Goal: Task Accomplishment & Management: Manage account settings

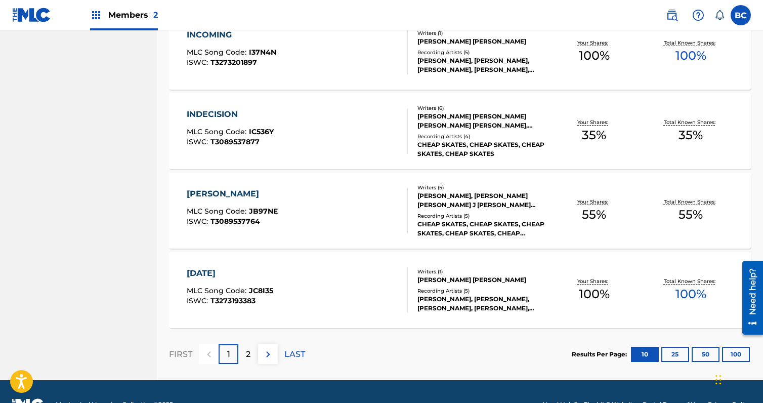
scroll to position [756, 0]
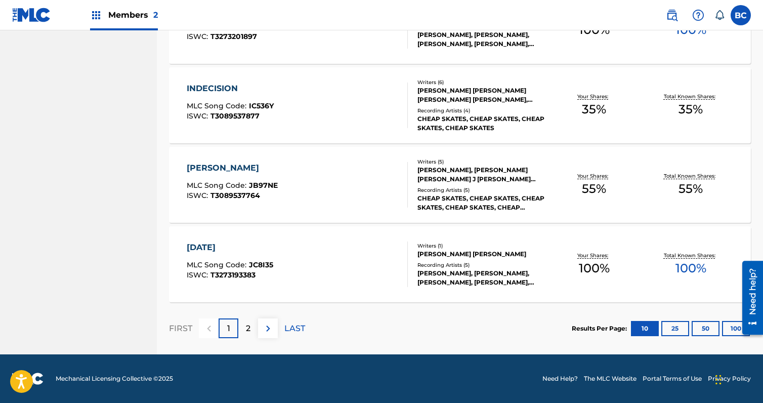
click at [677, 332] on button "25" at bounding box center [676, 328] width 28 height 15
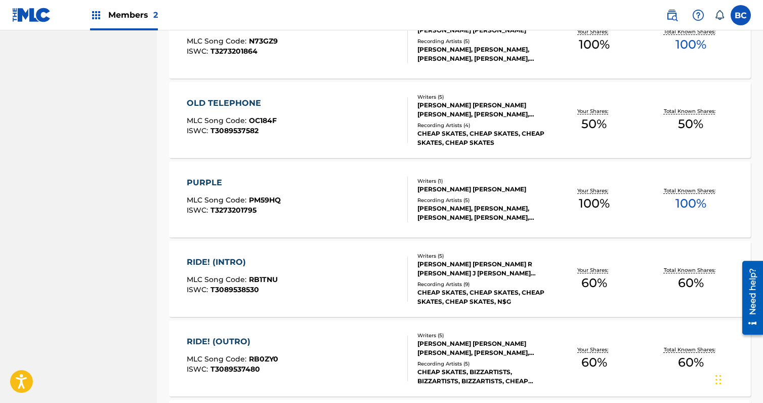
scroll to position [1293, 0]
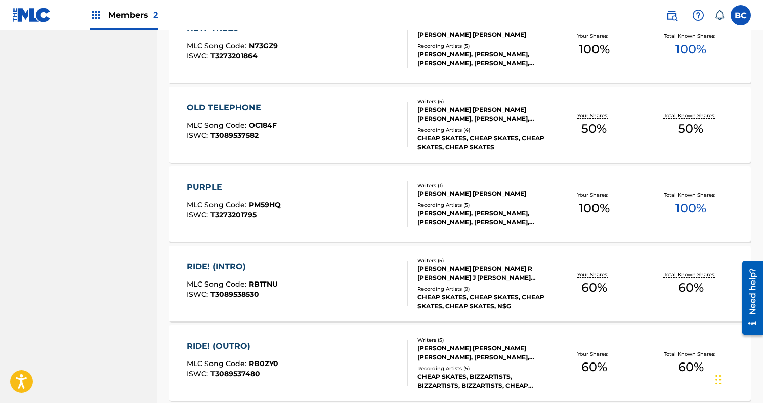
click at [239, 265] on div "RIDE! (INTRO)" at bounding box center [232, 267] width 91 height 12
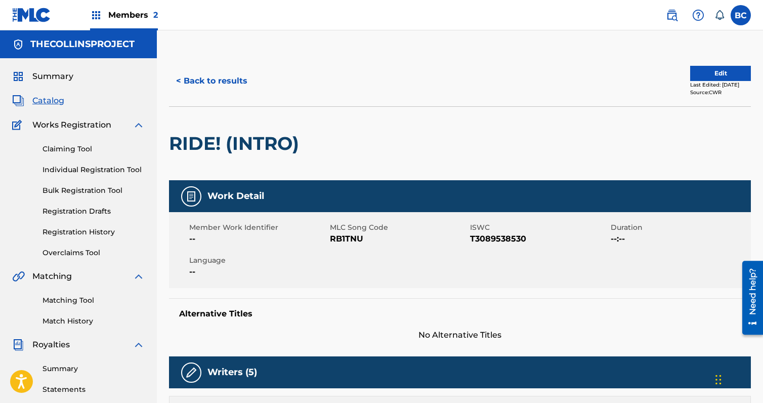
click at [717, 66] on button "Edit" at bounding box center [721, 73] width 61 height 15
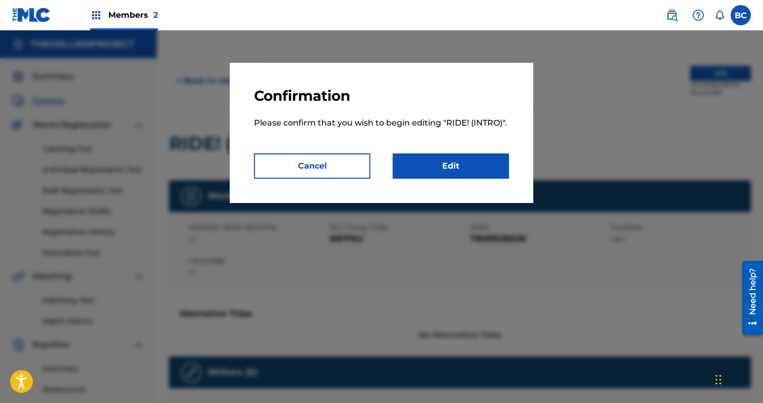
click at [449, 165] on link "Edit" at bounding box center [451, 165] width 116 height 25
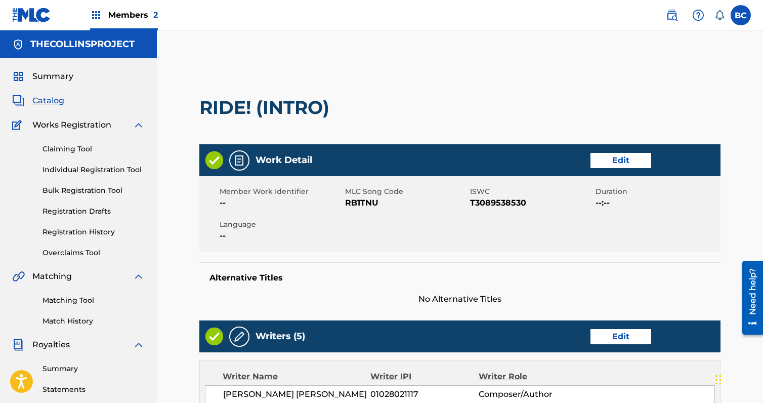
click at [617, 161] on link "Edit" at bounding box center [621, 160] width 61 height 15
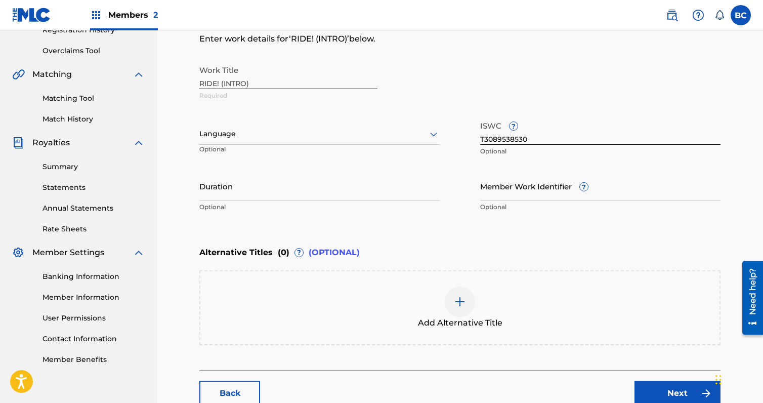
scroll to position [202, 0]
click at [348, 184] on input "Duration" at bounding box center [319, 185] width 240 height 29
type input "04:41"
click at [541, 242] on div "Alternative Titles ( 0 ) ? (OPTIONAL)" at bounding box center [459, 252] width 521 height 22
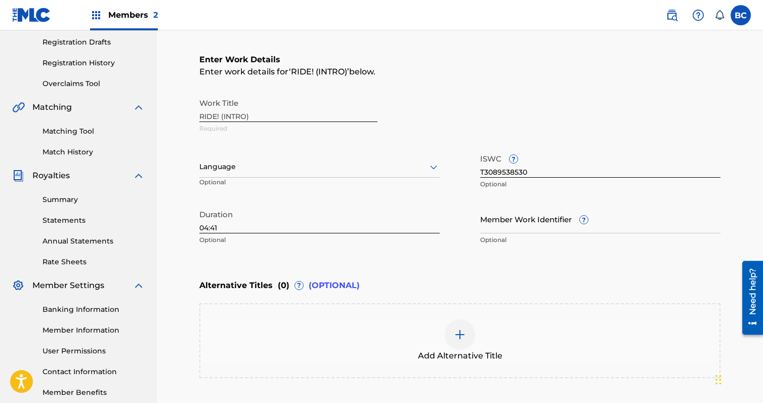
scroll to position [168, 0]
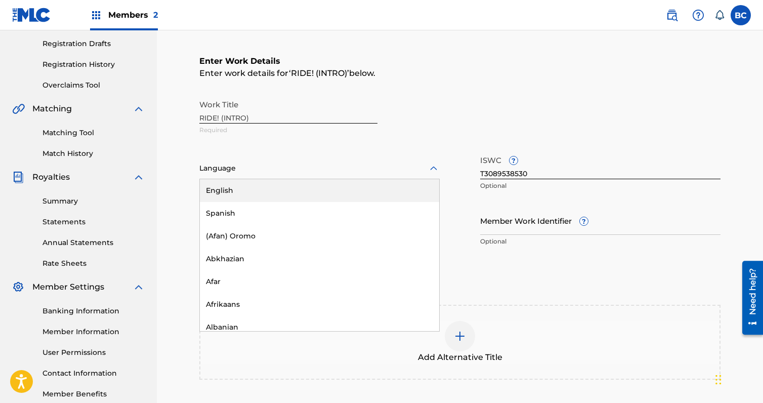
click at [356, 164] on div at bounding box center [319, 168] width 240 height 13
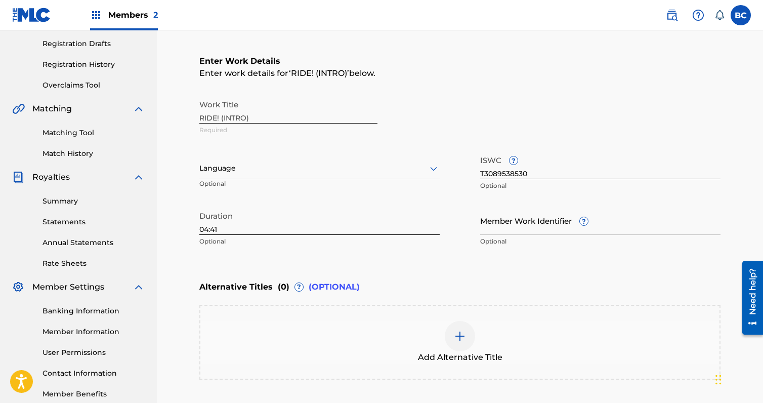
click at [356, 164] on div at bounding box center [319, 168] width 240 height 13
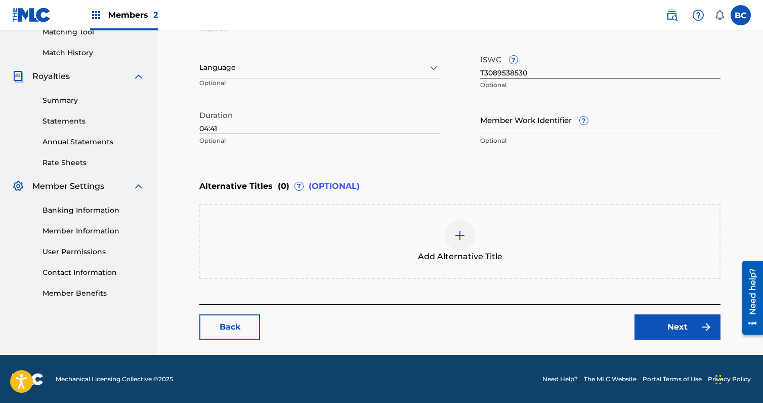
scroll to position [269, 0]
click at [682, 327] on link "Next" at bounding box center [678, 326] width 86 height 25
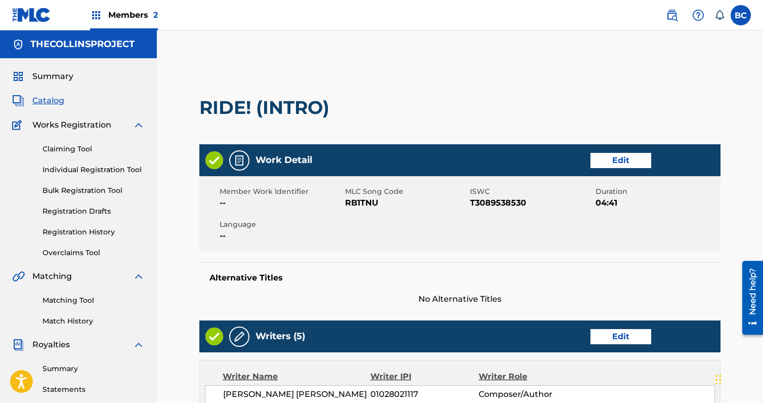
click at [53, 100] on span "Catalog" at bounding box center [48, 101] width 32 height 12
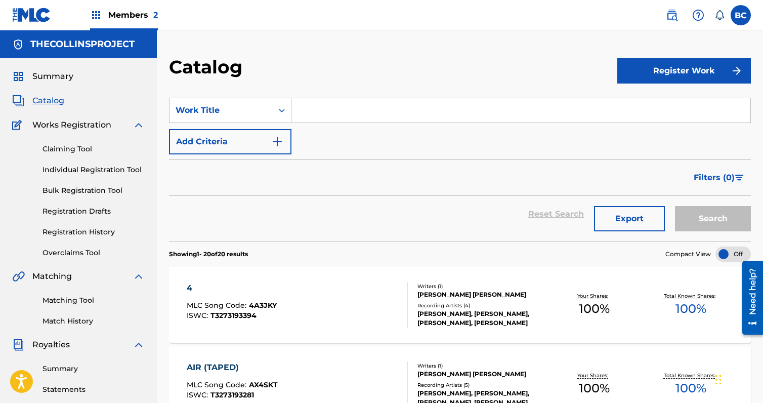
click at [328, 286] on div "4 MLC Song Code : 4A3JKY ISWC : T3273193394" at bounding box center [297, 305] width 221 height 46
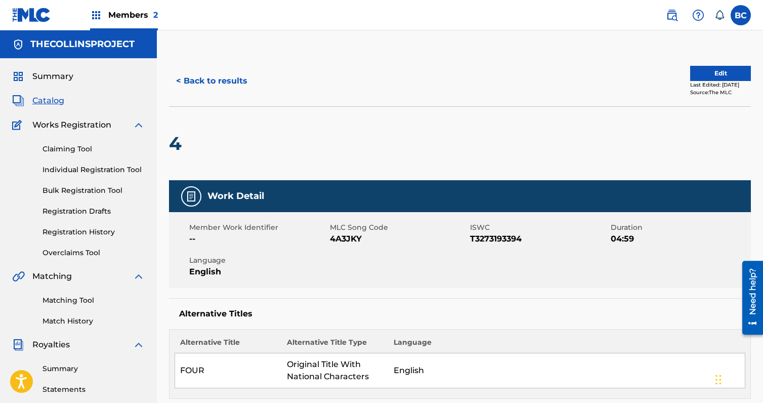
click at [63, 104] on span "Catalog" at bounding box center [48, 101] width 32 height 12
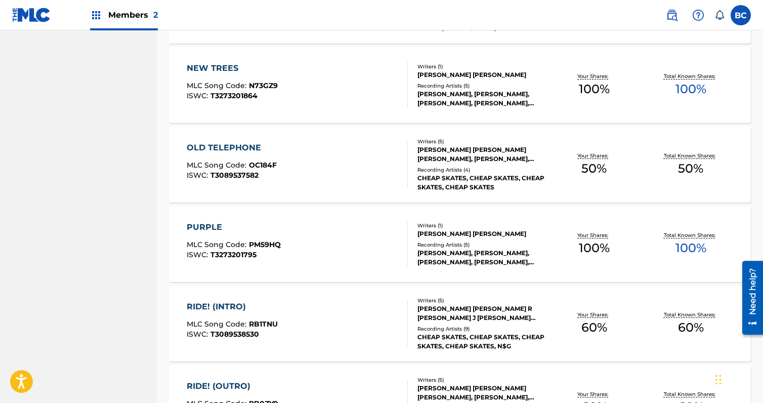
scroll to position [1417, 0]
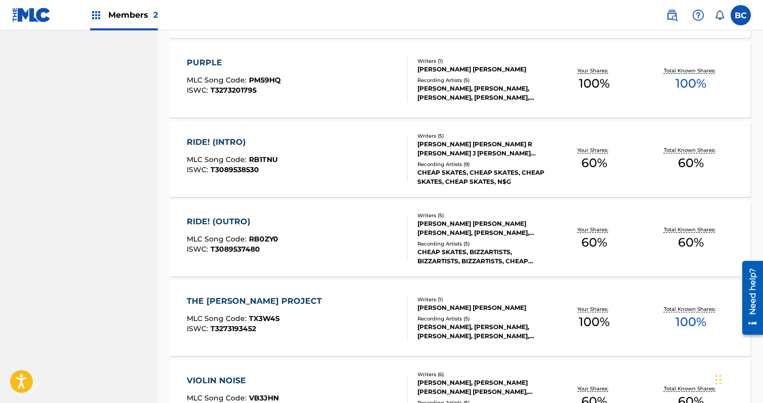
click at [200, 143] on div "RIDE! (INTRO)" at bounding box center [232, 142] width 91 height 12
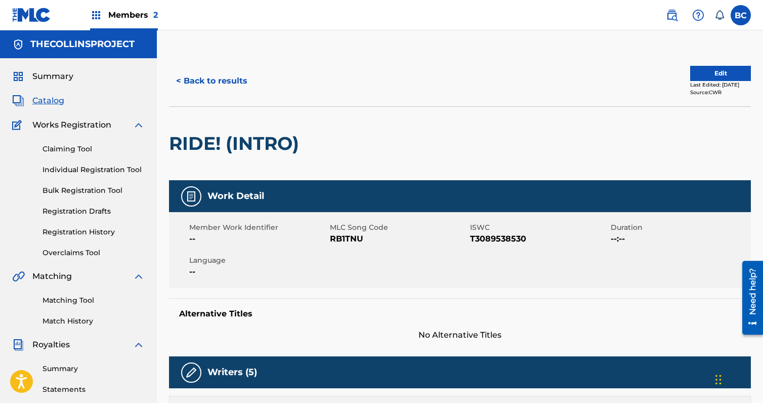
click at [42, 101] on span "Catalog" at bounding box center [48, 101] width 32 height 12
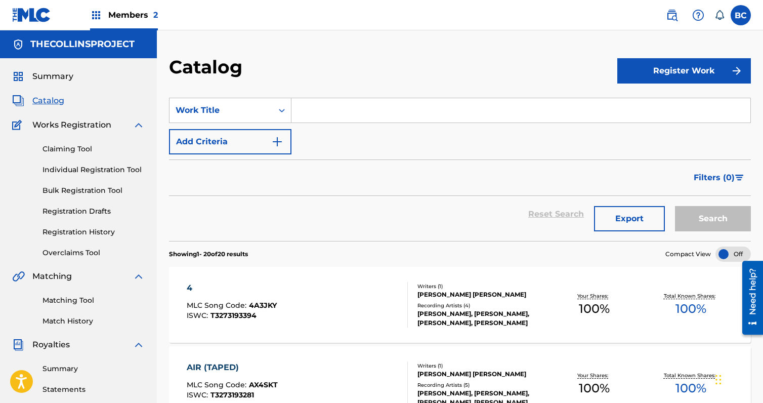
click at [269, 286] on div "4" at bounding box center [232, 288] width 90 height 12
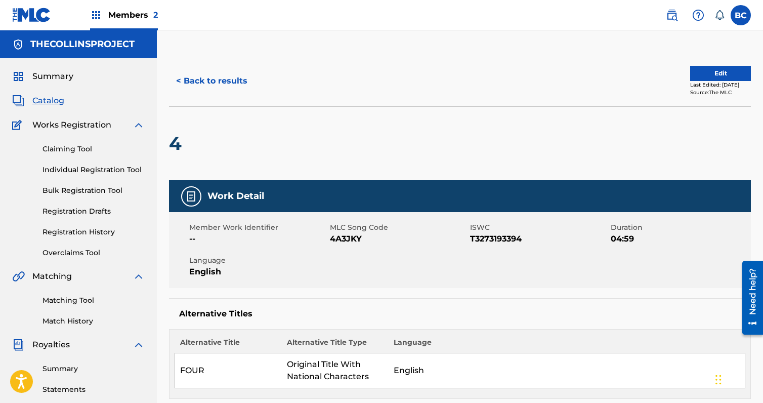
click at [54, 100] on span "Catalog" at bounding box center [48, 101] width 32 height 12
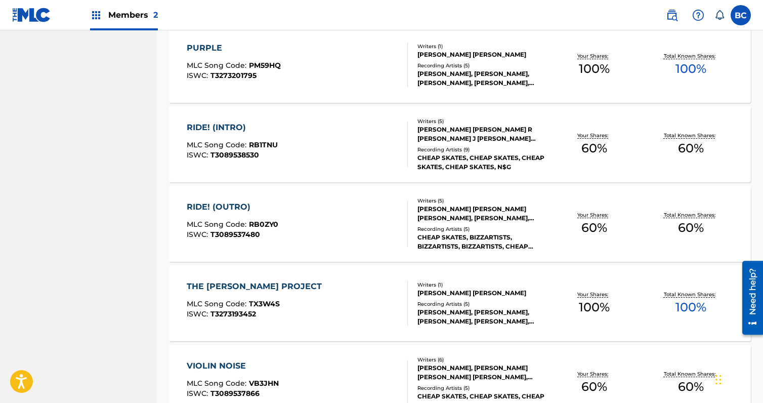
scroll to position [1394, 0]
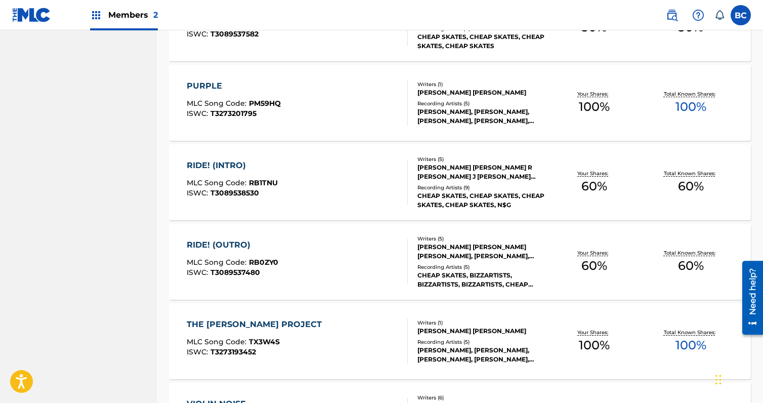
click at [304, 183] on div "RIDE! (INTRO) MLC Song Code : RB1TNU ISWC : T3089538530" at bounding box center [297, 182] width 221 height 46
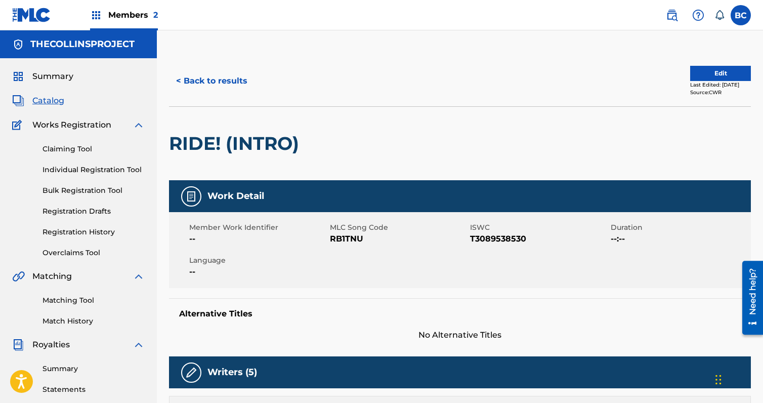
click at [699, 71] on button "Edit" at bounding box center [721, 73] width 61 height 15
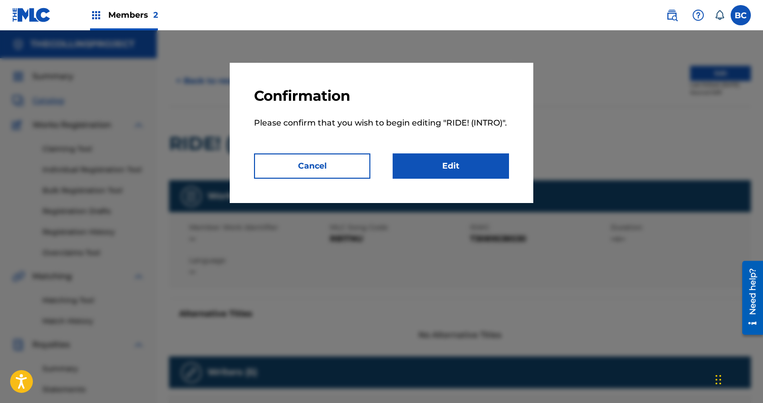
click at [445, 159] on link "Edit" at bounding box center [451, 165] width 116 height 25
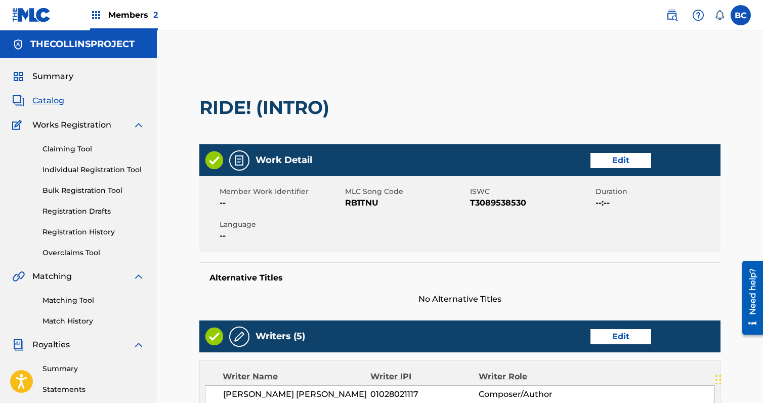
click at [614, 162] on link "Edit" at bounding box center [621, 160] width 61 height 15
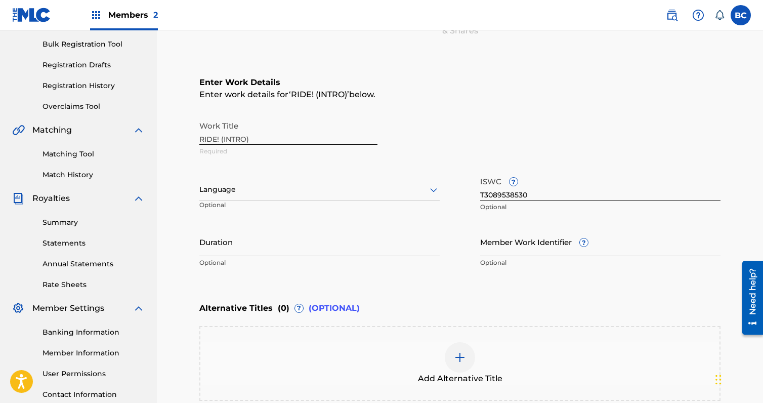
scroll to position [202, 0]
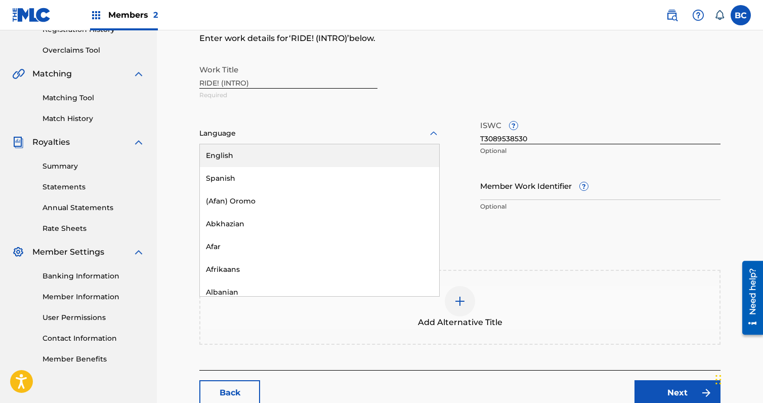
click at [276, 137] on div at bounding box center [319, 133] width 240 height 13
click at [269, 153] on div "English" at bounding box center [319, 155] width 239 height 23
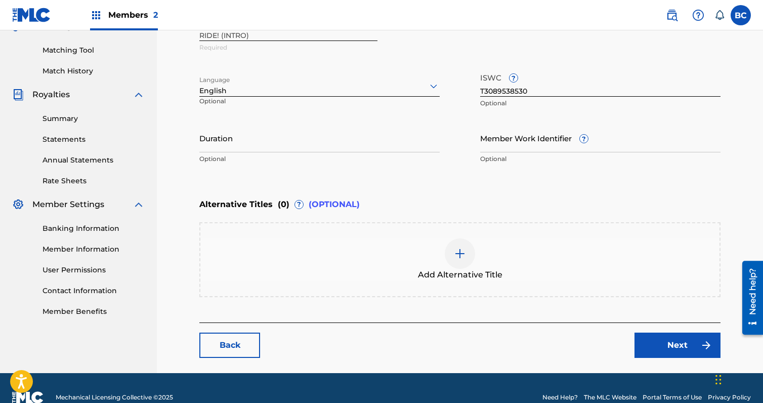
scroll to position [253, 0]
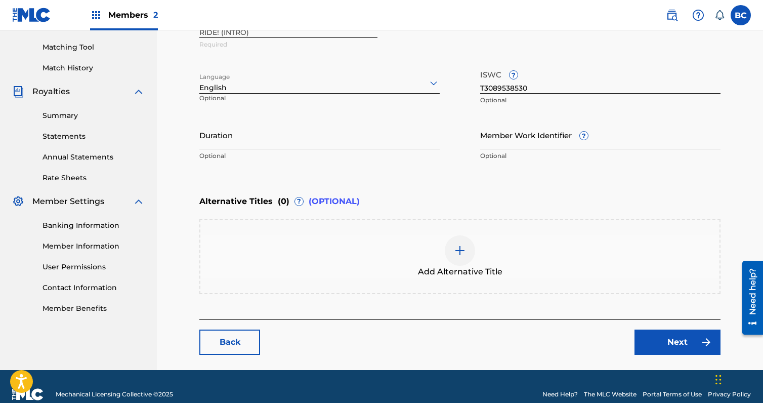
click at [242, 139] on input "Duration" at bounding box center [319, 134] width 240 height 29
type input "04:41"
click at [657, 345] on link "Next" at bounding box center [678, 342] width 86 height 25
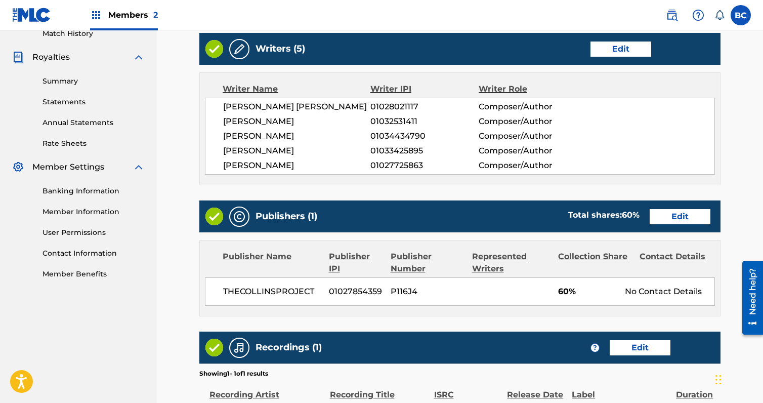
scroll to position [304, 0]
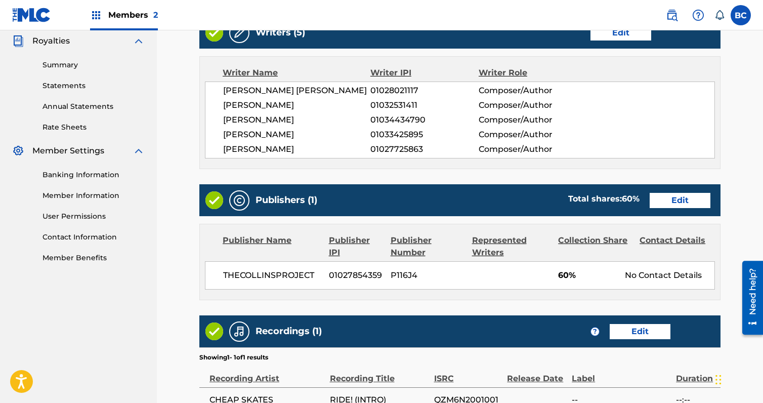
click at [676, 205] on link "Edit" at bounding box center [680, 200] width 61 height 15
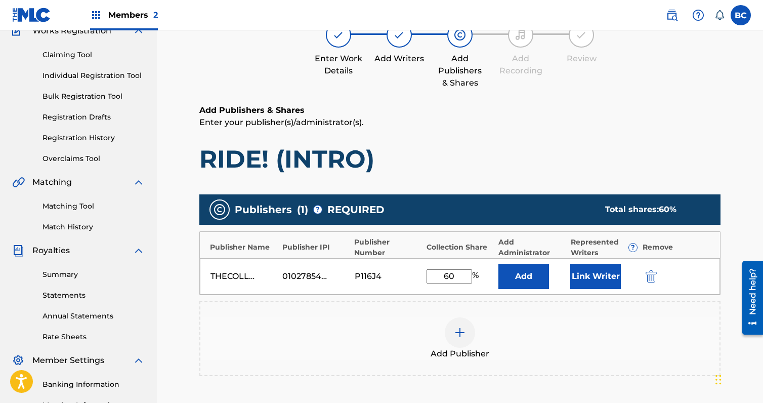
scroll to position [101, 0]
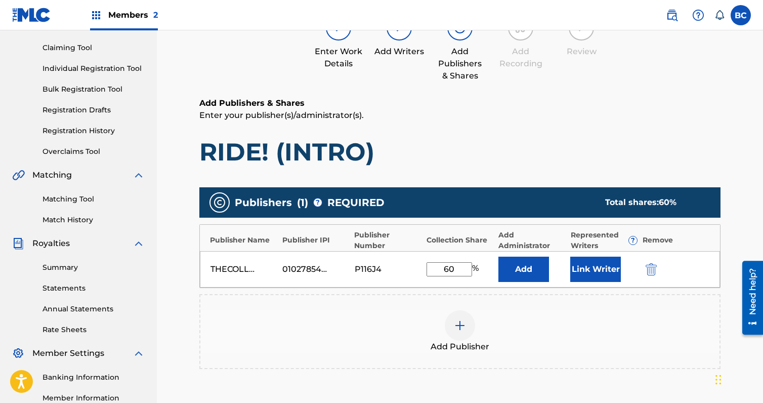
drag, startPoint x: 458, startPoint y: 274, endPoint x: 408, endPoint y: 263, distance: 51.2
click at [408, 263] on div "THECOLLINSPROJECT 01027854359 P116J4 60 % Add Link Writer" at bounding box center [460, 269] width 520 height 36
type input "100"
click at [410, 263] on div "P116J4" at bounding box center [388, 269] width 67 height 12
click at [596, 270] on button "Link Writer" at bounding box center [596, 269] width 51 height 25
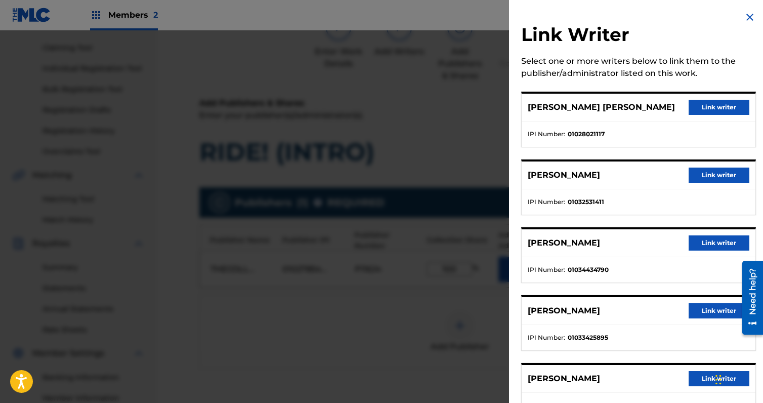
scroll to position [0, 0]
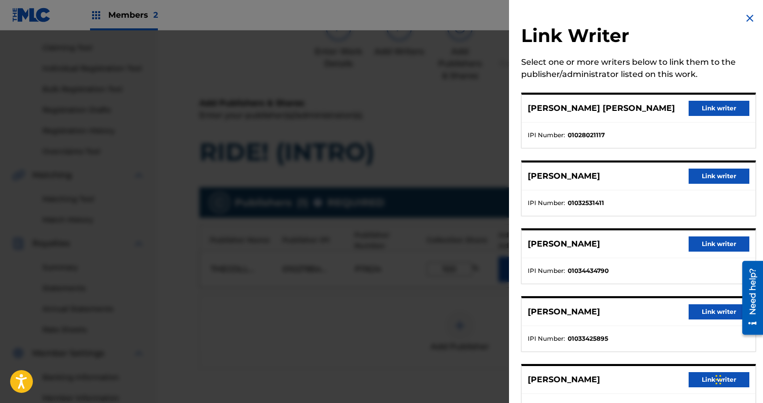
click at [709, 111] on button "Link writer" at bounding box center [719, 108] width 61 height 15
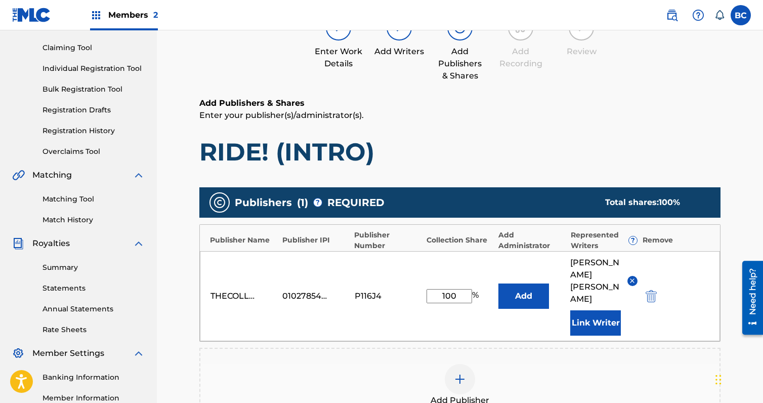
click at [593, 312] on button "Link Writer" at bounding box center [596, 322] width 51 height 25
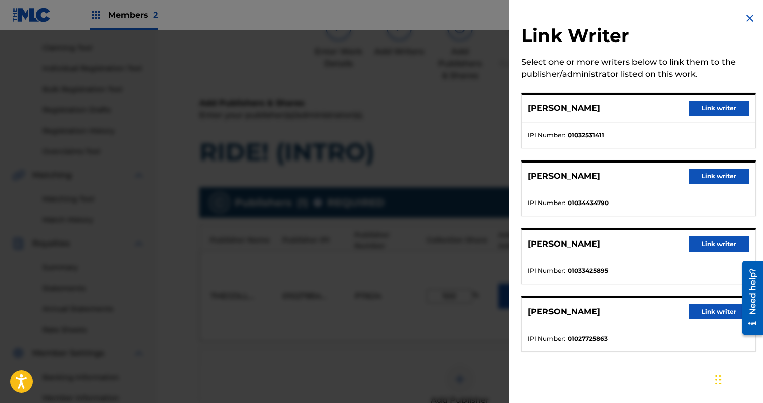
click at [696, 177] on button "Link writer" at bounding box center [719, 176] width 61 height 15
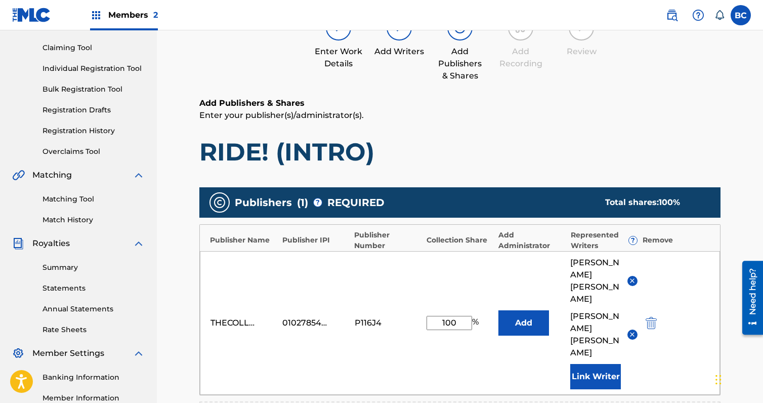
click at [605, 364] on button "Link Writer" at bounding box center [596, 376] width 51 height 25
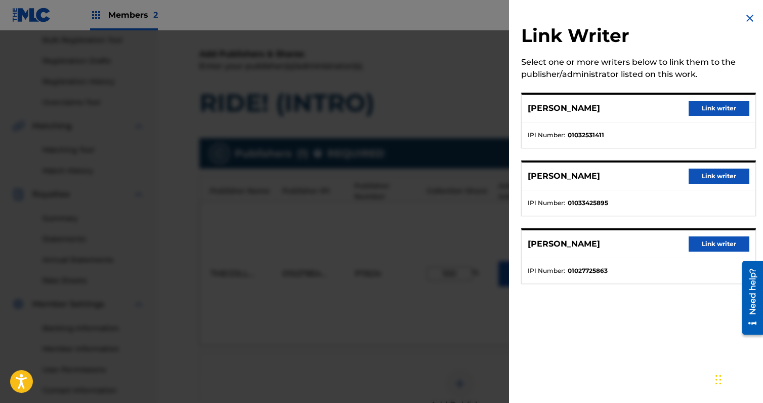
scroll to position [152, 0]
click at [709, 239] on button "Link writer" at bounding box center [719, 243] width 61 height 15
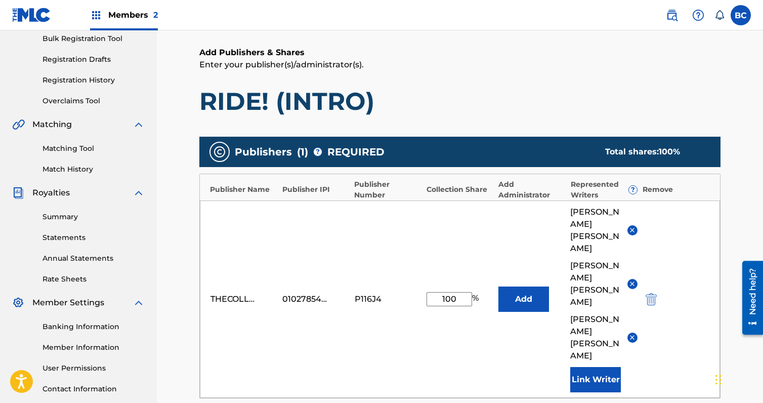
click at [594, 367] on button "Link Writer" at bounding box center [596, 379] width 51 height 25
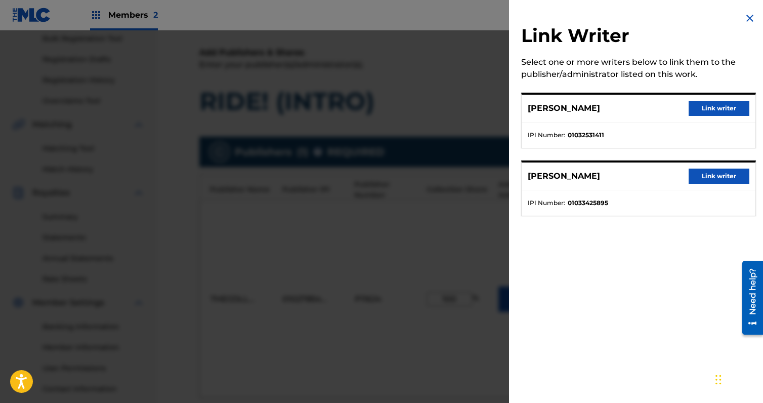
click at [712, 105] on button "Link writer" at bounding box center [719, 108] width 61 height 15
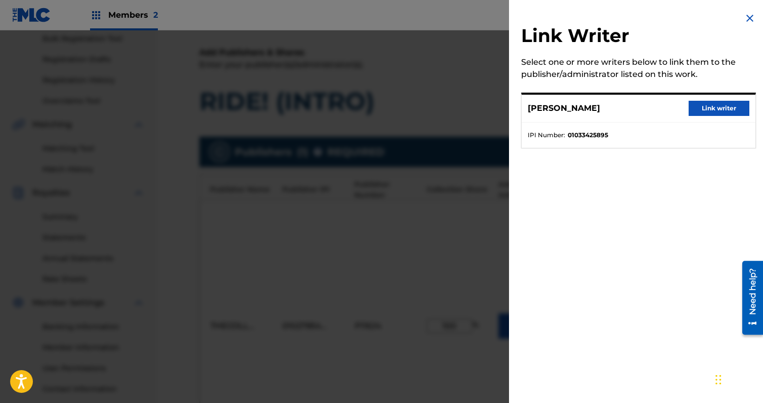
click at [699, 112] on button "Link writer" at bounding box center [719, 108] width 61 height 15
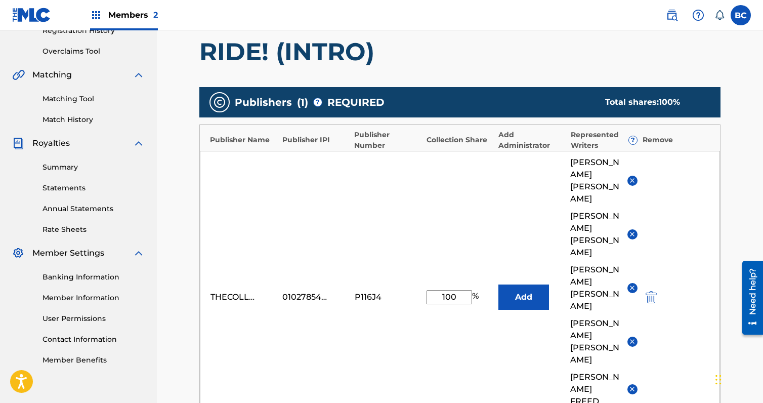
scroll to position [202, 0]
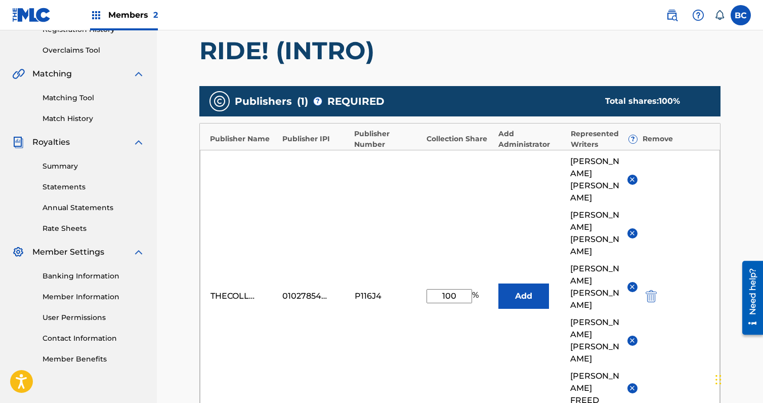
click at [509, 283] on button "Add" at bounding box center [524, 295] width 51 height 25
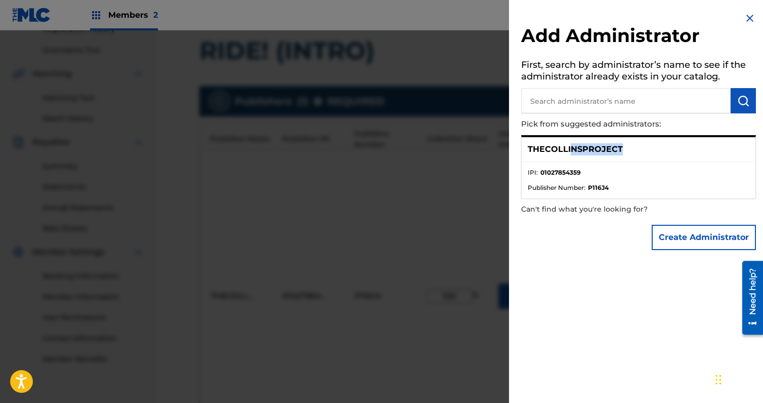
drag, startPoint x: 570, startPoint y: 149, endPoint x: 637, endPoint y: 149, distance: 67.3
click at [637, 149] on div "THECOLLINSPROJECT" at bounding box center [639, 149] width 234 height 25
click at [568, 147] on p "THECOLLINSPROJECT" at bounding box center [575, 149] width 95 height 12
drag, startPoint x: 556, startPoint y: 171, endPoint x: 584, endPoint y: 173, distance: 27.4
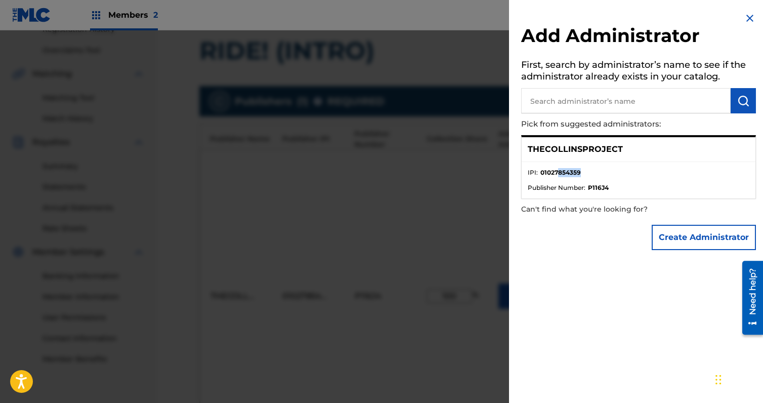
click at [584, 173] on li "IPI : 01027854359" at bounding box center [639, 175] width 222 height 15
click at [585, 172] on li "IPI : 01027854359" at bounding box center [639, 175] width 222 height 15
click at [603, 196] on ul "IPI : 01027854359 Publisher Number : P116J4" at bounding box center [639, 180] width 234 height 36
click at [751, 20] on img at bounding box center [750, 18] width 12 height 12
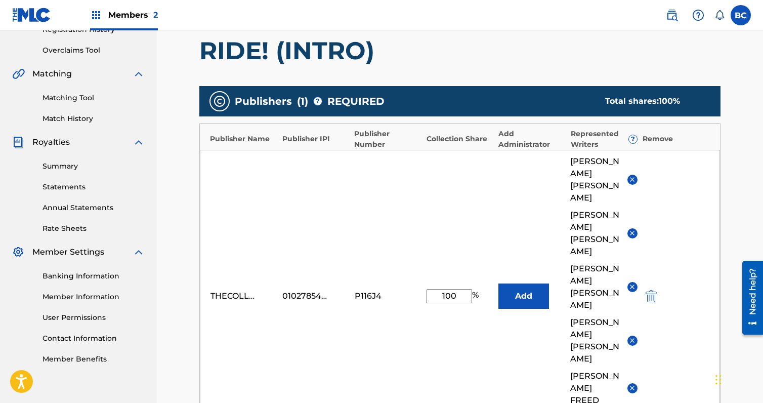
click at [518, 283] on button "Add" at bounding box center [524, 295] width 51 height 25
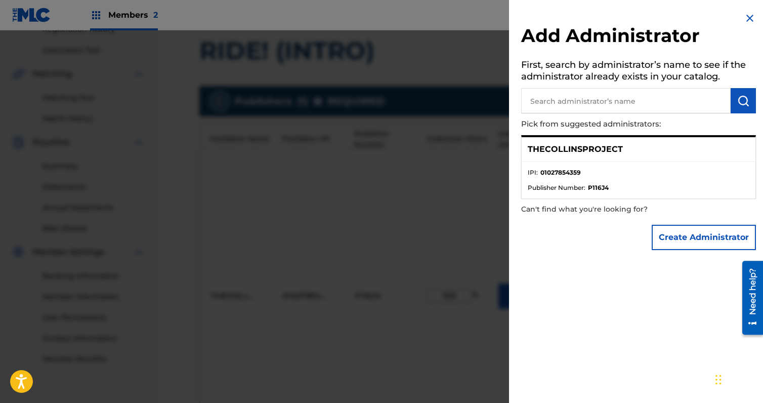
click at [749, 17] on img at bounding box center [750, 18] width 12 height 12
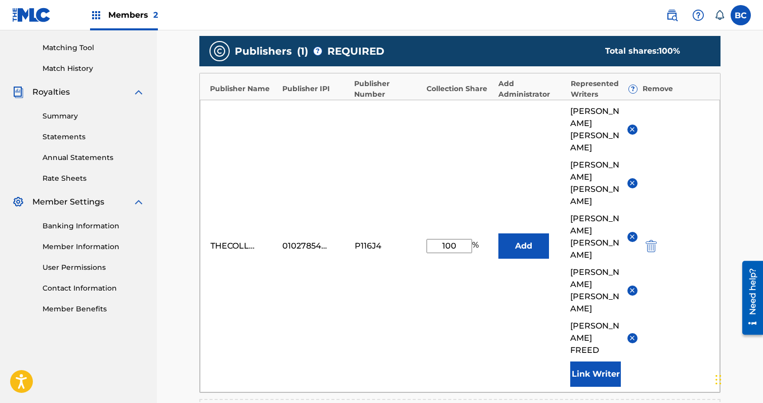
scroll to position [253, 0]
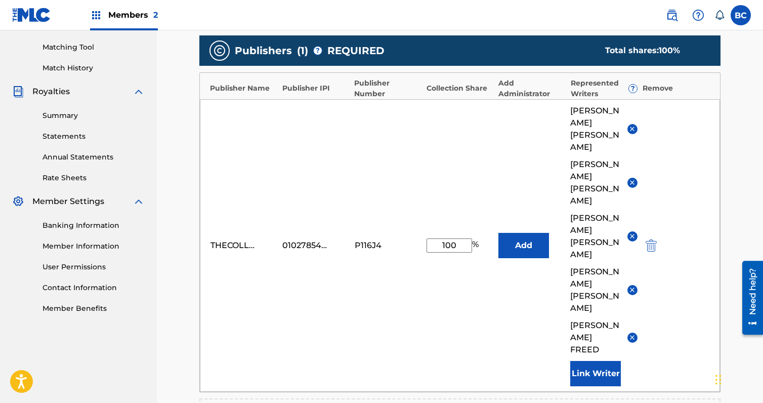
click at [539, 233] on button "Add" at bounding box center [524, 245] width 51 height 25
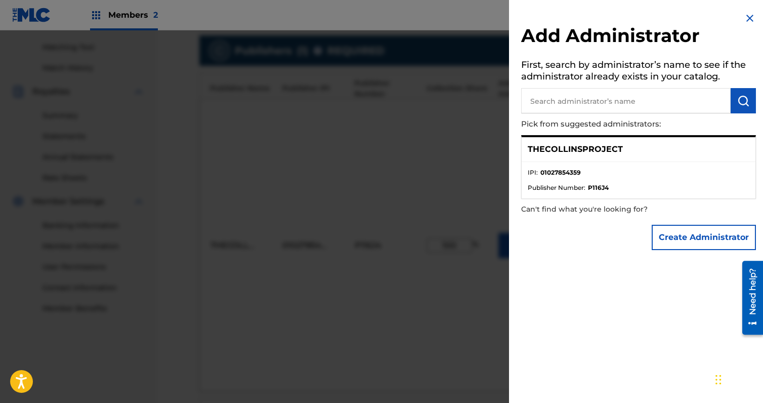
click at [744, 18] on img at bounding box center [750, 18] width 12 height 12
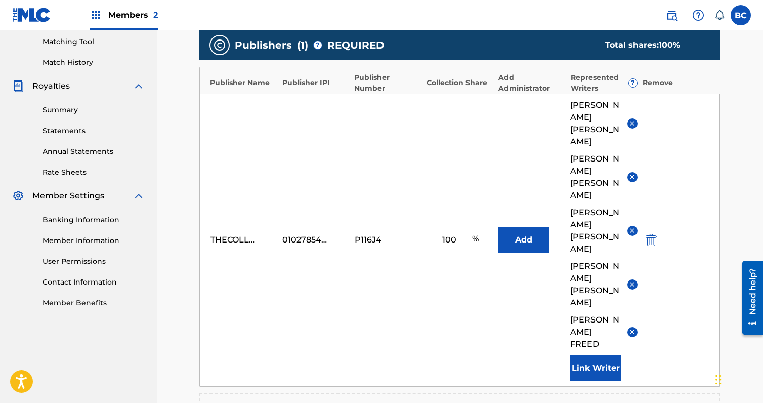
scroll to position [226, 0]
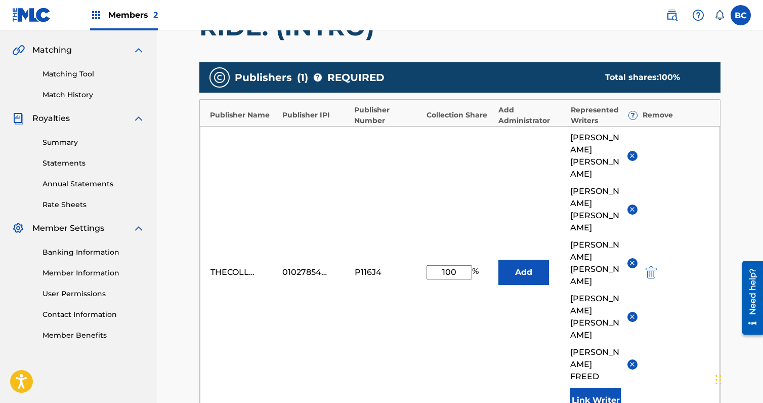
click at [506, 260] on button "Add" at bounding box center [524, 272] width 51 height 25
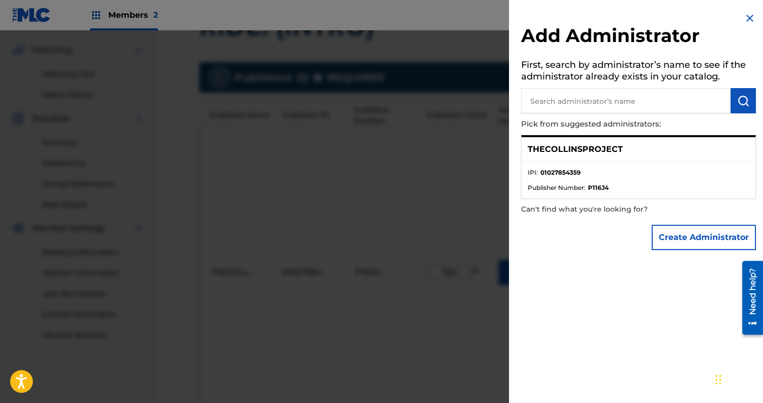
click at [568, 149] on p "THECOLLINSPROJECT" at bounding box center [575, 149] width 95 height 12
click at [569, 149] on p "THECOLLINSPROJECT" at bounding box center [575, 149] width 95 height 12
click at [616, 179] on li "IPI : 01027854359" at bounding box center [639, 175] width 222 height 15
drag, startPoint x: 592, startPoint y: 184, endPoint x: 608, endPoint y: 179, distance: 17.0
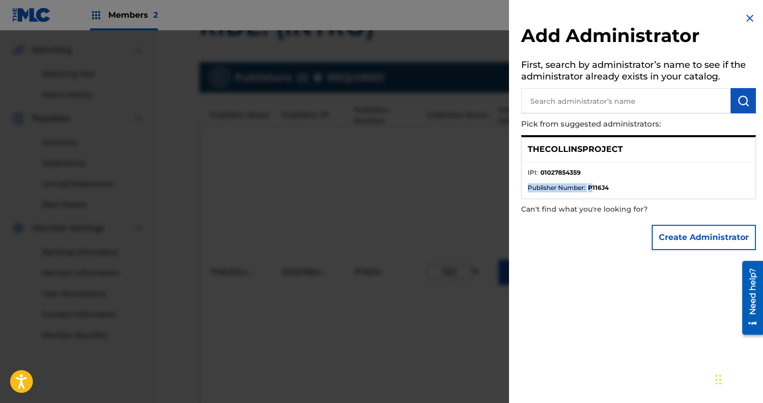
click at [608, 179] on ul "IPI : 01027854359 Publisher Number : P116J4" at bounding box center [639, 180] width 234 height 36
click at [610, 180] on li "IPI : 01027854359" at bounding box center [639, 175] width 222 height 15
click at [586, 145] on p "THECOLLINSPROJECT" at bounding box center [575, 149] width 95 height 12
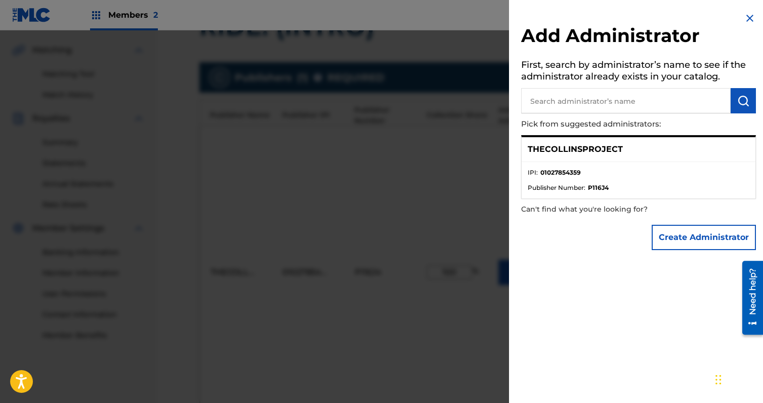
click at [625, 111] on input "text" at bounding box center [626, 100] width 210 height 25
type input "thecollinsproject"
click at [589, 151] on p "THECOLLINSPROJECT" at bounding box center [575, 149] width 95 height 12
click at [746, 16] on img at bounding box center [750, 18] width 12 height 12
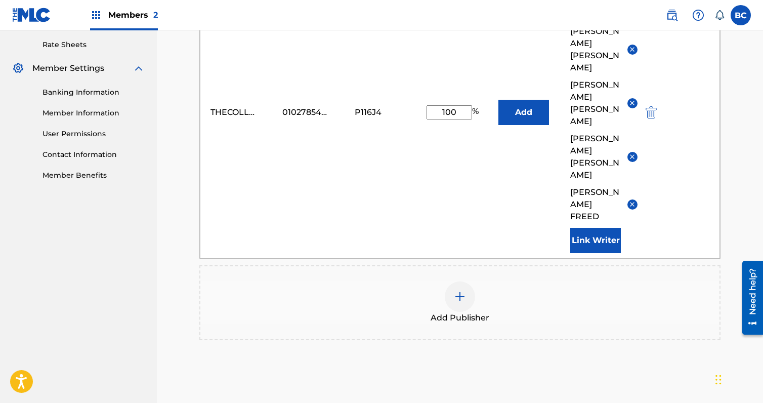
scroll to position [429, 0]
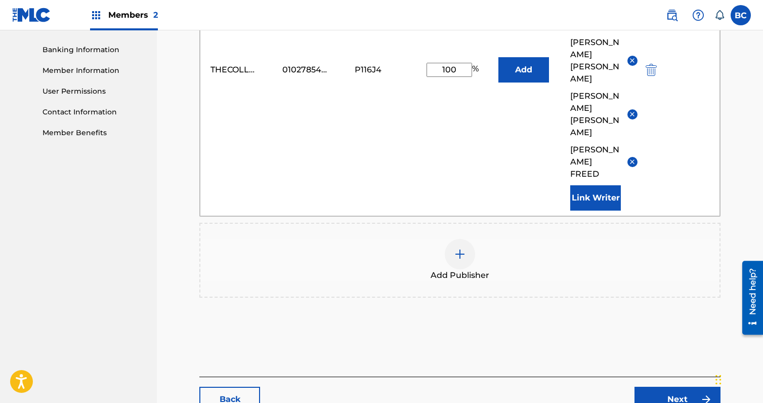
click at [667, 387] on link "Next" at bounding box center [678, 399] width 86 height 25
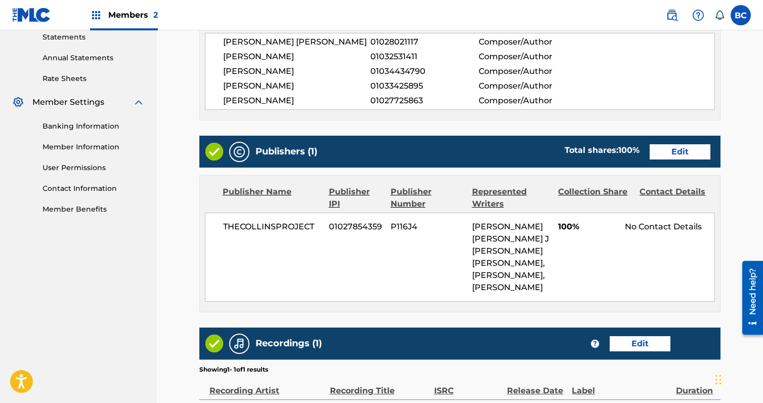
scroll to position [354, 0]
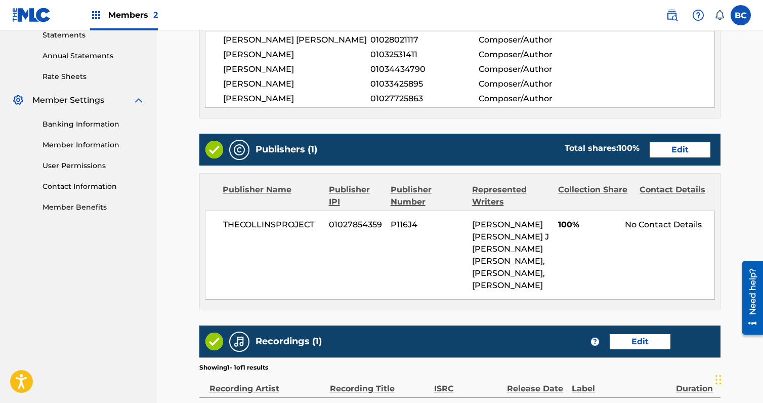
click at [680, 147] on link "Edit" at bounding box center [680, 149] width 61 height 15
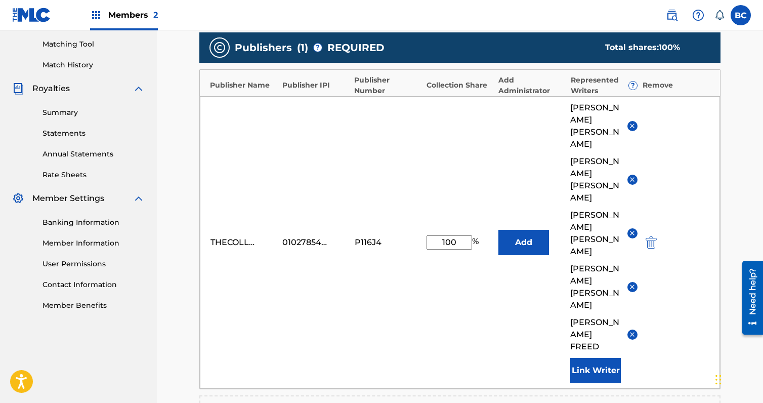
scroll to position [429, 0]
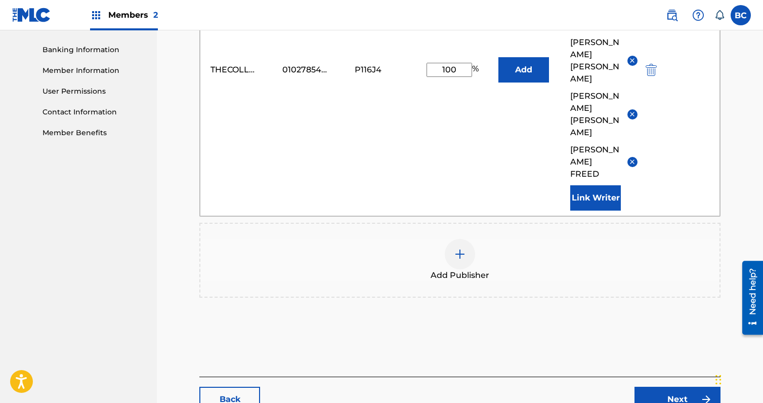
click at [673, 387] on link "Next" at bounding box center [678, 399] width 86 height 25
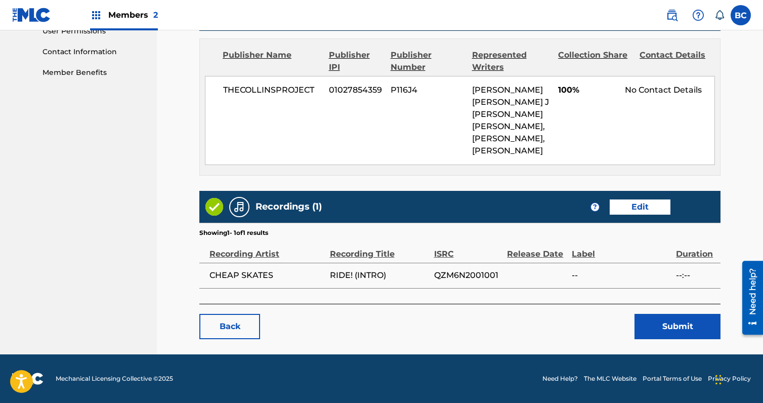
scroll to position [525, 0]
click at [627, 215] on div "Recordings (1) ? Edit" at bounding box center [459, 207] width 521 height 32
click at [628, 209] on link "Edit" at bounding box center [640, 206] width 61 height 15
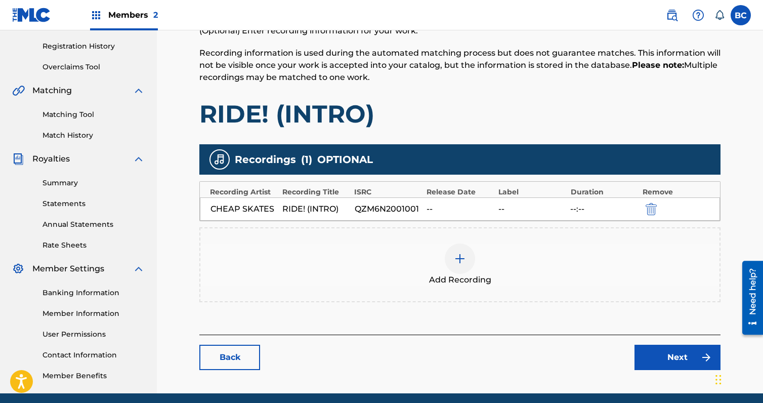
scroll to position [225, 0]
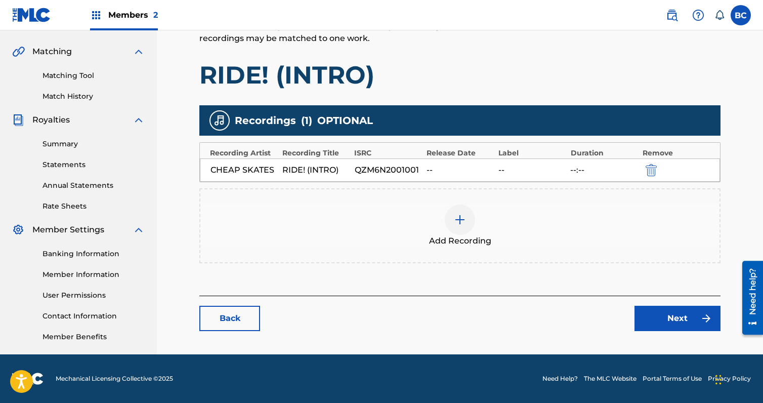
click at [471, 210] on div at bounding box center [460, 220] width 30 height 30
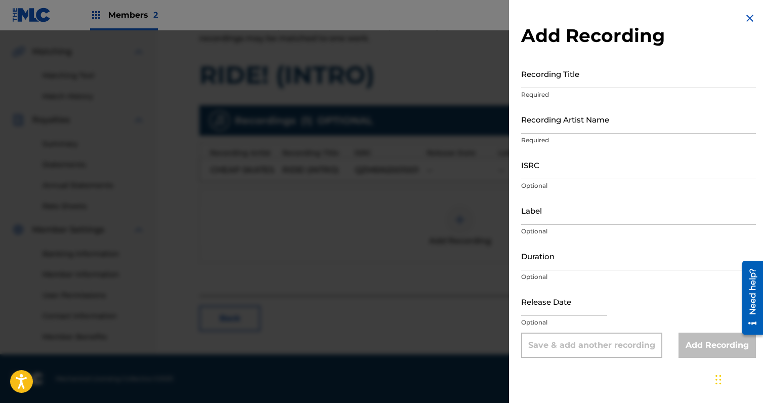
click at [748, 19] on img at bounding box center [750, 18] width 12 height 12
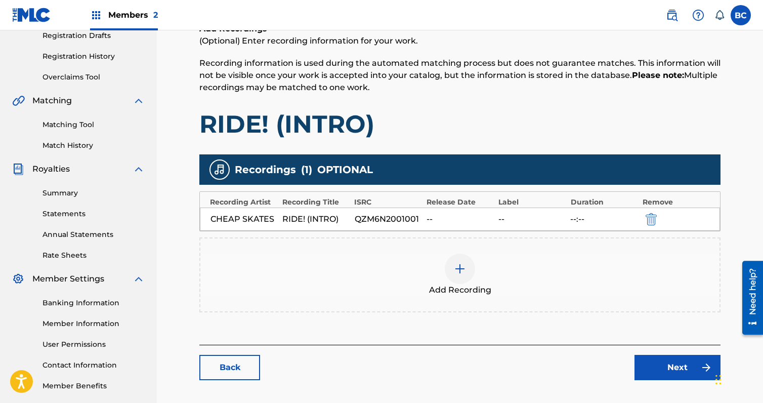
scroll to position [174, 0]
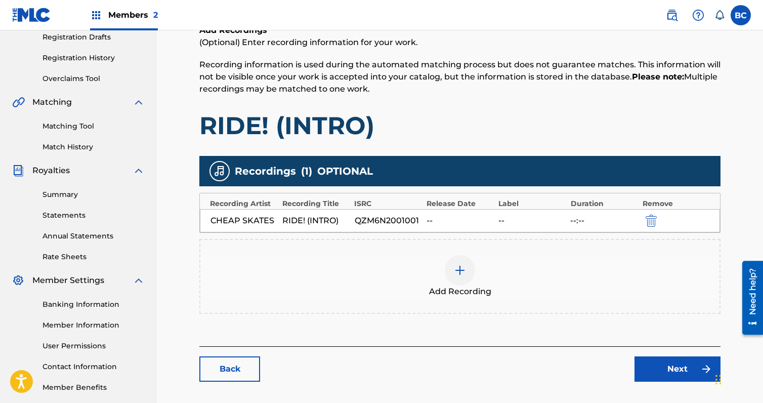
click at [472, 268] on div at bounding box center [460, 270] width 30 height 30
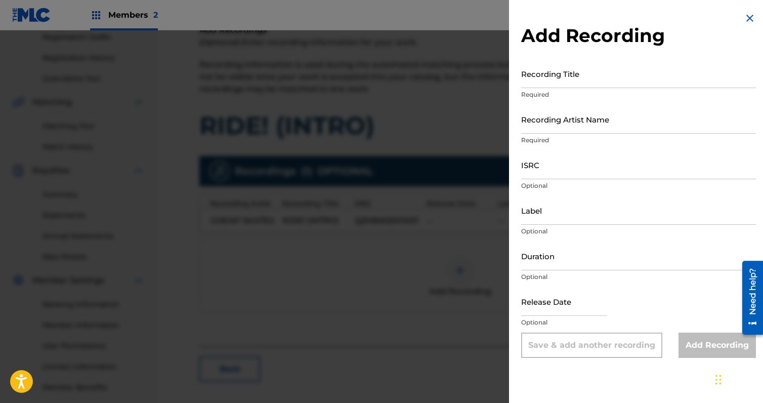
click at [545, 169] on input "ISRC" at bounding box center [638, 164] width 235 height 29
click at [420, 120] on div at bounding box center [381, 231] width 763 height 403
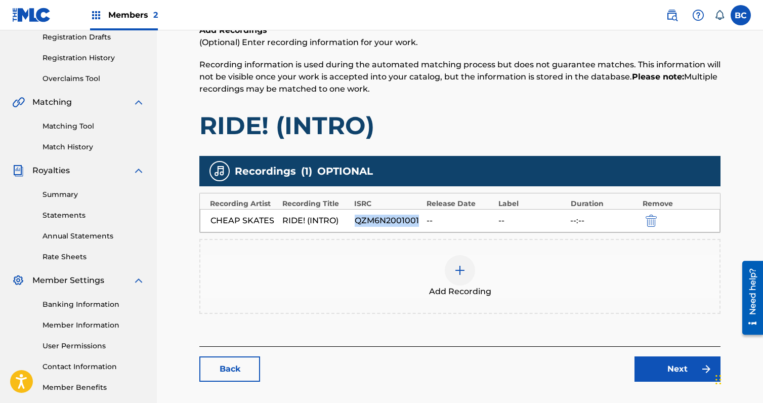
drag, startPoint x: 355, startPoint y: 218, endPoint x: 419, endPoint y: 224, distance: 64.1
click at [419, 224] on div "QZM6N2001001" at bounding box center [388, 221] width 67 height 12
copy div "QZM6N2001001"
click at [495, 268] on div "Add Recording" at bounding box center [459, 276] width 519 height 43
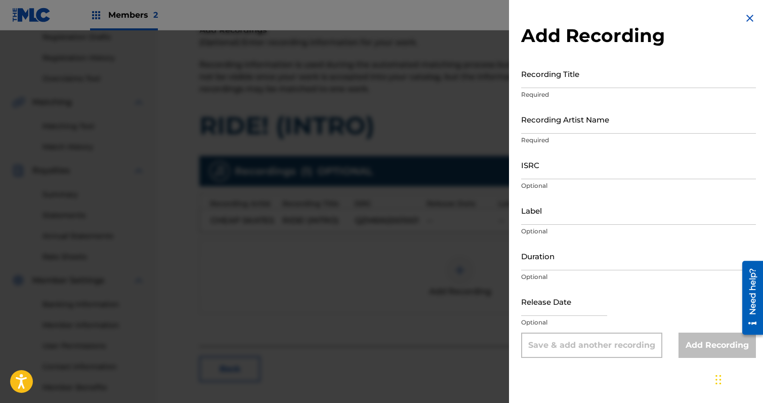
click at [546, 167] on input "ISRC" at bounding box center [638, 164] width 235 height 29
paste input "QZM6N2001001"
type input "QZM6N2001001"
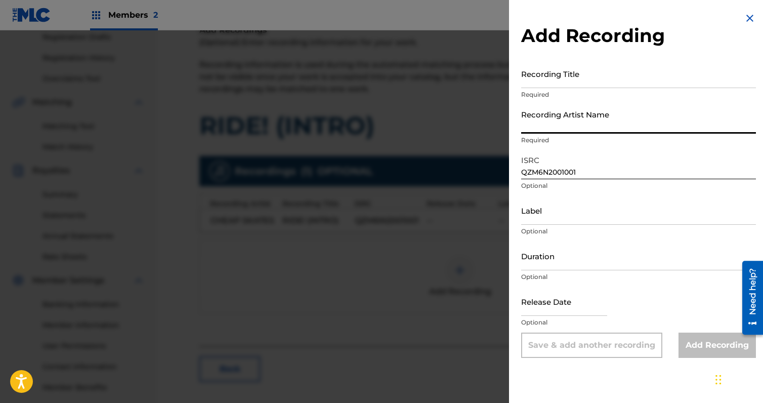
click at [568, 124] on input "Recording Artist Name" at bounding box center [638, 119] width 235 height 29
type input "Chea"
click at [749, 18] on img at bounding box center [750, 18] width 12 height 12
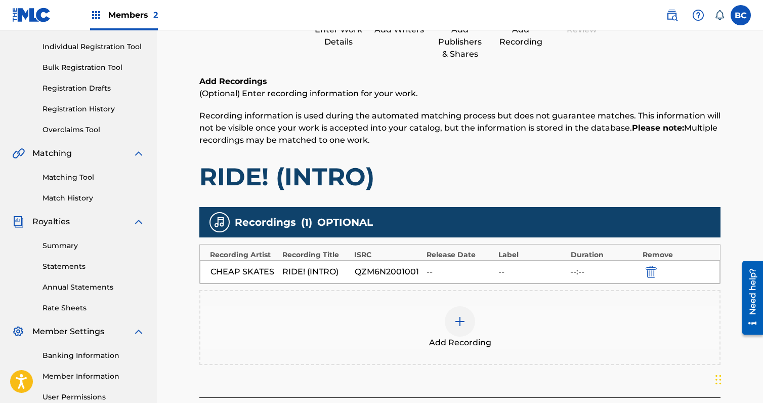
scroll to position [124, 0]
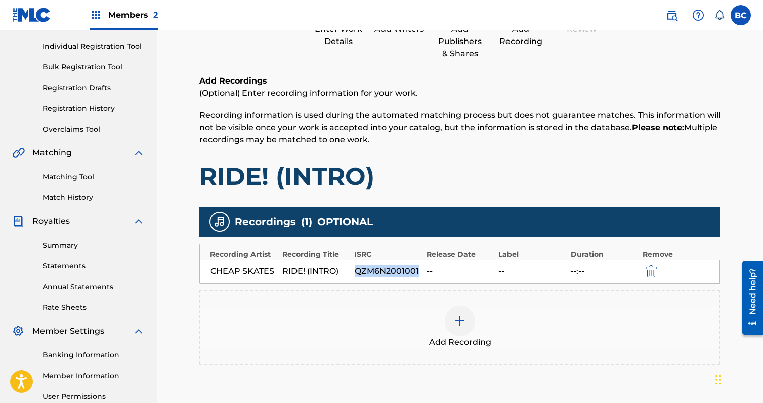
drag, startPoint x: 355, startPoint y: 272, endPoint x: 417, endPoint y: 269, distance: 61.9
click at [417, 269] on div "QZM6N2001001" at bounding box center [388, 271] width 67 height 12
copy div "QZM6N2001001"
click at [470, 326] on div at bounding box center [460, 321] width 30 height 30
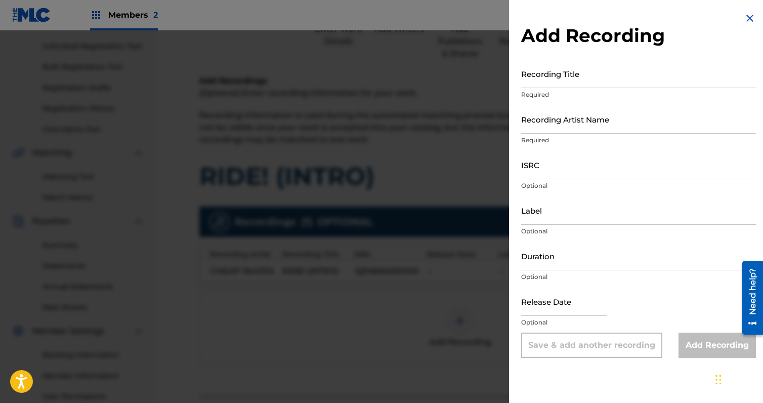
click at [557, 261] on input "Duration" at bounding box center [638, 255] width 235 height 29
paste input "QZM6N2001001"
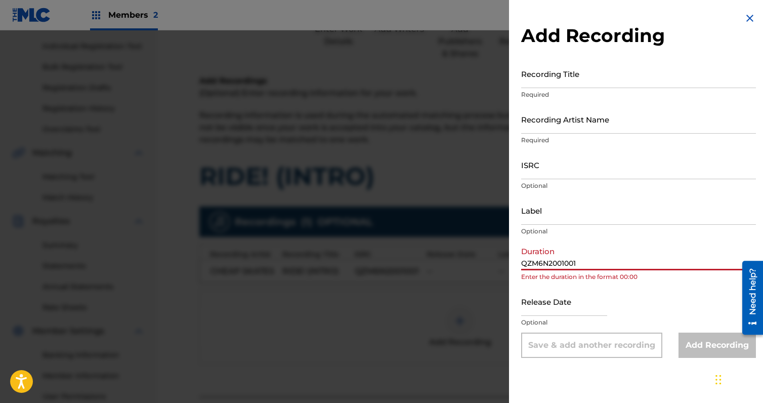
type input "QZM6N2001001"
click at [554, 165] on input "ISRC" at bounding box center [638, 164] width 235 height 29
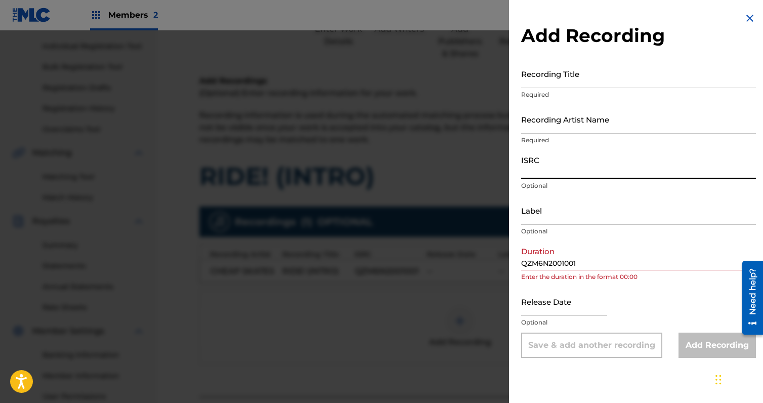
paste input "QZM6N2001001"
type input "QZM6N2001001"
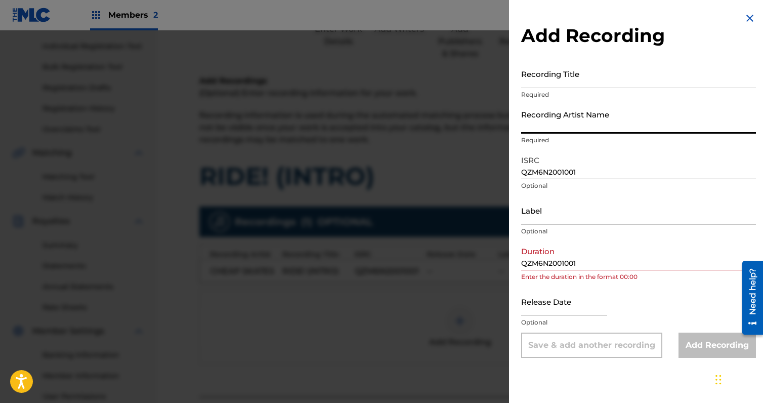
click at [558, 124] on input "Recording Artist Name" at bounding box center [638, 119] width 235 height 29
click at [566, 133] on input "Recording Artist Name" at bounding box center [638, 119] width 235 height 29
type input "Cheap Skates"
click at [586, 80] on input "Recording Title" at bounding box center [638, 73] width 235 height 29
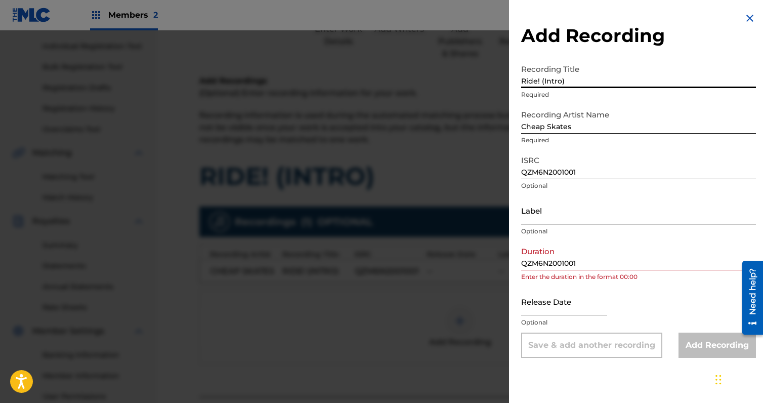
click at [541, 76] on input "Ride! (Intro)" at bounding box center [638, 73] width 235 height 29
click at [565, 83] on input "Ride! (Intro)" at bounding box center [638, 73] width 235 height 29
type input "Ride! (Intro)"
click at [598, 132] on input "Cheap Skates" at bounding box center [638, 119] width 235 height 29
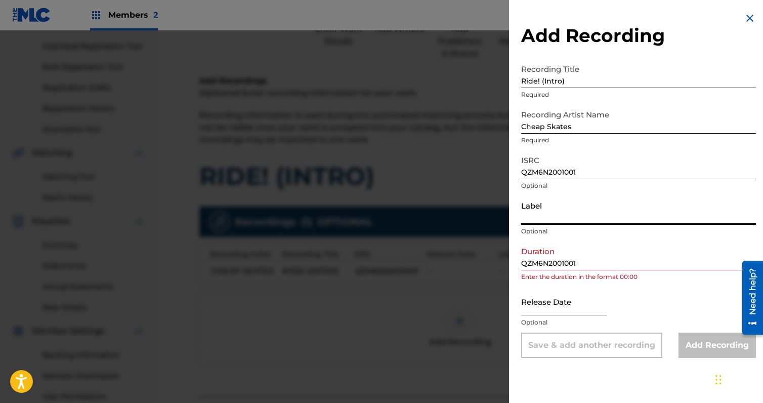
click at [580, 209] on input "Label" at bounding box center [638, 210] width 235 height 29
click at [580, 305] on input "text" at bounding box center [564, 301] width 86 height 29
select select "8"
select select "2025"
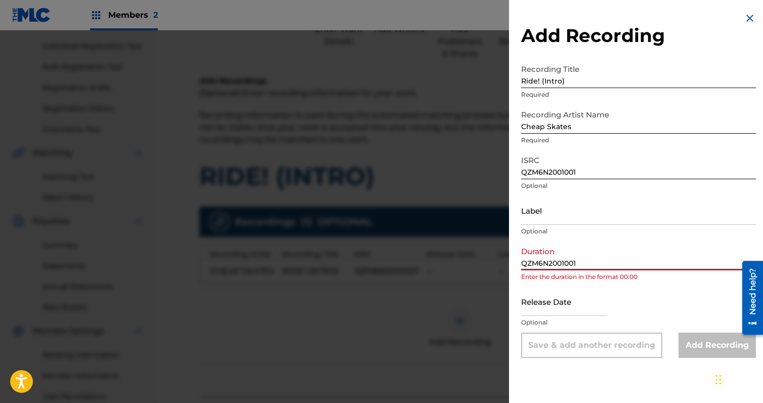
drag, startPoint x: 591, startPoint y: 255, endPoint x: 504, endPoint y: 258, distance: 87.1
click at [504, 258] on div "Add Recording Recording Title Ride! (Intro) Required Recording Artist Name Chea…" at bounding box center [381, 216] width 763 height 373
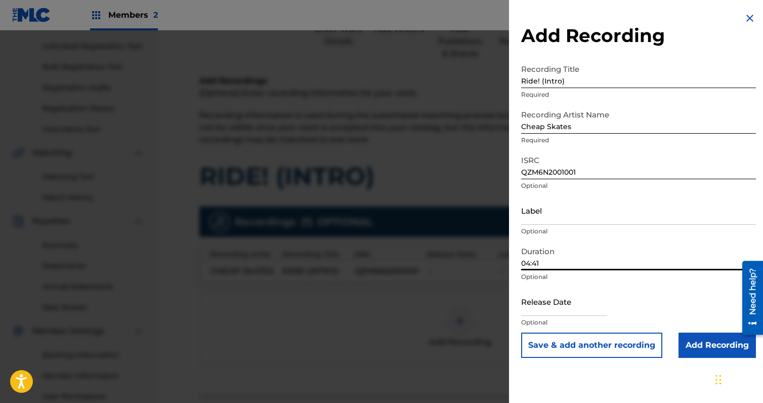
type input "04:41"
click at [601, 303] on input "text" at bounding box center [564, 301] width 86 height 29
select select "8"
select select "2025"
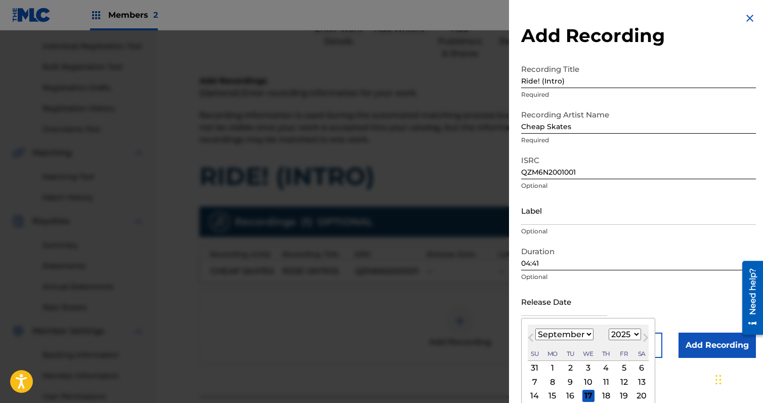
click at [607, 301] on input "text" at bounding box center [564, 301] width 86 height 29
click at [594, 288] on input "text" at bounding box center [564, 301] width 86 height 29
click at [577, 311] on input "text" at bounding box center [564, 301] width 86 height 29
click at [579, 333] on select "January February March April May June July August September October November De…" at bounding box center [565, 335] width 58 height 12
click at [620, 334] on select "1899 1900 1901 1902 1903 1904 1905 1906 1907 1908 1909 1910 1911 1912 1913 1914…" at bounding box center [625, 335] width 32 height 12
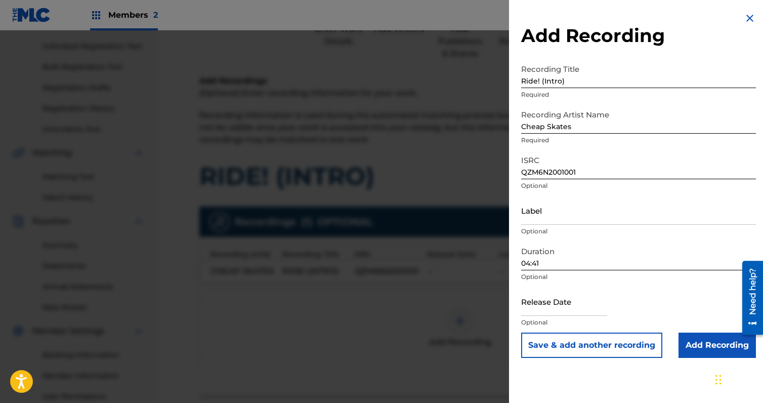
click at [627, 290] on div "Release Date Optional" at bounding box center [638, 310] width 235 height 46
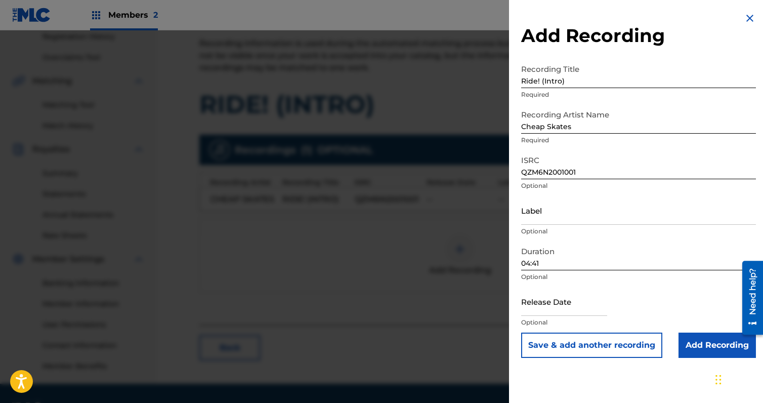
scroll to position [225, 0]
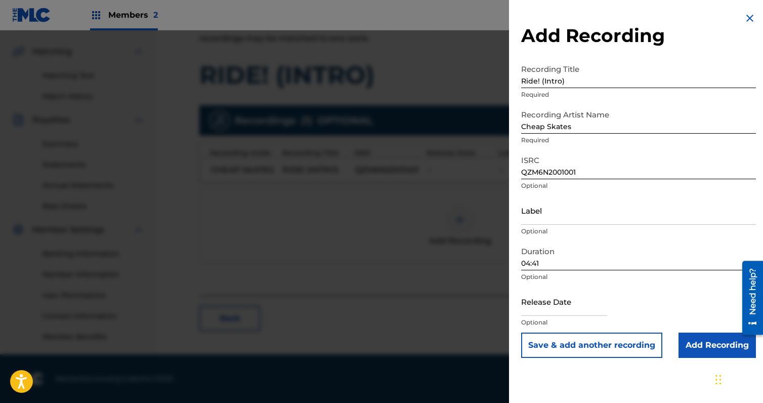
click at [565, 302] on input "text" at bounding box center [564, 301] width 86 height 29
select select "8"
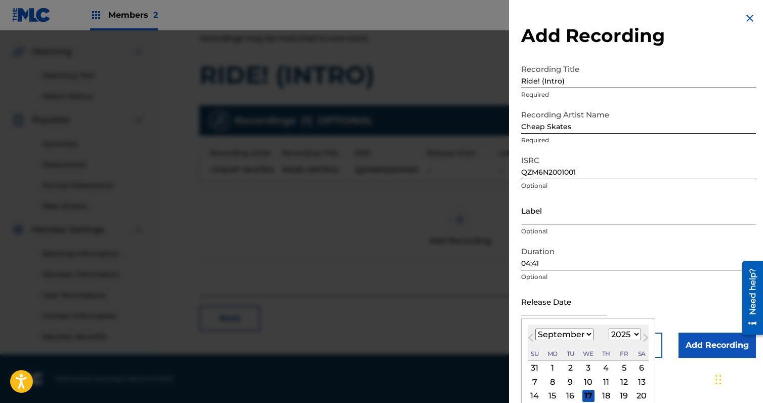
click at [622, 335] on select "1899 1900 1901 1902 1903 1904 1905 1906 1907 1908 1909 1910 1911 1912 1913 1914…" at bounding box center [625, 335] width 32 height 12
select select "2020"
click at [609, 329] on select "1899 1900 1901 1902 1903 1904 1905 1906 1907 1908 1909 1910 1911 1912 1913 1914…" at bounding box center [625, 335] width 32 height 12
click at [581, 335] on select "January February March April May June July August September October November De…" at bounding box center [565, 335] width 58 height 12
select select "9"
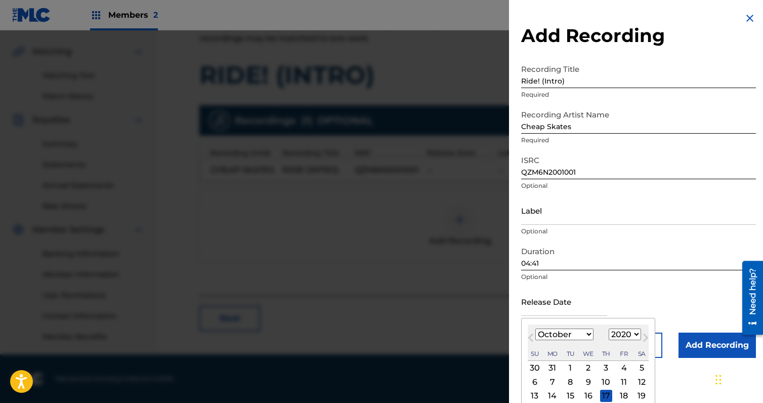
click at [536, 329] on select "January February March April May June July August September October November De…" at bounding box center [565, 335] width 58 height 12
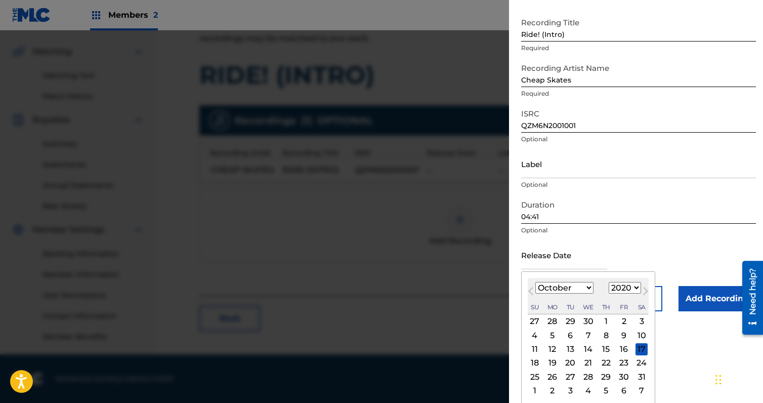
scroll to position [48, 0]
click at [590, 374] on div "28" at bounding box center [589, 376] width 12 height 12
type input "[DATE]"
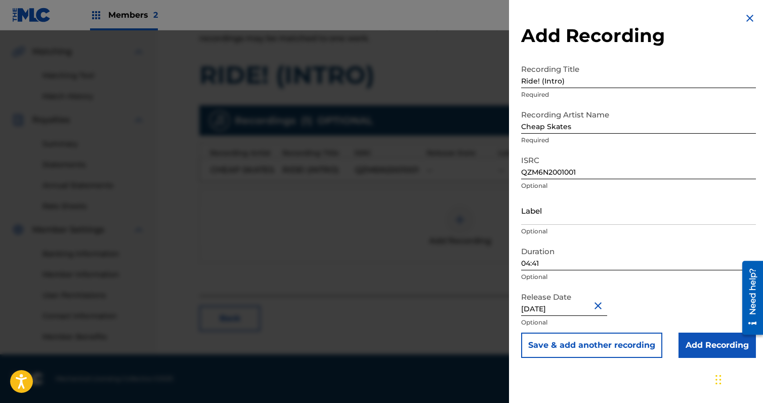
scroll to position [0, 0]
click at [643, 284] on div "Duration 04:41 Optional" at bounding box center [638, 264] width 235 height 46
click at [657, 309] on div "Release Date [DATE] Optional" at bounding box center [638, 310] width 235 height 46
click at [688, 349] on input "Add Recording" at bounding box center [717, 345] width 77 height 25
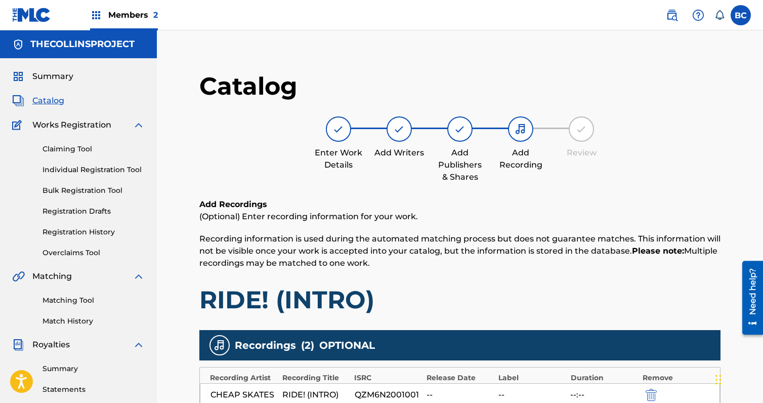
scroll to position [240, 0]
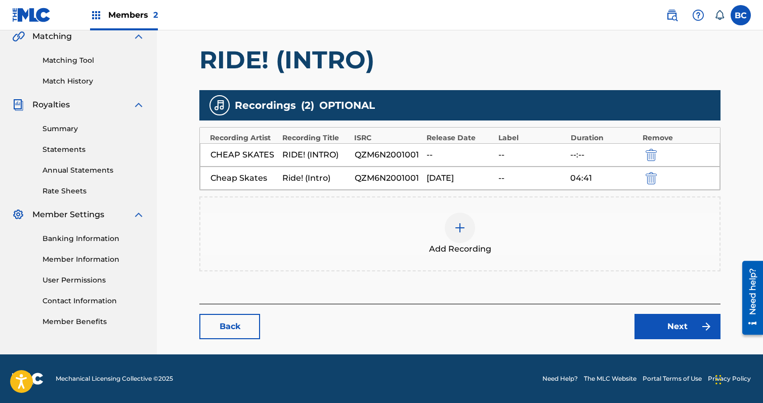
click at [680, 332] on link "Next" at bounding box center [678, 326] width 86 height 25
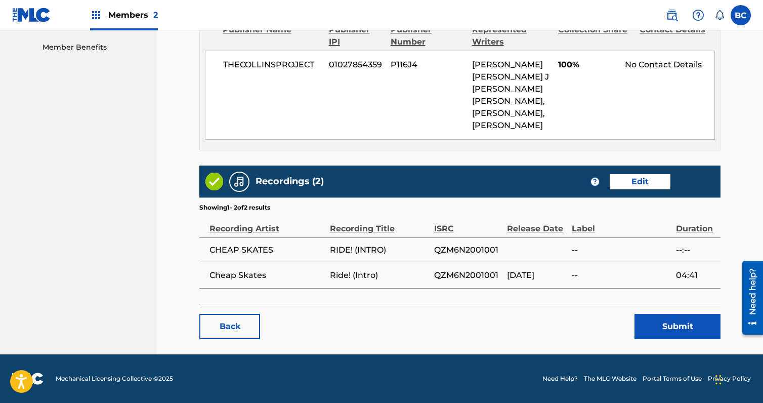
scroll to position [551, 0]
click at [665, 330] on button "Submit" at bounding box center [678, 326] width 86 height 25
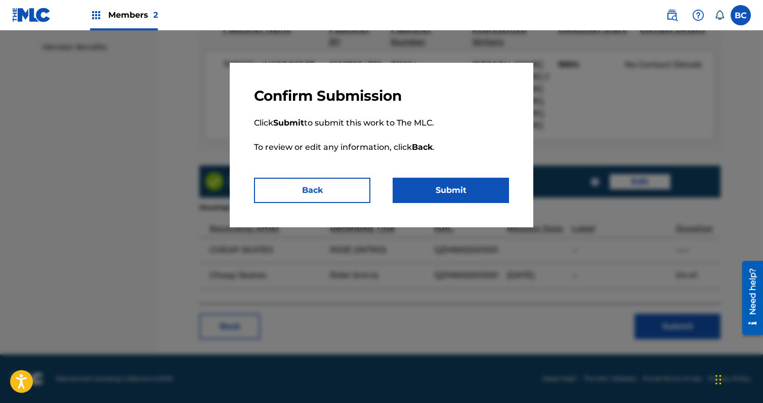
click at [416, 200] on button "Submit" at bounding box center [451, 190] width 116 height 25
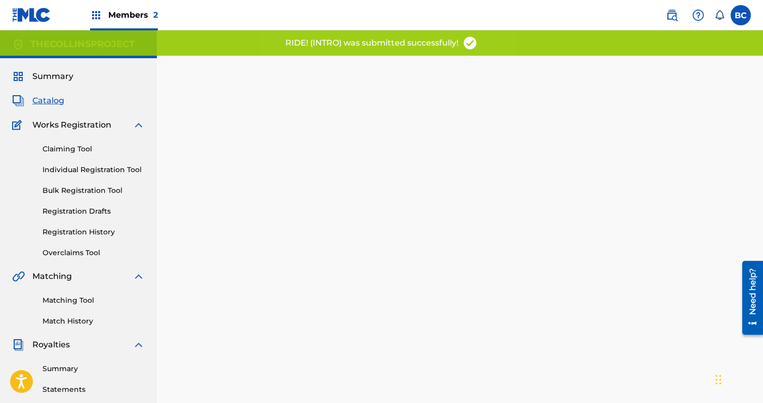
click at [45, 98] on span "Catalog" at bounding box center [48, 101] width 32 height 12
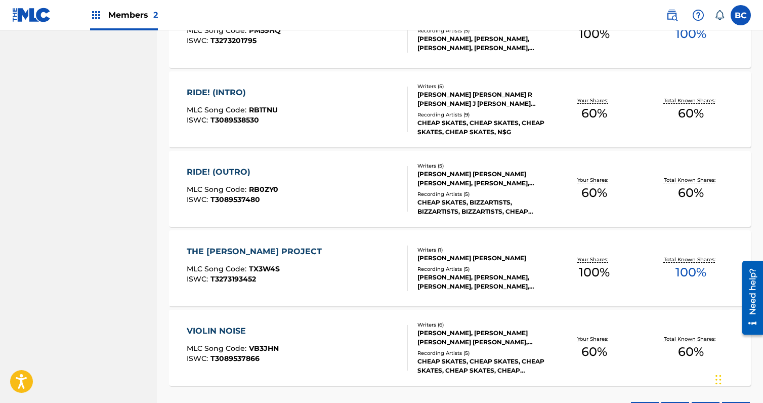
scroll to position [1468, 0]
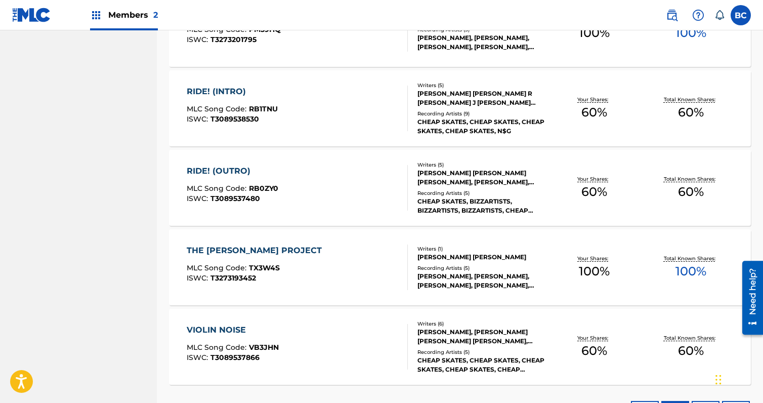
click at [318, 107] on div "RIDE! (INTRO) MLC Song Code : RB1TNU ISWC : T3089538530" at bounding box center [297, 109] width 221 height 46
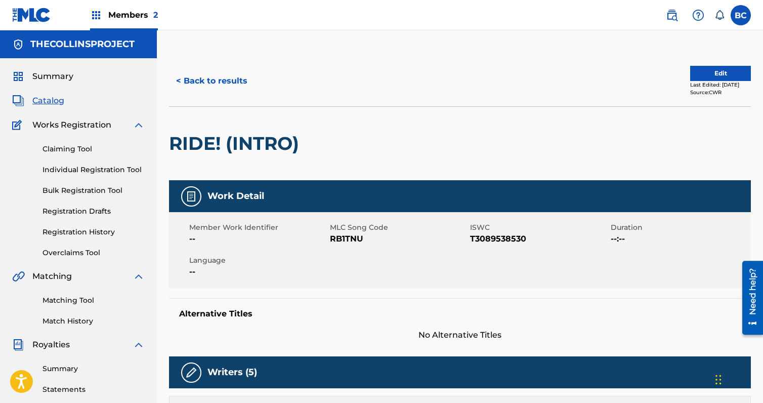
click at [728, 70] on button "Edit" at bounding box center [721, 73] width 61 height 15
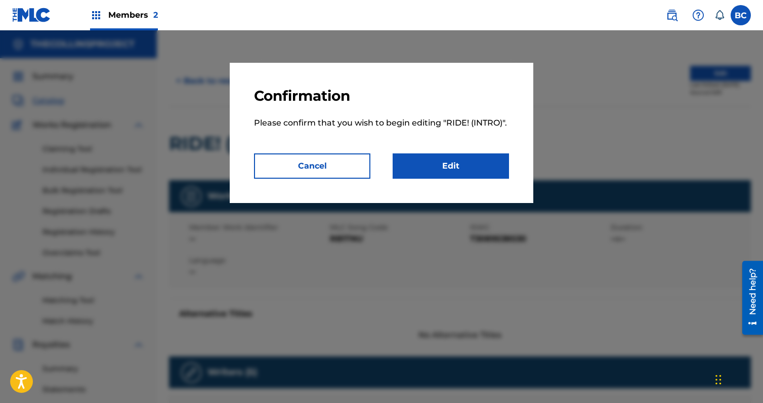
click at [330, 170] on button "Cancel" at bounding box center [312, 165] width 116 height 25
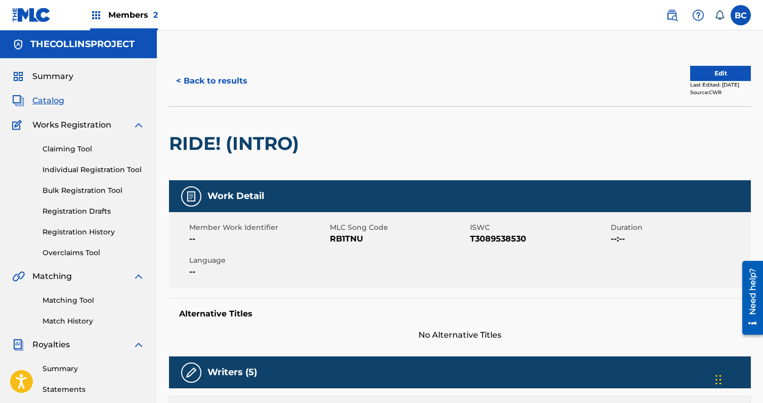
click at [227, 87] on button "< Back to results" at bounding box center [212, 80] width 86 height 25
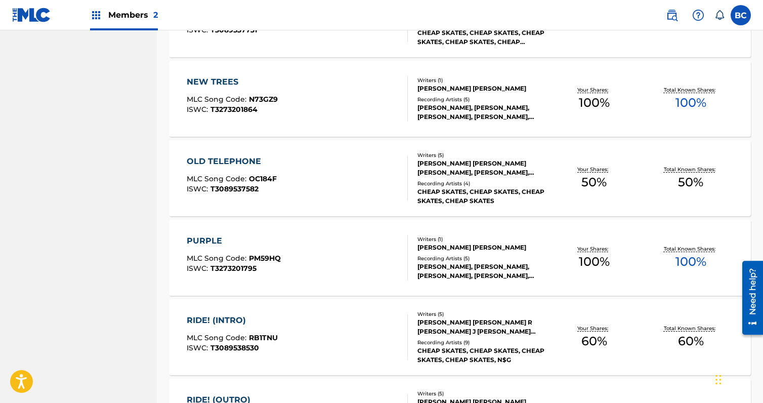
scroll to position [1215, 0]
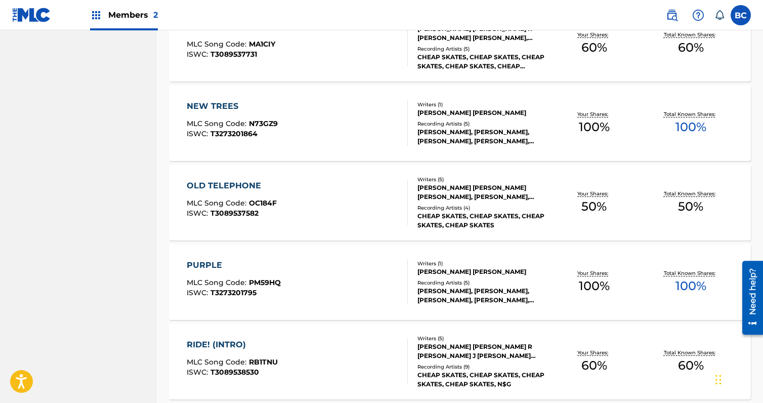
click at [382, 201] on div "OLD TELEPHONE MLC Song Code : OC184F ISWC : T3089537582" at bounding box center [297, 203] width 221 height 46
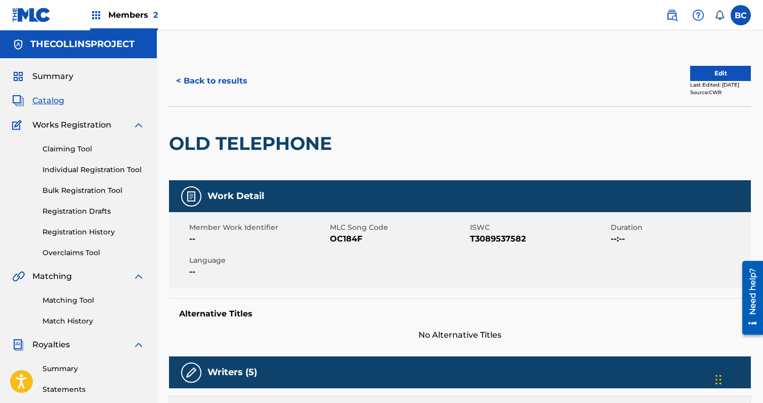
click at [221, 79] on button "< Back to results" at bounding box center [212, 80] width 86 height 25
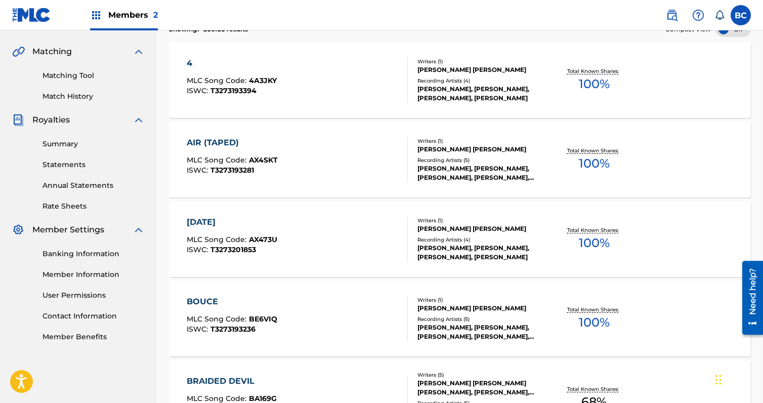
scroll to position [1215, 0]
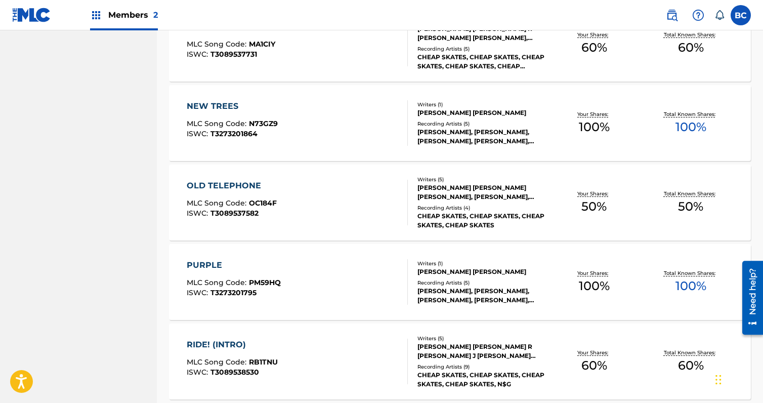
click at [252, 107] on div "NEW TREES" at bounding box center [232, 106] width 91 height 12
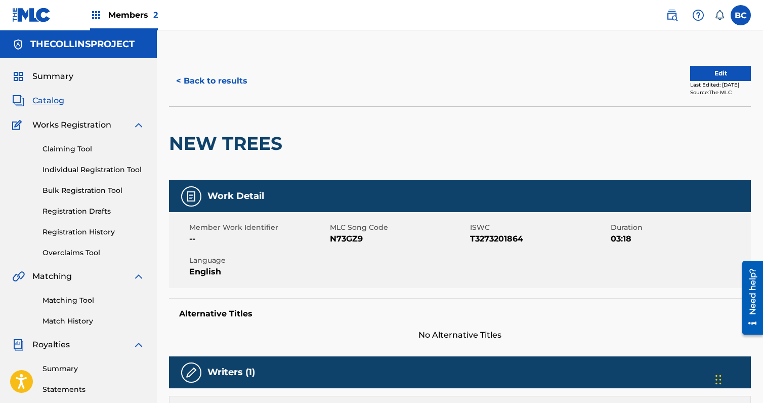
click at [186, 79] on button "< Back to results" at bounding box center [212, 80] width 86 height 25
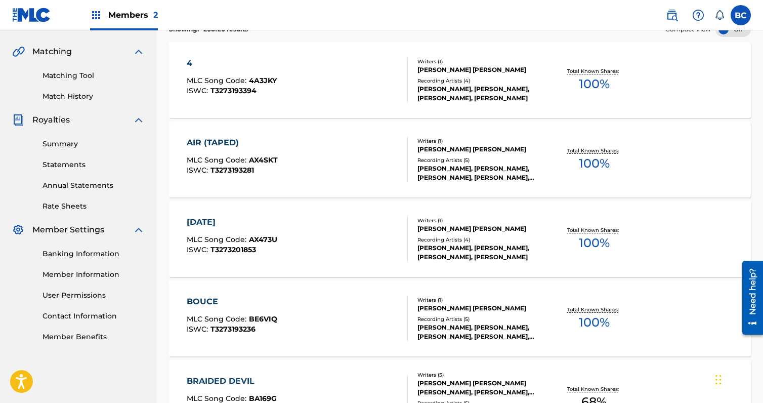
scroll to position [1215, 0]
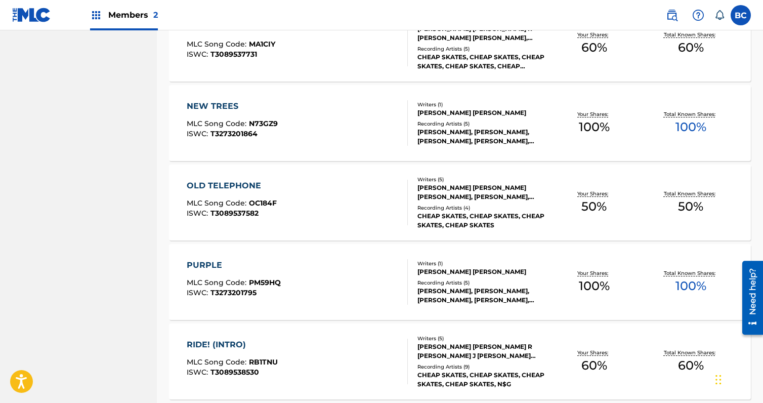
click at [277, 128] on div "NEW TREES MLC Song Code : N73GZ9 ISWC : T3273201864" at bounding box center [297, 123] width 221 height 46
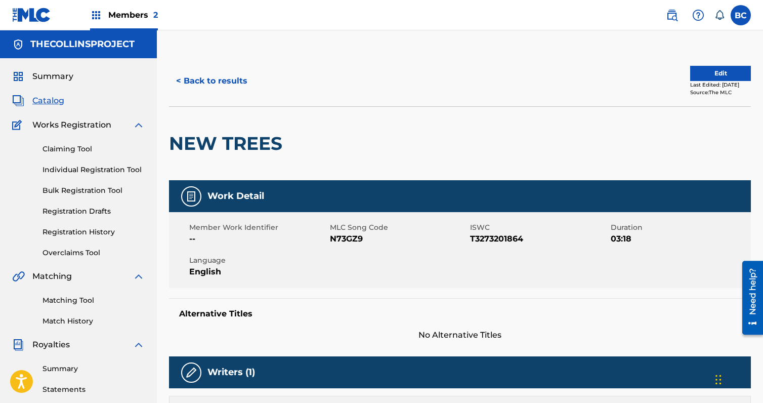
click at [192, 81] on button "< Back to results" at bounding box center [212, 80] width 86 height 25
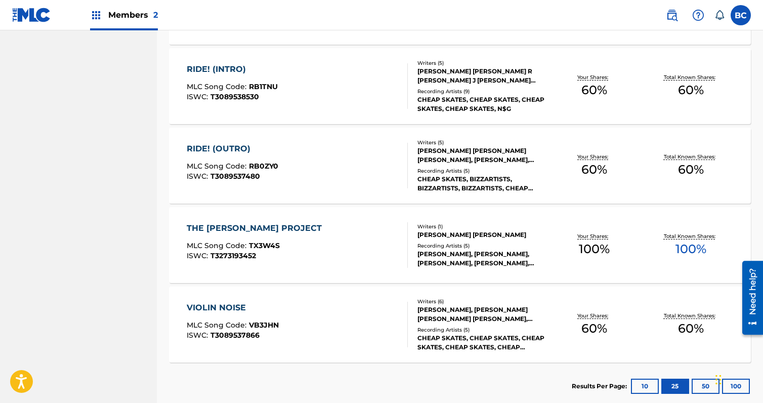
scroll to position [1445, 0]
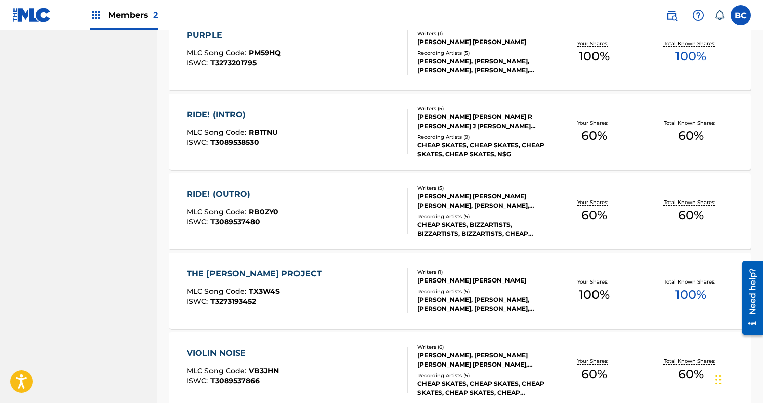
click at [286, 139] on div "RIDE! (INTRO) MLC Song Code : RB1TNU ISWC : T3089538530" at bounding box center [297, 132] width 221 height 46
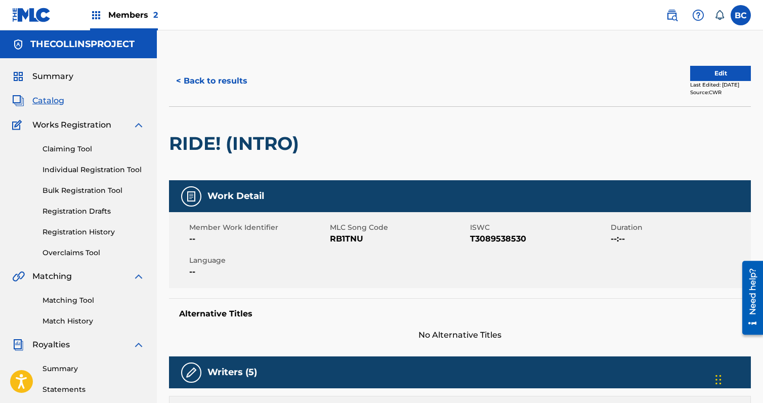
click at [697, 73] on button "Edit" at bounding box center [721, 73] width 61 height 15
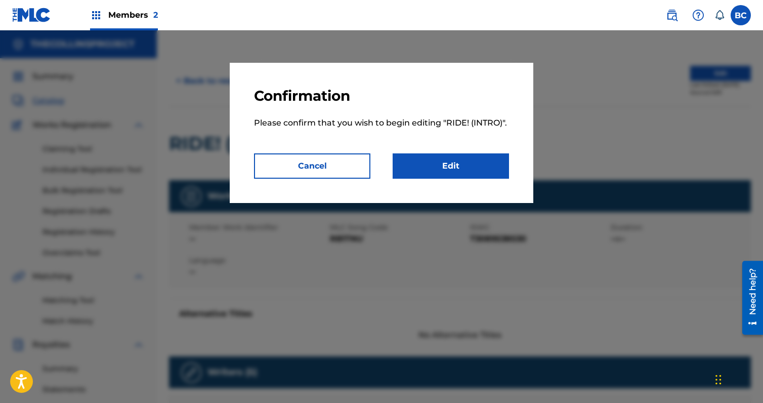
click at [366, 161] on button "Cancel" at bounding box center [312, 165] width 116 height 25
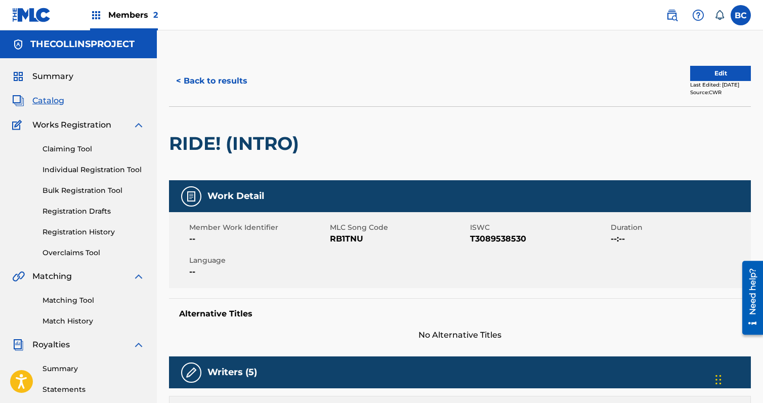
click at [192, 82] on button "< Back to results" at bounding box center [212, 80] width 86 height 25
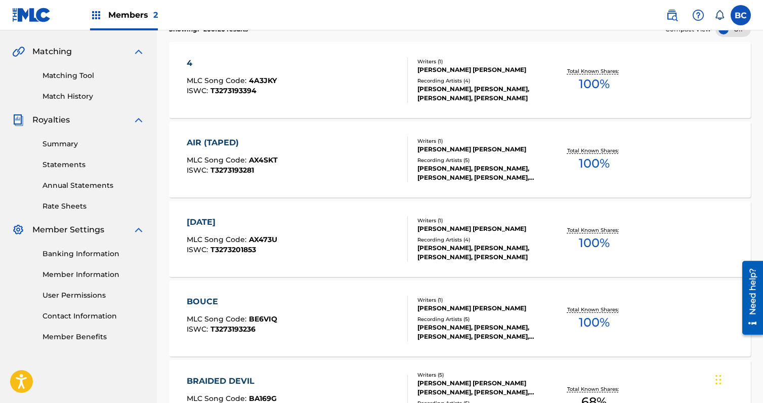
scroll to position [1445, 0]
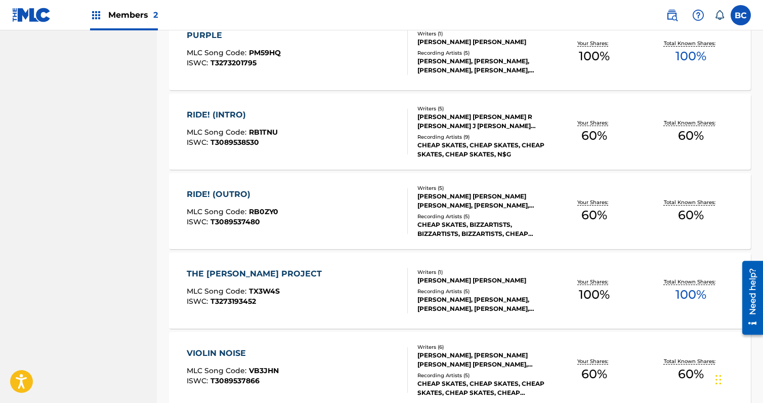
click at [372, 223] on div "RIDE! (OUTRO) MLC Song Code : RB0ZY0 ISWC : T3089537480" at bounding box center [297, 211] width 221 height 46
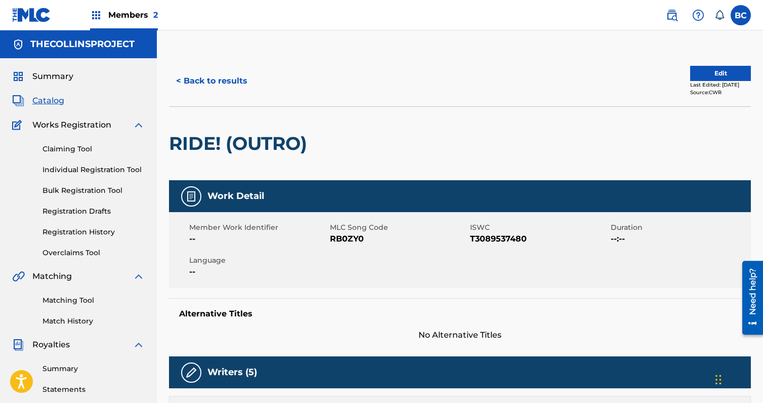
click at [691, 70] on button "Edit" at bounding box center [721, 73] width 61 height 15
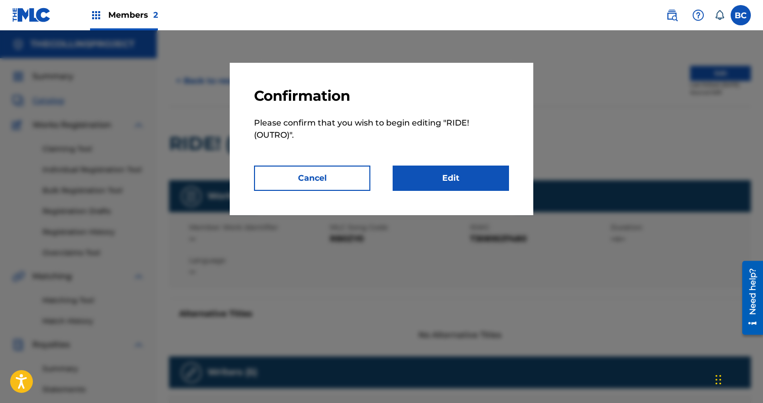
click at [321, 176] on button "Cancel" at bounding box center [312, 178] width 116 height 25
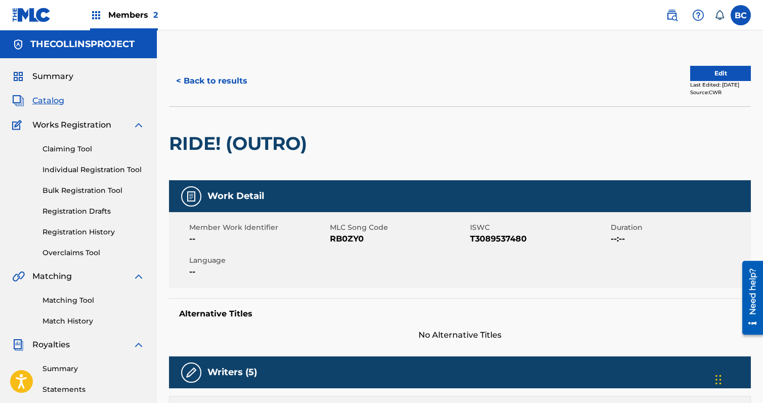
click at [218, 77] on button "< Back to results" at bounding box center [212, 80] width 86 height 25
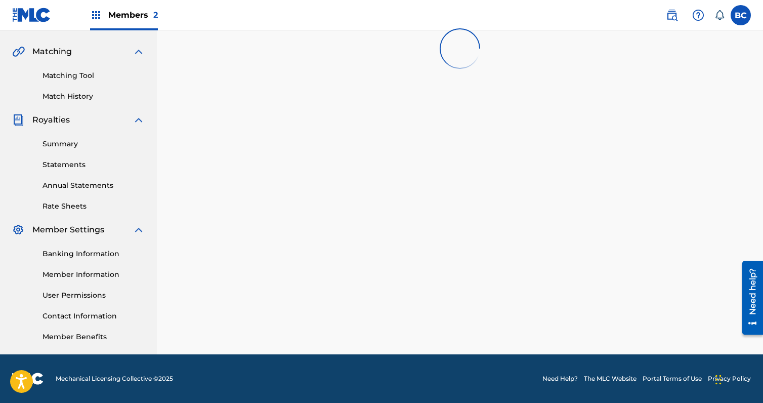
scroll to position [1445, 0]
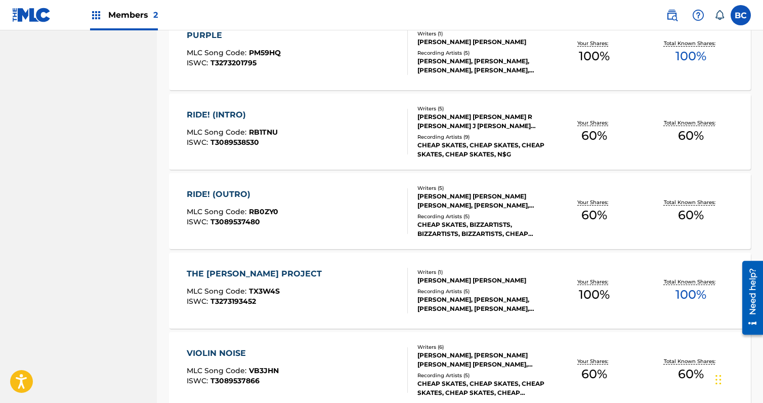
click at [302, 116] on div "RIDE! (INTRO) MLC Song Code : RB1TNU ISWC : T3089538530" at bounding box center [297, 132] width 221 height 46
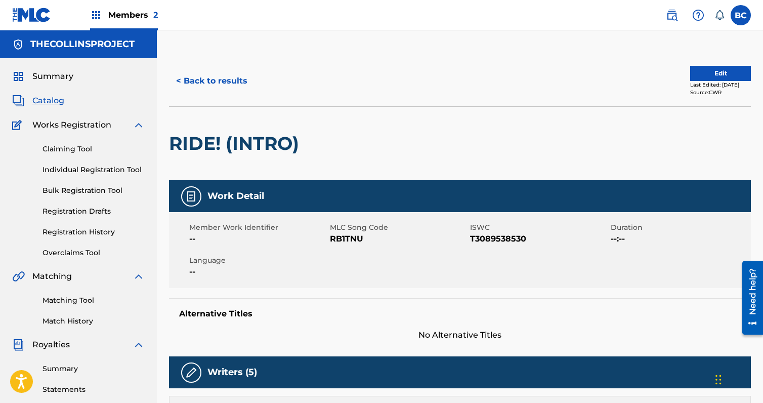
click at [214, 89] on button "< Back to results" at bounding box center [212, 80] width 86 height 25
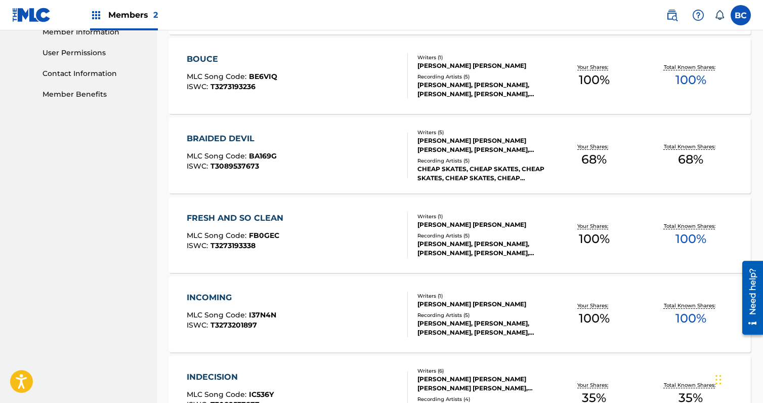
scroll to position [483, 0]
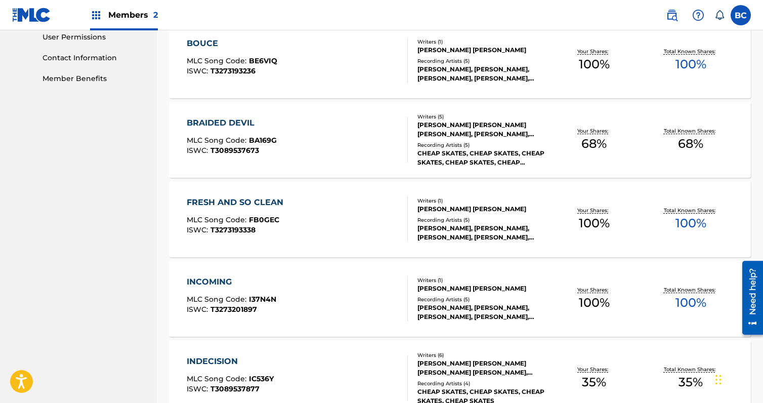
click at [289, 135] on div "BRAIDED DEVIL MLC Song Code : BA169G ISWC : T3089537673" at bounding box center [297, 140] width 221 height 46
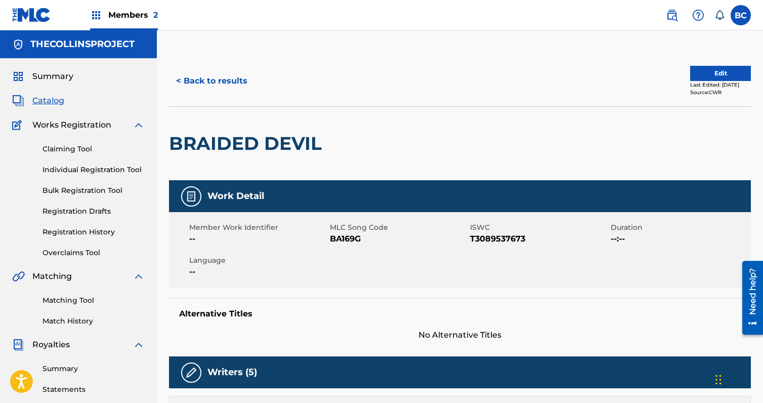
click at [219, 84] on button "< Back to results" at bounding box center [212, 80] width 86 height 25
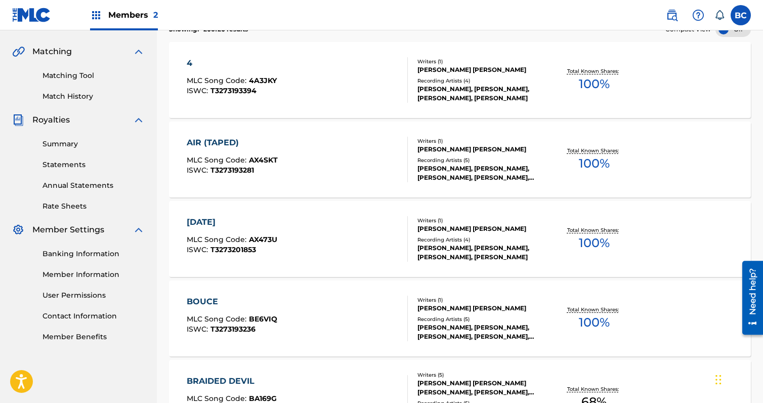
scroll to position [483, 0]
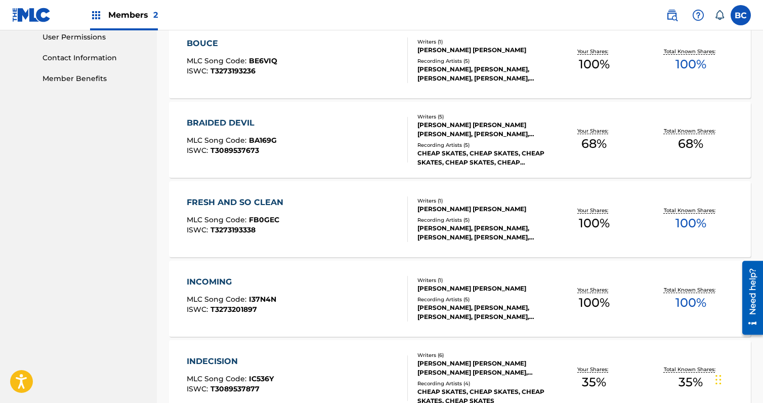
click at [297, 353] on div "INDECISION MLC Song Code : IC536Y ISWC : T3089537877 Writers ( 6 ) [PERSON_NAME…" at bounding box center [460, 378] width 582 height 76
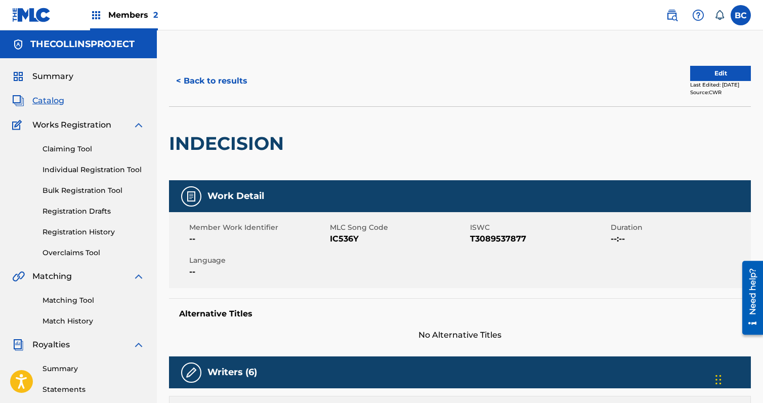
click at [734, 78] on button "Edit" at bounding box center [721, 73] width 61 height 15
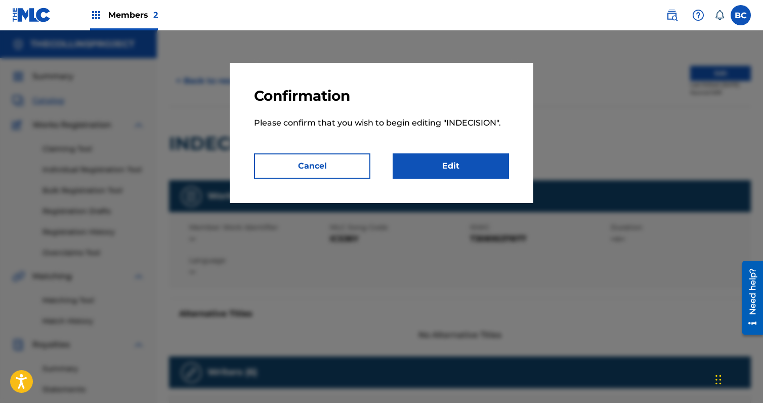
click at [454, 171] on link "Edit" at bounding box center [451, 165] width 116 height 25
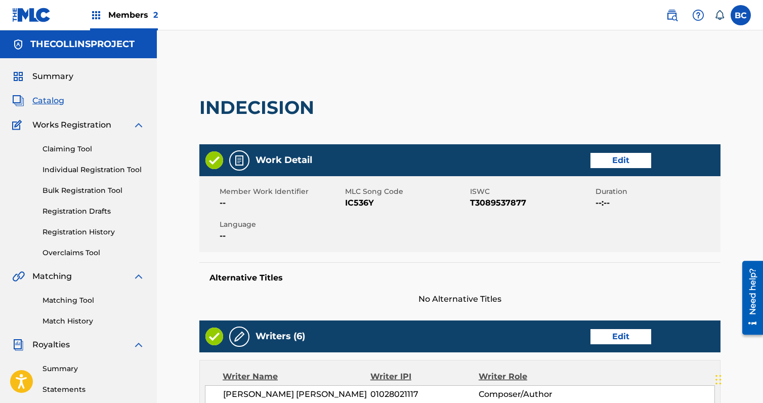
click at [608, 153] on link "Edit" at bounding box center [621, 160] width 61 height 15
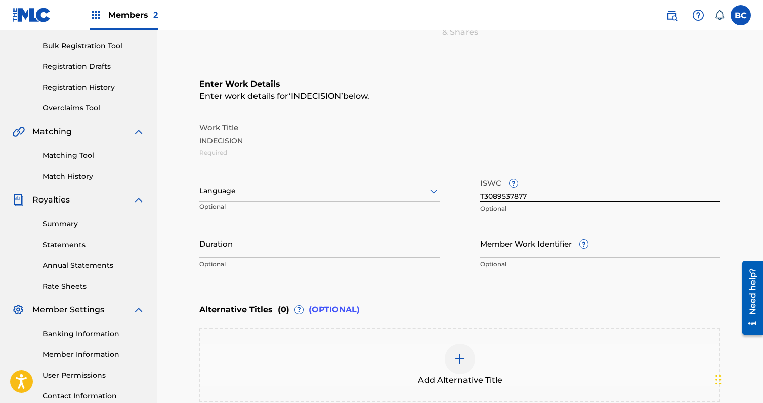
scroll to position [152, 0]
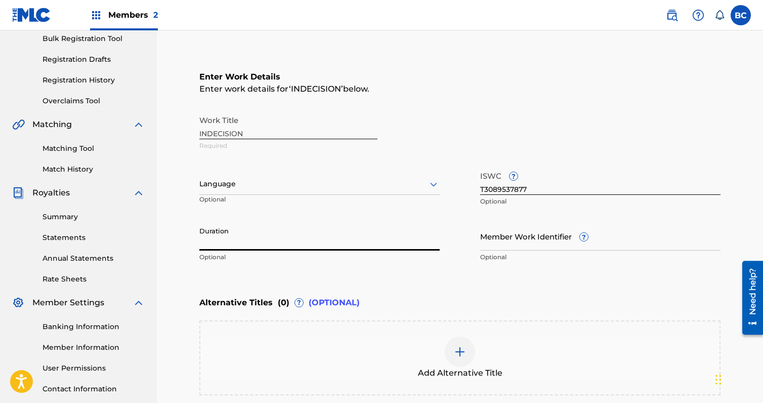
click at [325, 234] on input "Duration" at bounding box center [319, 236] width 240 height 29
paste input "03:47"
type input "03:47"
click at [333, 271] on div "Enter Work Details Enter work details for ‘ INDECISION ’ below. Work Title INDE…" at bounding box center [459, 169] width 521 height 245
click at [330, 189] on div at bounding box center [319, 184] width 240 height 13
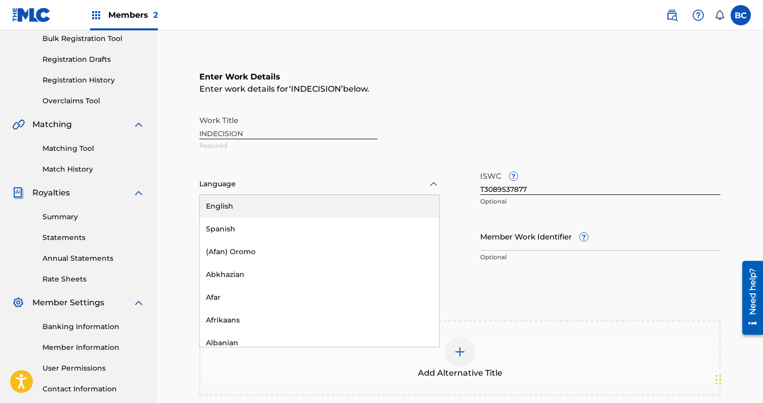
click at [290, 209] on div "English" at bounding box center [319, 206] width 239 height 23
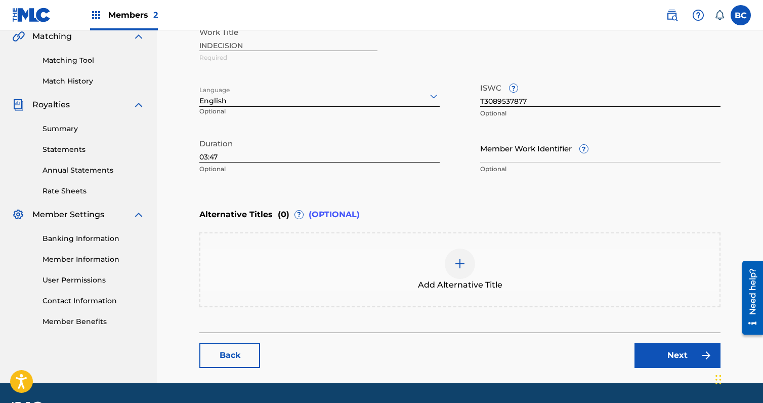
scroll to position [269, 0]
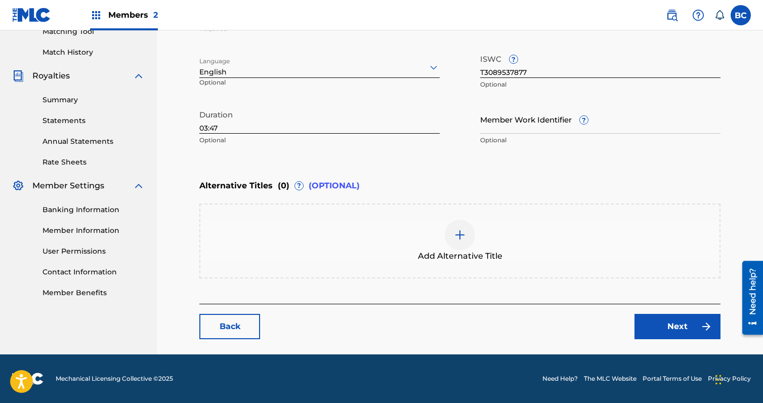
click at [669, 325] on link "Next" at bounding box center [678, 326] width 86 height 25
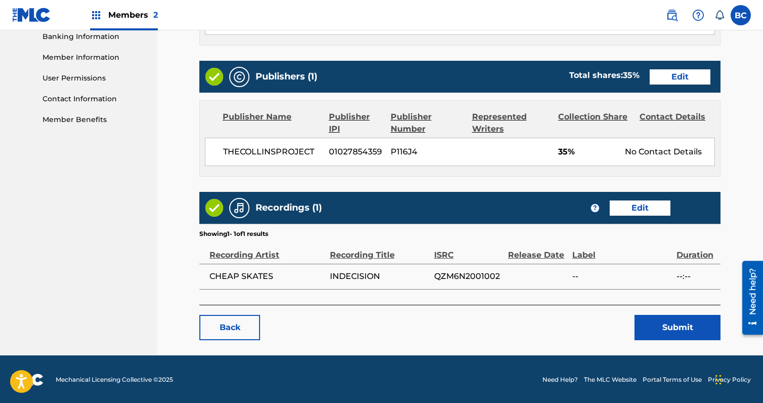
scroll to position [443, 0]
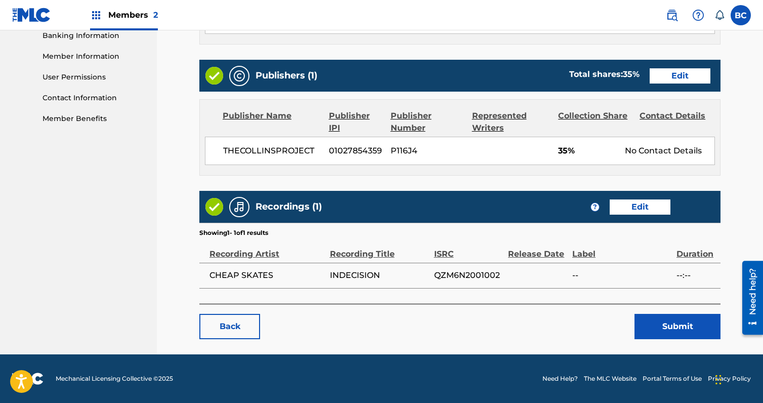
click at [683, 76] on link "Edit" at bounding box center [680, 75] width 61 height 15
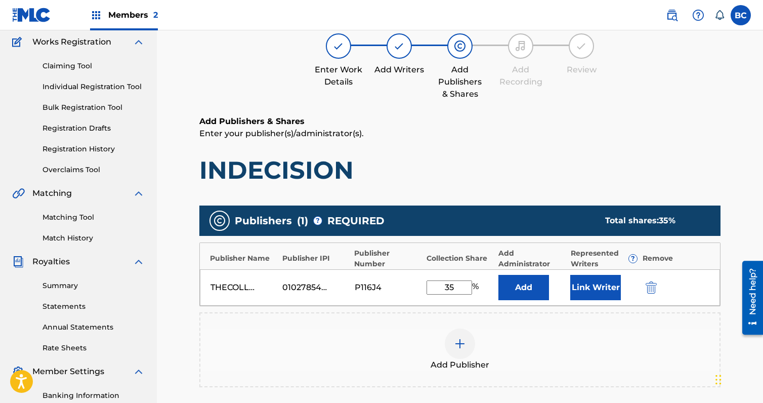
scroll to position [101, 0]
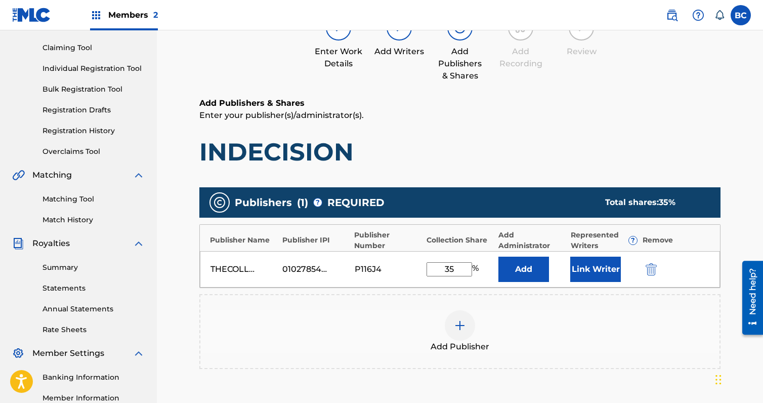
drag, startPoint x: 454, startPoint y: 268, endPoint x: 431, endPoint y: 263, distance: 22.8
click at [440, 266] on input "35" at bounding box center [450, 269] width 46 height 14
type input "65"
click at [434, 288] on div "Publisher Name Publisher IPI Publisher Number Collection Share Add Administrato…" at bounding box center [459, 256] width 521 height 64
click at [460, 330] on img at bounding box center [460, 325] width 12 height 12
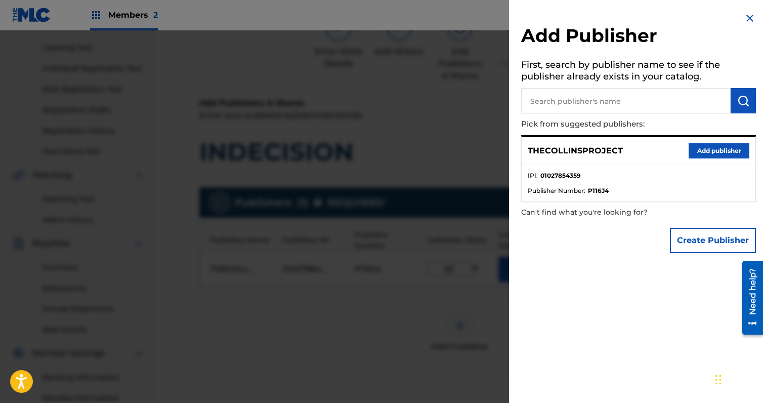
click at [602, 108] on input "text" at bounding box center [626, 100] width 210 height 25
paste input "MYSTERYMEATCO."
click at [752, 107] on button "submit" at bounding box center [743, 100] width 25 height 25
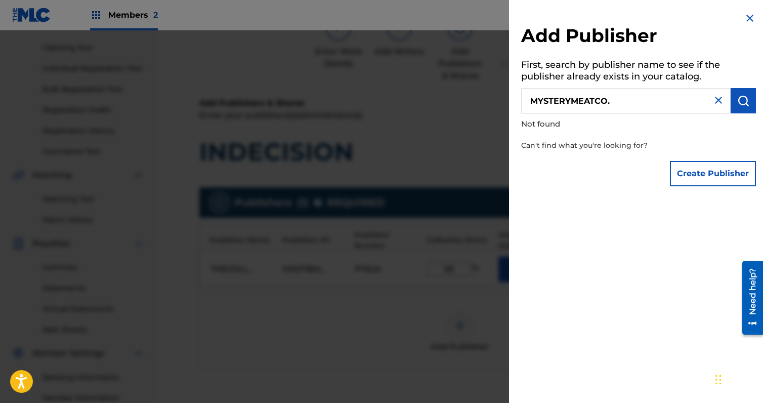
click at [666, 100] on input "MYSTERYMEATCO." at bounding box center [626, 100] width 210 height 25
click at [731, 100] on button "submit" at bounding box center [743, 100] width 25 height 25
click at [630, 104] on input "MYSTERYMEATCO" at bounding box center [626, 100] width 210 height 25
drag, startPoint x: 620, startPoint y: 101, endPoint x: 402, endPoint y: 103, distance: 217.7
click at [402, 103] on div "Add Publisher First, search by publisher name to see if the publisher already e…" at bounding box center [381, 216] width 763 height 373
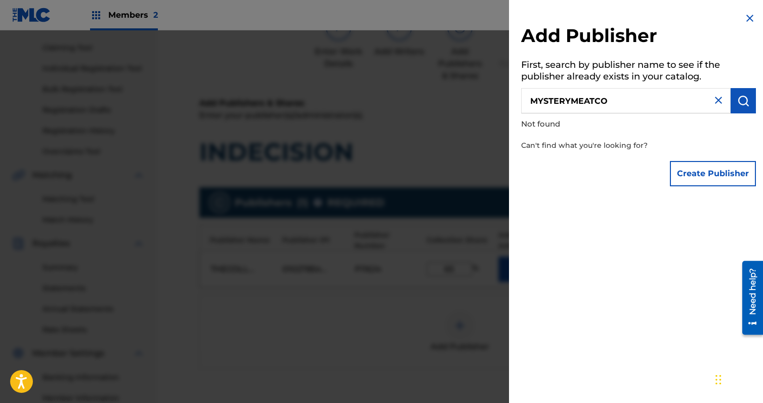
paste input "1027725765"
type input "1027725765"
click at [739, 104] on img "submit" at bounding box center [744, 101] width 12 height 12
click at [681, 173] on button "Create Publisher" at bounding box center [713, 173] width 86 height 25
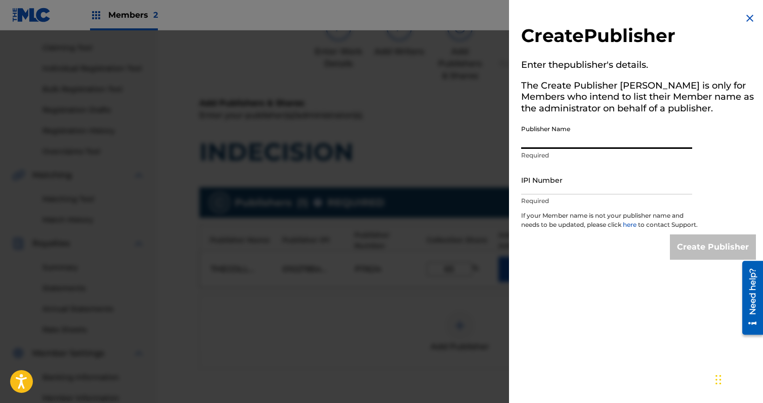
click at [594, 142] on input "Publisher Name" at bounding box center [606, 134] width 171 height 29
click at [560, 147] on input "Publisher Name" at bounding box center [606, 134] width 171 height 29
paste input "MYSTERYMEATCO."
type input "MYSTERYMEATCO."
click at [541, 185] on input "IPI Number" at bounding box center [606, 180] width 171 height 29
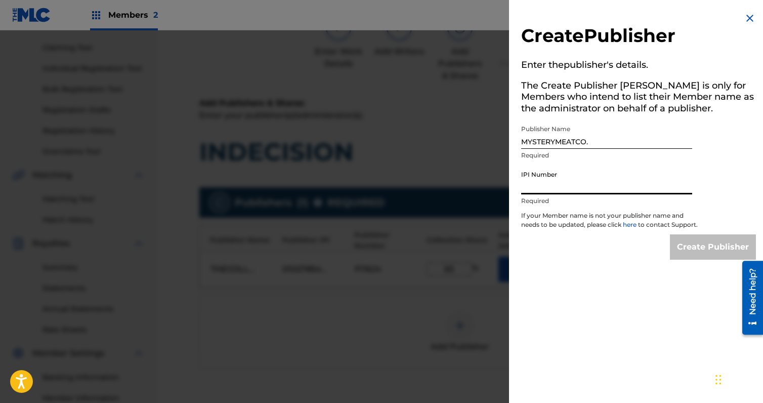
paste input "1027725765"
type input "1027725765"
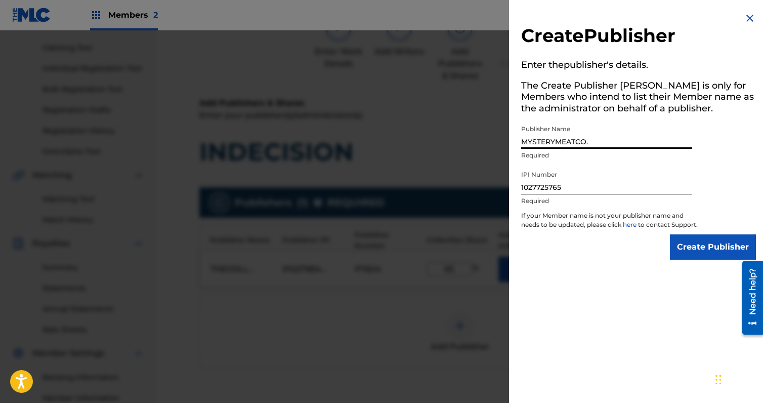
click at [595, 145] on input "MYSTERYMEATCO." at bounding box center [606, 134] width 171 height 29
click at [598, 183] on input "1027725765" at bounding box center [606, 180] width 171 height 29
click at [699, 258] on input "Create Publisher" at bounding box center [713, 246] width 86 height 25
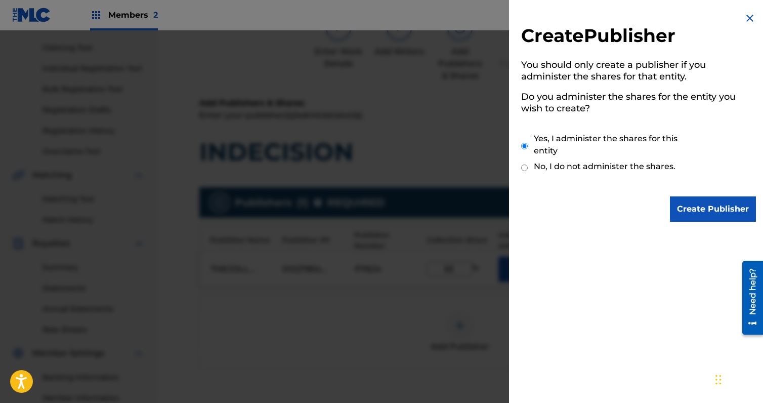
click at [746, 14] on img at bounding box center [750, 18] width 12 height 12
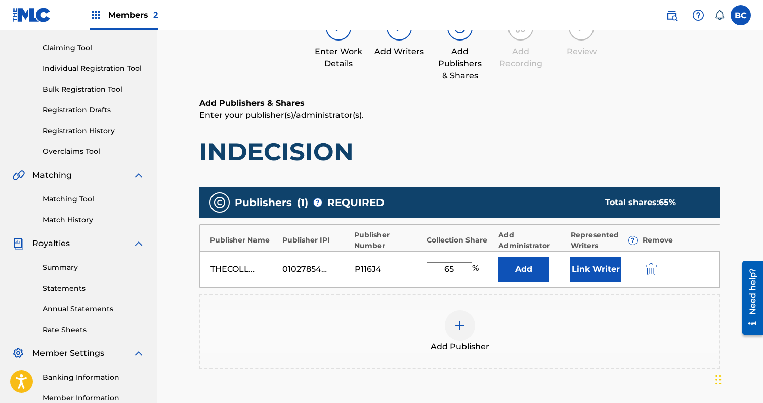
click at [540, 266] on button "Add" at bounding box center [524, 269] width 51 height 25
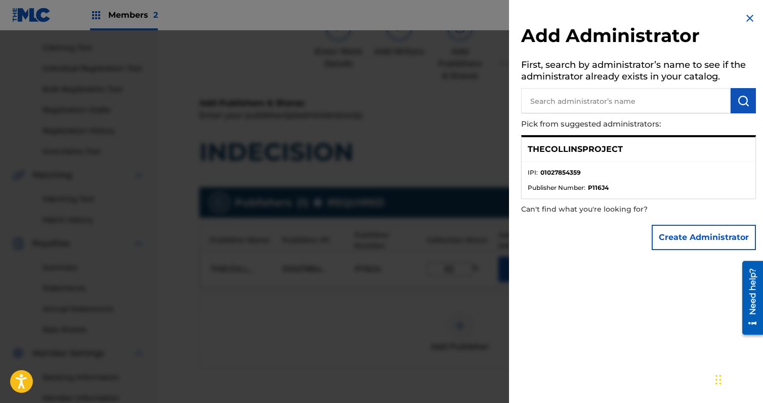
click at [574, 145] on p "THECOLLINSPROJECT" at bounding box center [575, 149] width 95 height 12
click at [675, 237] on button "Create Administrator" at bounding box center [704, 237] width 104 height 25
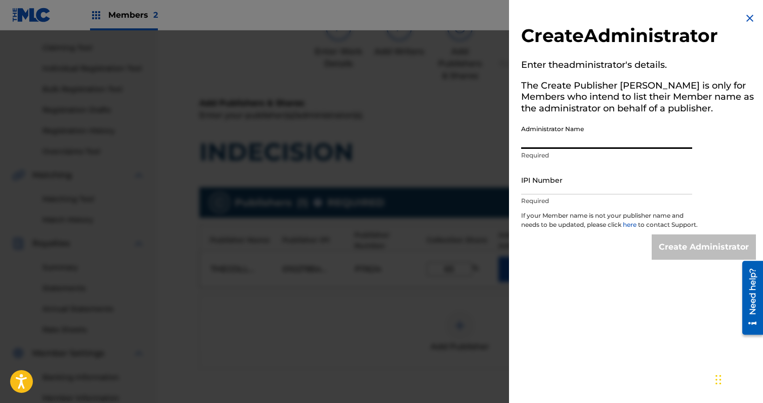
click at [597, 137] on input "Administrator Name" at bounding box center [606, 134] width 171 height 29
click at [745, 21] on img at bounding box center [750, 18] width 12 height 12
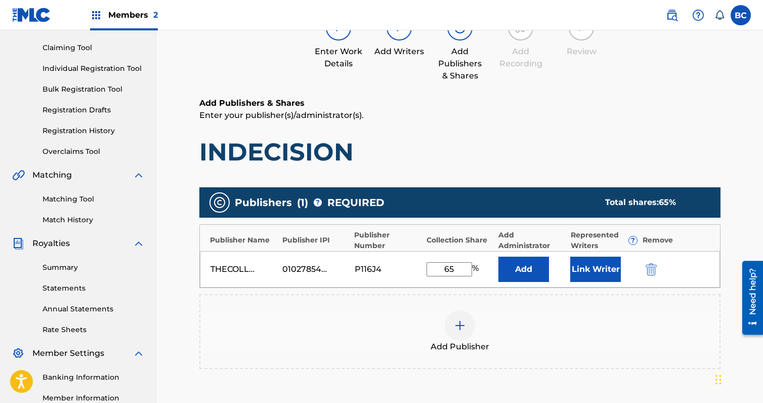
click at [529, 259] on button "Add" at bounding box center [524, 269] width 51 height 25
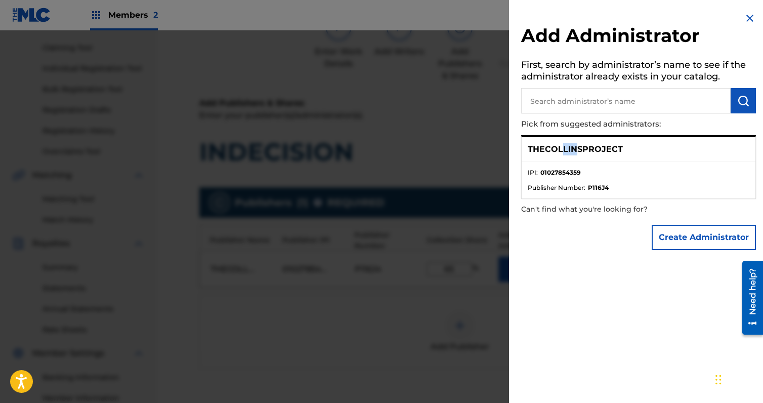
drag, startPoint x: 560, startPoint y: 150, endPoint x: 575, endPoint y: 151, distance: 14.7
click at [575, 151] on p "THECOLLINSPROJECT" at bounding box center [575, 149] width 95 height 12
drag, startPoint x: 581, startPoint y: 187, endPoint x: 607, endPoint y: 186, distance: 26.8
click at [607, 186] on li "Publisher Number : P116J4" at bounding box center [639, 187] width 222 height 9
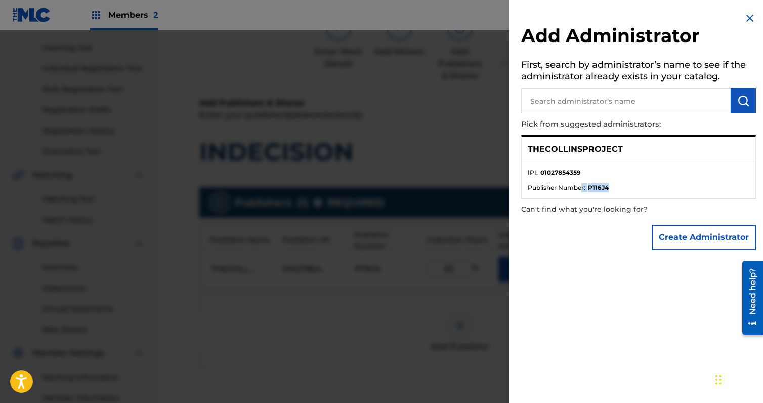
click at [607, 186] on strong "P116J4" at bounding box center [598, 187] width 21 height 9
click at [647, 235] on div "Create Administrator" at bounding box center [638, 237] width 235 height 35
click at [666, 236] on button "Create Administrator" at bounding box center [704, 237] width 104 height 25
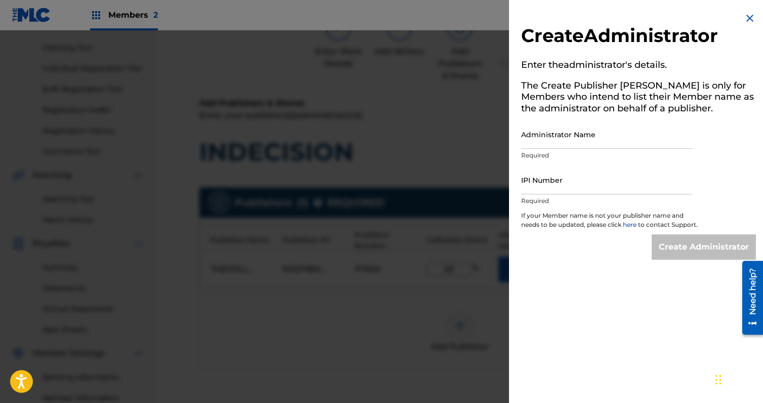
click at [744, 24] on img at bounding box center [750, 18] width 12 height 12
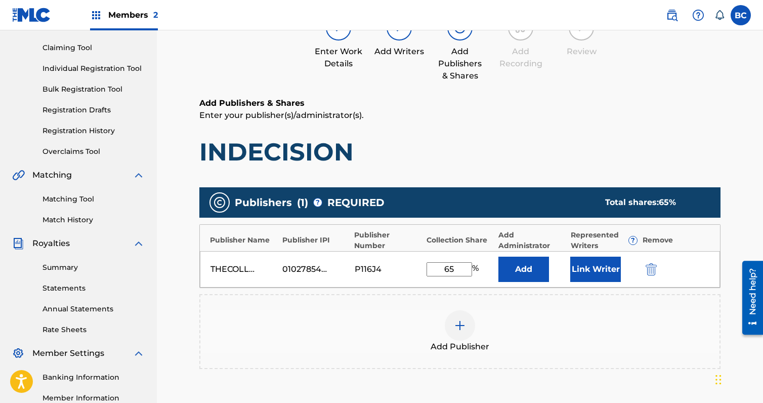
drag, startPoint x: 458, startPoint y: 269, endPoint x: 363, endPoint y: 248, distance: 97.0
click at [363, 248] on div "Publisher Name Publisher IPI Publisher Number Collection Share Add Administrato…" at bounding box center [459, 256] width 521 height 64
type input "100"
click at [344, 262] on div "THECOLLINSPROJECT 01027854359 P116J4 100 % Add Link Writer" at bounding box center [460, 269] width 520 height 36
click at [607, 272] on button "Link Writer" at bounding box center [596, 269] width 51 height 25
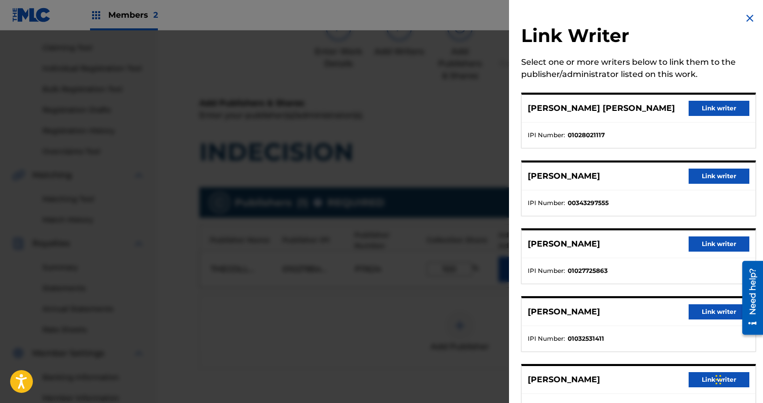
click at [703, 104] on button "Link writer" at bounding box center [719, 108] width 61 height 15
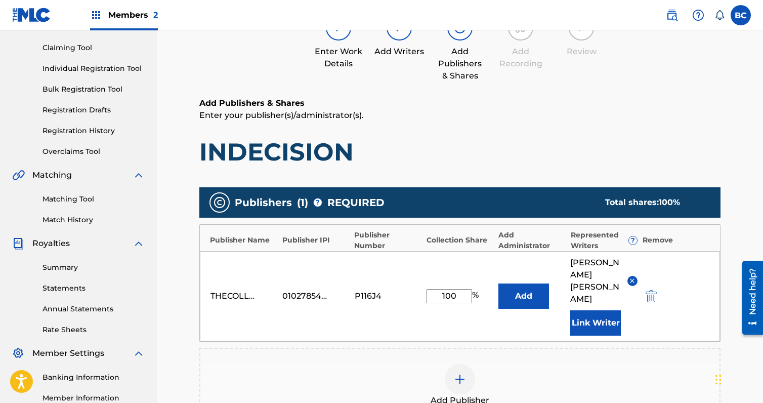
click at [574, 310] on button "Link Writer" at bounding box center [596, 322] width 51 height 25
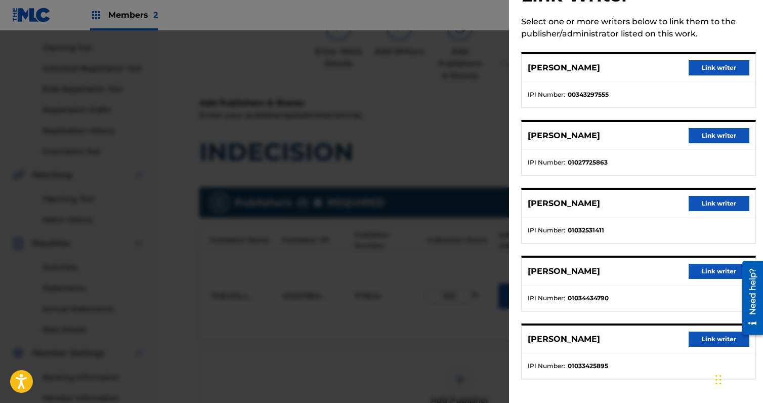
scroll to position [41, 0]
click at [702, 269] on button "Link writer" at bounding box center [719, 270] width 61 height 15
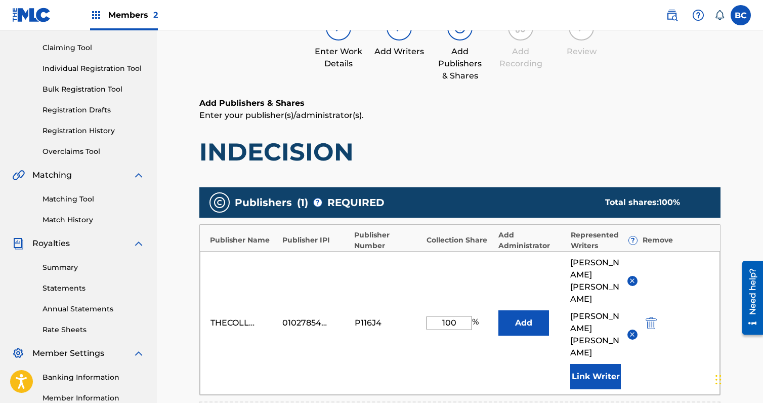
click at [586, 364] on button "Link Writer" at bounding box center [596, 376] width 51 height 25
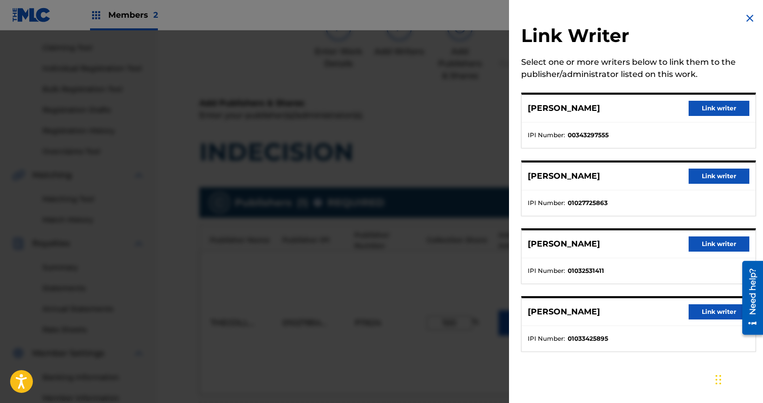
click at [709, 178] on button "Link writer" at bounding box center [719, 176] width 61 height 15
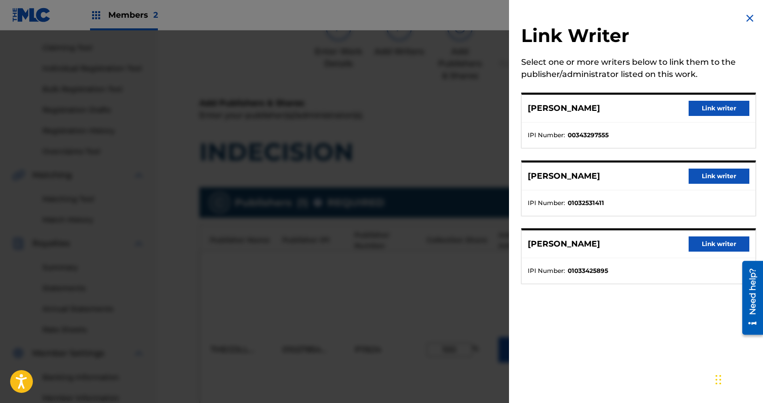
click at [709, 240] on button "Link writer" at bounding box center [719, 243] width 61 height 15
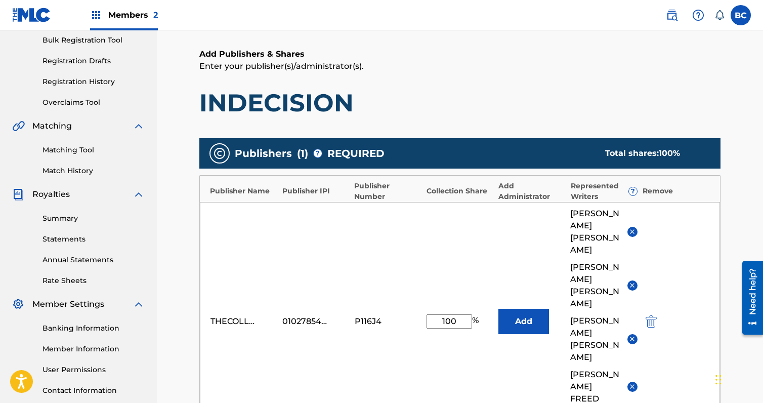
scroll to position [152, 0]
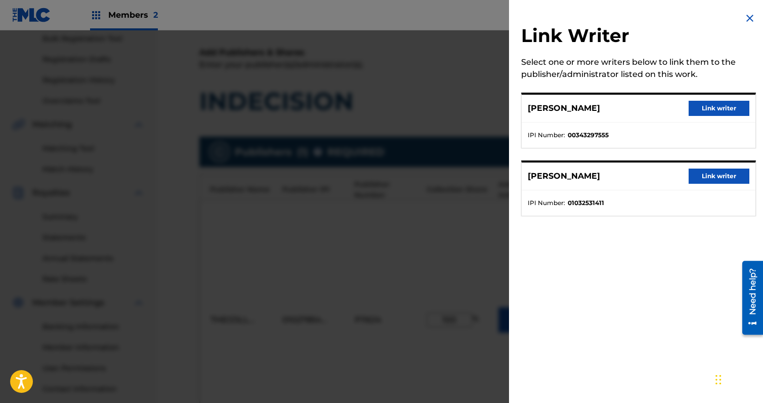
click at [732, 111] on button "Link writer" at bounding box center [719, 108] width 61 height 15
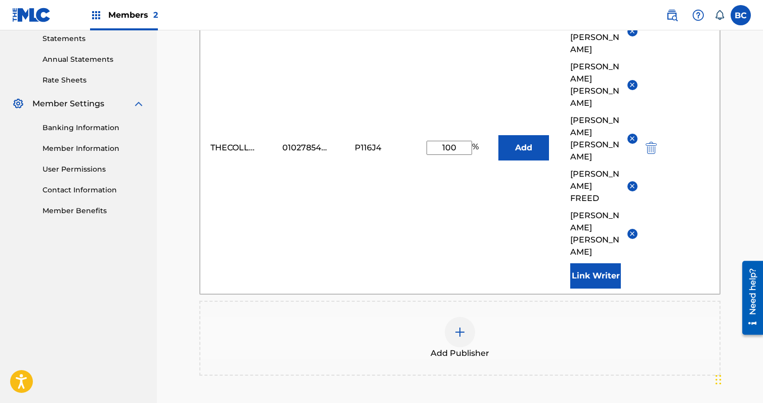
scroll to position [354, 0]
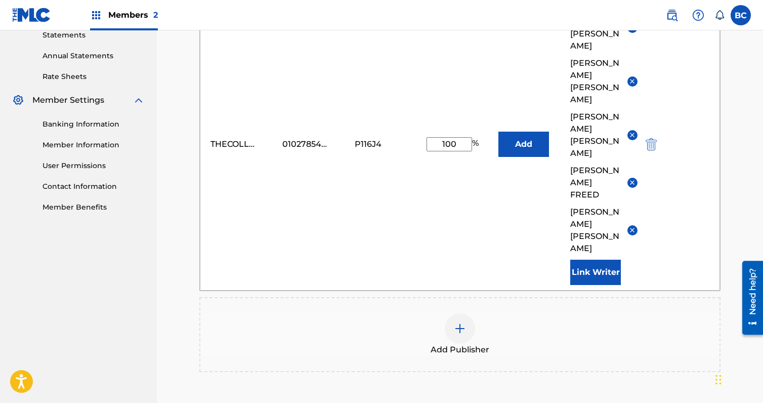
click at [607, 260] on button "Link Writer" at bounding box center [596, 272] width 51 height 25
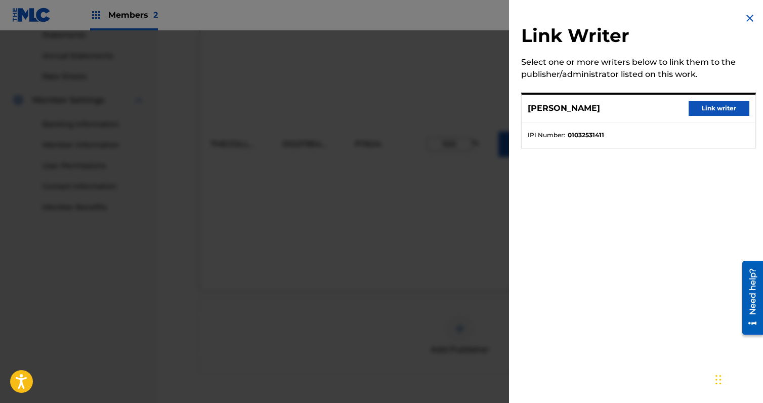
click at [712, 105] on button "Link writer" at bounding box center [719, 108] width 61 height 15
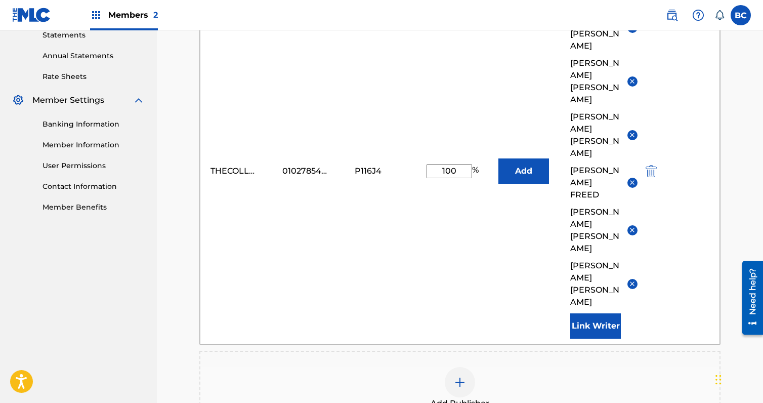
click at [608, 313] on button "Link Writer" at bounding box center [596, 325] width 51 height 25
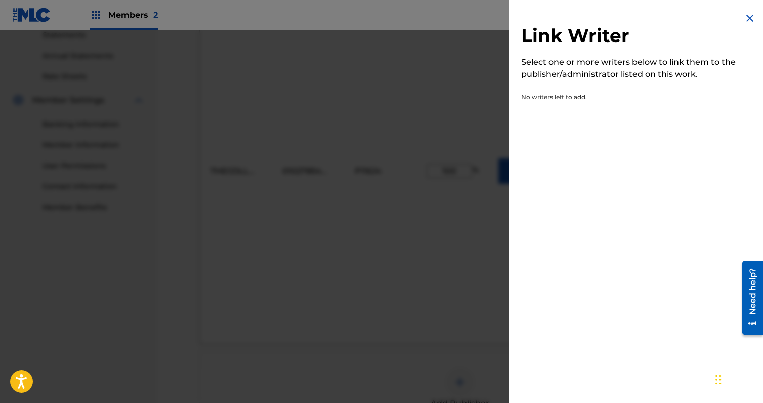
click at [754, 16] on div "Link Writer Select one or more writers below to link them to the publisher/admi…" at bounding box center [638, 65] width 259 height 131
click at [748, 19] on img at bounding box center [750, 18] width 12 height 12
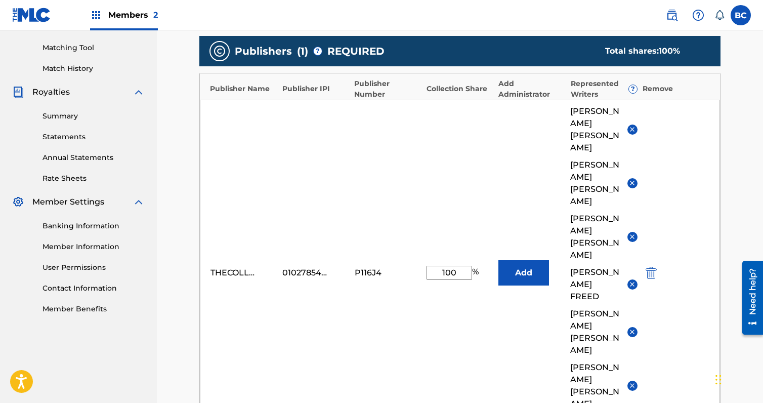
scroll to position [253, 0]
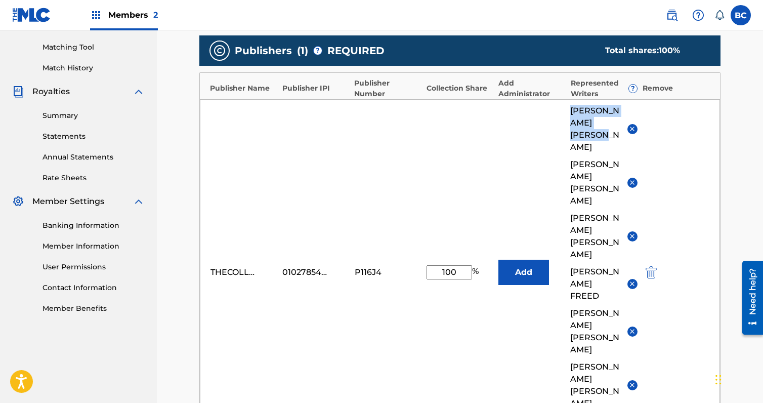
drag, startPoint x: 572, startPoint y: 109, endPoint x: 606, endPoint y: 134, distance: 42.4
click at [606, 134] on span "[PERSON_NAME] [PERSON_NAME]" at bounding box center [595, 129] width 49 height 49
drag, startPoint x: 570, startPoint y: 152, endPoint x: 609, endPoint y: 163, distance: 39.8
click at [609, 163] on div "THECOLLINSPROJECT 01027854359 P116J4 100 % Add [PERSON_NAME] [PERSON_NAME] J [P…" at bounding box center [460, 272] width 520 height 346
drag, startPoint x: 575, startPoint y: 179, endPoint x: 612, endPoint y: 205, distance: 44.8
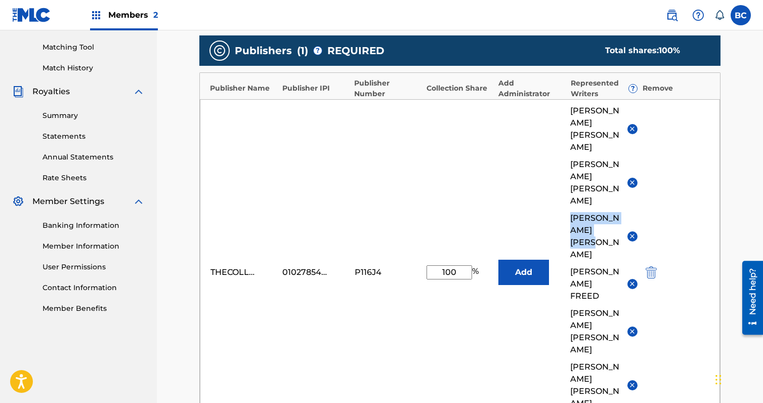
click at [612, 212] on span "[PERSON_NAME]" at bounding box center [595, 236] width 49 height 49
drag, startPoint x: 575, startPoint y: 225, endPoint x: 599, endPoint y: 247, distance: 33.0
click at [599, 247] on div "THECOLLINSPROJECT 01027854359 P116J4 100 % Add [PERSON_NAME] [PERSON_NAME] J [P…" at bounding box center [460, 272] width 520 height 346
drag, startPoint x: 570, startPoint y: 260, endPoint x: 616, endPoint y: 278, distance: 49.5
click at [616, 278] on div "THECOLLINSPROJECT 01027854359 P116J4 100 % Add [PERSON_NAME] [PERSON_NAME] J [P…" at bounding box center [460, 272] width 520 height 346
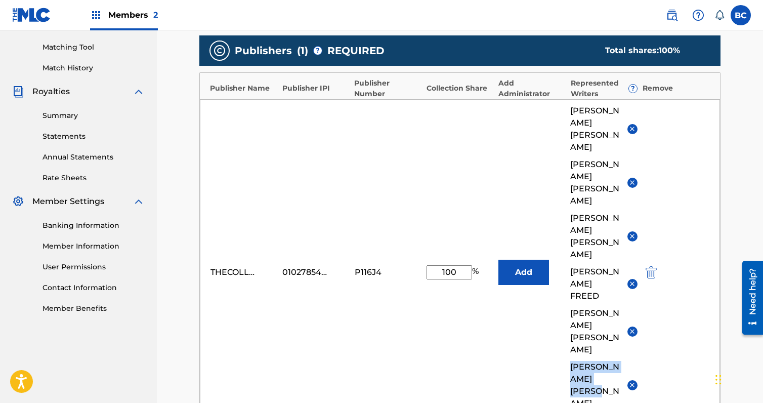
drag, startPoint x: 571, startPoint y: 292, endPoint x: 612, endPoint y: 307, distance: 43.7
click at [612, 361] on span "[PERSON_NAME]" at bounding box center [595, 385] width 49 height 49
click at [591, 212] on span "[PERSON_NAME]" at bounding box center [595, 236] width 49 height 49
click at [536, 260] on button "Add" at bounding box center [524, 272] width 51 height 25
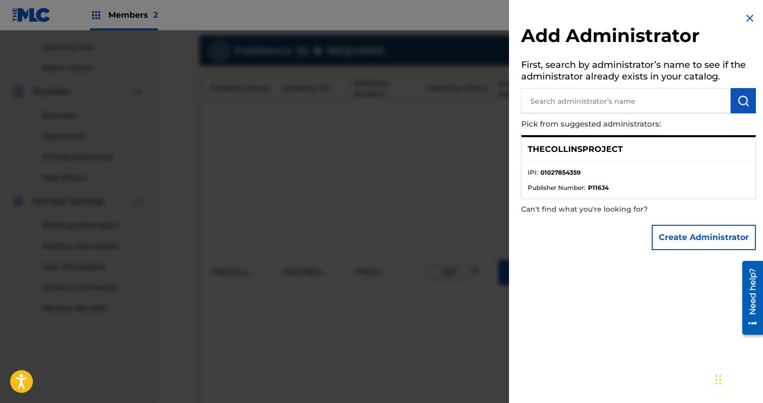
click at [560, 167] on ul "IPI : 01027854359 Publisher Number : P116J4" at bounding box center [639, 180] width 234 height 36
click at [744, 19] on img at bounding box center [750, 18] width 12 height 12
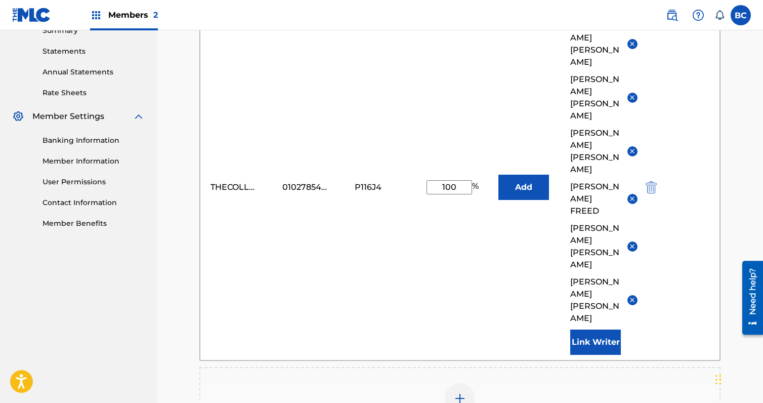
scroll to position [357, 0]
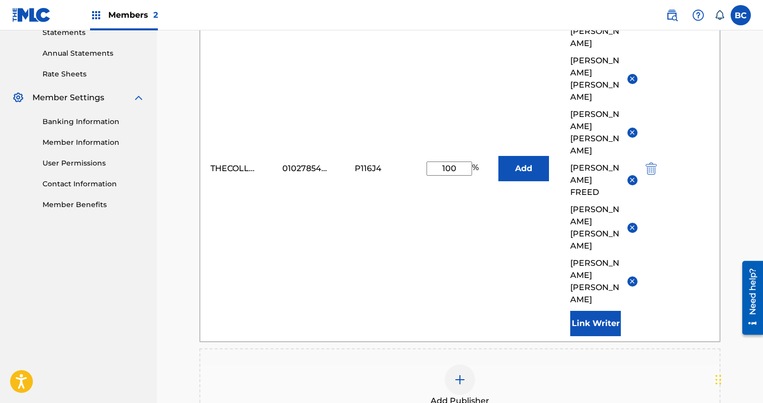
click at [440, 364] on div "Add Publisher" at bounding box center [459, 385] width 519 height 43
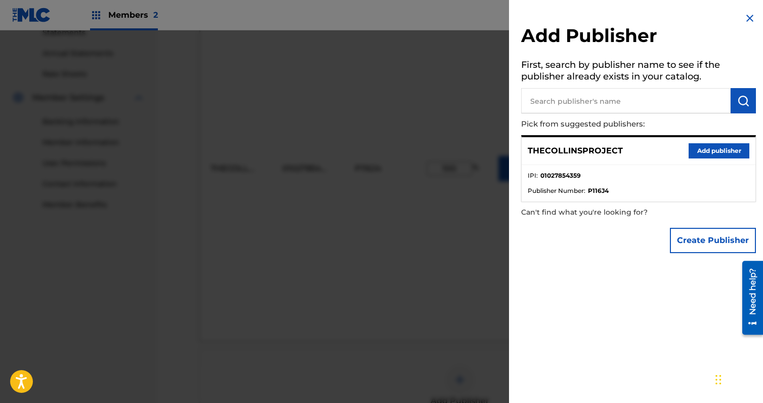
click at [578, 96] on input "text" at bounding box center [626, 100] width 210 height 25
click at [702, 242] on button "Create Publisher" at bounding box center [713, 240] width 86 height 25
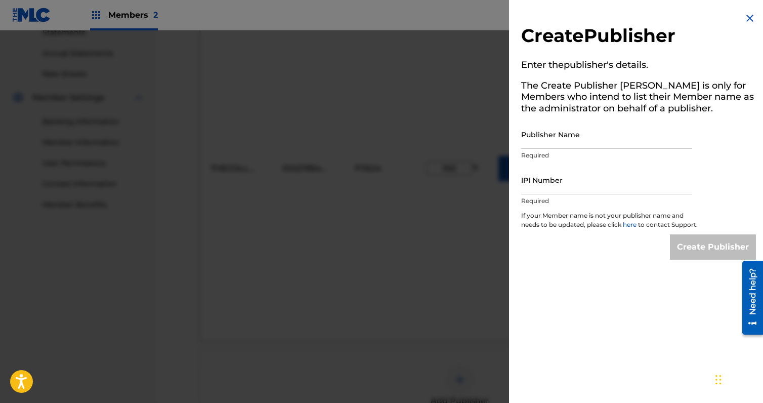
click at [582, 140] on input "Publisher Name" at bounding box center [606, 134] width 171 height 29
type input "MYSTERYMEATCO."
click at [537, 186] on input "IPI Number" at bounding box center [606, 180] width 171 height 29
type input "1027725765"
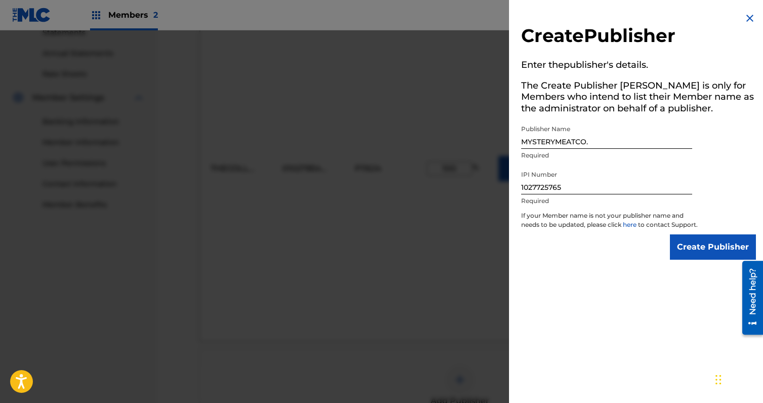
click at [702, 255] on input "Create Publisher" at bounding box center [713, 246] width 86 height 25
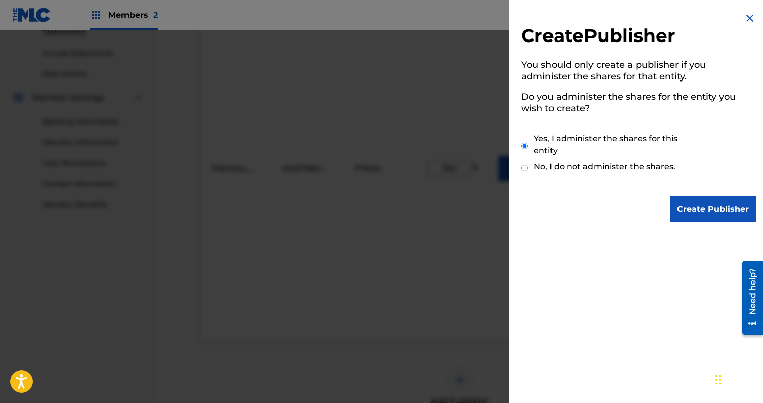
click at [624, 167] on label "No, I do not administer the shares." at bounding box center [605, 166] width 142 height 12
click at [528, 167] on input "No, I do not administer the shares." at bounding box center [524, 168] width 7 height 10
radio input "true"
click at [690, 199] on input "Create Publisher" at bounding box center [713, 208] width 86 height 25
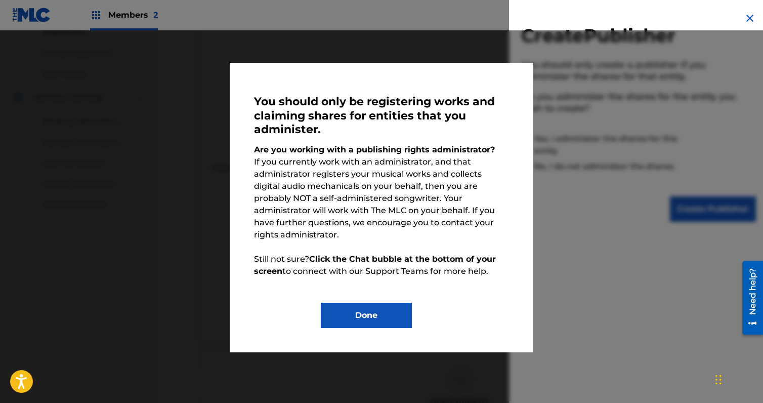
click at [360, 303] on button "Done" at bounding box center [366, 315] width 91 height 25
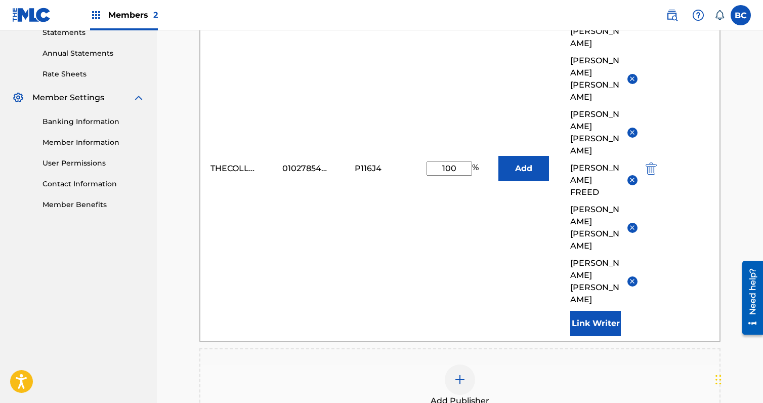
click at [453, 364] on div at bounding box center [460, 379] width 30 height 30
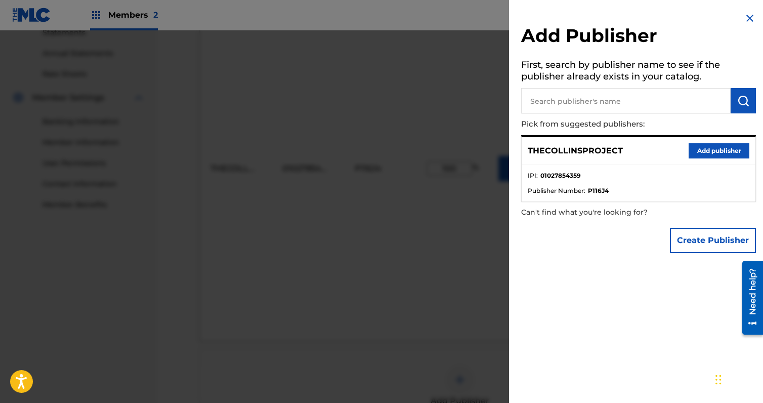
click at [699, 234] on button "Create Publisher" at bounding box center [713, 240] width 86 height 25
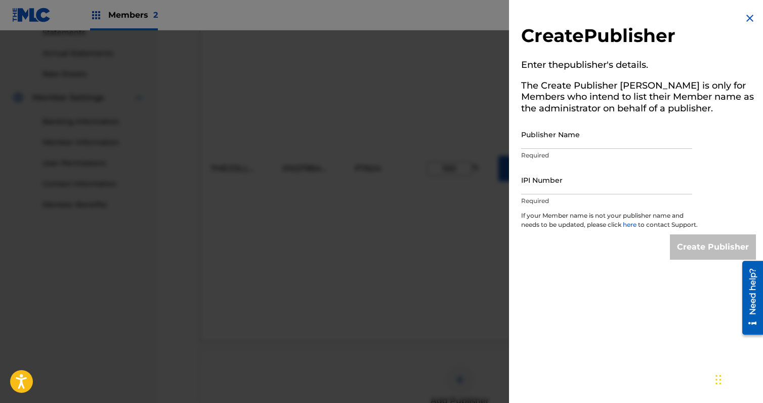
click at [602, 141] on input "Publisher Name" at bounding box center [606, 134] width 171 height 29
type input "MYSTERYMEATCO."
click at [566, 188] on input "IPI Number" at bounding box center [606, 180] width 171 height 29
type input "1027725765"
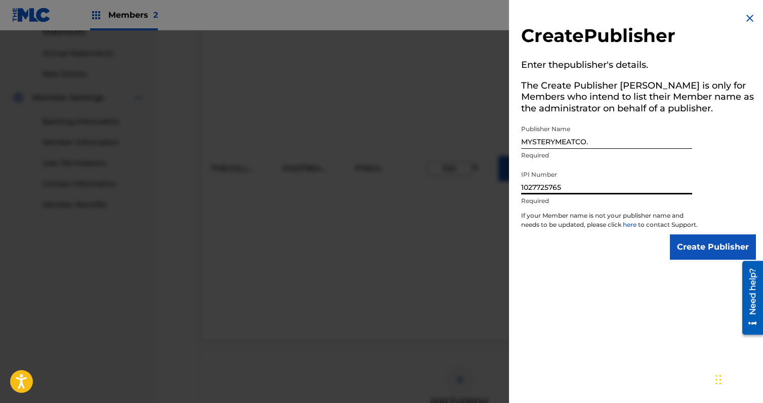
click at [702, 251] on input "Create Publisher" at bounding box center [713, 246] width 86 height 25
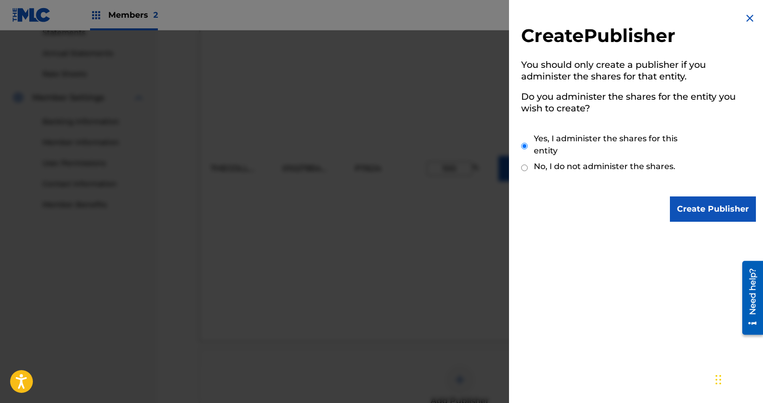
click at [698, 211] on input "Create Publisher" at bounding box center [713, 208] width 86 height 25
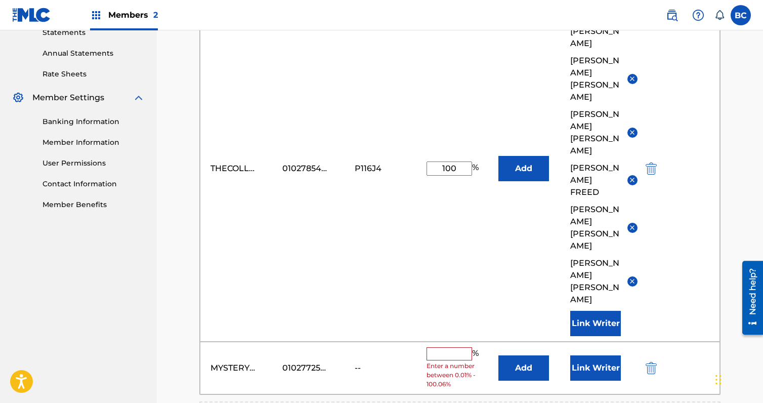
click at [448, 347] on input "text" at bounding box center [450, 353] width 46 height 13
click at [571, 342] on div "MYSTERYMEATCO. 01027725765 -- % Enter a number between 0.01% - 100.06% Add Link…" at bounding box center [460, 368] width 520 height 53
click at [602, 355] on button "Link Writer" at bounding box center [596, 367] width 51 height 25
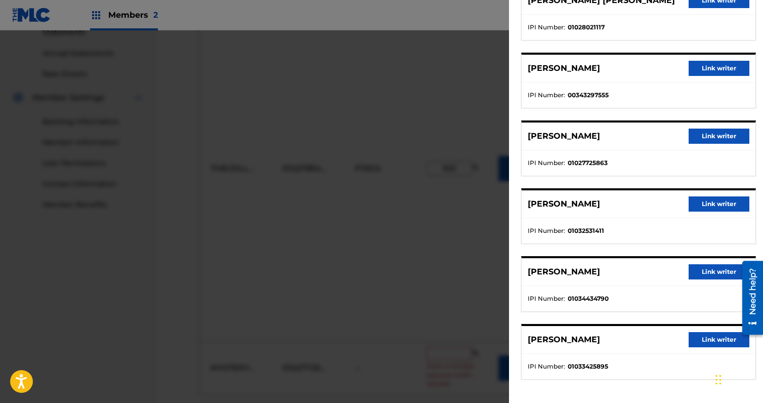
scroll to position [109, 0]
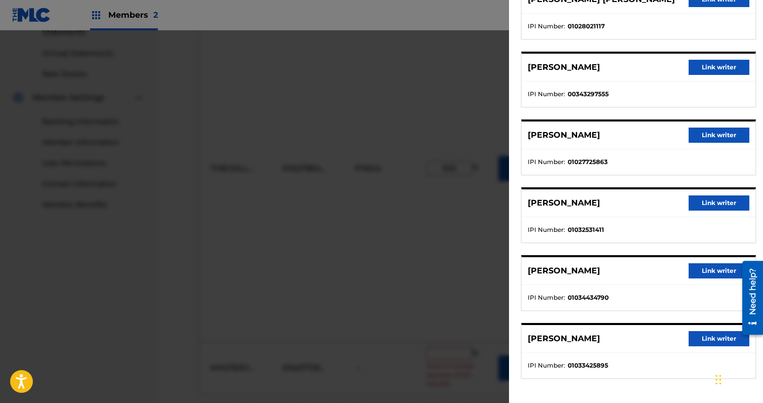
click at [717, 139] on button "Link writer" at bounding box center [719, 135] width 61 height 15
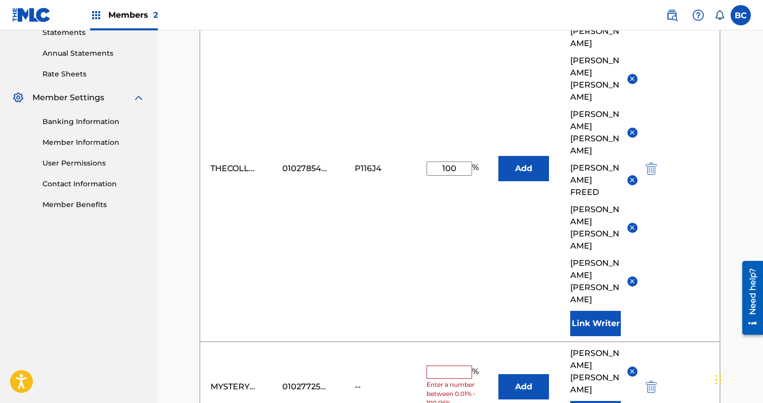
click at [453, 366] on input "text" at bounding box center [450, 372] width 46 height 13
type input "35"
drag, startPoint x: 459, startPoint y: 124, endPoint x: 319, endPoint y: 109, distance: 140.9
click at [319, 109] on div "THECOLLINSPROJECT 01027854359 P116J4 100 % Add [PERSON_NAME] [PERSON_NAME] J [P…" at bounding box center [460, 168] width 520 height 346
type input "65"
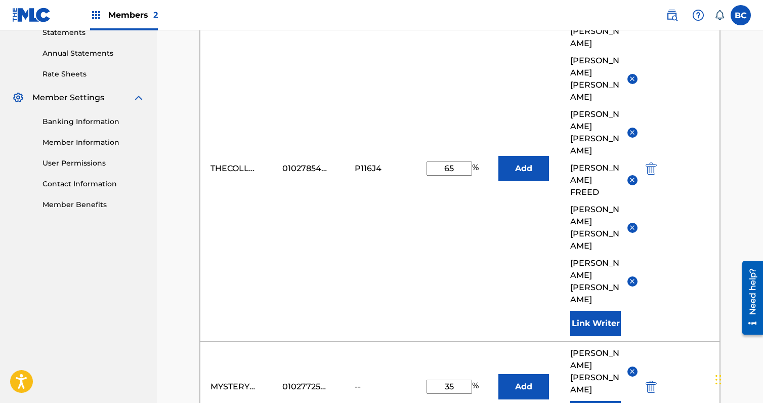
click at [408, 223] on div "THECOLLINSPROJECT 01027854359 P116J4 65 % Add [PERSON_NAME] [PERSON_NAME] J [PE…" at bounding box center [460, 168] width 520 height 346
click at [407, 234] on div "THECOLLINSPROJECT 01027854359 P116J4 65 % Add [PERSON_NAME] [PERSON_NAME] J [PE…" at bounding box center [460, 168] width 520 height 346
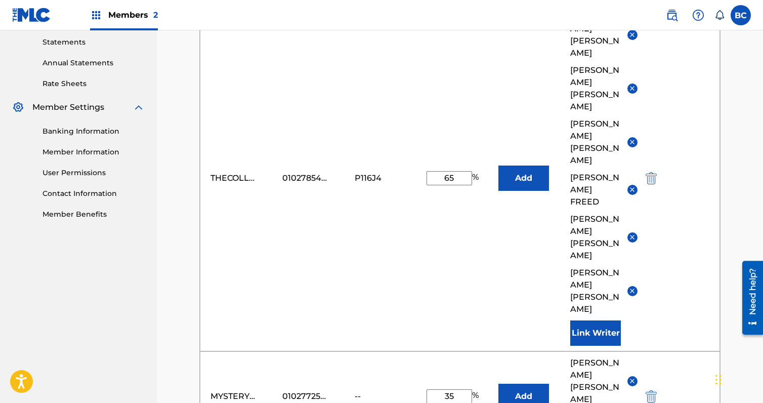
scroll to position [357, 0]
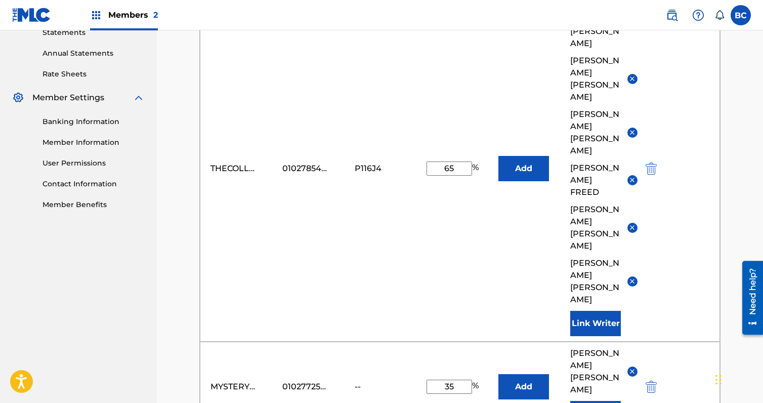
click at [528, 374] on button "Add" at bounding box center [524, 386] width 51 height 25
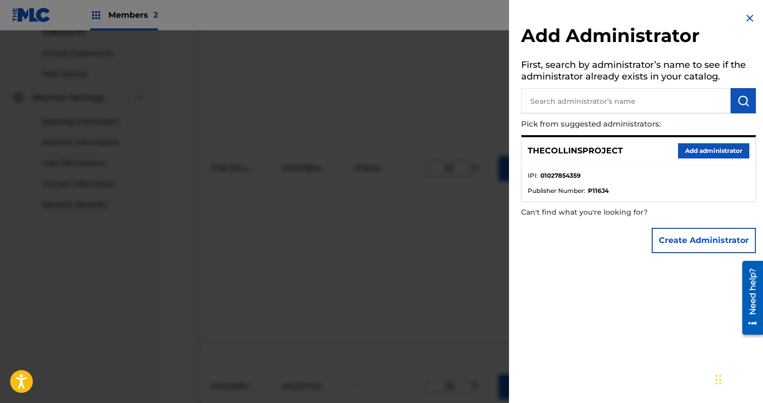
click at [727, 156] on button "Add administrator" at bounding box center [713, 150] width 71 height 15
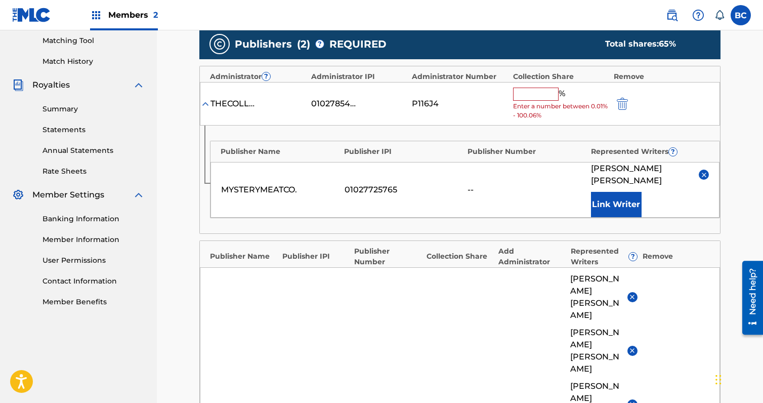
scroll to position [256, 0]
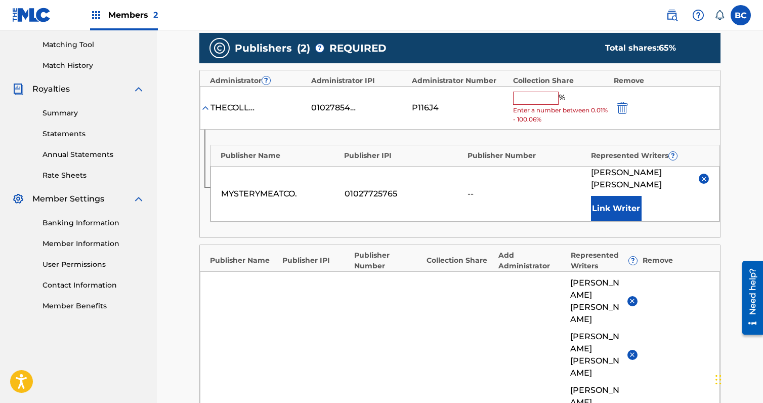
click at [532, 97] on input "text" at bounding box center [536, 98] width 46 height 13
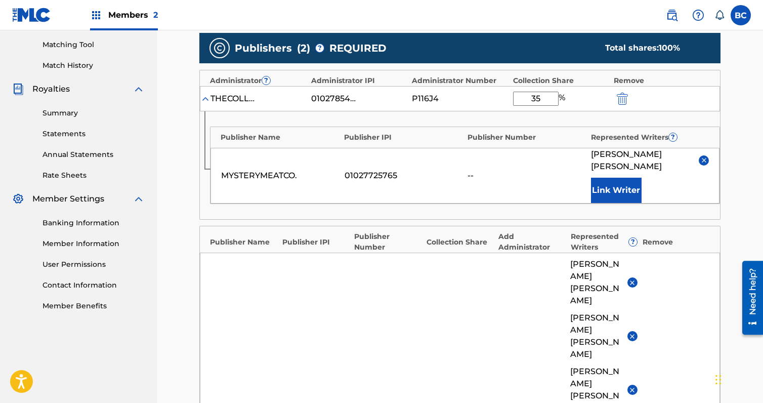
click at [420, 97] on div "P116J4" at bounding box center [435, 99] width 46 height 12
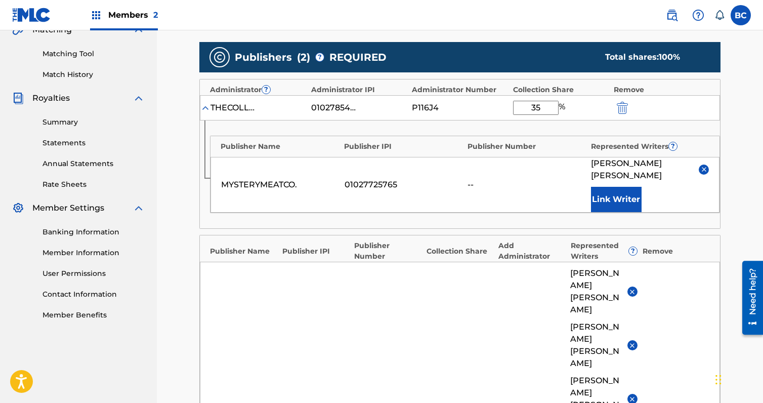
scroll to position [205, 0]
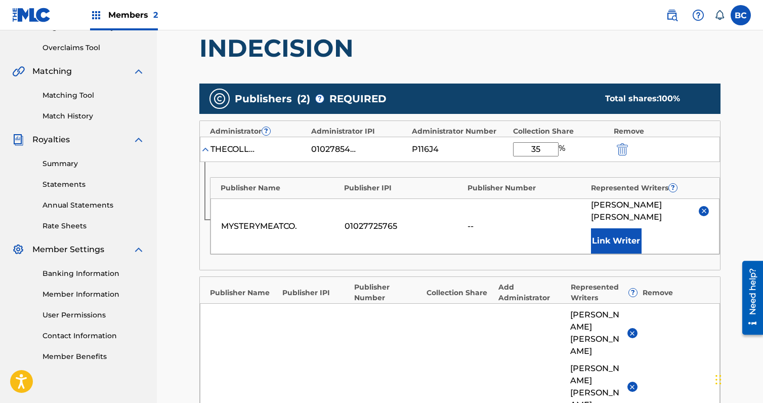
click at [543, 152] on input "35" at bounding box center [536, 149] width 46 height 14
type input "35"
click at [431, 139] on div "THECOLLINSPROJECT 01027854359 P116J4 35 %" at bounding box center [460, 149] width 520 height 25
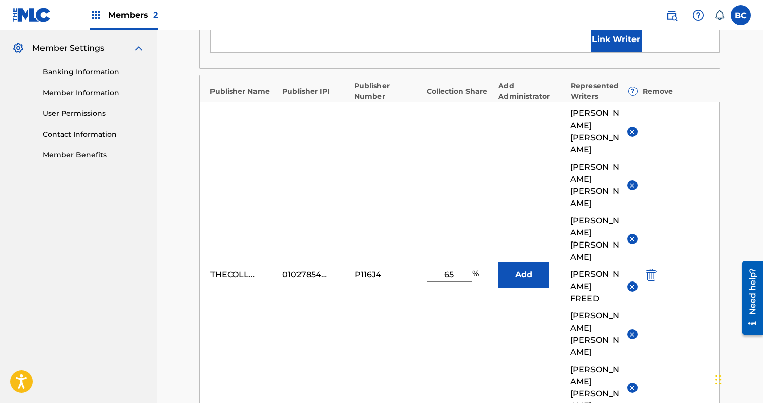
scroll to position [408, 0]
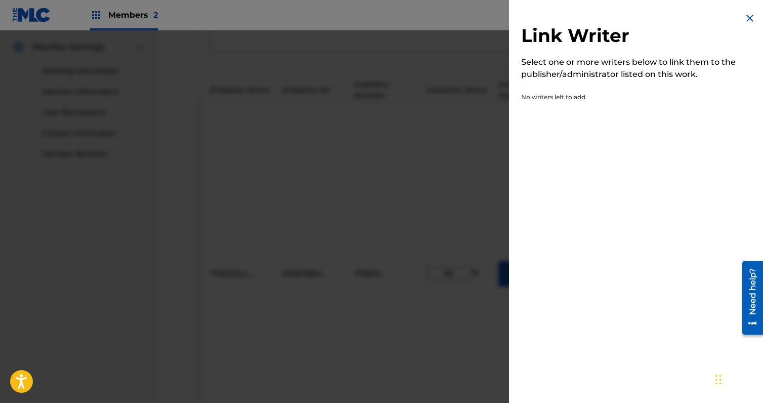
click at [750, 17] on img at bounding box center [750, 18] width 12 height 12
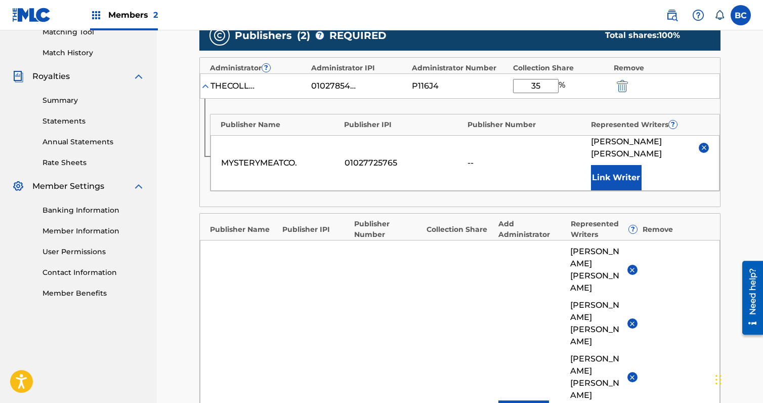
scroll to position [306, 0]
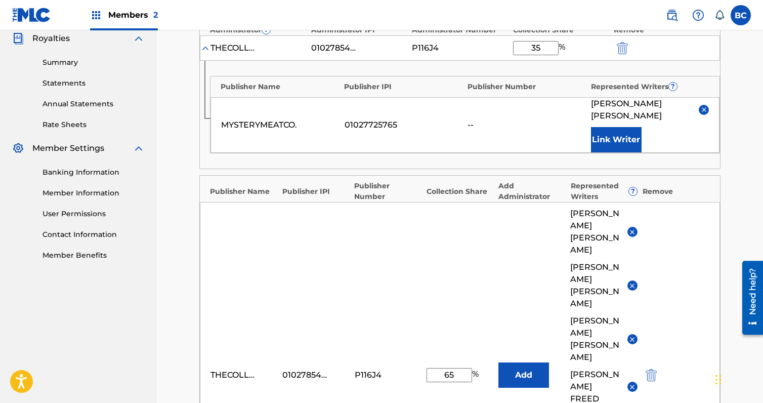
click at [631, 336] on img at bounding box center [633, 340] width 8 height 8
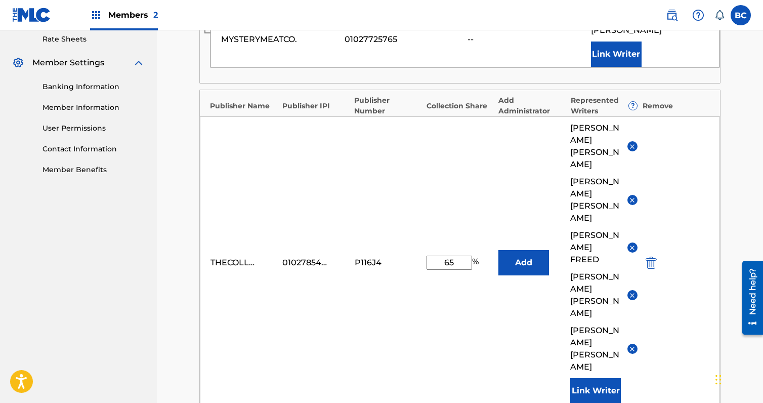
scroll to position [408, 0]
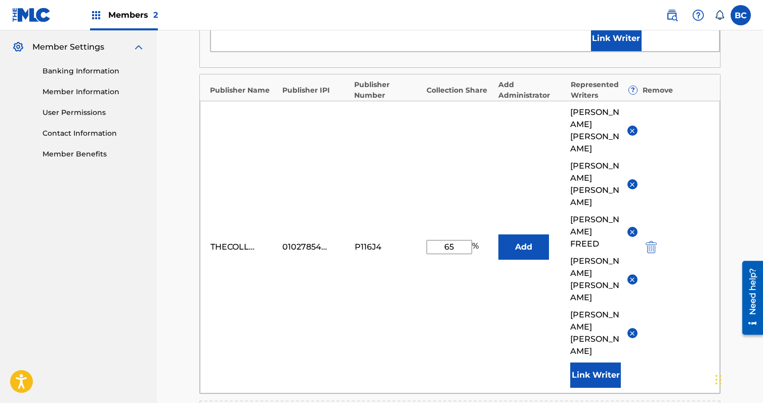
click at [594, 362] on button "Link Writer" at bounding box center [596, 374] width 51 height 25
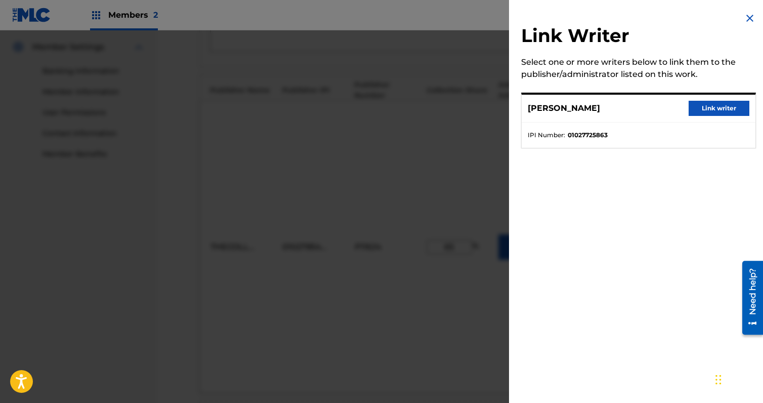
click at [748, 19] on img at bounding box center [750, 18] width 12 height 12
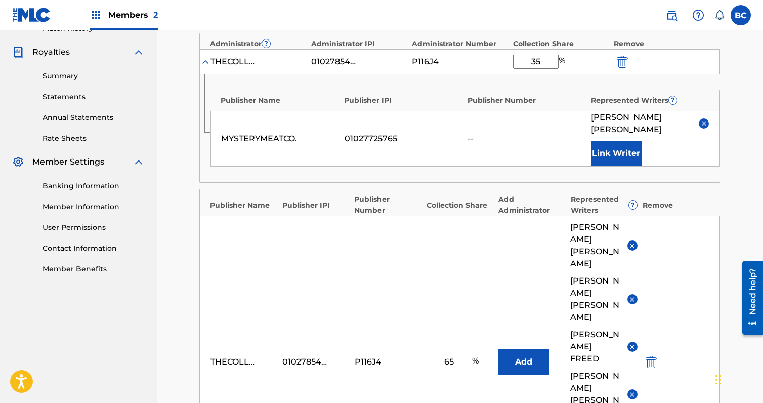
scroll to position [306, 0]
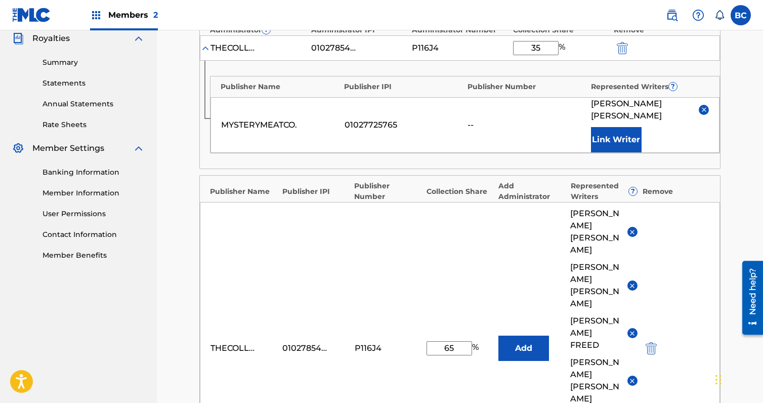
click at [527, 323] on div "THECOLLINSPROJECT 01027854359 P116J4 65 % Add [PERSON_NAME] [PERSON_NAME] J [PE…" at bounding box center [460, 348] width 520 height 293
click at [523, 336] on button "Add" at bounding box center [524, 348] width 51 height 25
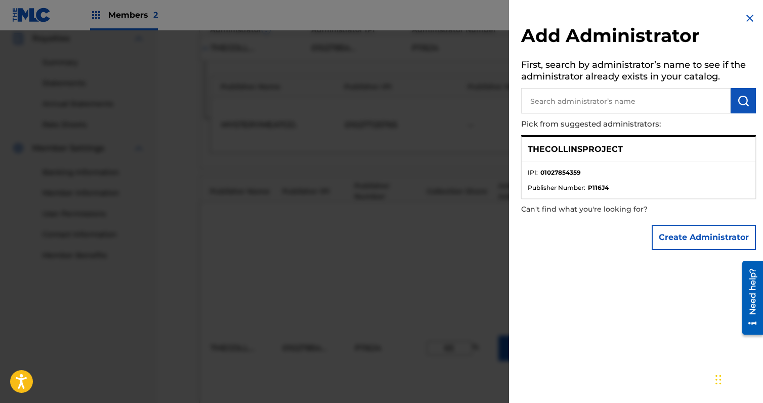
click at [564, 168] on strong "01027854359" at bounding box center [561, 172] width 40 height 9
drag, startPoint x: 564, startPoint y: 168, endPoint x: 629, endPoint y: 130, distance: 75.1
click at [564, 168] on strong "01027854359" at bounding box center [561, 172] width 40 height 9
click at [751, 11] on div "Add Administrator First, search by administrator’s name to see if the administr…" at bounding box center [638, 133] width 259 height 267
click at [750, 14] on img at bounding box center [750, 18] width 12 height 12
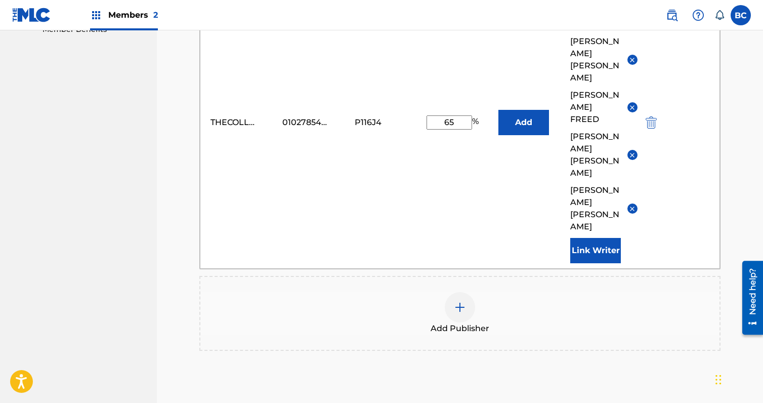
scroll to position [559, 0]
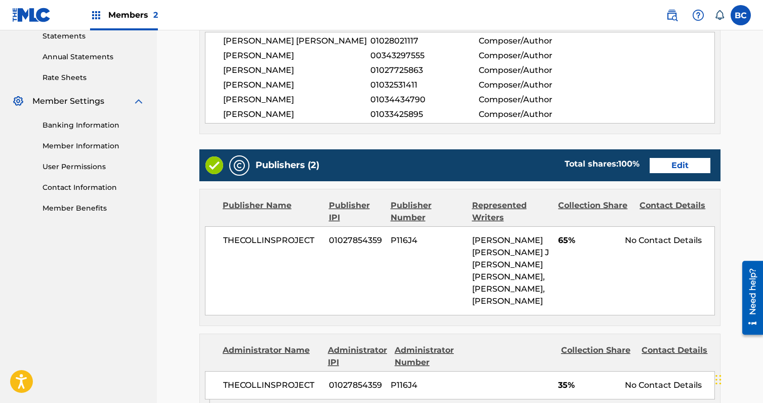
scroll to position [354, 0]
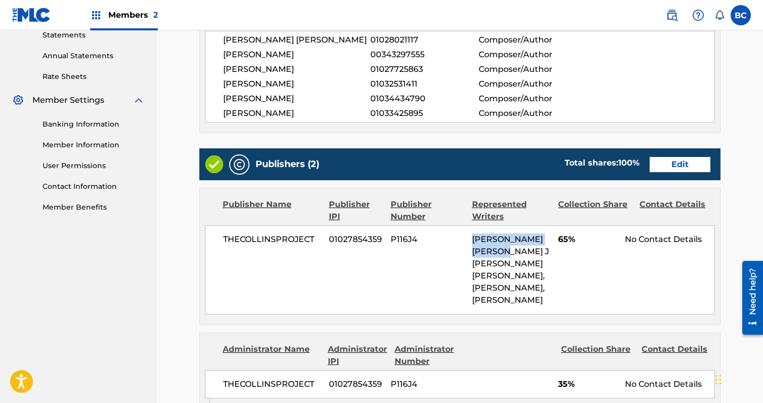
drag, startPoint x: 471, startPoint y: 236, endPoint x: 508, endPoint y: 251, distance: 39.8
click at [508, 251] on div "THECOLLINSPROJECT 01027854359 P116J4 [PERSON_NAME] [PERSON_NAME] J [PERSON_NAME…" at bounding box center [460, 269] width 510 height 89
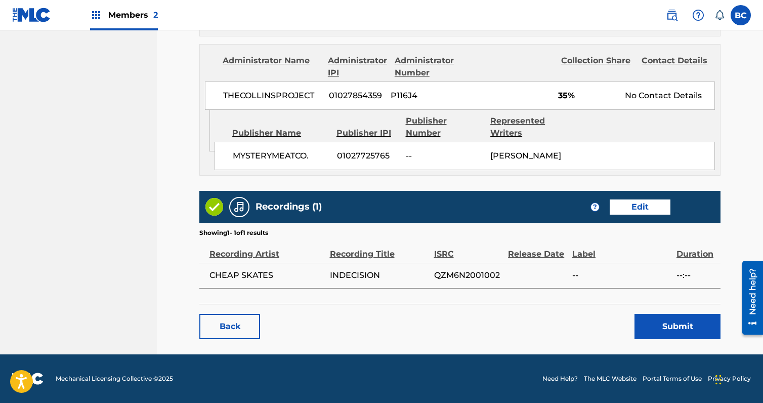
scroll to position [658, 0]
click at [628, 215] on link "Edit" at bounding box center [640, 206] width 61 height 15
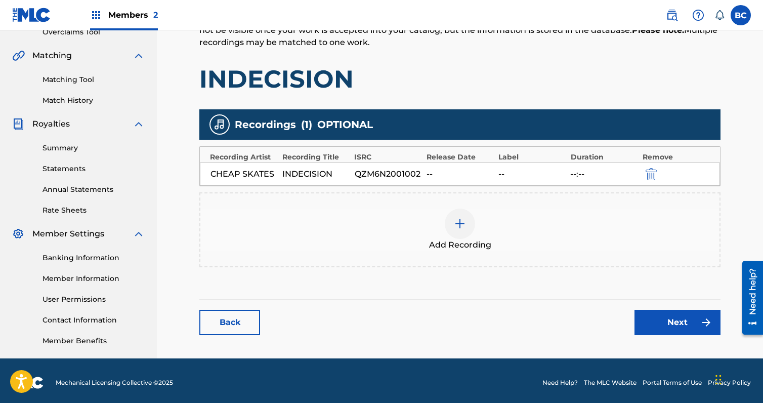
scroll to position [225, 0]
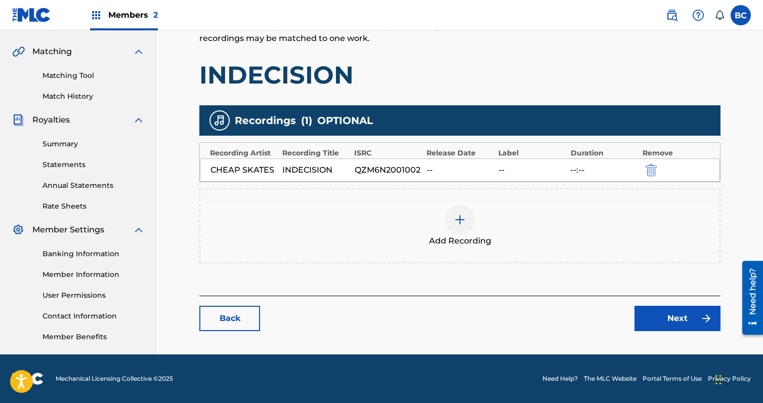
click at [482, 221] on div "Add Recording" at bounding box center [459, 226] width 519 height 43
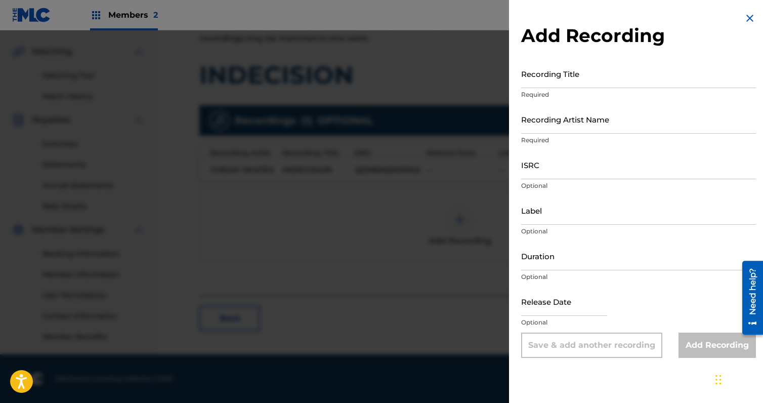
click at [599, 72] on input "Recording Title" at bounding box center [638, 73] width 235 height 29
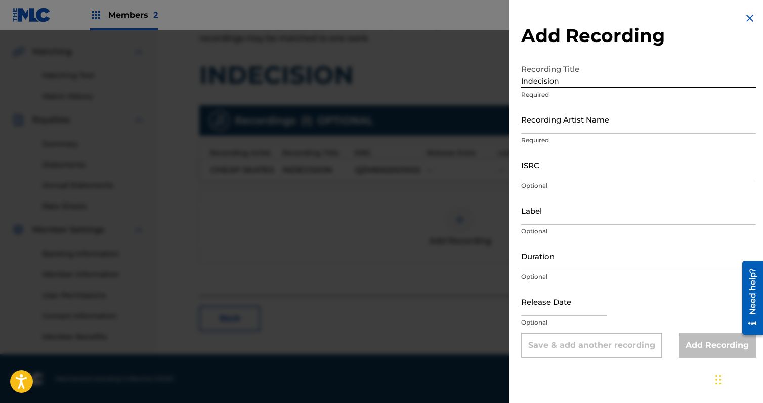
type input "Indecision"
click at [563, 125] on input "Recording Artist Name" at bounding box center [638, 119] width 235 height 29
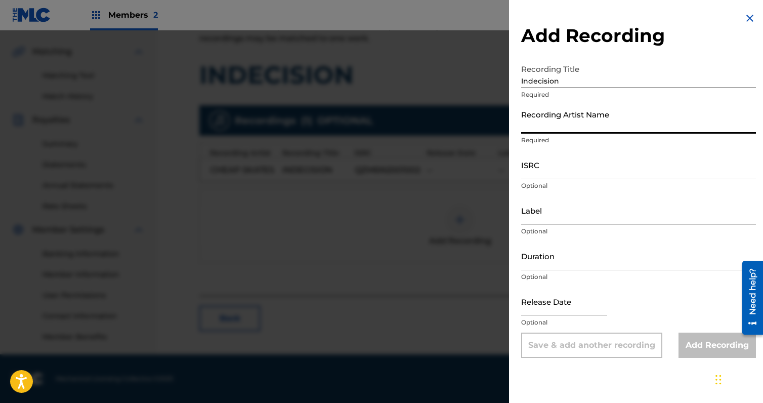
type input "Cheap Skates"
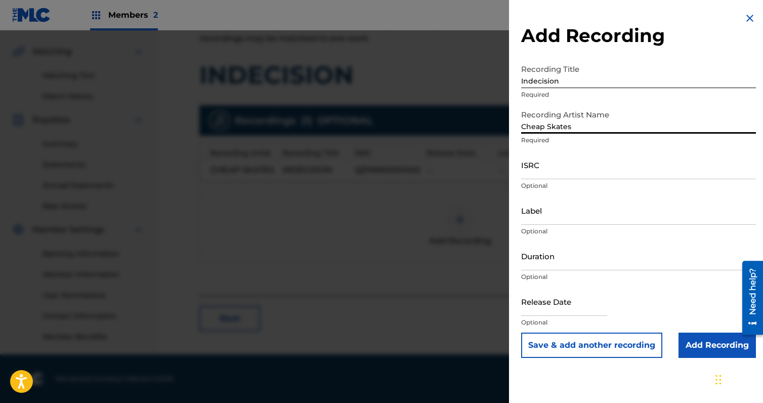
click at [579, 170] on input "ISRC" at bounding box center [638, 164] width 235 height 29
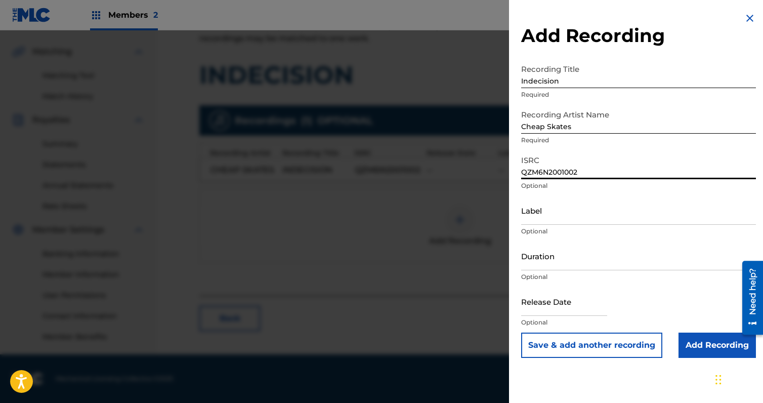
type input "QZM6N2001002"
click at [550, 212] on input "Label" at bounding box center [638, 210] width 235 height 29
paste input "Jaguar Blessings LLC (JAGUAR BLESSINGS CULT/TheCollinsProject)"
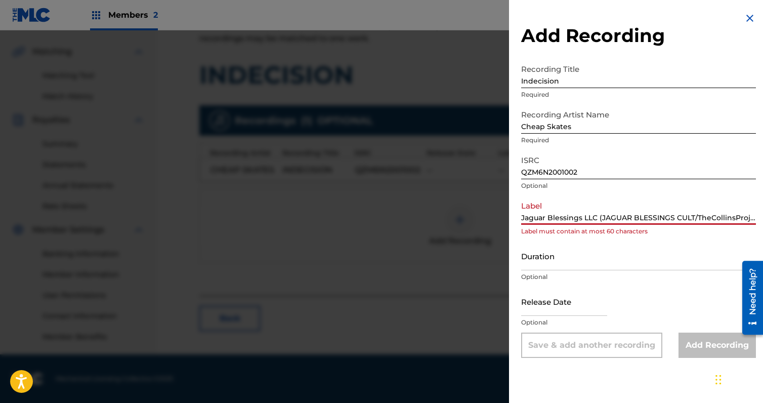
scroll to position [0, 10]
type input "Jaguar Blessings LLC (JAGUAR BLESSINGS CULT/TheCollinsProject)"
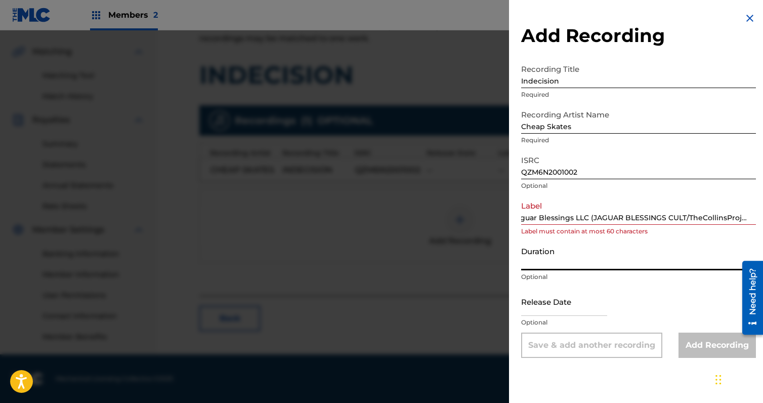
click at [553, 259] on input "Duration" at bounding box center [638, 255] width 235 height 29
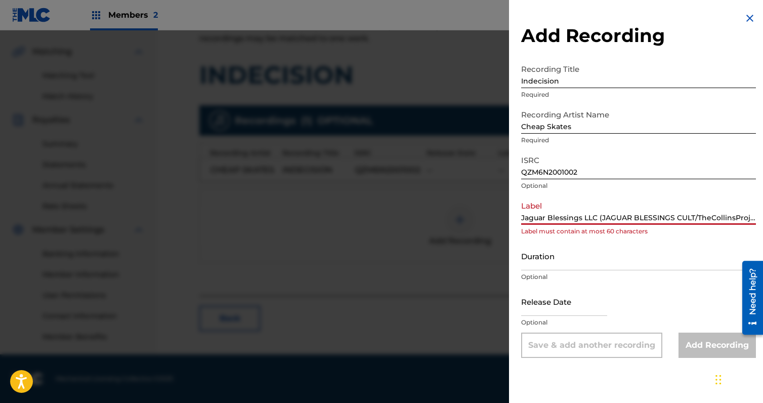
click at [547, 220] on input "Jaguar Blessings LLC (JAGUAR BLESSINGS CULT/TheCollinsProject)" at bounding box center [638, 210] width 235 height 29
drag, startPoint x: 556, startPoint y: 214, endPoint x: 463, endPoint y: 217, distance: 93.7
click at [463, 217] on div "Add Recording Recording Title Indecision Required Recording Artist Name Cheap S…" at bounding box center [381, 216] width 763 height 373
drag, startPoint x: 596, startPoint y: 217, endPoint x: 767, endPoint y: 226, distance: 171.3
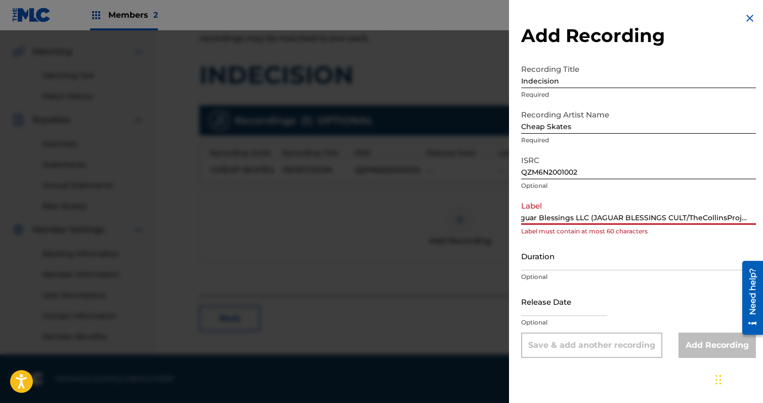
click at [751, 218] on input "Jaguar Blessings LLC (JAGUAR BLESSINGS CULT/TheCollinsProject)" at bounding box center [638, 210] width 235 height 29
click at [561, 300] on input "text" at bounding box center [564, 301] width 86 height 29
select select "8"
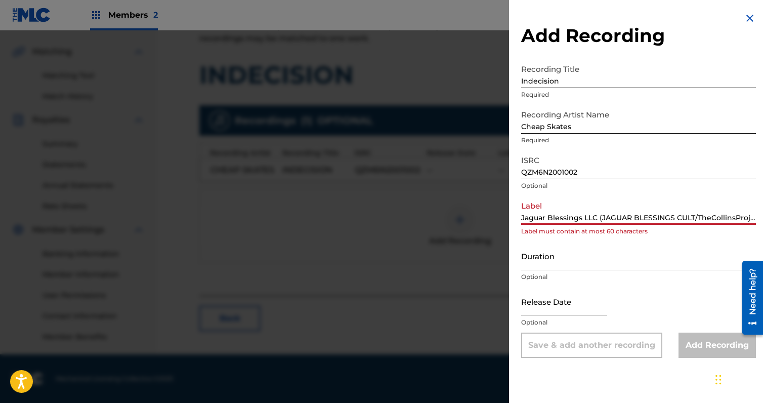
select select "2025"
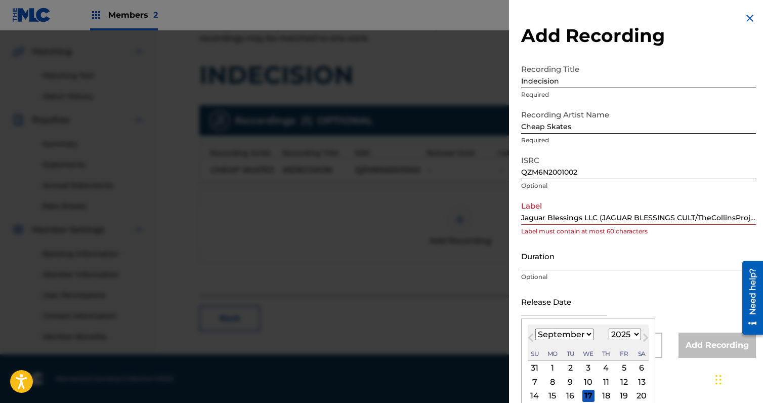
type input "[DATE]"
select select "9"
select select "2020"
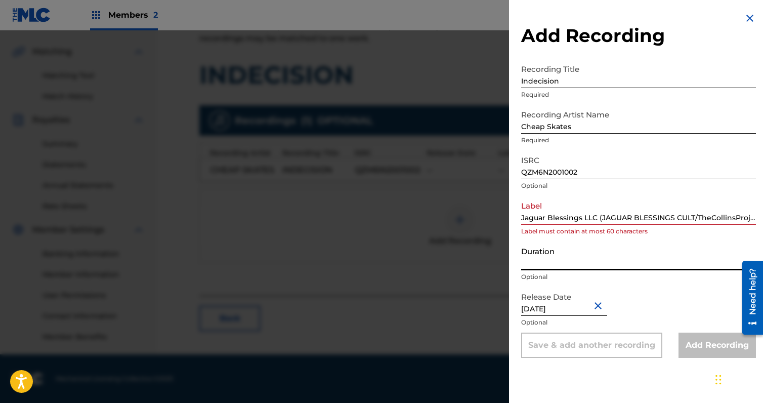
click at [635, 266] on input "Duration" at bounding box center [638, 255] width 235 height 29
click at [564, 265] on input "Duration" at bounding box center [638, 255] width 235 height 29
paste input "03:47"
type input "03:47"
click at [603, 167] on input "QZM6N2001002" at bounding box center [638, 164] width 235 height 29
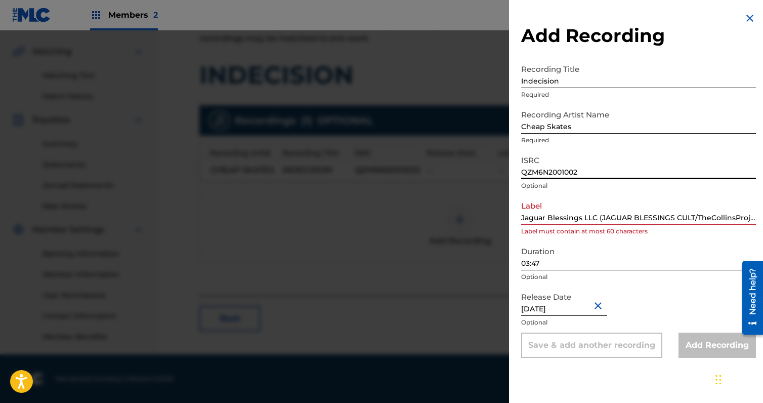
click at [578, 222] on input "Jaguar Blessings LLC (JAGUAR BLESSINGS CULT/TheCollinsProject)" at bounding box center [638, 210] width 235 height 29
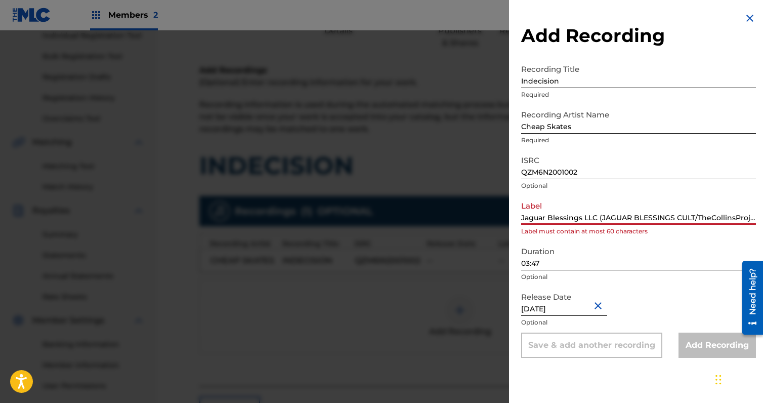
scroll to position [124, 0]
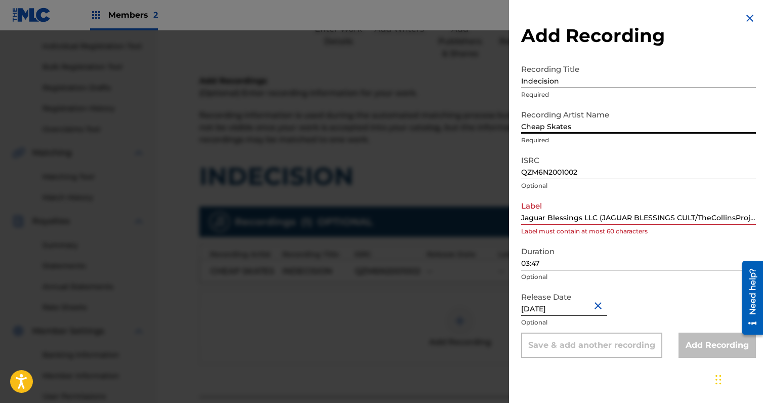
click at [579, 128] on input "Cheap Skates" at bounding box center [638, 119] width 235 height 29
click at [652, 289] on div "Release Date [DATE] Optional" at bounding box center [638, 310] width 235 height 46
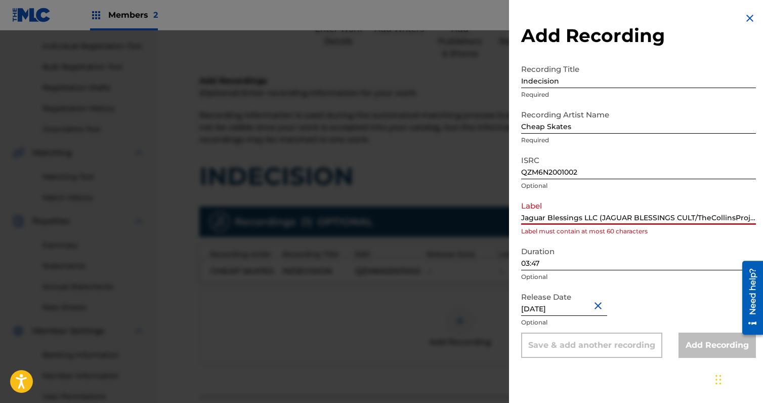
drag, startPoint x: 629, startPoint y: 216, endPoint x: 304, endPoint y: 158, distance: 330.2
click at [304, 158] on div "Add Recording Recording Title Indecision Required Recording Artist Name Cheap S…" at bounding box center [381, 216] width 763 height 373
type input "BLESSINGS CULT/TheCollinsProject)"
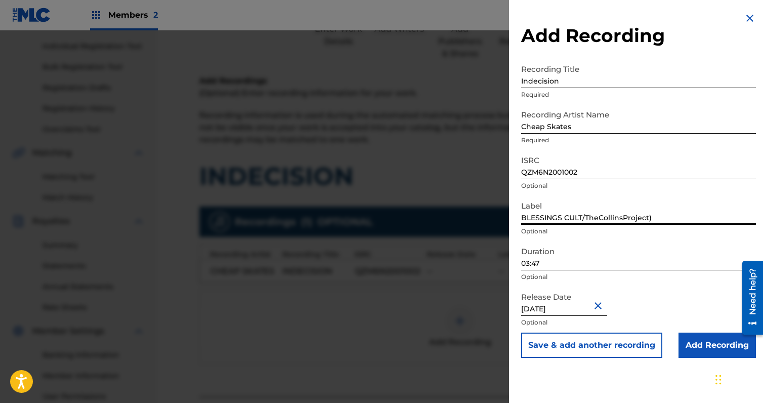
drag, startPoint x: 678, startPoint y: 219, endPoint x: 277, endPoint y: 175, distance: 403.8
click at [277, 176] on div "Add Recording Recording Title Indecision Required Recording Artist Name Cheap S…" at bounding box center [381, 216] width 763 height 373
click at [695, 335] on input "Add Recording" at bounding box center [717, 345] width 77 height 25
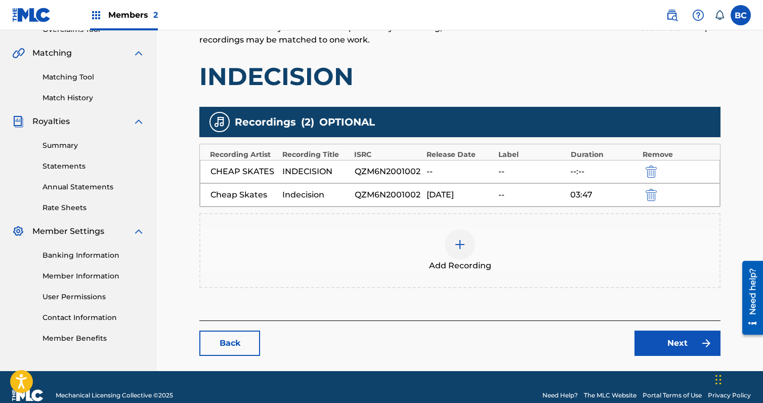
scroll to position [225, 0]
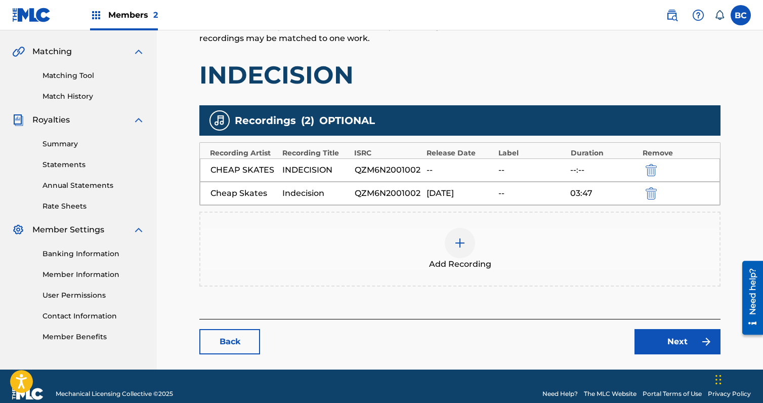
click at [690, 347] on link "Next" at bounding box center [678, 341] width 86 height 25
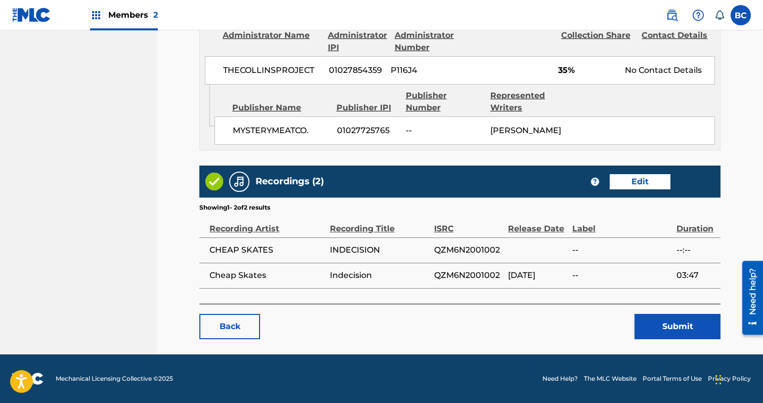
scroll to position [717, 0]
click at [690, 328] on button "Submit" at bounding box center [678, 326] width 86 height 25
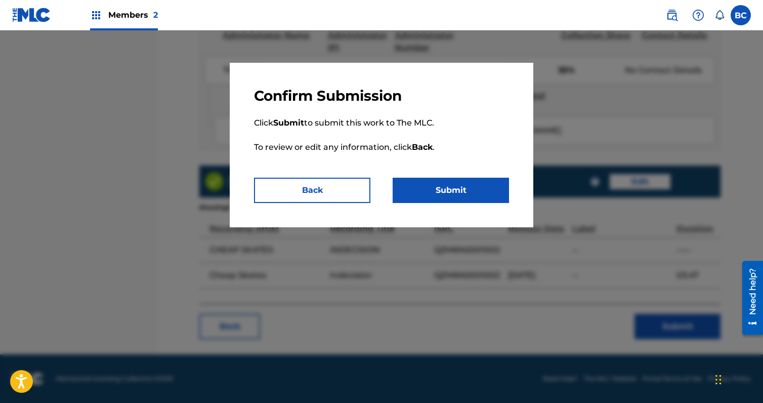
click at [425, 190] on button "Submit" at bounding box center [451, 190] width 116 height 25
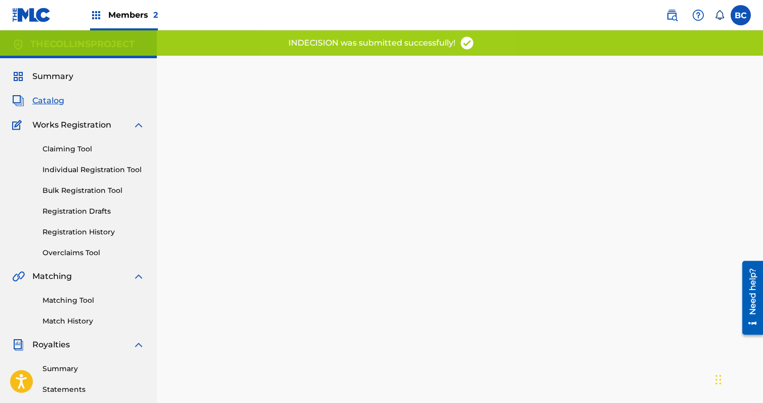
click at [60, 99] on span "Catalog" at bounding box center [48, 101] width 32 height 12
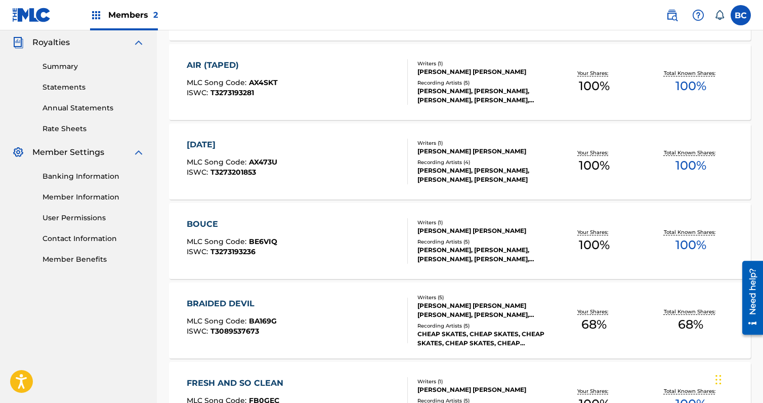
scroll to position [304, 0]
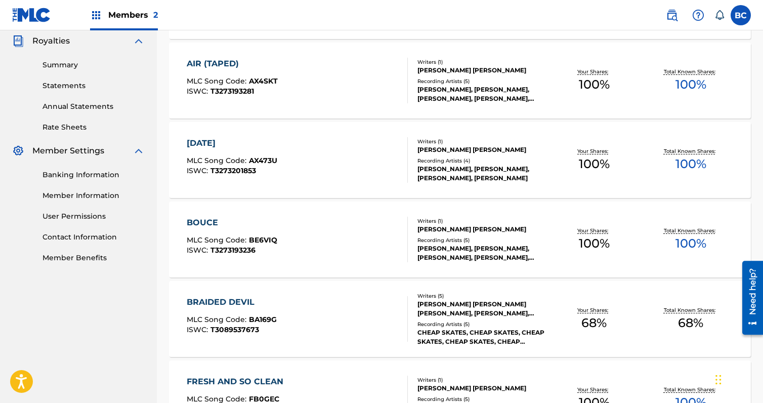
click at [287, 221] on div "BOUCE MLC Song Code : BE6VIQ ISWC : T3273193236" at bounding box center [297, 240] width 221 height 46
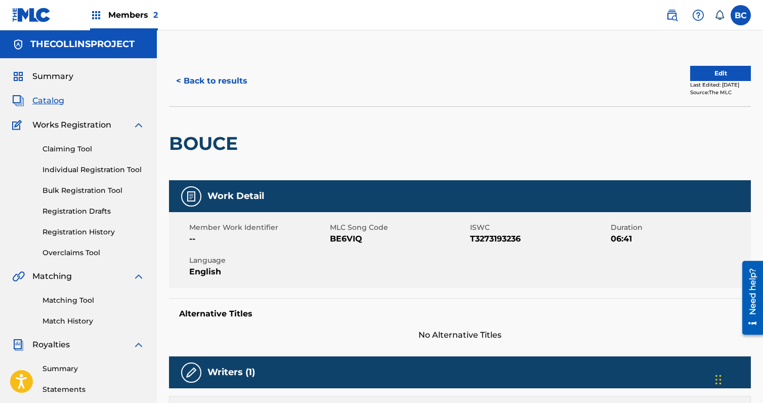
click at [56, 100] on span "Catalog" at bounding box center [48, 101] width 32 height 12
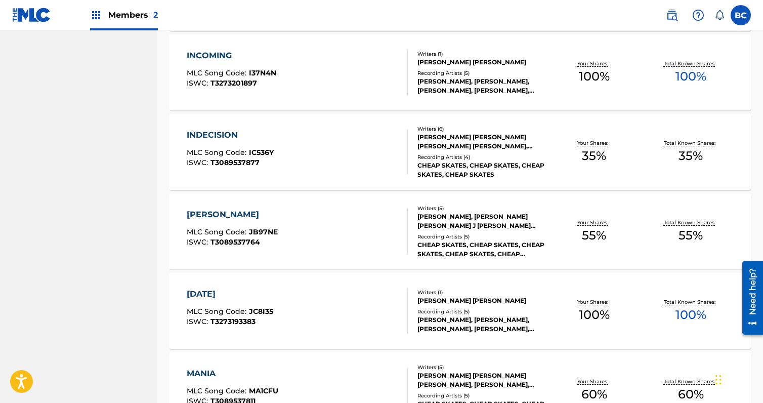
scroll to position [709, 0]
click at [312, 146] on div "INDECISION MLC Song Code : IC536Y ISWC : T3089537877" at bounding box center [297, 153] width 221 height 46
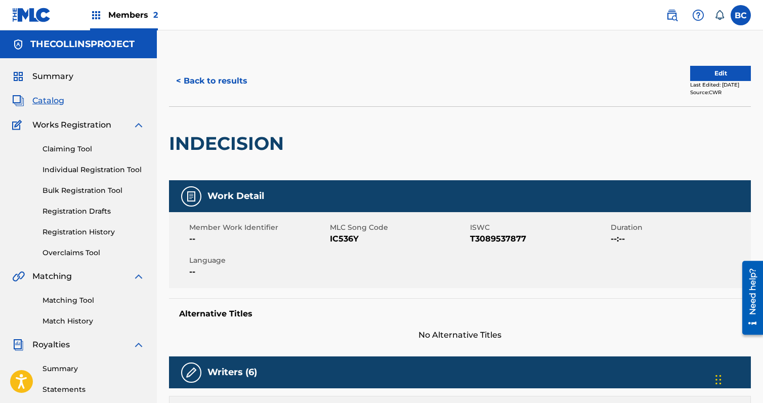
click at [205, 88] on button "< Back to results" at bounding box center [212, 80] width 86 height 25
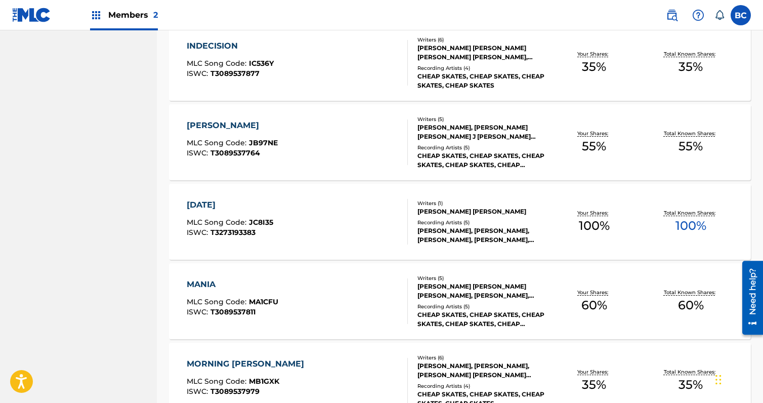
scroll to position [810, 0]
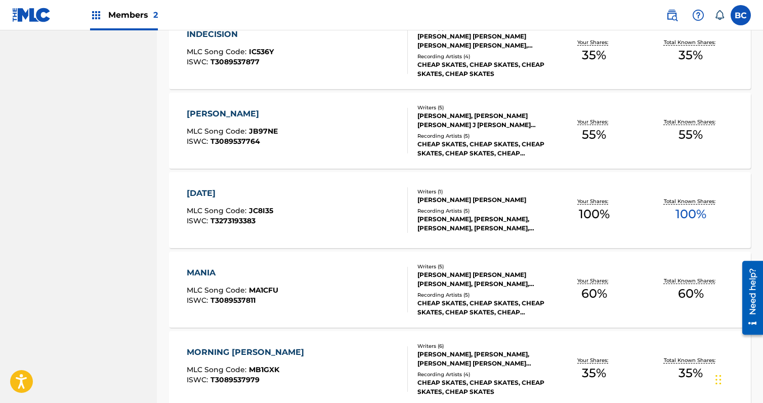
click at [249, 286] on span "MA1CFU" at bounding box center [263, 290] width 29 height 9
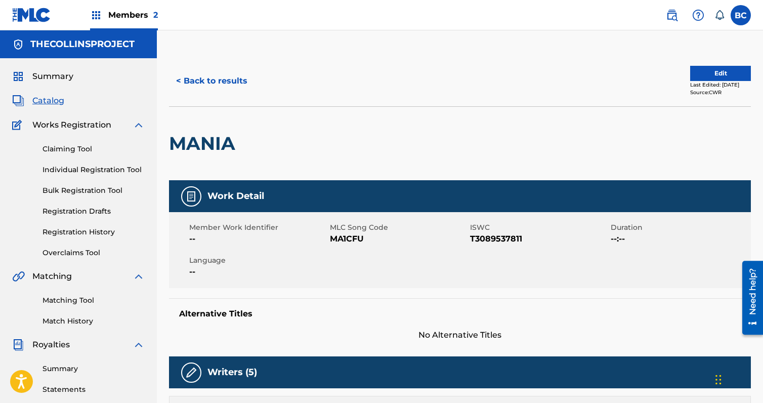
click at [710, 72] on button "Edit" at bounding box center [721, 73] width 61 height 15
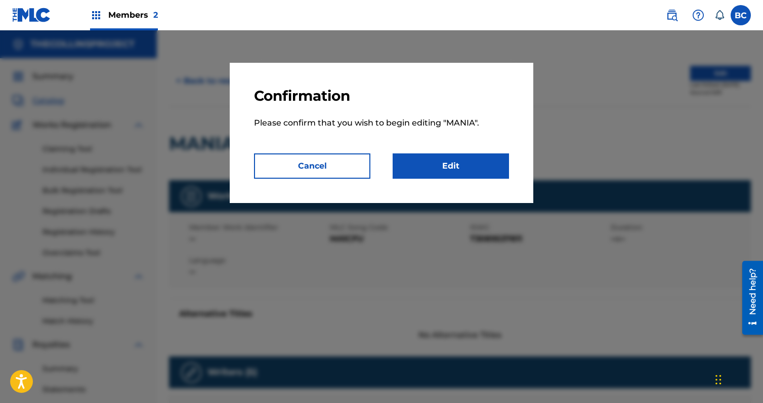
click at [459, 166] on link "Edit" at bounding box center [451, 165] width 116 height 25
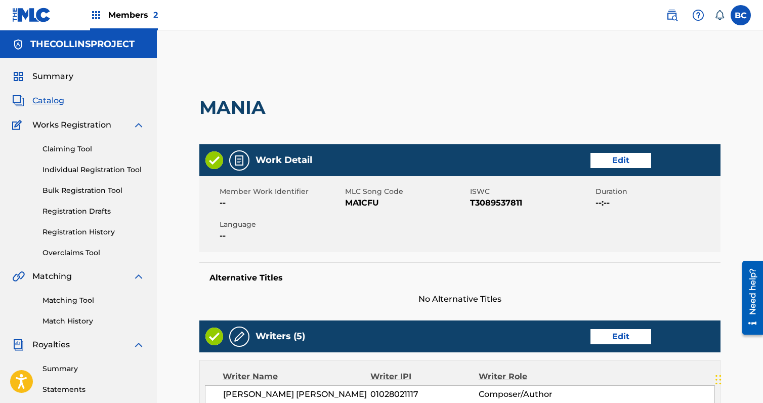
click at [601, 151] on div "Work Detail Edit" at bounding box center [459, 160] width 521 height 32
click at [607, 161] on link "Edit" at bounding box center [621, 160] width 61 height 15
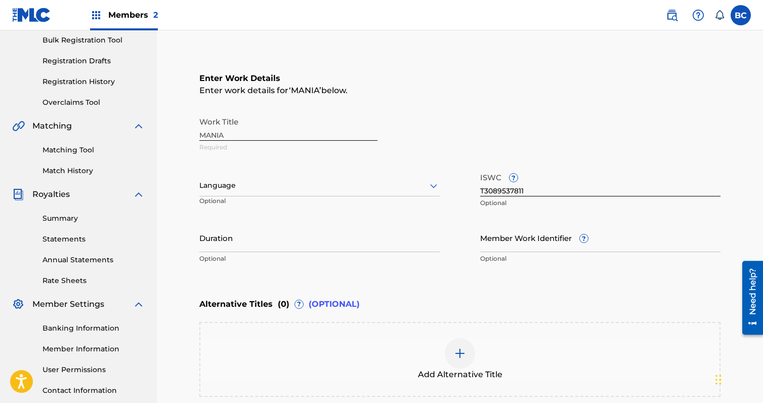
scroll to position [152, 0]
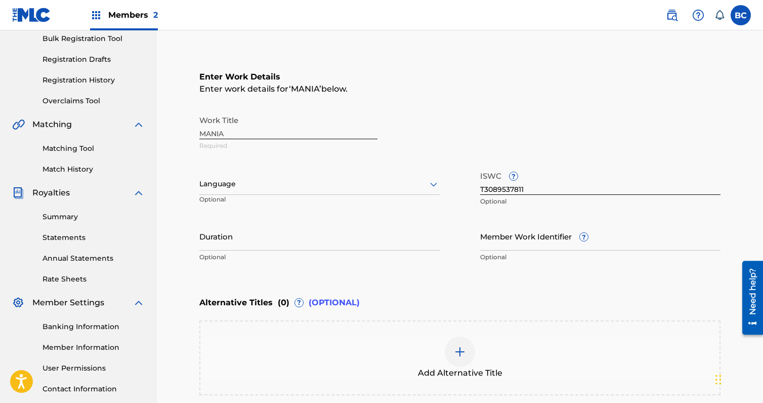
click at [312, 234] on input "Duration" at bounding box center [319, 236] width 240 height 29
paste input "04:34"
type input "04:34"
click at [321, 221] on div "Work Title MANIA Required Language Optional ISWC ? T3089537811 Optional Duratio…" at bounding box center [459, 188] width 521 height 157
click at [316, 186] on div at bounding box center [319, 184] width 240 height 13
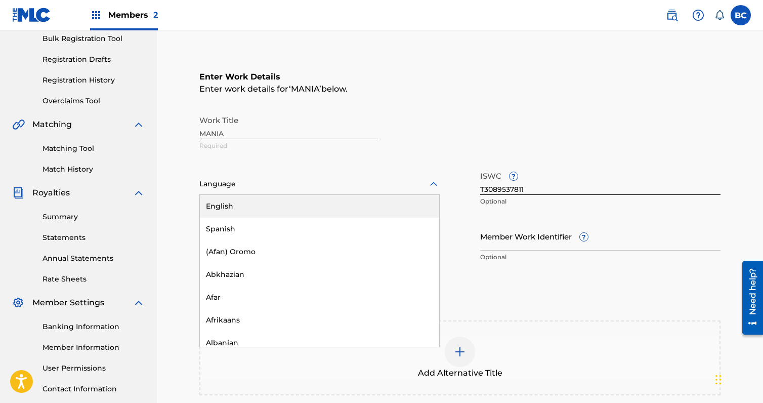
click at [309, 203] on div "English" at bounding box center [319, 206] width 239 height 23
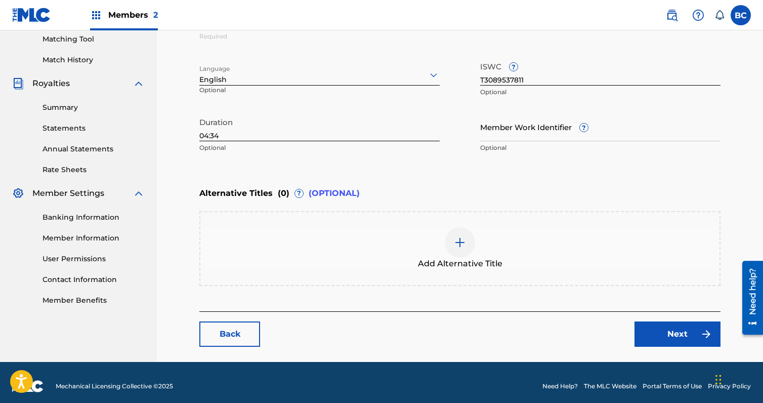
scroll to position [269, 0]
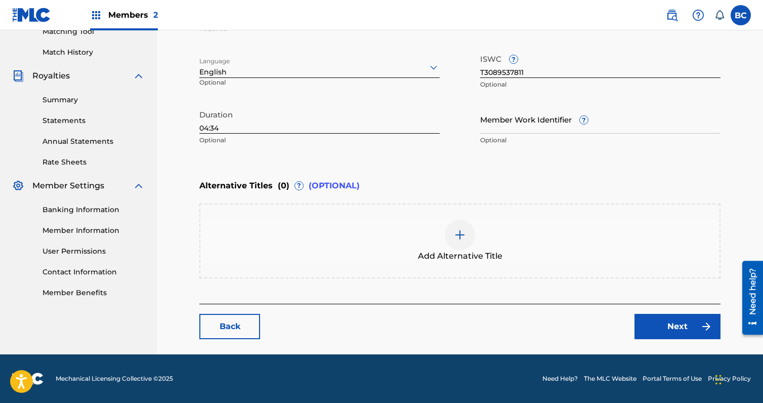
click at [455, 242] on div at bounding box center [460, 235] width 30 height 30
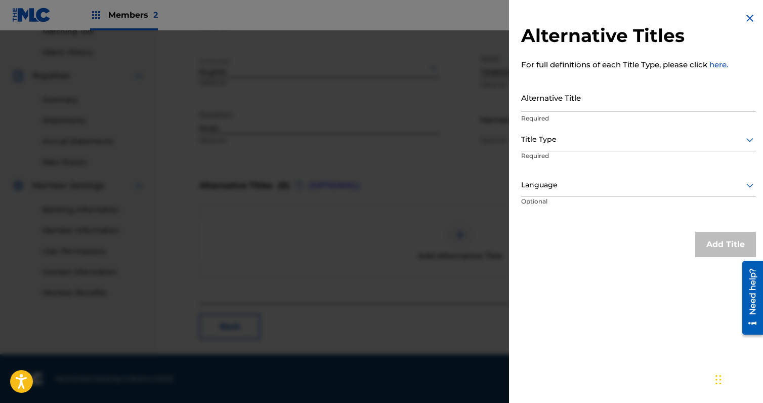
click at [744, 18] on img at bounding box center [750, 18] width 12 height 12
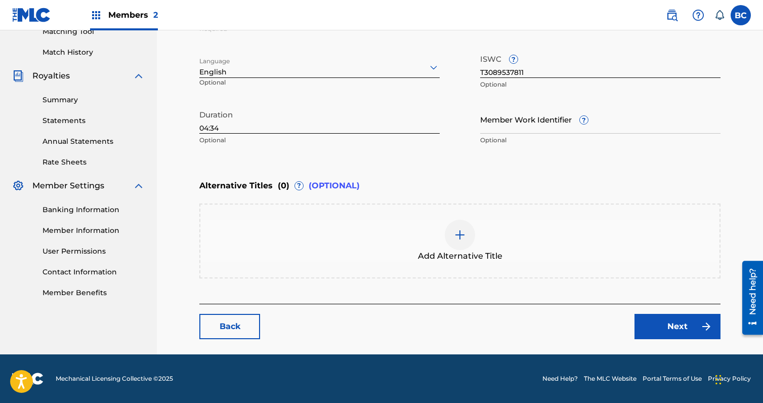
click at [670, 332] on link "Next" at bounding box center [678, 326] width 86 height 25
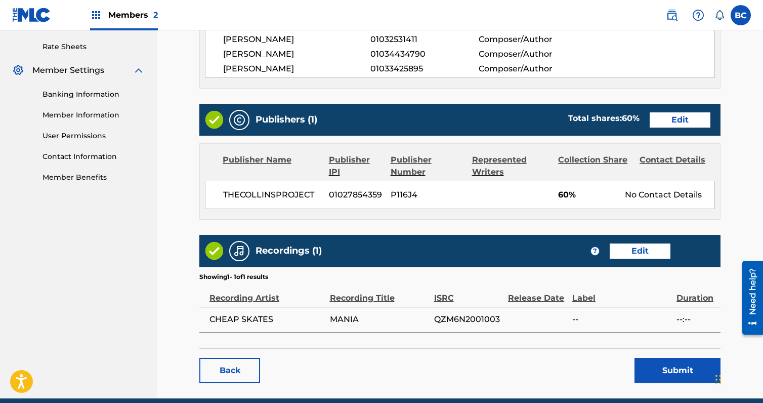
scroll to position [405, 0]
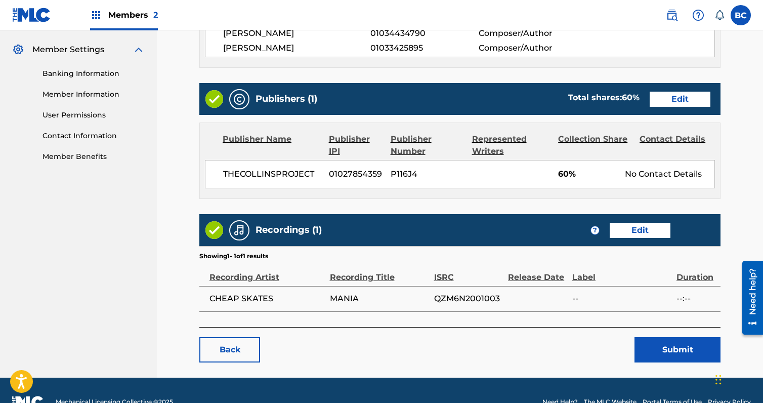
click at [665, 101] on link "Edit" at bounding box center [680, 99] width 61 height 15
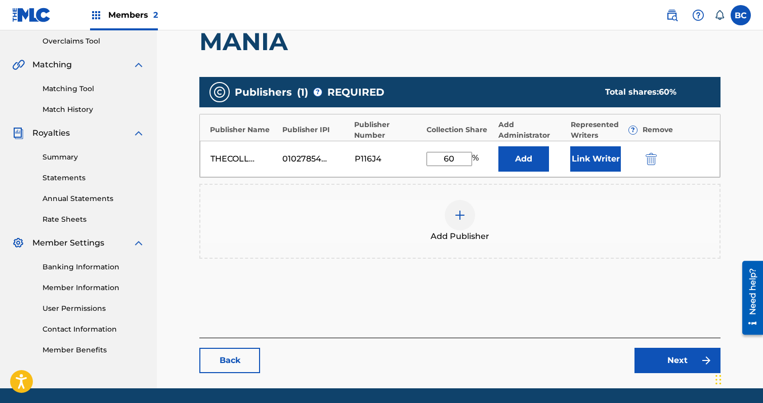
scroll to position [246, 0]
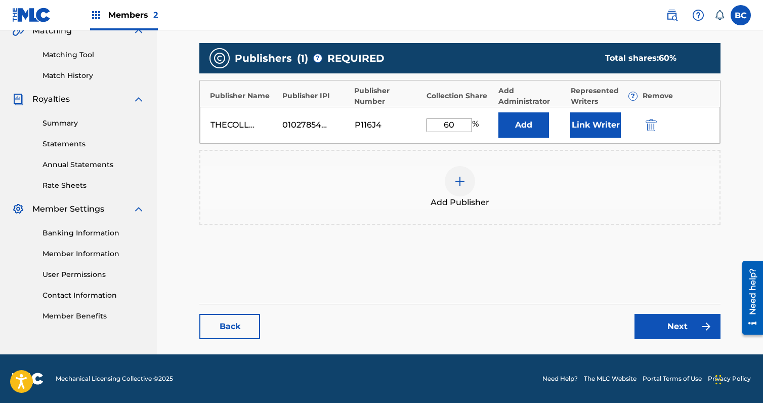
drag, startPoint x: 462, startPoint y: 127, endPoint x: 370, endPoint y: 127, distance: 91.6
click at [375, 127] on div "THECOLLINSPROJECT 01027854359 P116J4 60 % Add Link Writer" at bounding box center [460, 125] width 520 height 36
type input "100"
click at [579, 120] on button "Link Writer" at bounding box center [596, 124] width 51 height 25
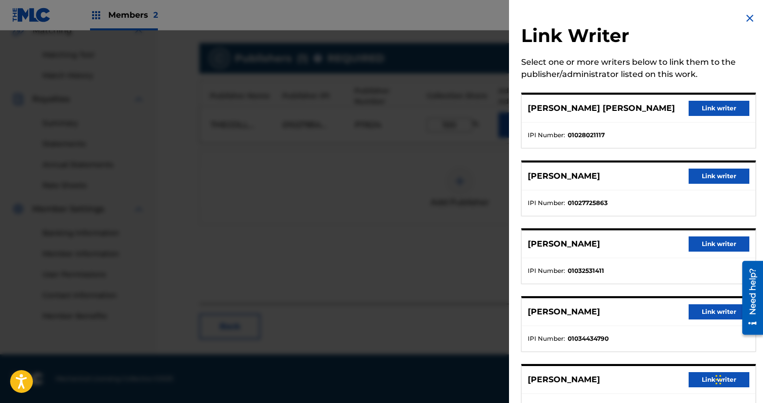
click at [720, 102] on button "Link writer" at bounding box center [719, 108] width 61 height 15
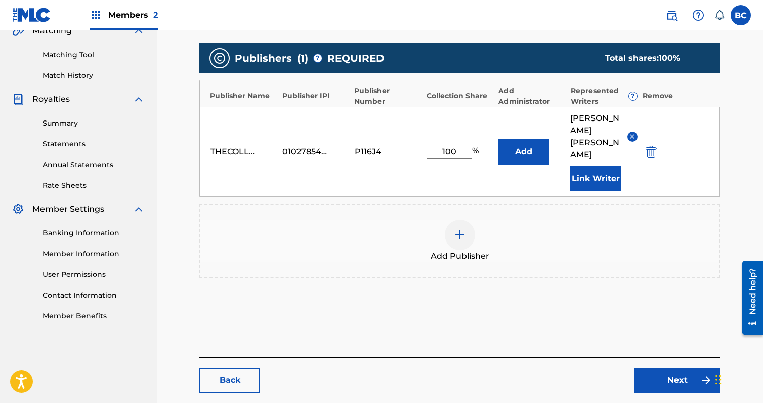
click at [586, 169] on button "Link Writer" at bounding box center [596, 178] width 51 height 25
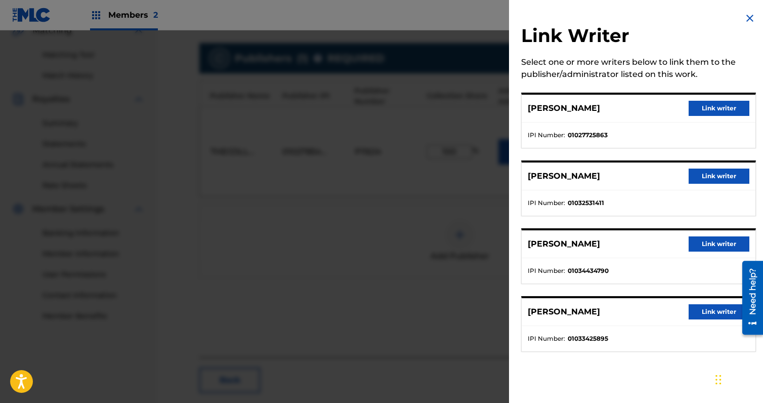
drag, startPoint x: 711, startPoint y: 108, endPoint x: 703, endPoint y: 111, distance: 8.7
click at [711, 108] on button "Link writer" at bounding box center [719, 108] width 61 height 15
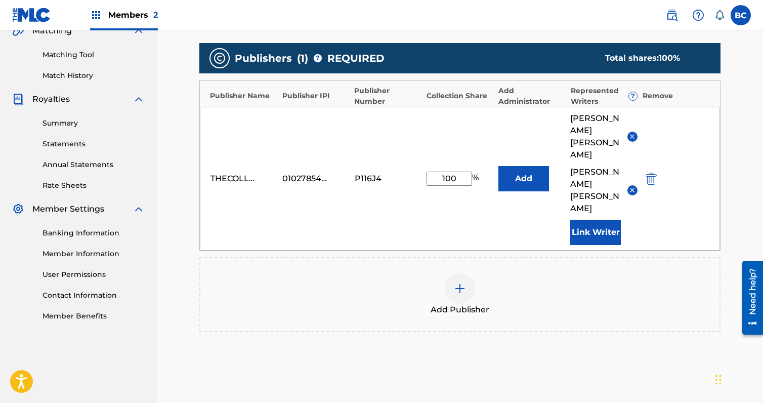
click at [596, 220] on button "Link Writer" at bounding box center [596, 232] width 51 height 25
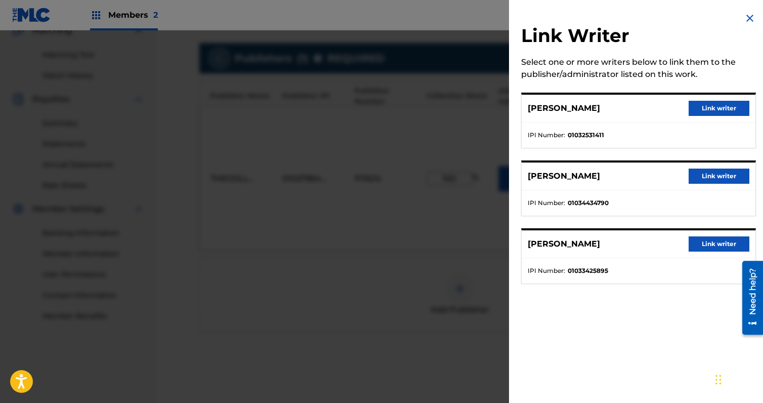
click at [716, 108] on button "Link writer" at bounding box center [719, 108] width 61 height 15
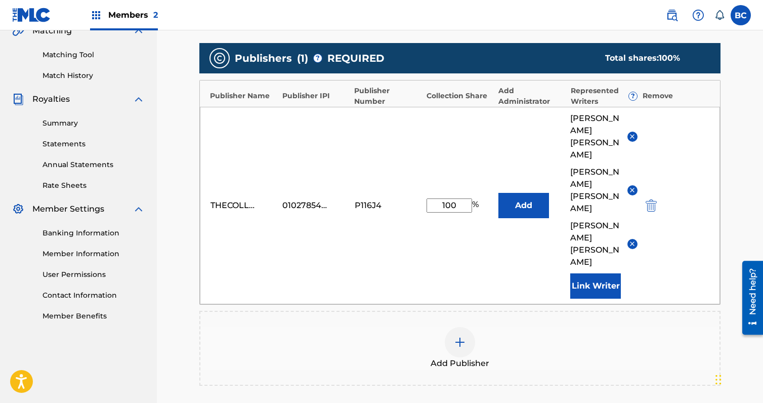
click at [600, 273] on button "Link Writer" at bounding box center [596, 285] width 51 height 25
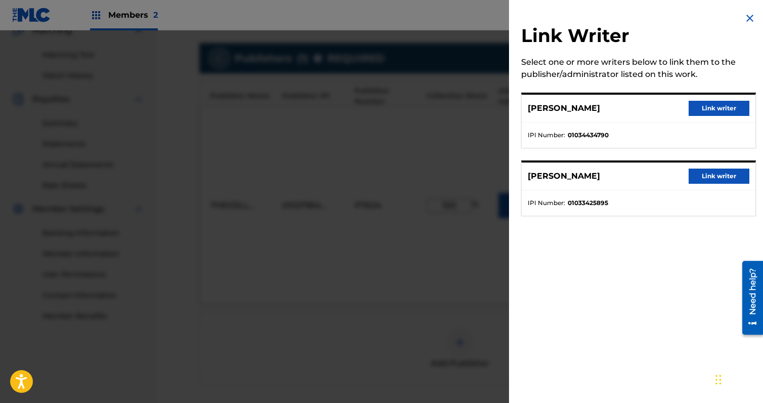
click at [705, 108] on button "Link writer" at bounding box center [719, 108] width 61 height 15
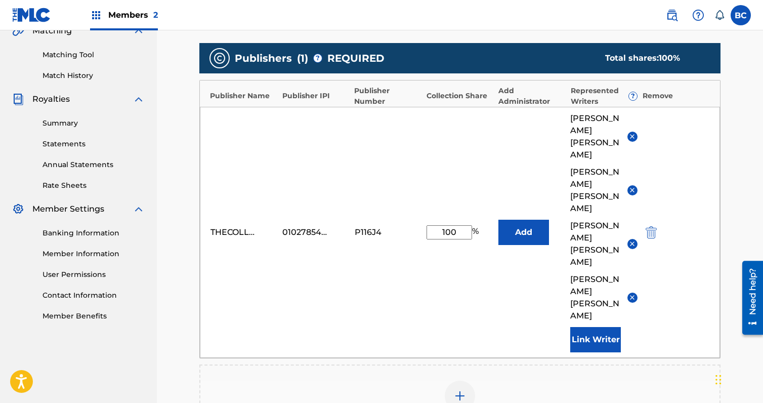
click at [592, 327] on button "Link Writer" at bounding box center [596, 339] width 51 height 25
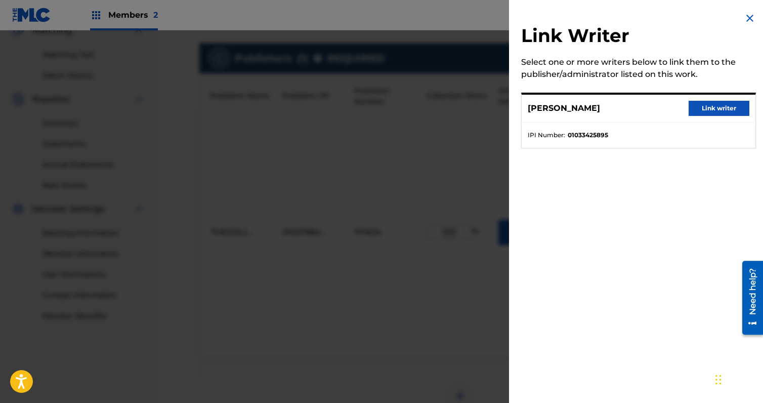
click at [706, 107] on button "Link writer" at bounding box center [719, 108] width 61 height 15
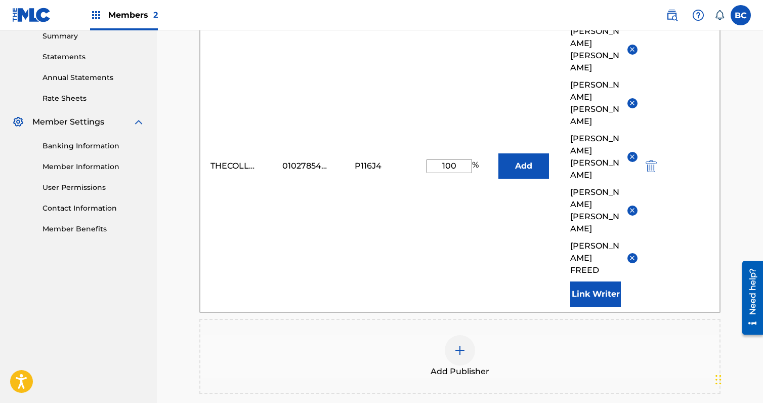
scroll to position [347, 0]
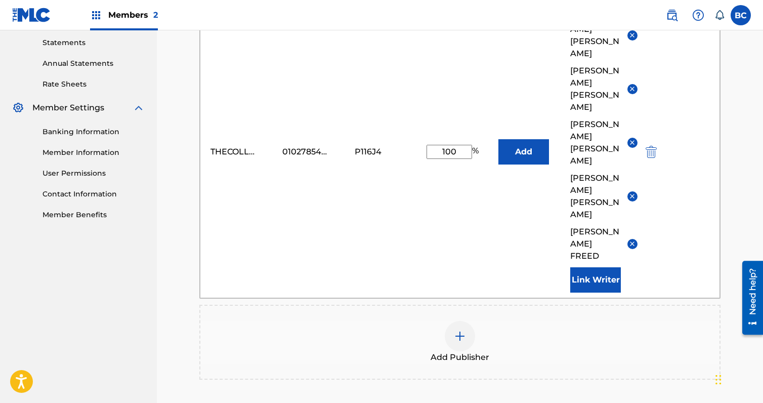
click at [590, 267] on button "Link Writer" at bounding box center [596, 279] width 51 height 25
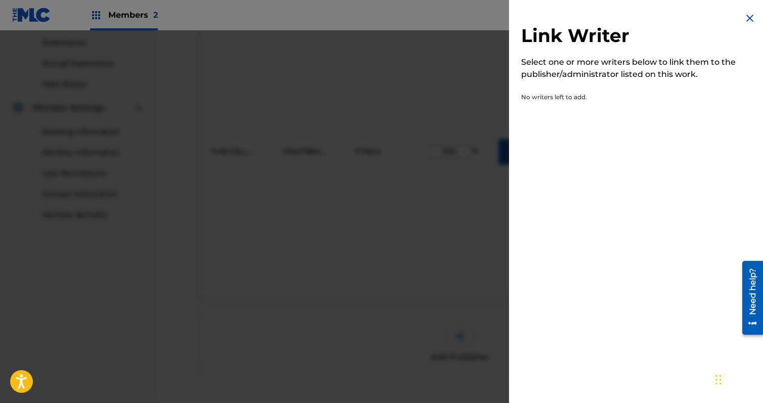
click at [747, 18] on img at bounding box center [750, 18] width 12 height 12
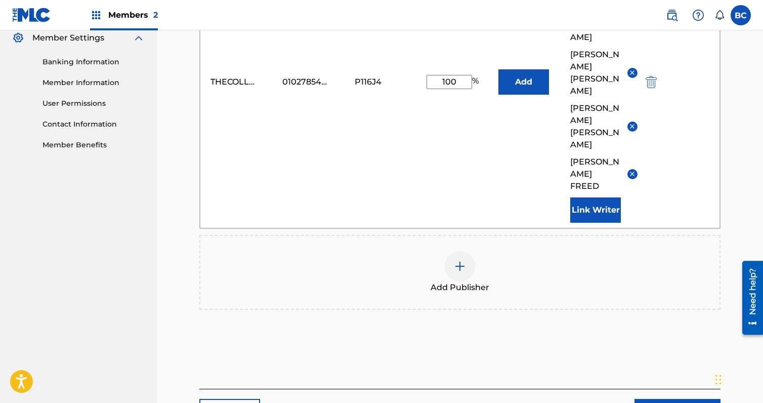
scroll to position [429, 0]
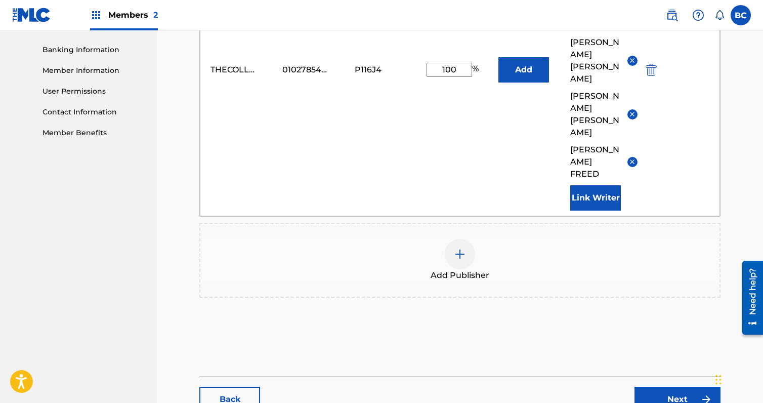
click at [661, 387] on link "Next" at bounding box center [678, 399] width 86 height 25
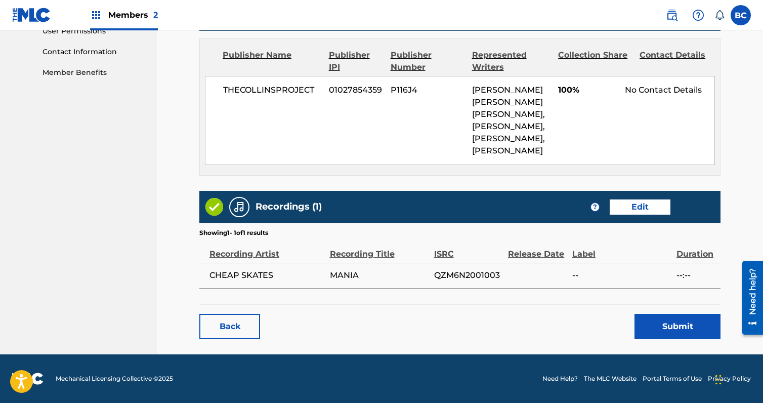
scroll to position [525, 0]
click at [629, 210] on link "Edit" at bounding box center [640, 206] width 61 height 15
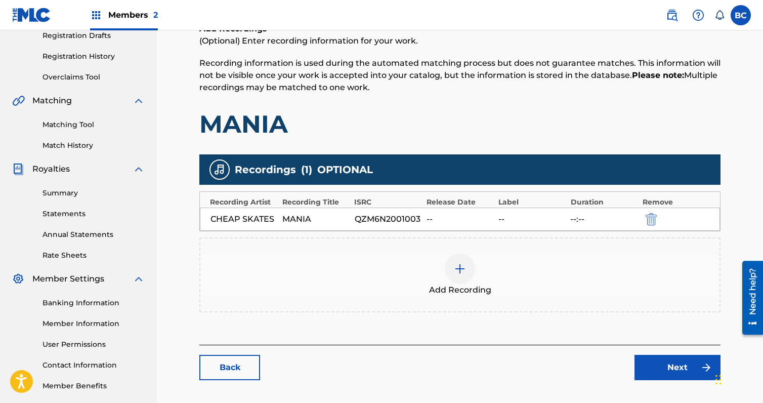
scroll to position [225, 0]
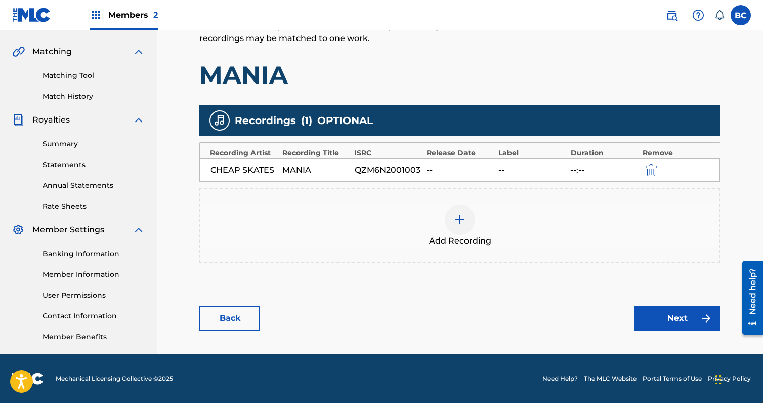
click at [470, 221] on div at bounding box center [460, 220] width 30 height 30
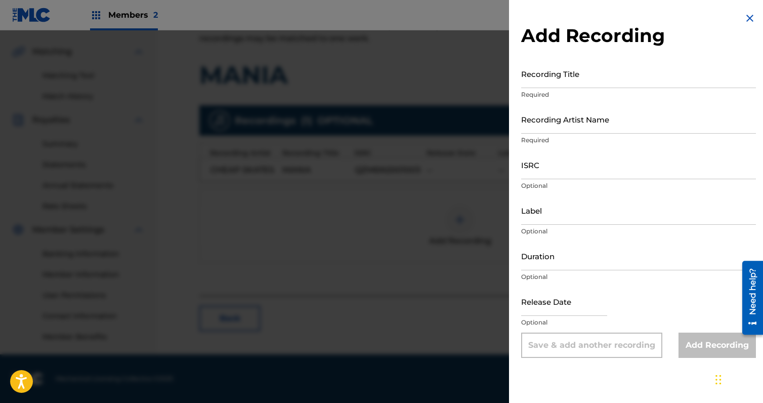
click at [575, 68] on input "Recording Title" at bounding box center [638, 73] width 235 height 29
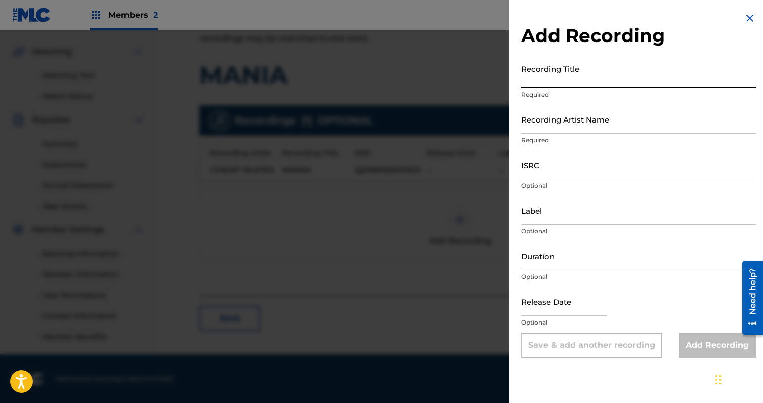
click at [557, 124] on input "Recording Artist Name" at bounding box center [638, 119] width 235 height 29
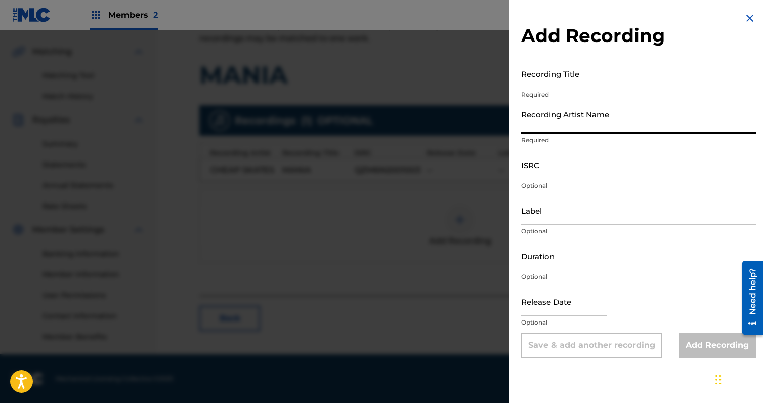
type input "Cheap Skates"
click at [559, 164] on input "ISRC" at bounding box center [638, 164] width 235 height 29
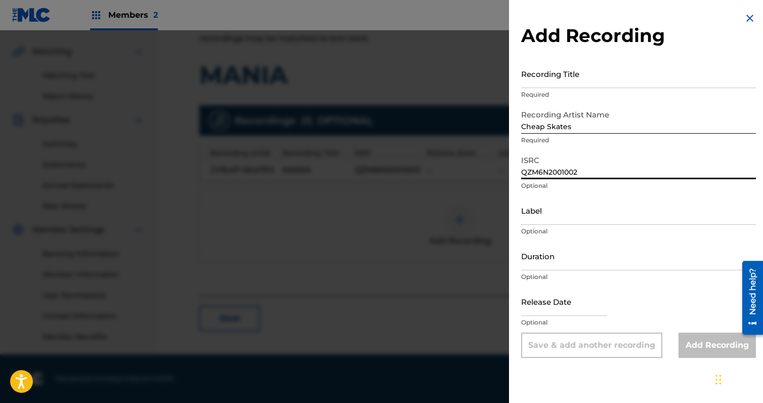
click at [586, 171] on input "QZM6N2001002" at bounding box center [638, 164] width 235 height 29
type input "QZM6N2001003"
click at [533, 218] on input "Label" at bounding box center [638, 210] width 235 height 29
click at [553, 255] on input "Duration" at bounding box center [638, 255] width 235 height 29
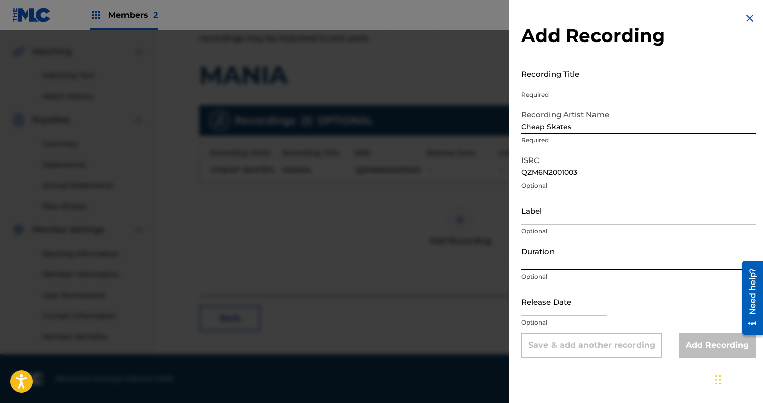
paste input "04:34"
type input "04:34"
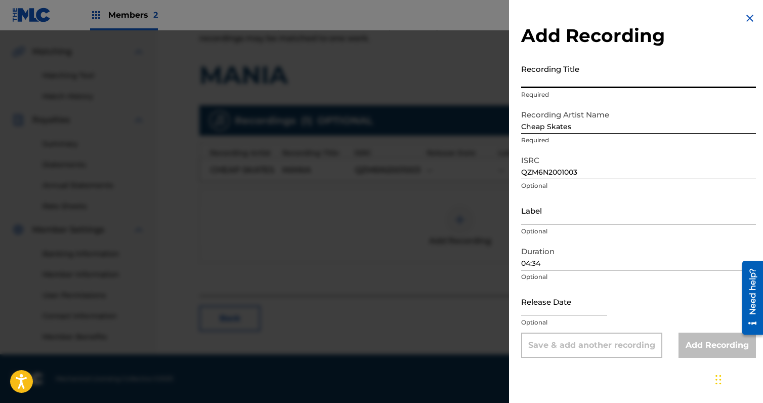
click at [546, 71] on input "Recording Title" at bounding box center [638, 73] width 235 height 29
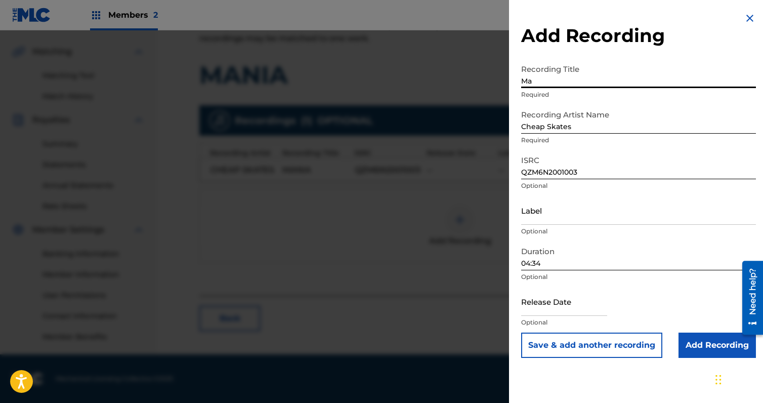
type input "M"
type input "Mania"
click at [537, 302] on input "text" at bounding box center [564, 301] width 86 height 29
select select "8"
select select "2025"
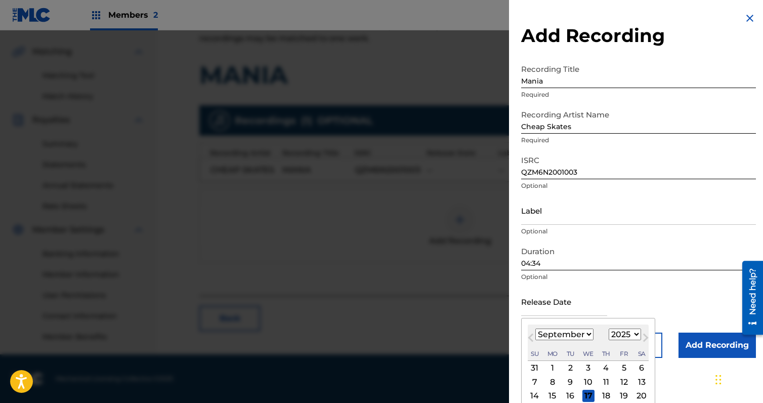
type input "[DATE]"
select select "9"
select select "2020"
click at [679, 304] on div "Release Date [DATE] [DATE] Previous Month Next Month [DATE] January February Ma…" at bounding box center [638, 310] width 235 height 46
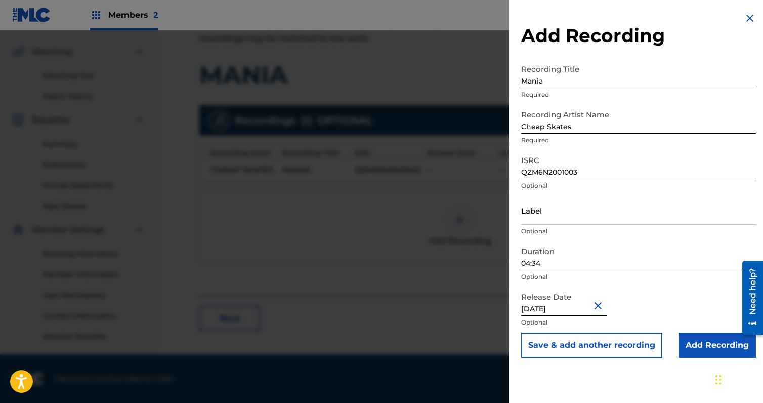
click at [697, 354] on input "Add Recording" at bounding box center [717, 345] width 77 height 25
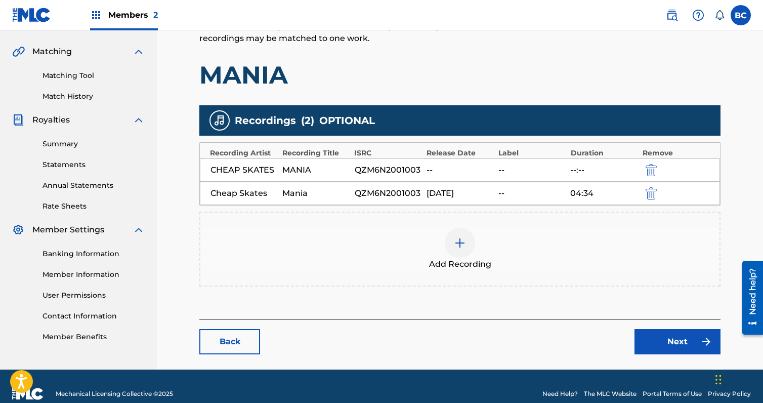
click at [658, 343] on link "Next" at bounding box center [678, 341] width 86 height 25
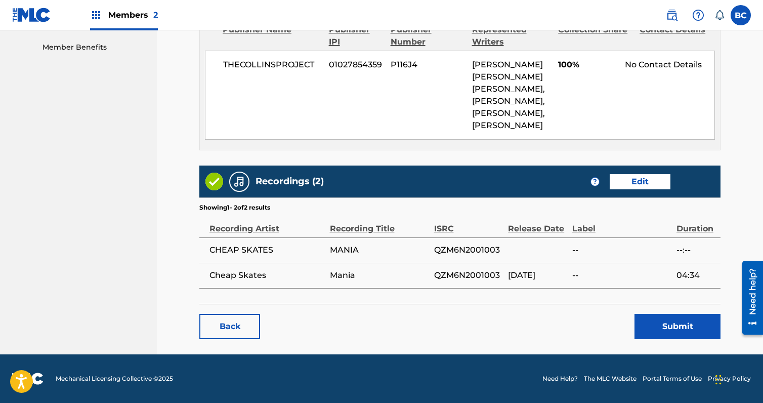
scroll to position [551, 0]
click at [652, 311] on div "Back Submit" at bounding box center [459, 321] width 521 height 35
click at [660, 321] on button "Submit" at bounding box center [678, 326] width 86 height 25
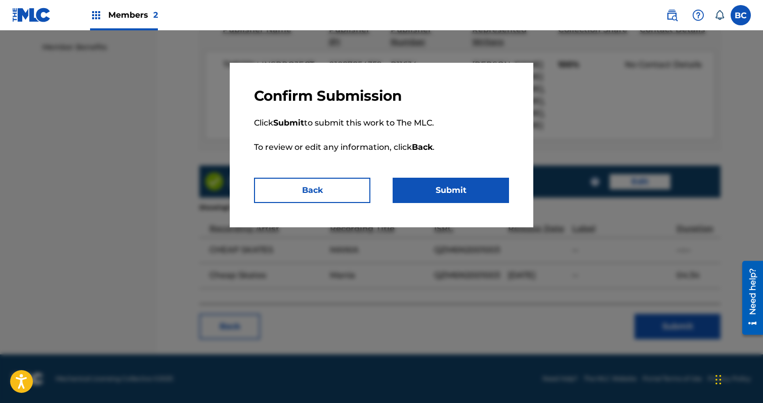
click at [435, 201] on button "Submit" at bounding box center [451, 190] width 116 height 25
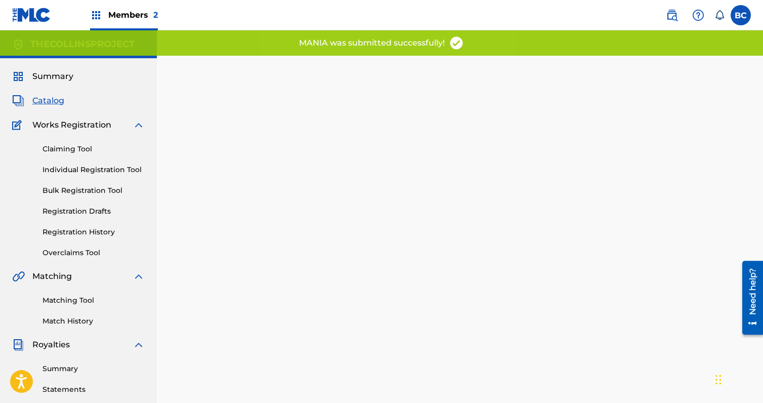
click at [57, 97] on span "Catalog" at bounding box center [48, 101] width 32 height 12
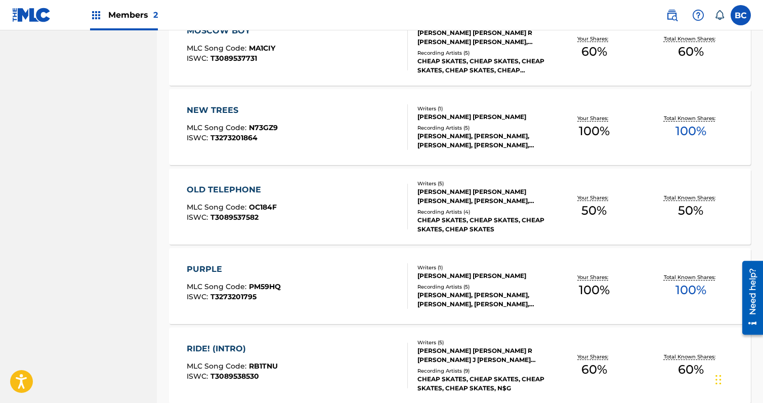
scroll to position [1192, 0]
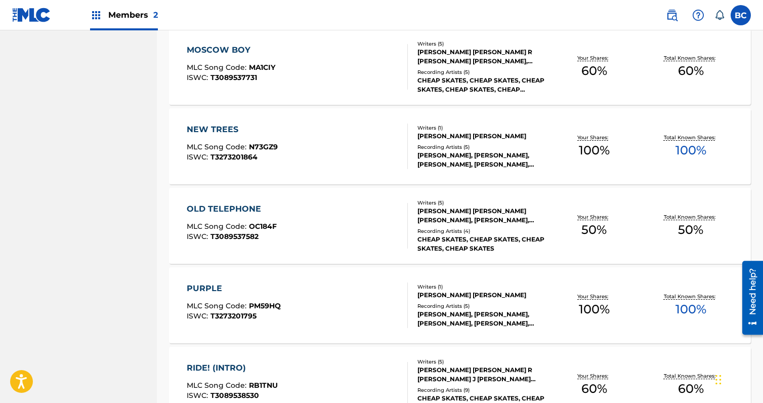
click at [319, 59] on div "MOSCOW BOY MLC Song Code : MA1CIY ISWC : T3089537731" at bounding box center [297, 67] width 221 height 46
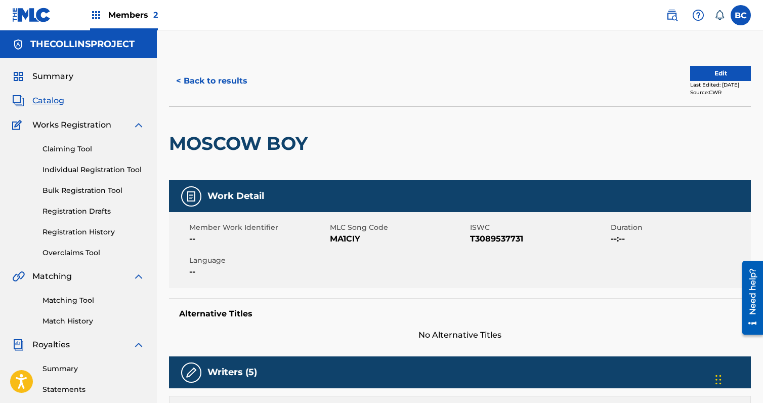
click at [721, 72] on button "Edit" at bounding box center [721, 73] width 61 height 15
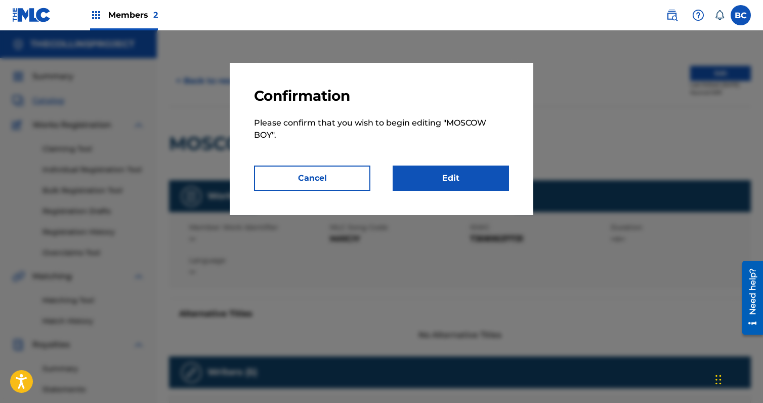
click at [444, 180] on link "Edit" at bounding box center [451, 178] width 116 height 25
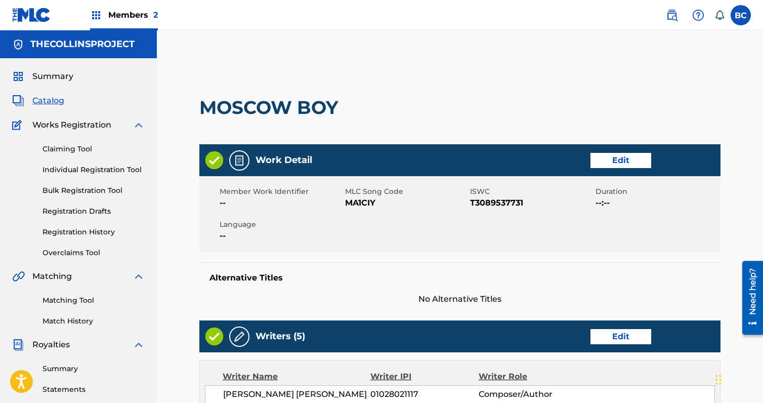
click at [635, 163] on link "Edit" at bounding box center [621, 160] width 61 height 15
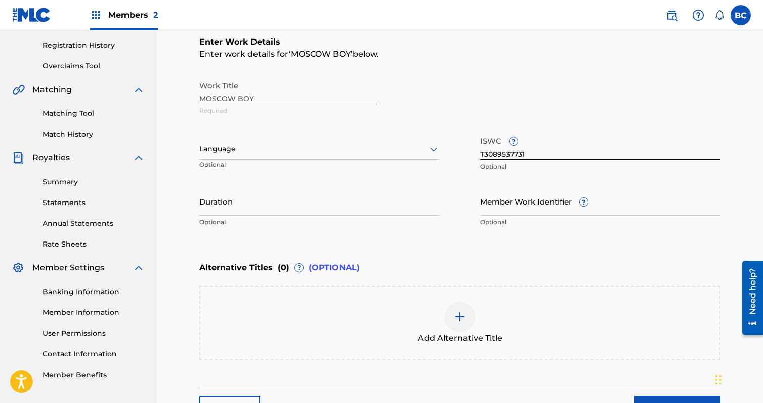
scroll to position [202, 0]
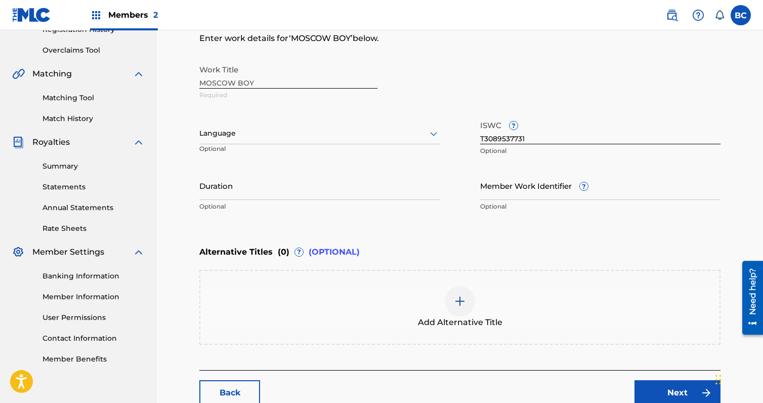
click at [249, 128] on div at bounding box center [319, 133] width 240 height 13
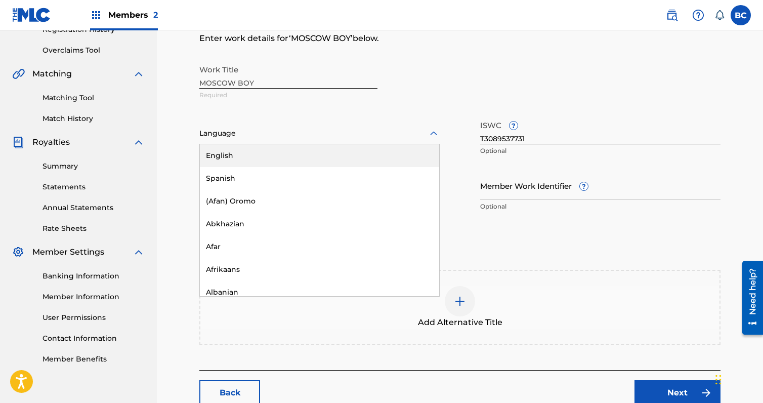
click at [248, 154] on div "English" at bounding box center [319, 155] width 239 height 23
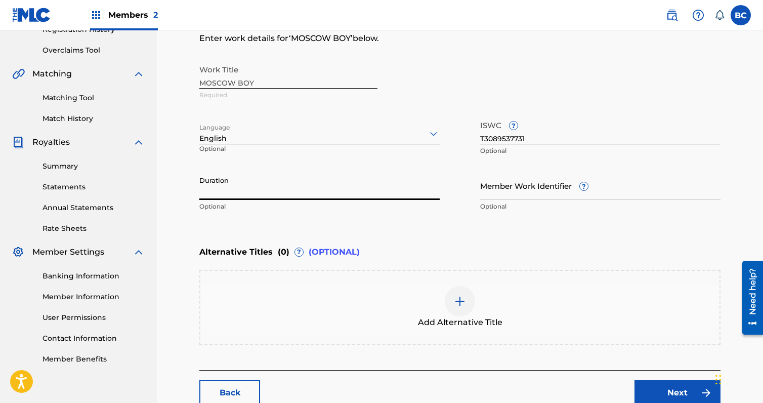
click at [237, 184] on input "Duration" at bounding box center [319, 185] width 240 height 29
paste input "04:10"
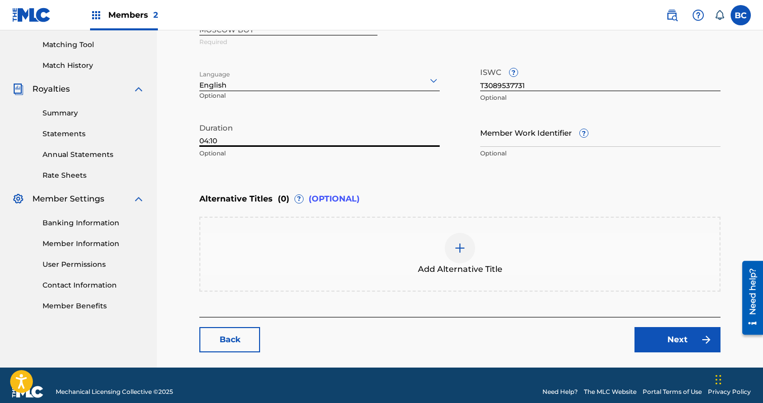
scroll to position [269, 0]
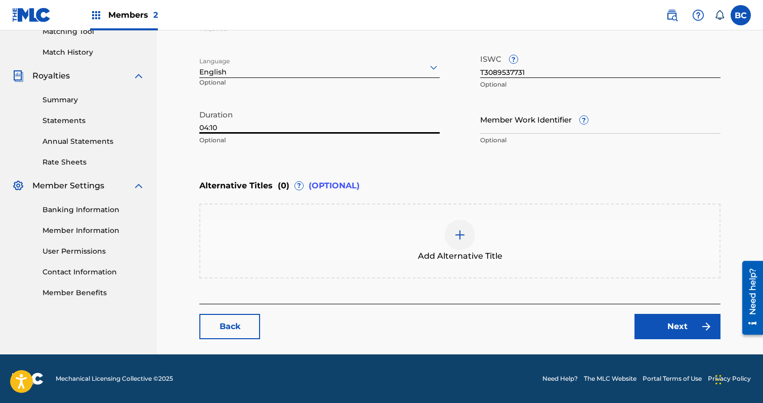
type input "04:10"
click at [682, 319] on link "Next" at bounding box center [678, 326] width 86 height 25
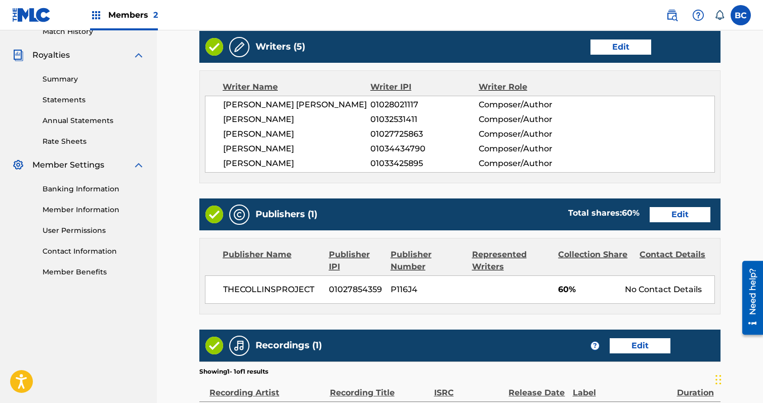
scroll to position [304, 0]
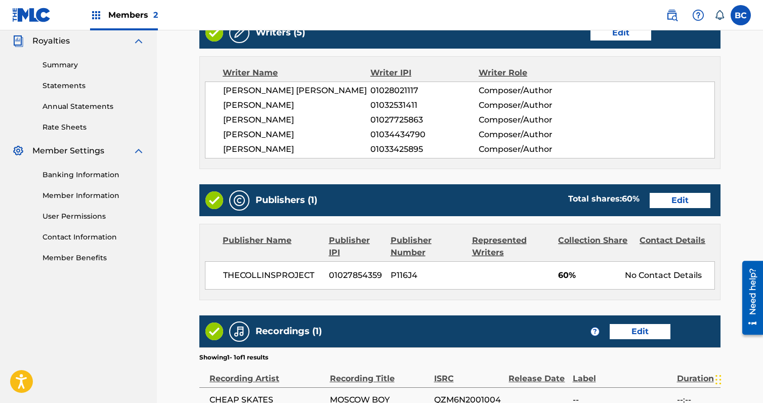
click at [682, 202] on link "Edit" at bounding box center [680, 200] width 61 height 15
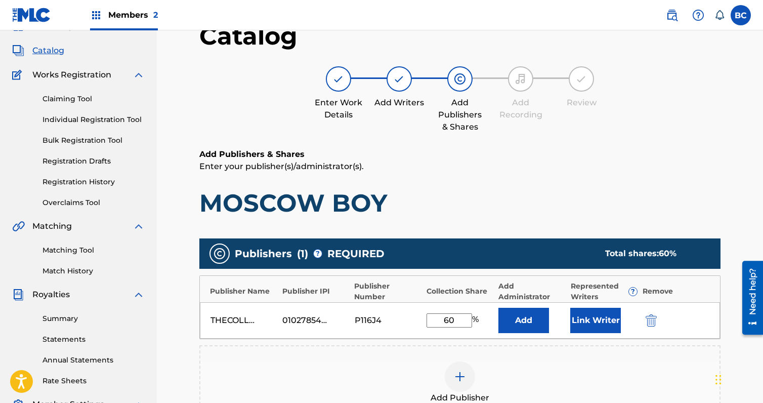
scroll to position [51, 0]
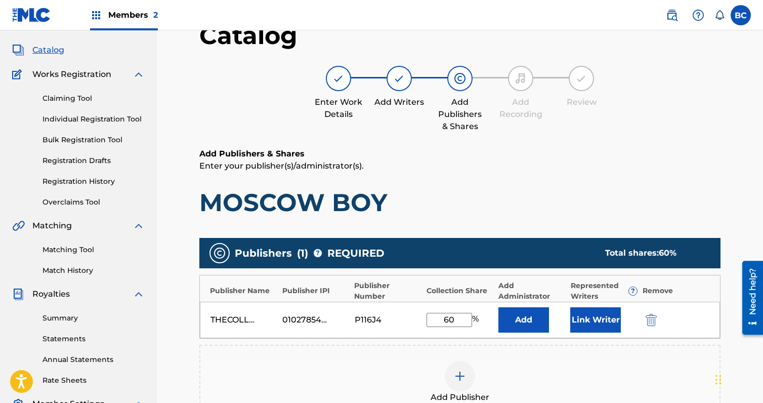
drag, startPoint x: 462, startPoint y: 317, endPoint x: 393, endPoint y: 317, distance: 68.9
click at [393, 317] on div "THECOLLINSPROJECT 01027854359 P116J4 60 % Add Link Writer" at bounding box center [460, 320] width 520 height 36
type input "100"
click at [424, 293] on div "Publisher Name Publisher IPI Publisher Number Collection Share Add Administrato…" at bounding box center [460, 288] width 520 height 26
click at [584, 310] on button "Link Writer" at bounding box center [596, 319] width 51 height 25
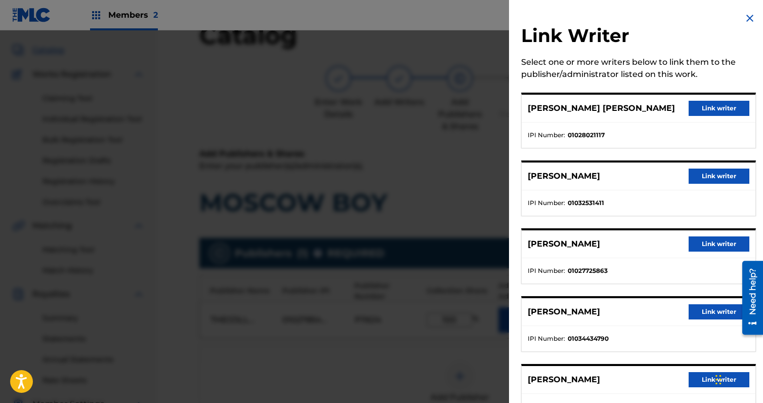
click at [724, 109] on button "Link writer" at bounding box center [719, 108] width 61 height 15
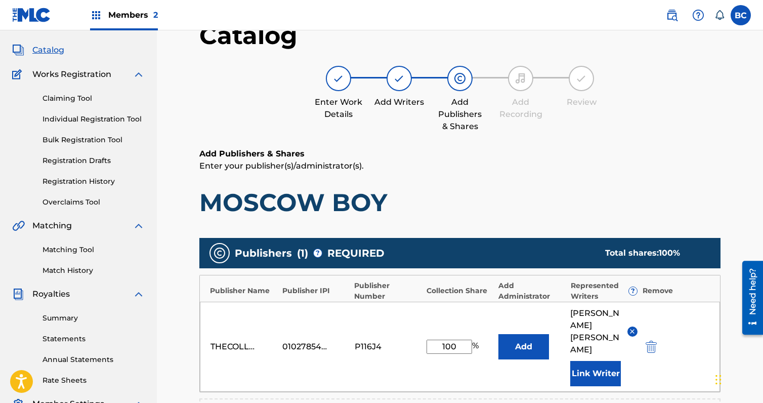
click at [610, 361] on button "Link Writer" at bounding box center [596, 373] width 51 height 25
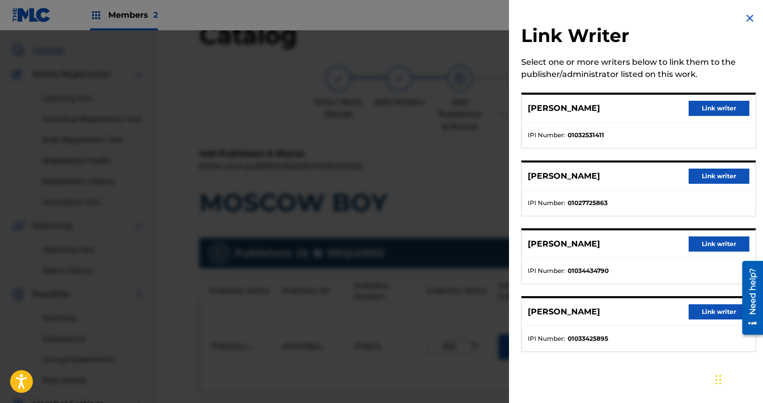
drag, startPoint x: 699, startPoint y: 177, endPoint x: 682, endPoint y: 210, distance: 37.4
click at [699, 177] on button "Link writer" at bounding box center [719, 176] width 61 height 15
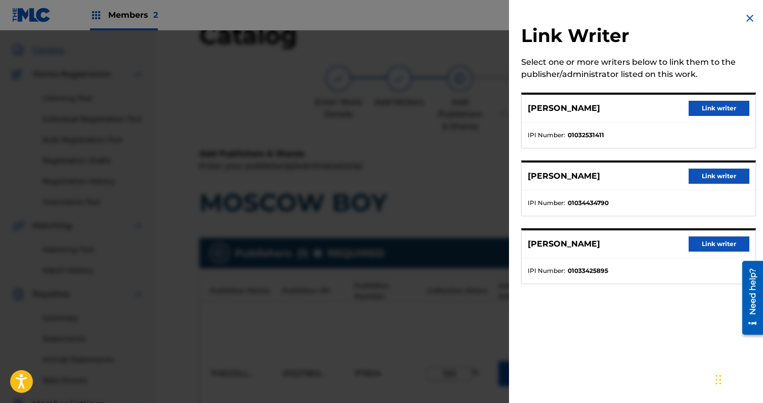
click at [708, 170] on button "Link writer" at bounding box center [719, 176] width 61 height 15
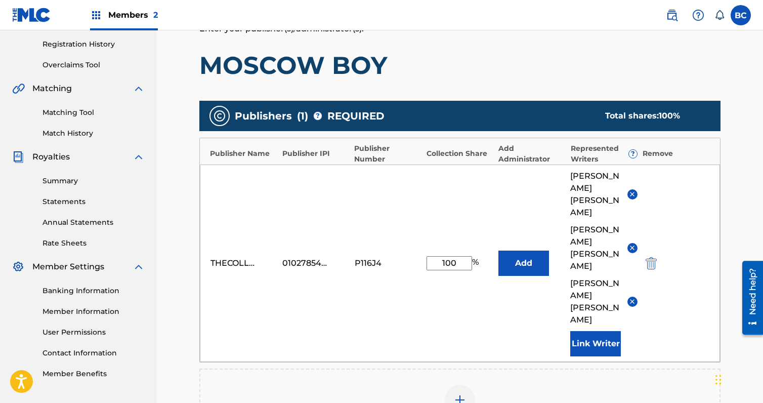
scroll to position [202, 0]
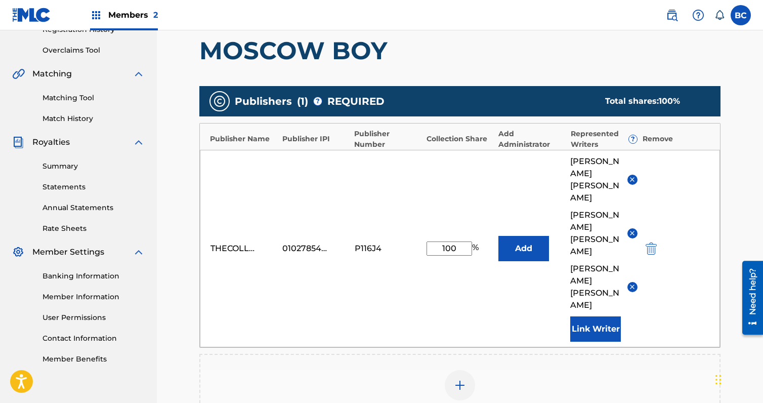
click at [606, 316] on button "Link Writer" at bounding box center [596, 328] width 51 height 25
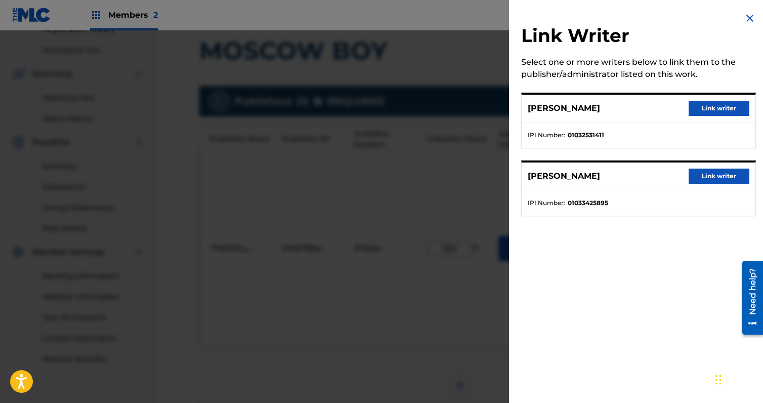
click at [704, 175] on button "Link writer" at bounding box center [719, 176] width 61 height 15
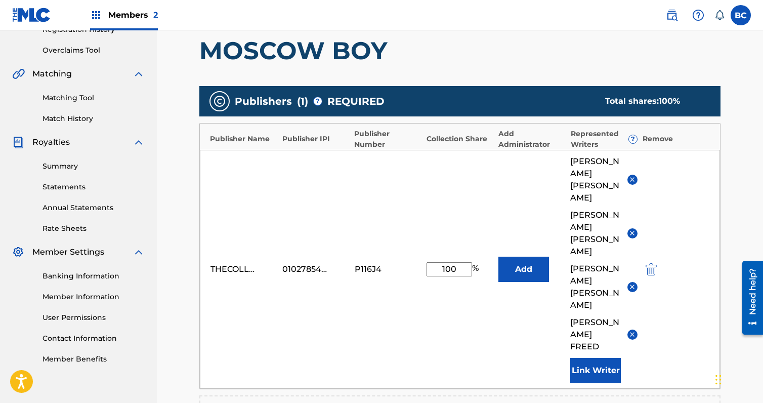
click at [604, 358] on button "Link Writer" at bounding box center [596, 370] width 51 height 25
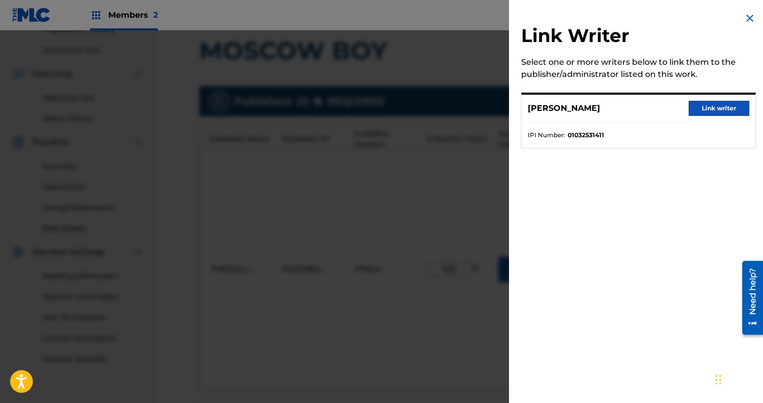
click at [704, 109] on button "Link writer" at bounding box center [719, 108] width 61 height 15
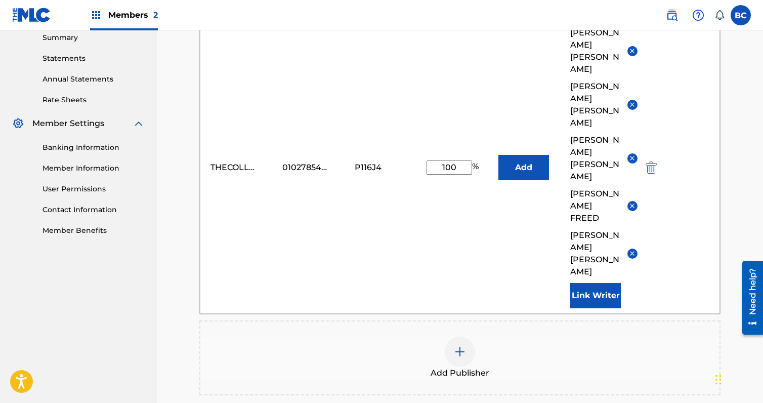
scroll to position [429, 0]
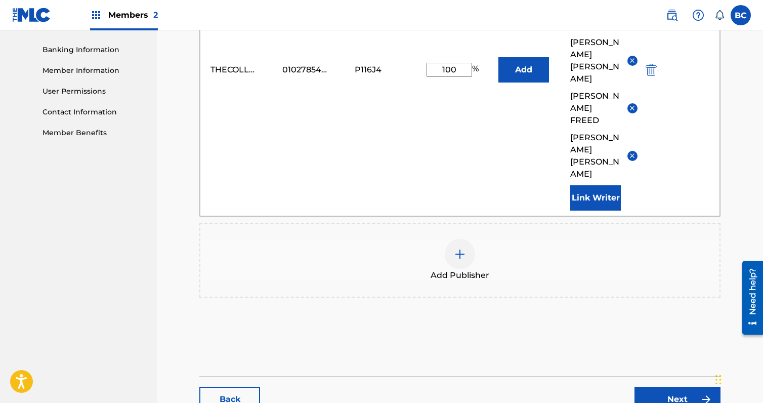
click at [694, 387] on link "Next" at bounding box center [678, 399] width 86 height 25
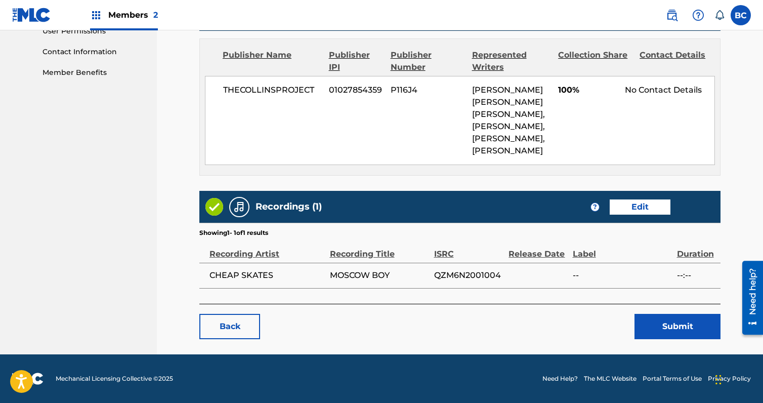
scroll to position [525, 0]
click at [617, 204] on link "Edit" at bounding box center [640, 206] width 61 height 15
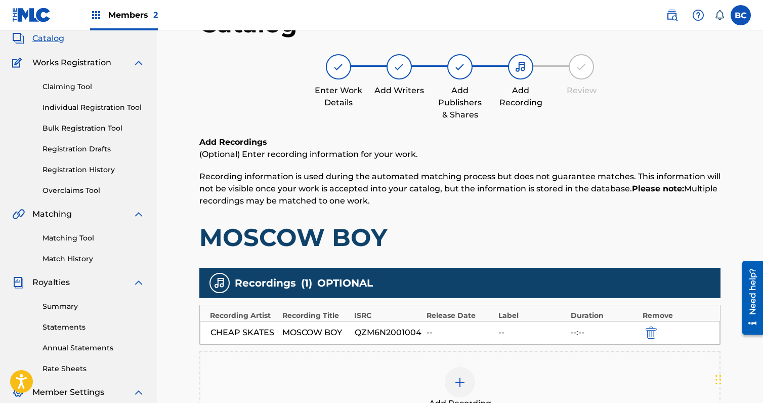
scroll to position [225, 0]
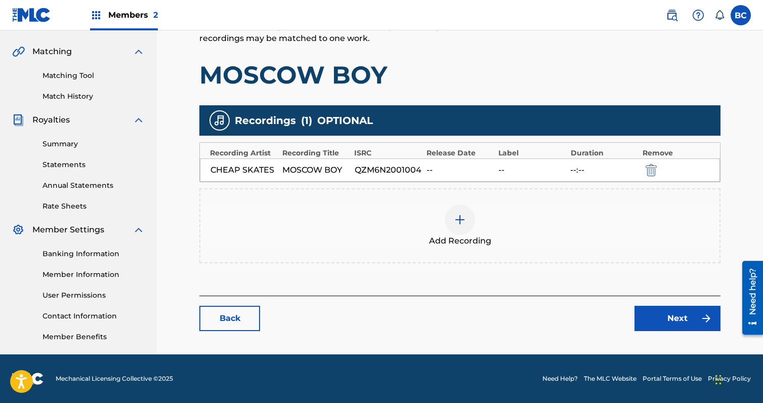
click at [478, 212] on div "Add Recording" at bounding box center [459, 226] width 519 height 43
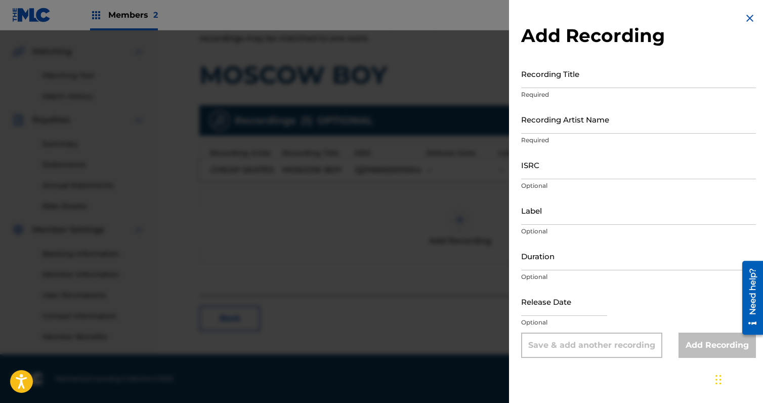
click at [550, 250] on input "Duration" at bounding box center [638, 255] width 235 height 29
paste input "04:10"
type input "04:10"
select select "8"
select select "2025"
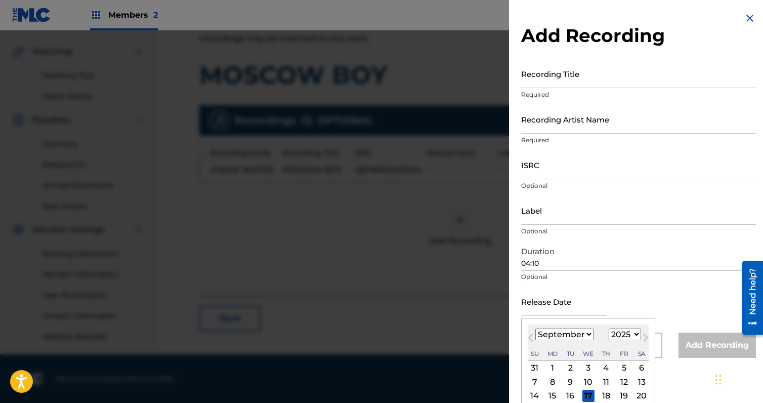
click at [548, 298] on input "text" at bounding box center [564, 301] width 86 height 29
type input "[DATE]"
select select "9"
select select "2020"
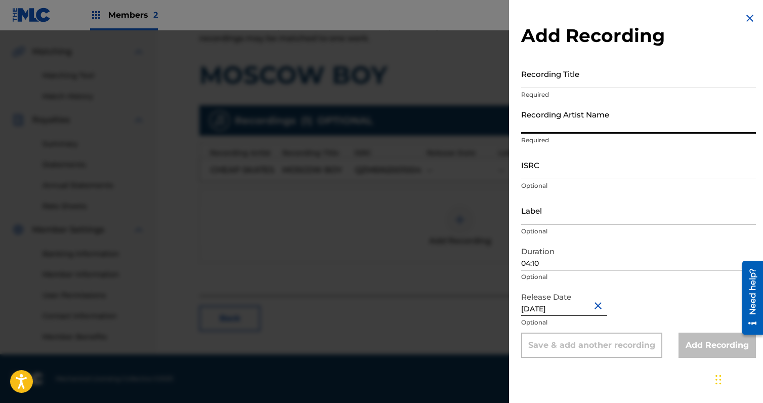
click at [554, 126] on input "Recording Artist Name" at bounding box center [638, 119] width 235 height 29
type input "Cheap Skates"
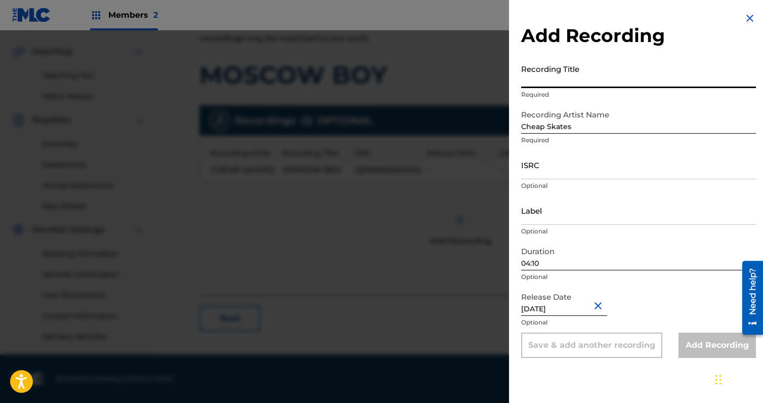
click at [560, 74] on input "Recording Title" at bounding box center [638, 73] width 235 height 29
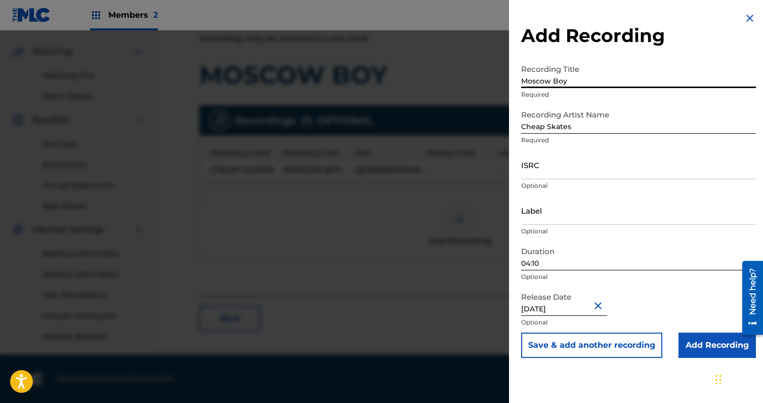
type input "Moscow Boy"
click at [555, 160] on input "ISRC" at bounding box center [638, 164] width 235 height 29
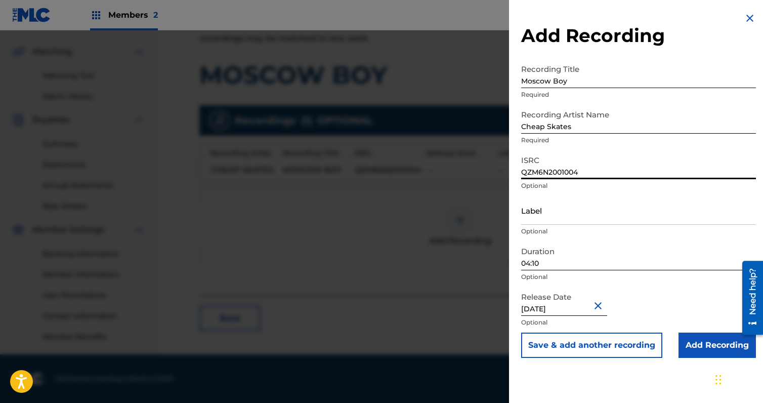
type input "QZM6N2001004"
click at [704, 344] on input "Add Recording" at bounding box center [717, 345] width 77 height 25
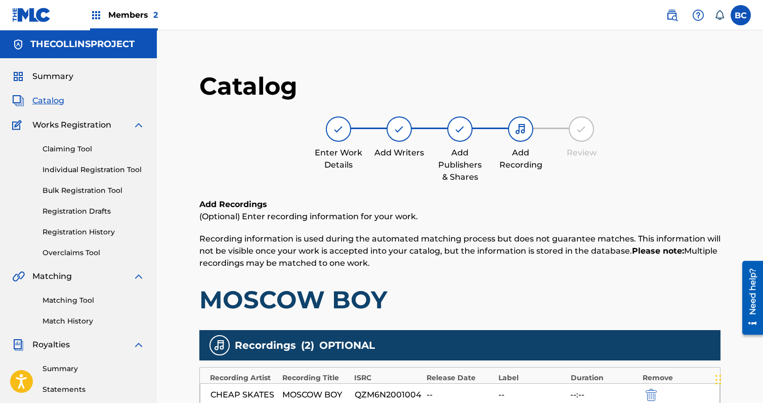
scroll to position [240, 0]
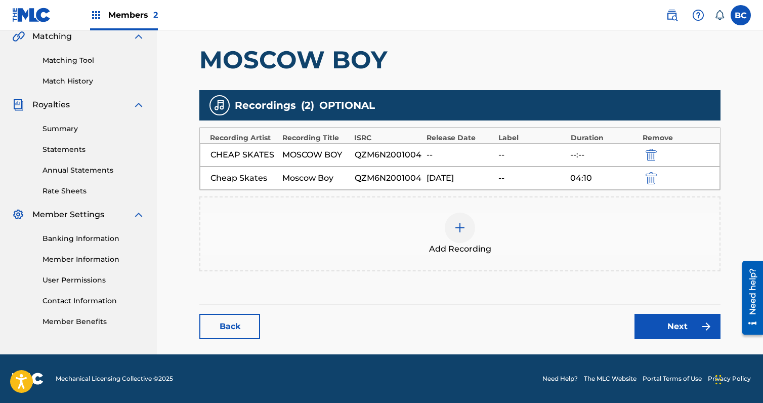
click at [640, 316] on link "Next" at bounding box center [678, 326] width 86 height 25
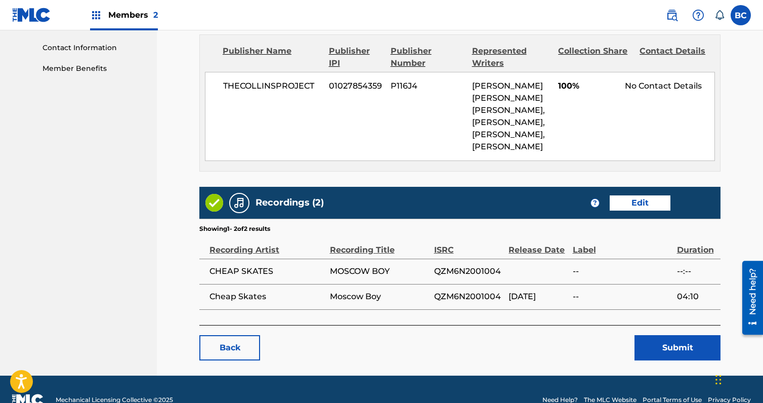
scroll to position [551, 0]
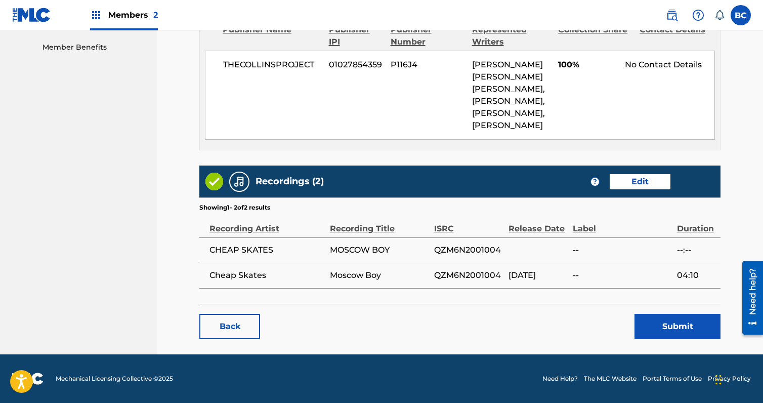
drag, startPoint x: 669, startPoint y: 318, endPoint x: 669, endPoint y: 339, distance: 20.8
click at [669, 339] on button "Submit" at bounding box center [678, 326] width 86 height 25
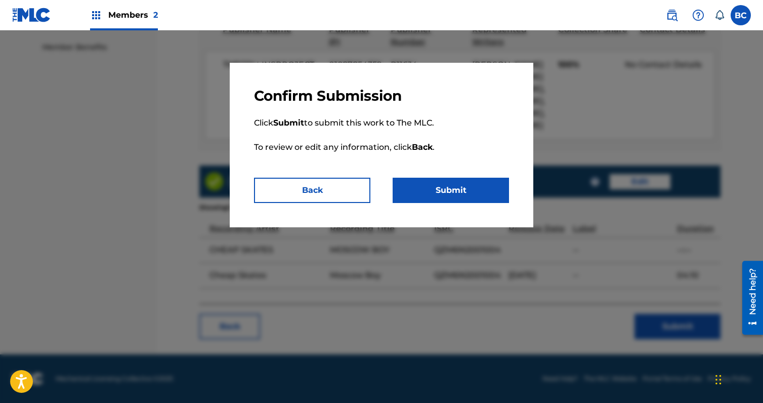
click at [480, 191] on button "Submit" at bounding box center [451, 190] width 116 height 25
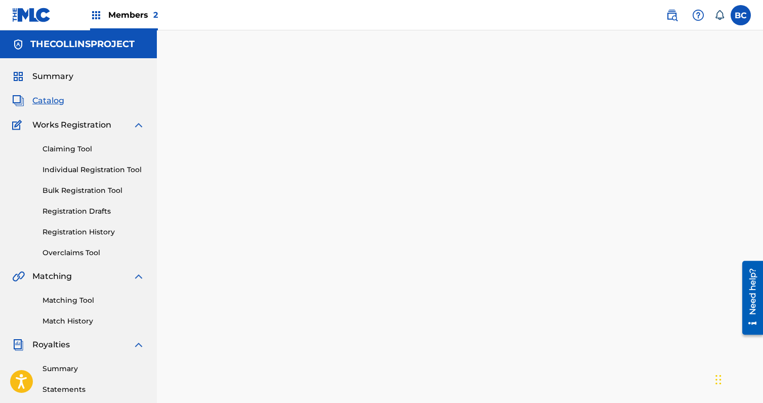
click at [43, 104] on span "Catalog" at bounding box center [48, 101] width 32 height 12
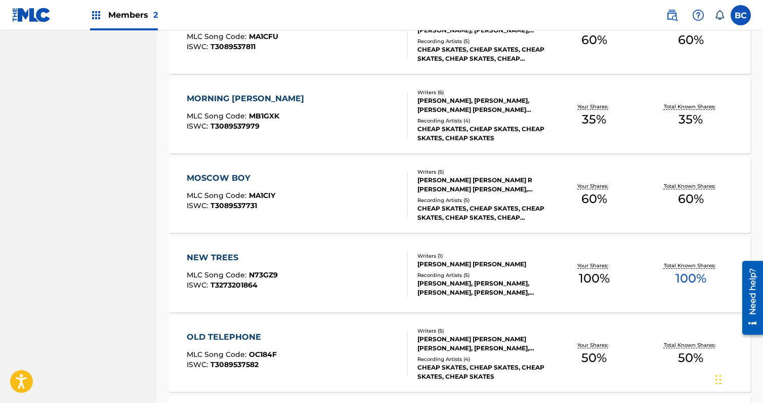
scroll to position [1063, 0]
click at [248, 178] on div "MOSCOW BOY" at bounding box center [231, 179] width 89 height 12
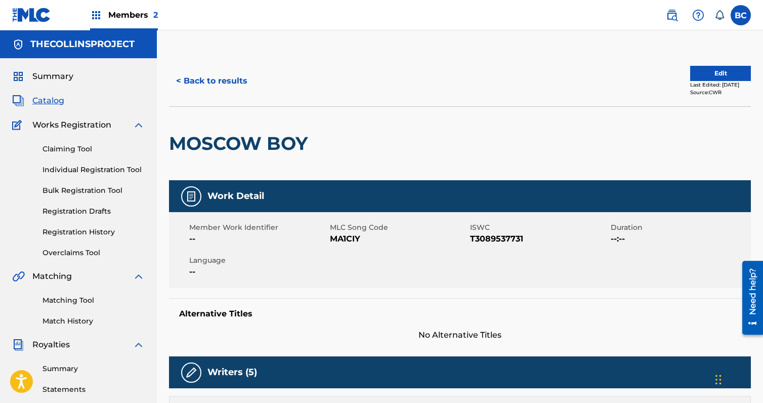
click at [210, 86] on button "< Back to results" at bounding box center [212, 80] width 86 height 25
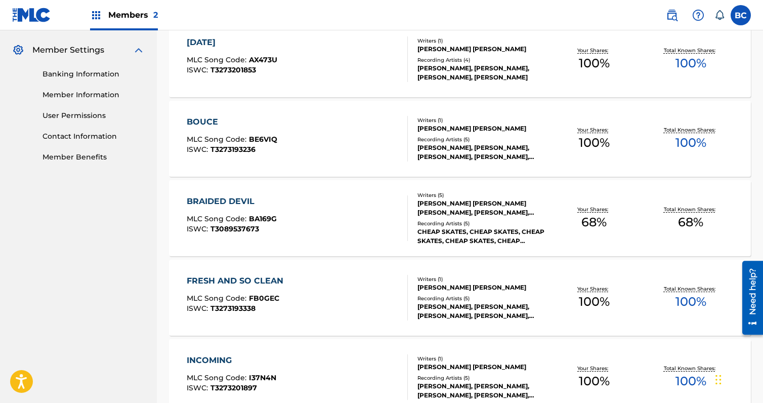
scroll to position [382, 0]
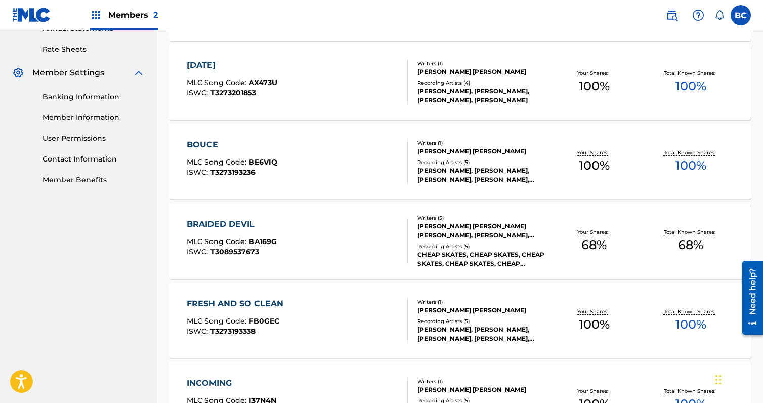
click at [297, 211] on div "BRAIDED DEVIL MLC Song Code : BA169G ISWC : T3089537673 Writers ( 5 ) [PERSON_N…" at bounding box center [460, 241] width 582 height 76
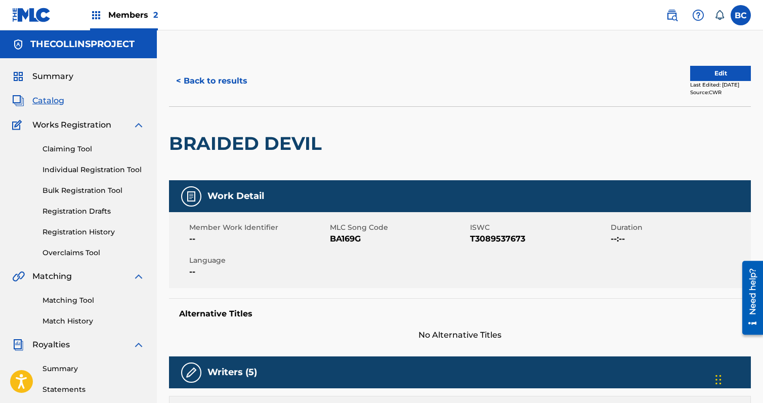
click at [706, 67] on button "Edit" at bounding box center [721, 73] width 61 height 15
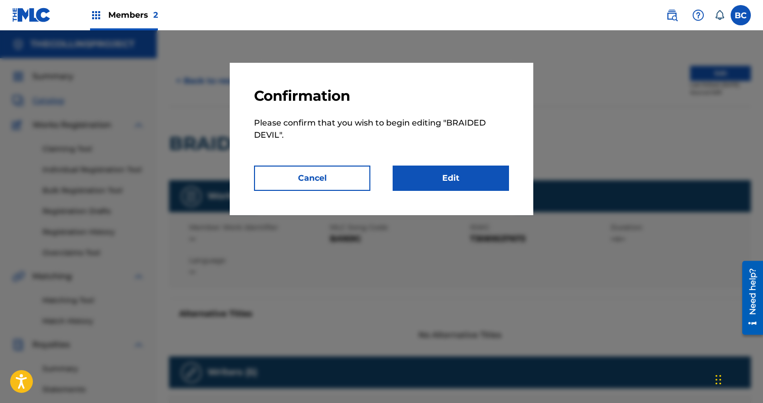
click at [435, 174] on link "Edit" at bounding box center [451, 178] width 116 height 25
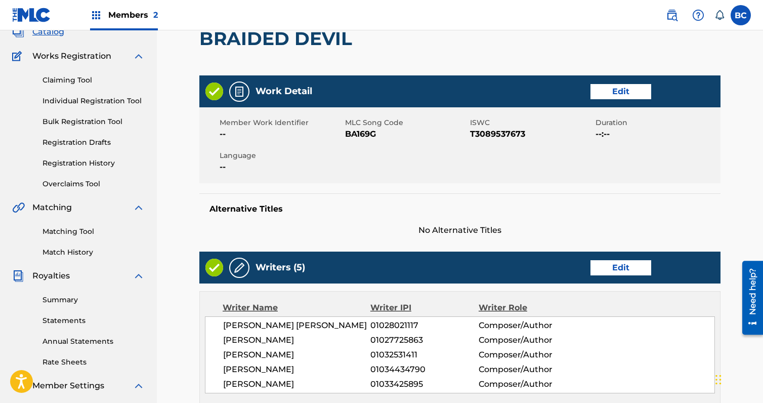
scroll to position [51, 0]
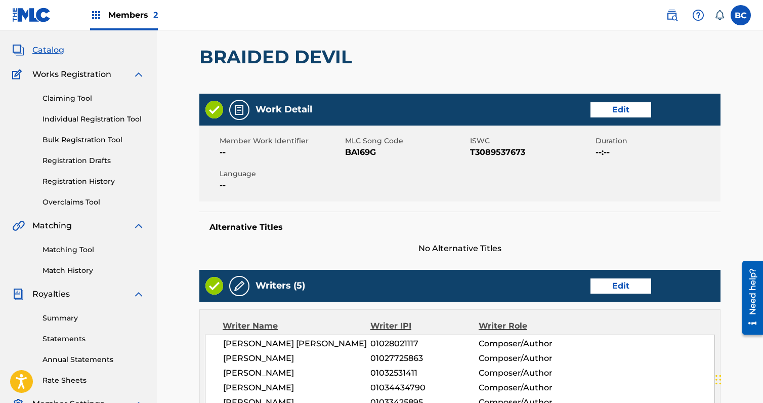
click at [620, 109] on link "Edit" at bounding box center [621, 109] width 61 height 15
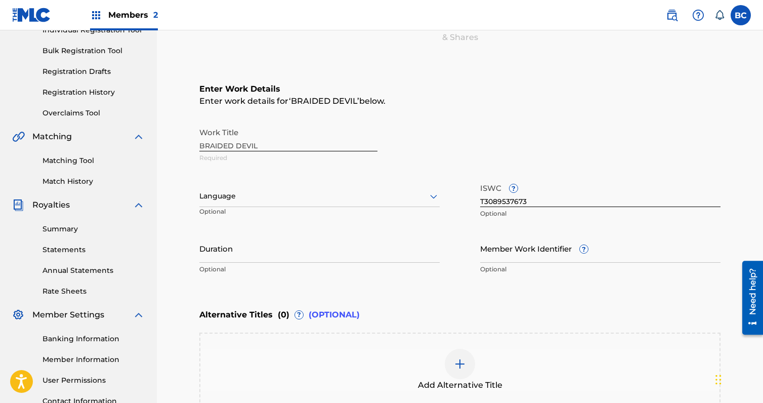
scroll to position [152, 0]
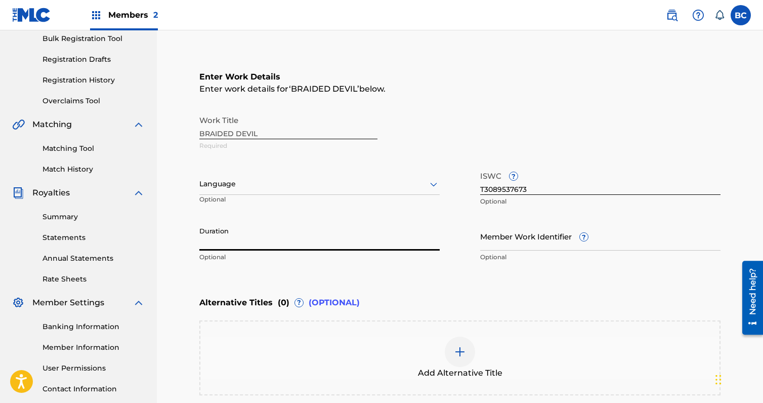
click at [334, 246] on input "Duration" at bounding box center [319, 236] width 240 height 29
paste input "04:58"
type input "04:58"
click at [305, 188] on div at bounding box center [319, 184] width 240 height 13
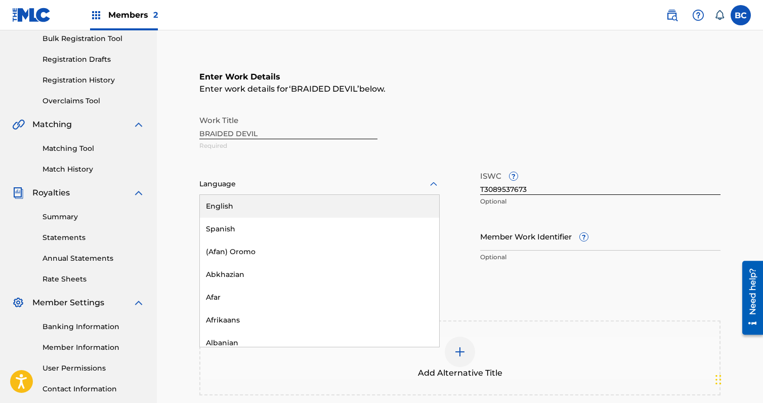
click at [290, 202] on div "English" at bounding box center [319, 206] width 239 height 23
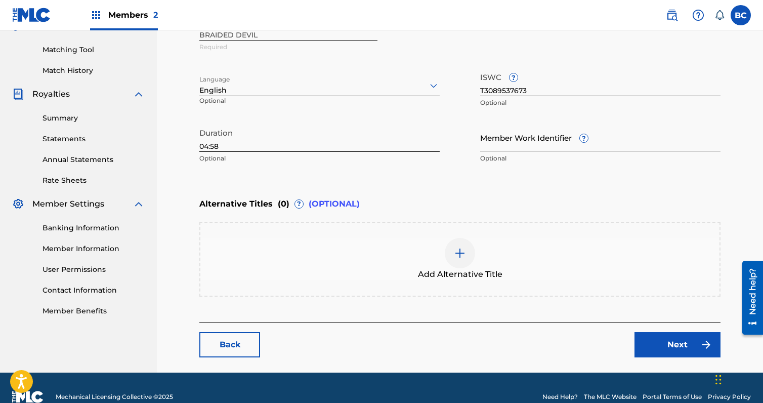
scroll to position [269, 0]
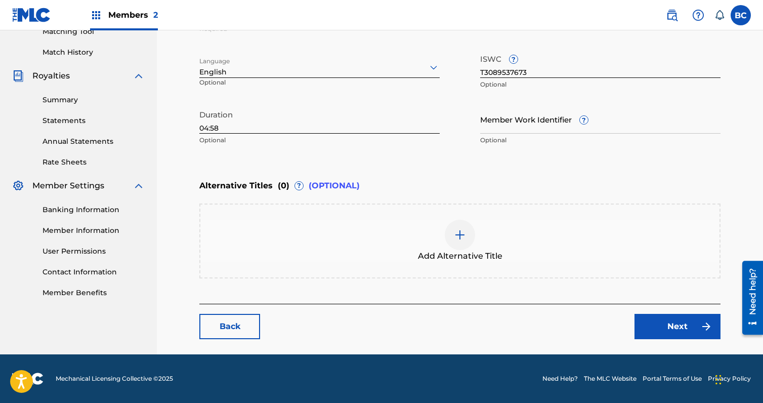
click at [683, 331] on link "Next" at bounding box center [678, 326] width 86 height 25
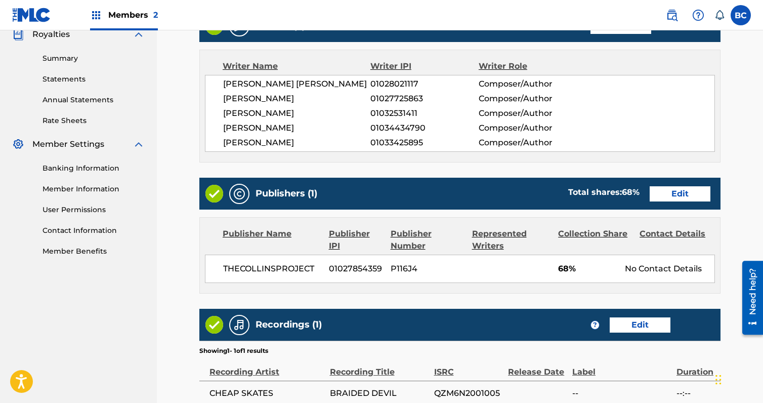
scroll to position [354, 0]
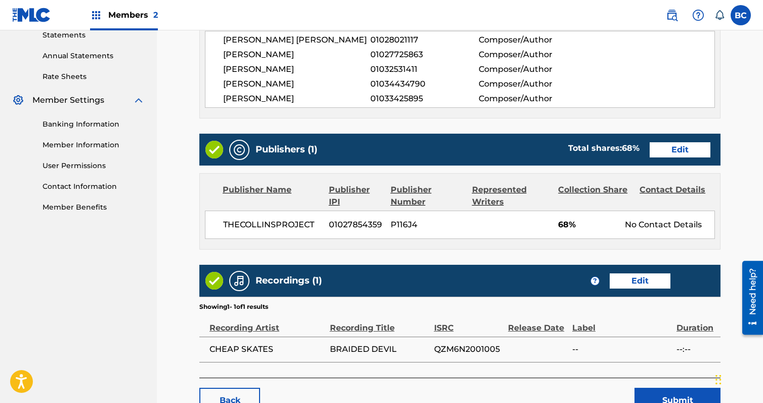
click at [684, 142] on link "Edit" at bounding box center [680, 149] width 61 height 15
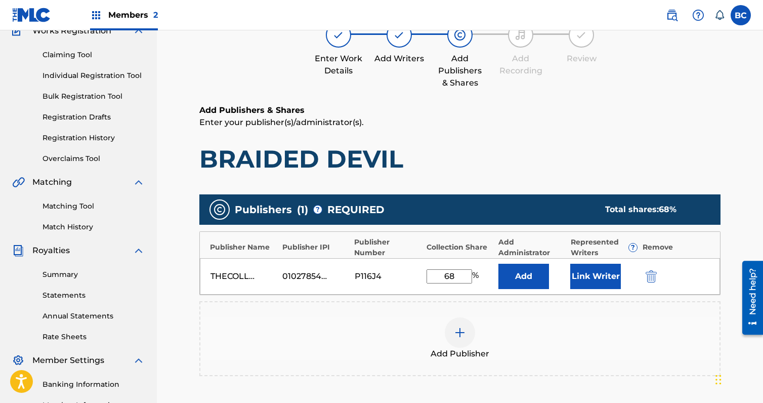
scroll to position [202, 0]
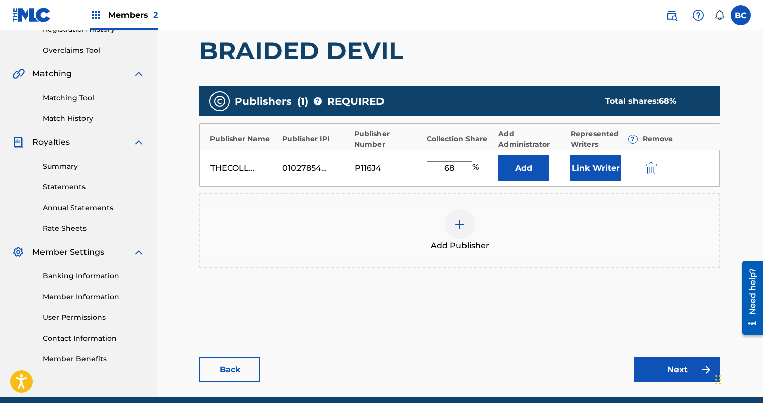
drag, startPoint x: 454, startPoint y: 167, endPoint x: 417, endPoint y: 169, distance: 37.0
click at [417, 169] on div "THECOLLINSPROJECT 01027854359 P116J4 68 % Add Link Writer" at bounding box center [460, 168] width 520 height 36
type input "100"
click at [593, 165] on button "Link Writer" at bounding box center [596, 167] width 51 height 25
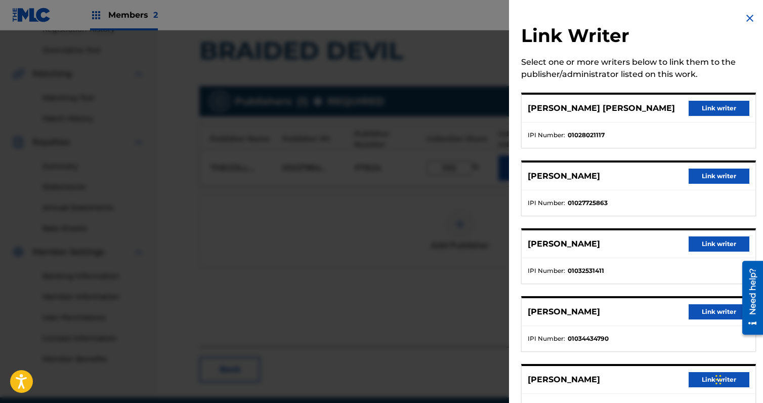
click at [695, 113] on button "Link writer" at bounding box center [719, 108] width 61 height 15
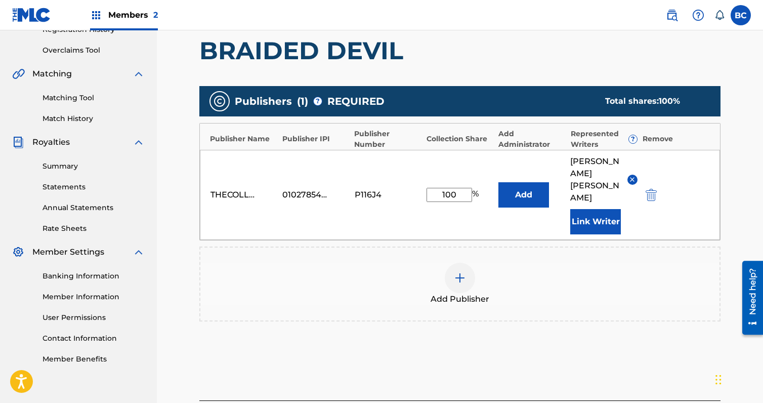
click at [613, 209] on button "Link Writer" at bounding box center [596, 221] width 51 height 25
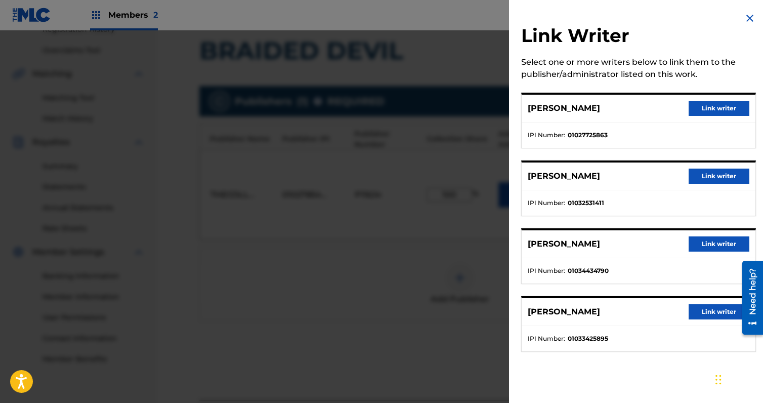
click at [705, 167] on div "[PERSON_NAME] Link writer" at bounding box center [639, 177] width 234 height 28
click at [704, 175] on button "Link writer" at bounding box center [719, 176] width 61 height 15
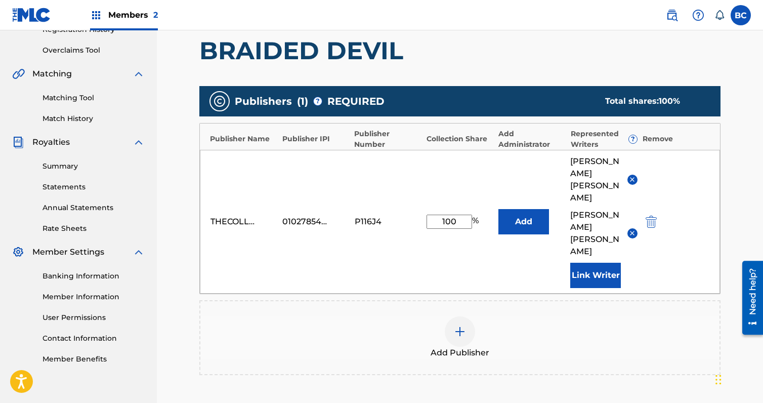
click at [616, 263] on button "Link Writer" at bounding box center [596, 275] width 51 height 25
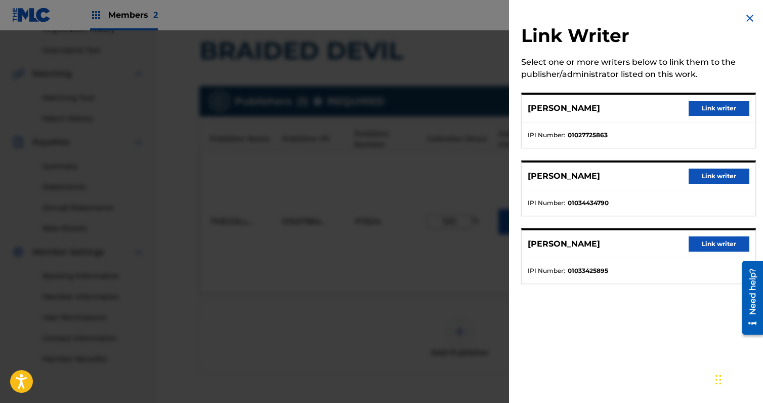
click at [717, 112] on button "Link writer" at bounding box center [719, 108] width 61 height 15
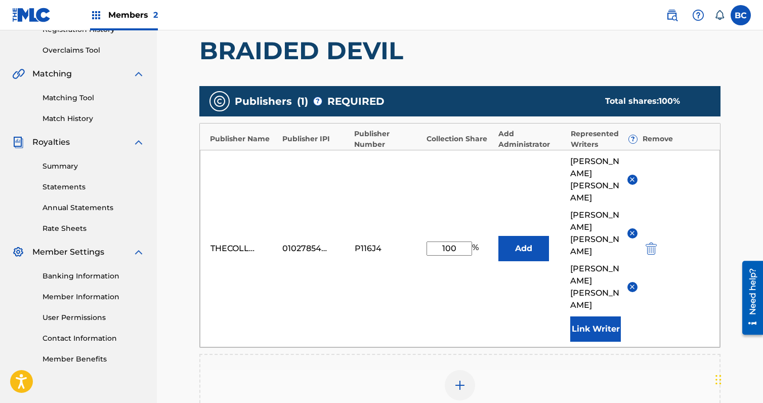
click at [608, 316] on button "Link Writer" at bounding box center [596, 328] width 51 height 25
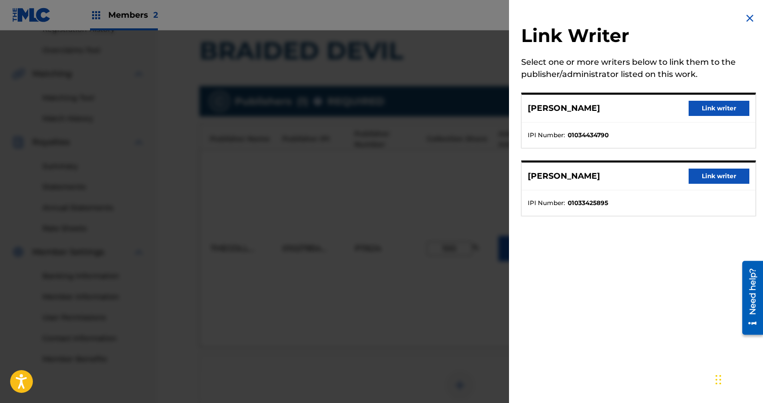
click at [714, 183] on button "Link writer" at bounding box center [719, 176] width 61 height 15
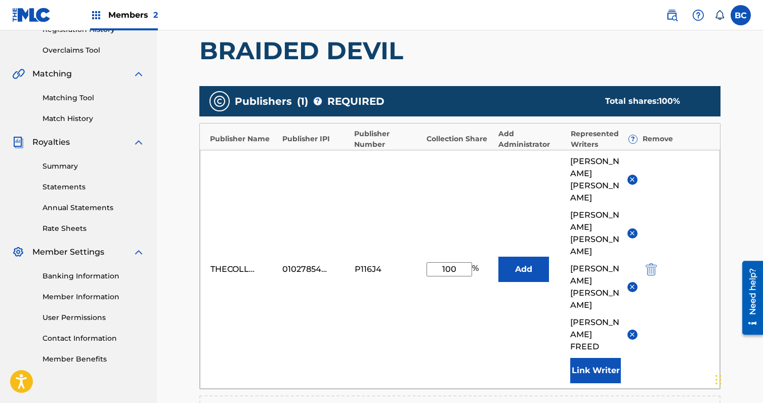
click at [599, 358] on button "Link Writer" at bounding box center [596, 370] width 51 height 25
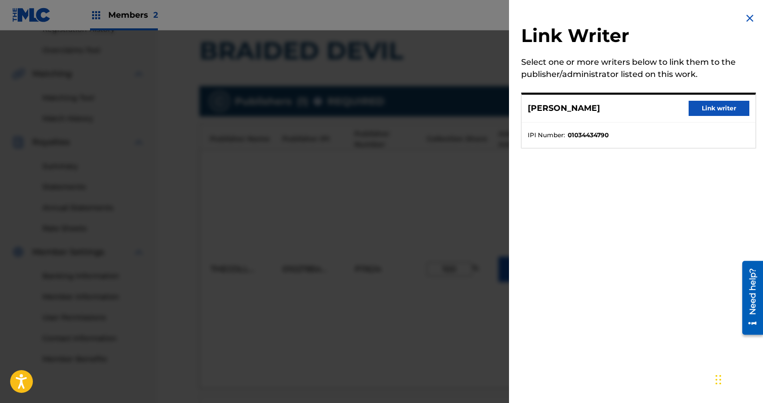
click at [720, 107] on button "Link writer" at bounding box center [719, 108] width 61 height 15
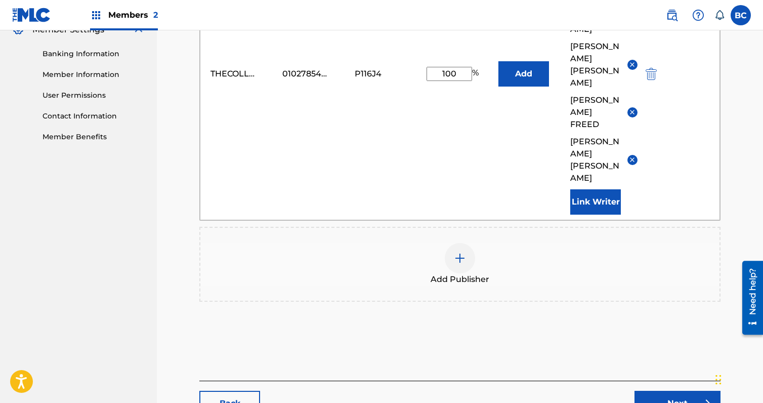
scroll to position [429, 0]
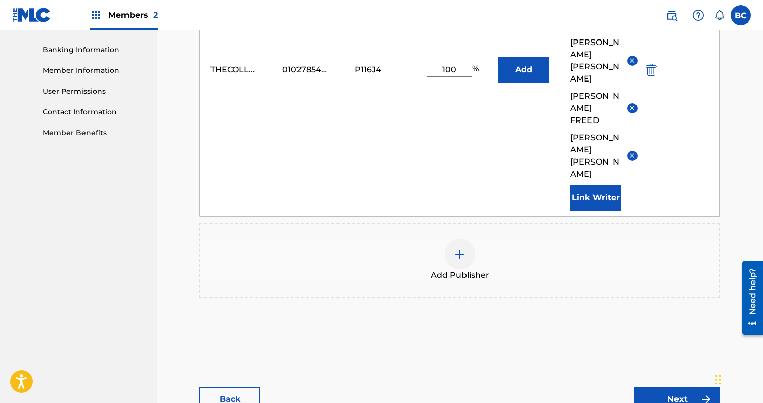
click at [648, 387] on link "Next" at bounding box center [678, 399] width 86 height 25
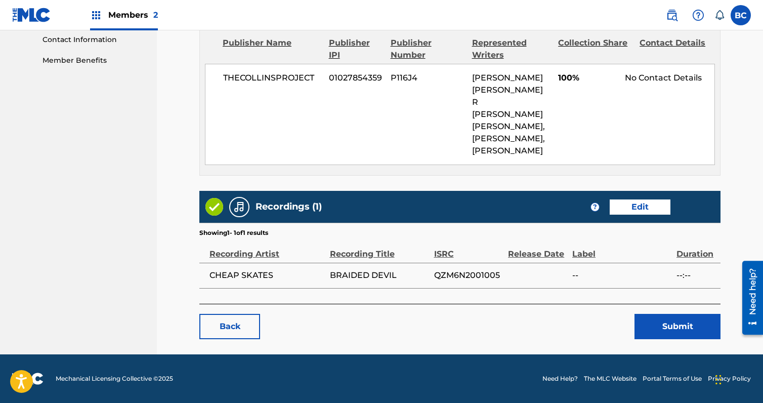
scroll to position [525, 0]
click at [636, 209] on link "Edit" at bounding box center [640, 206] width 61 height 15
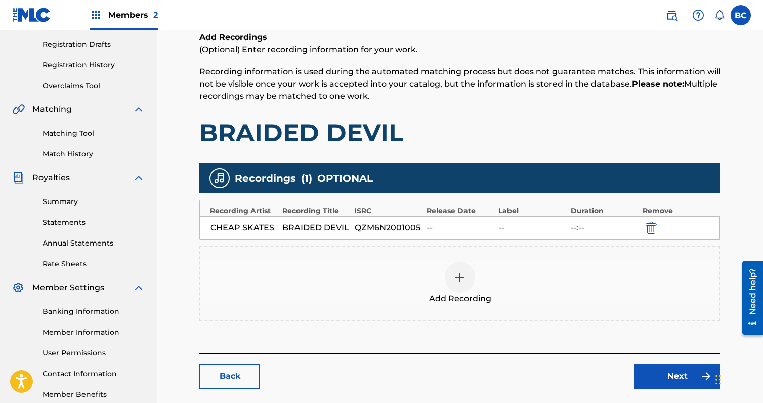
scroll to position [202, 0]
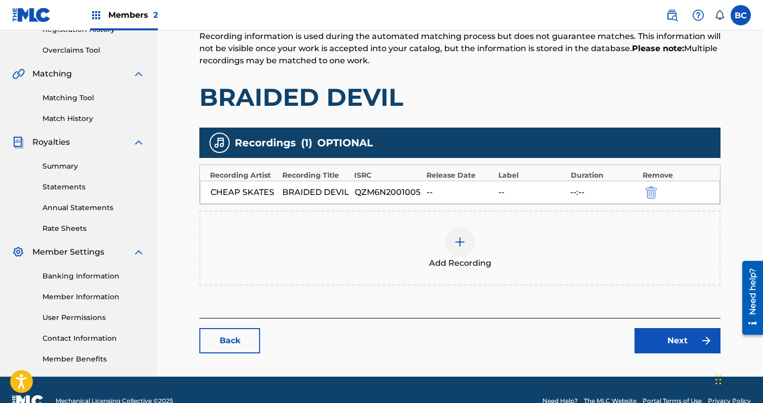
click at [462, 251] on div at bounding box center [460, 242] width 30 height 30
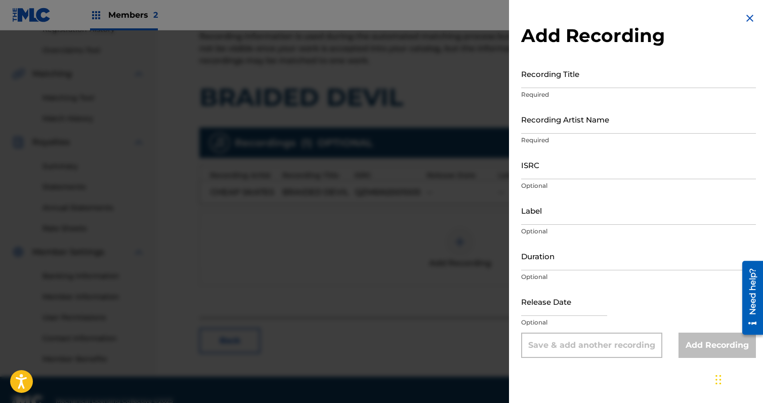
click at [571, 78] on input "Recording Title" at bounding box center [638, 73] width 235 height 29
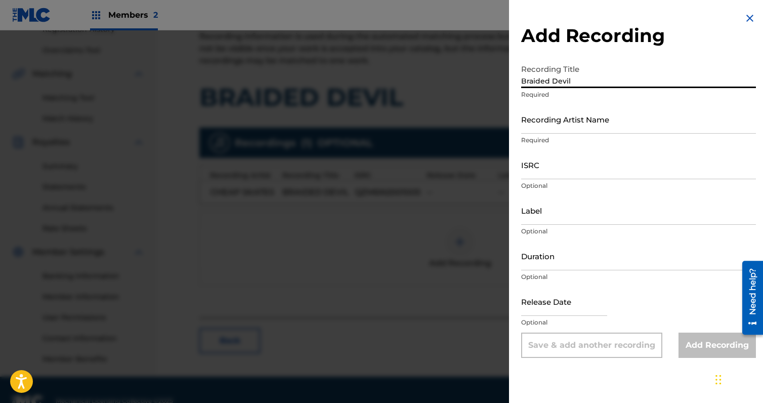
type input "Braided Devil"
click at [590, 119] on input "Recording Artist Name" at bounding box center [638, 119] width 235 height 29
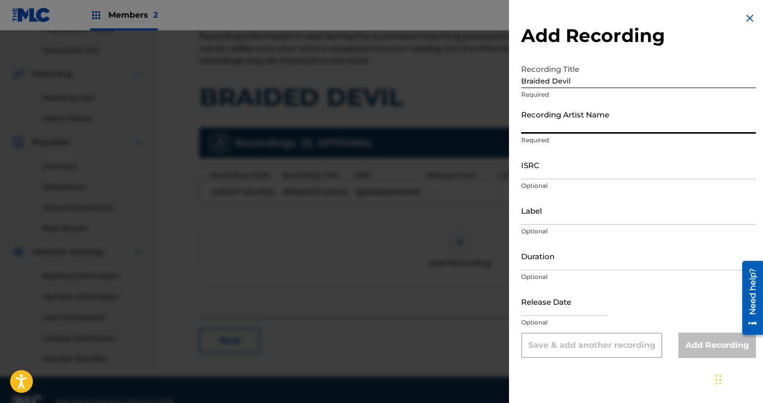
click at [602, 75] on input "Braided Devil" at bounding box center [638, 73] width 235 height 29
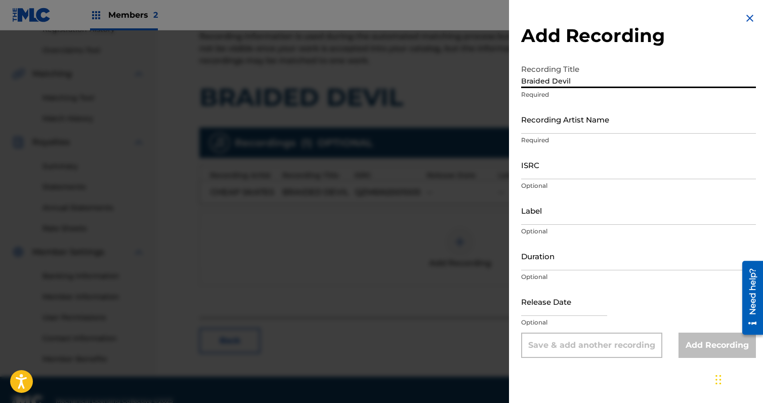
click at [573, 127] on input "Recording Artist Name" at bounding box center [638, 119] width 235 height 29
click at [594, 76] on input "Braided Devil" at bounding box center [638, 73] width 235 height 29
click at [574, 112] on input "Recording Artist Name" at bounding box center [638, 119] width 235 height 29
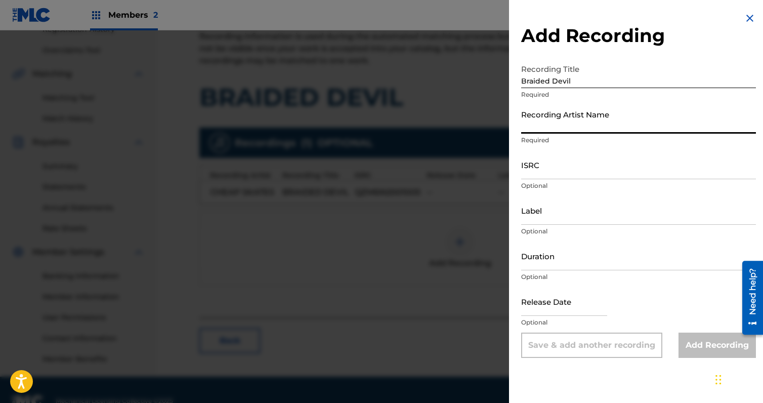
click at [589, 83] on input "Braided Devil" at bounding box center [638, 73] width 235 height 29
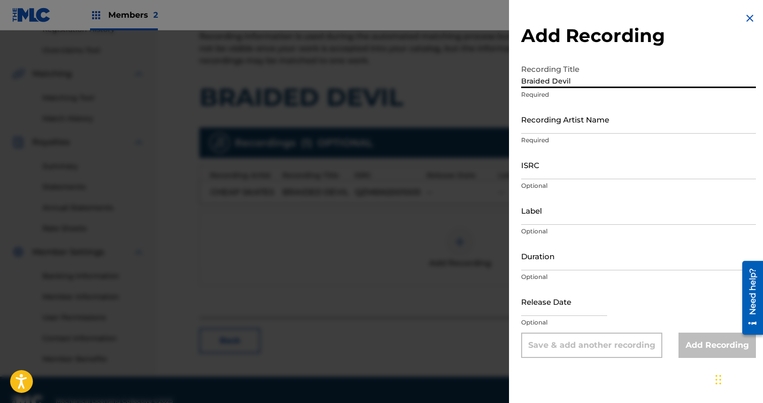
click at [631, 73] on input "Braided Devil" at bounding box center [638, 73] width 235 height 29
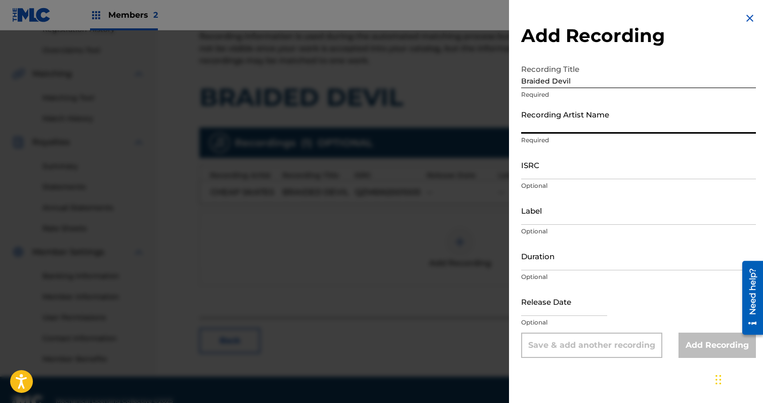
click at [613, 121] on input "Recording Artist Name" at bounding box center [638, 119] width 235 height 29
type input "Cheap Skates"
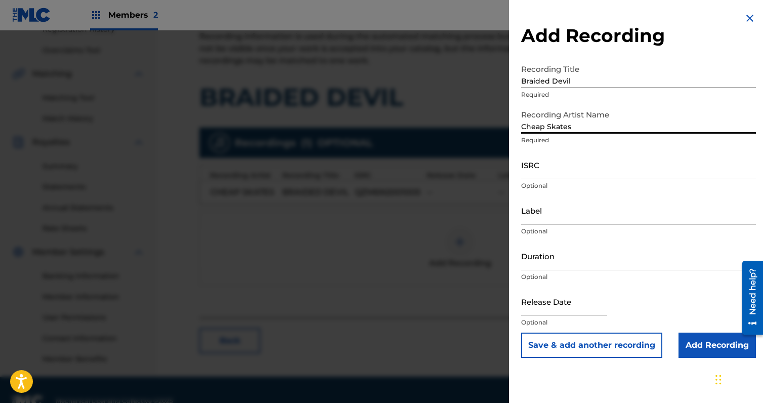
click at [592, 167] on input "ISRC" at bounding box center [638, 164] width 235 height 29
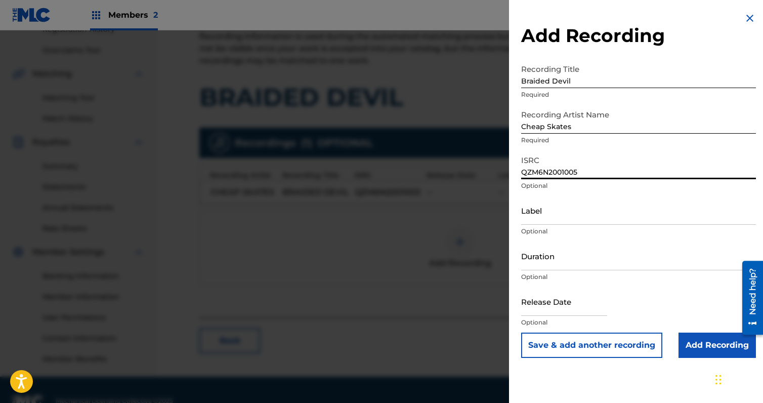
type input "QZM6N2001005"
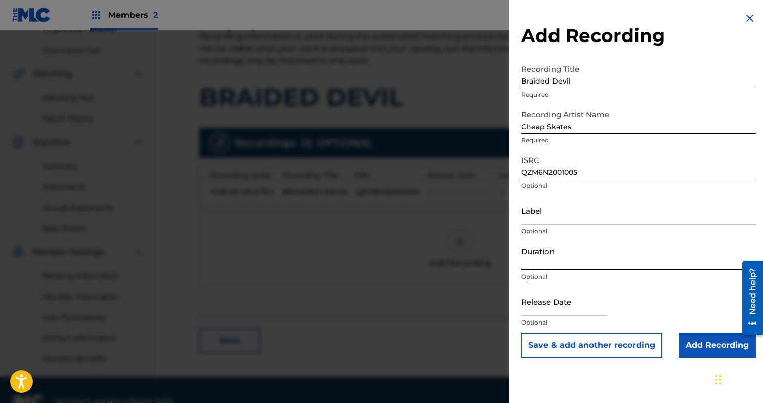
click at [554, 269] on input "Duration" at bounding box center [638, 255] width 235 height 29
paste input "04:58"
type input "04:58"
click at [567, 308] on input "text" at bounding box center [564, 301] width 86 height 29
select select "8"
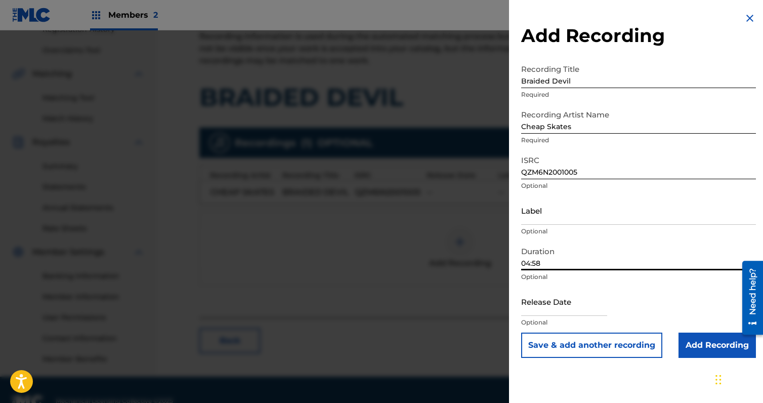
select select "2025"
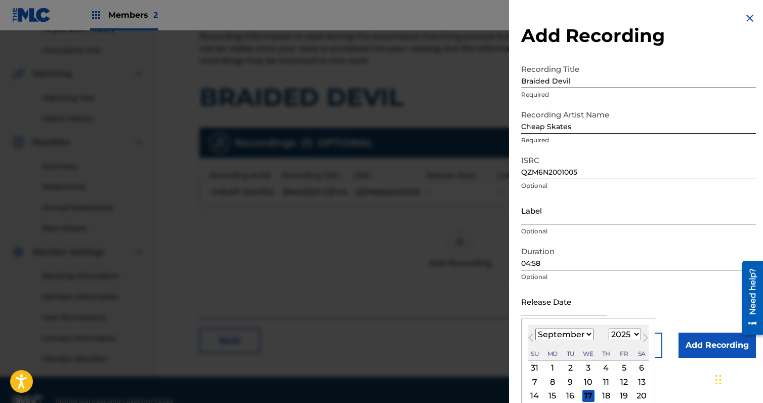
type input "[DATE]"
select select "9"
select select "2020"
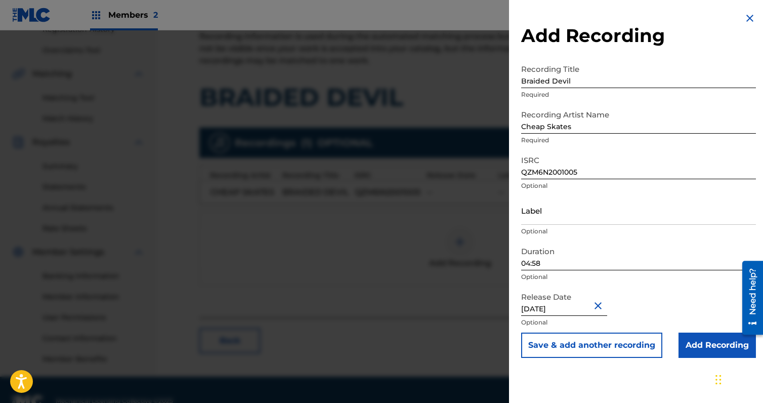
click at [638, 289] on div "Release Date [DATE] Optional" at bounding box center [638, 310] width 235 height 46
click at [692, 335] on input "Add Recording" at bounding box center [717, 345] width 77 height 25
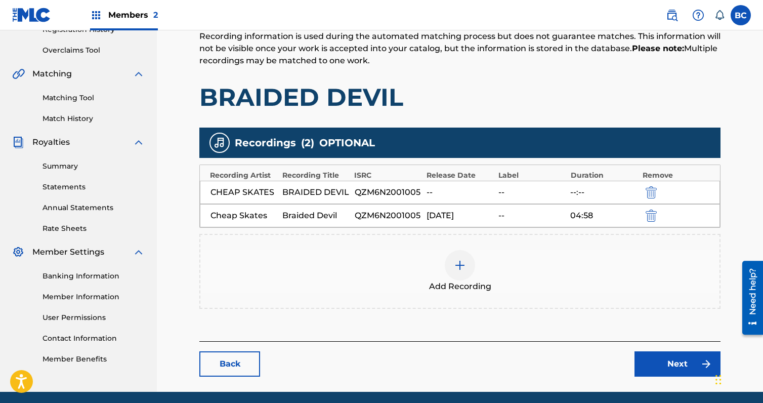
click at [681, 360] on link "Next" at bounding box center [678, 363] width 86 height 25
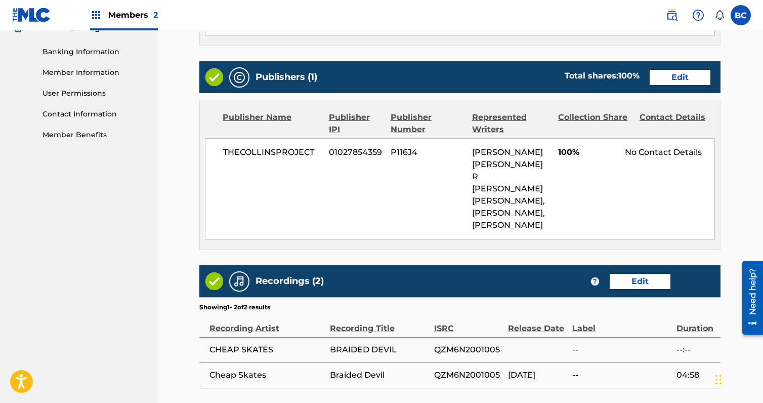
scroll to position [551, 0]
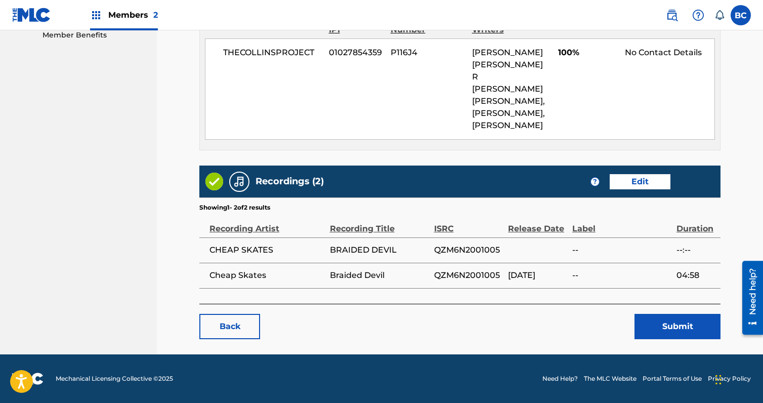
click at [675, 333] on button "Submit" at bounding box center [678, 326] width 86 height 25
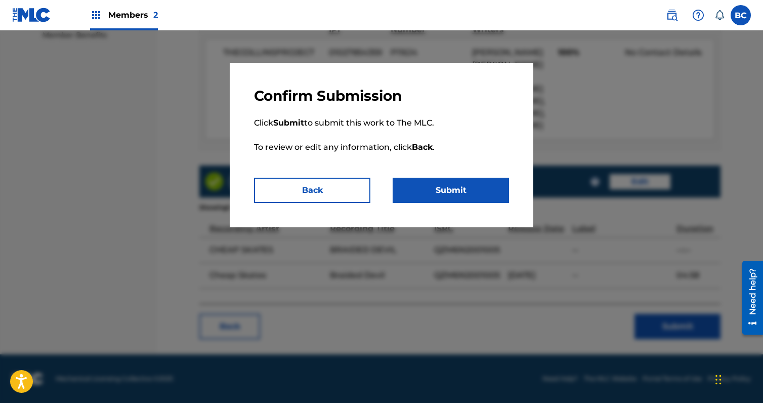
click at [431, 189] on button "Submit" at bounding box center [451, 190] width 116 height 25
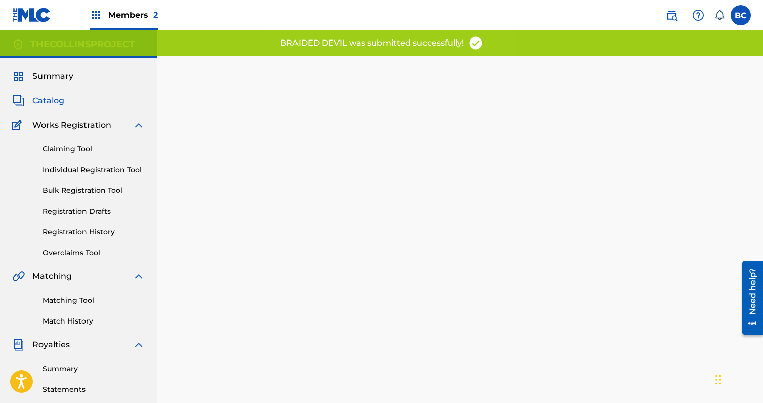
click at [47, 97] on span "Catalog" at bounding box center [48, 101] width 32 height 12
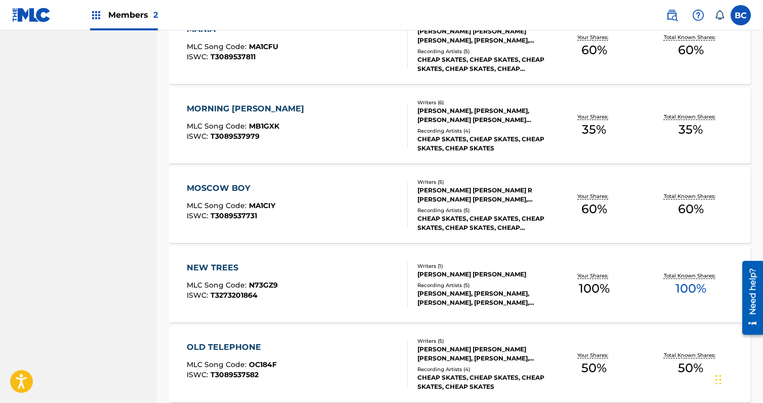
scroll to position [1040, 0]
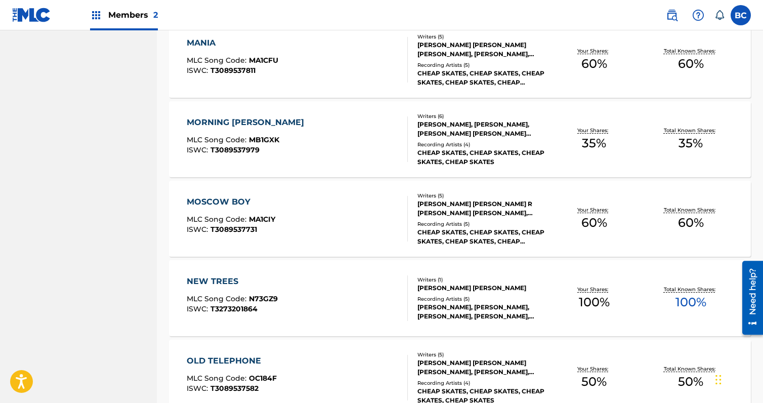
click at [292, 126] on div "MORNING JELLY MLC Song Code : MB1GXK ISWC : T3089537979" at bounding box center [297, 139] width 221 height 46
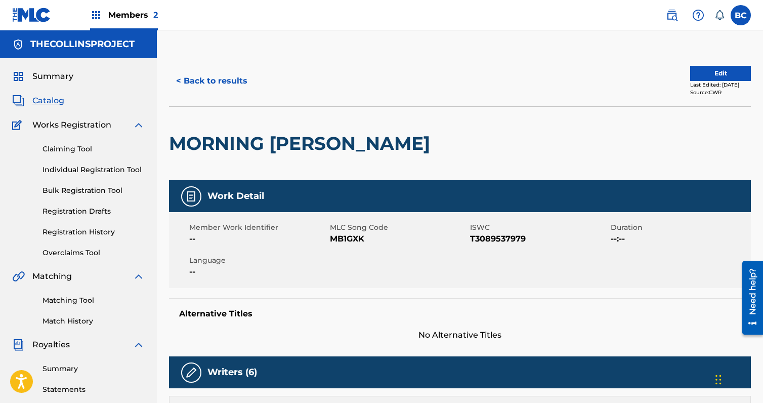
click at [728, 72] on button "Edit" at bounding box center [721, 73] width 61 height 15
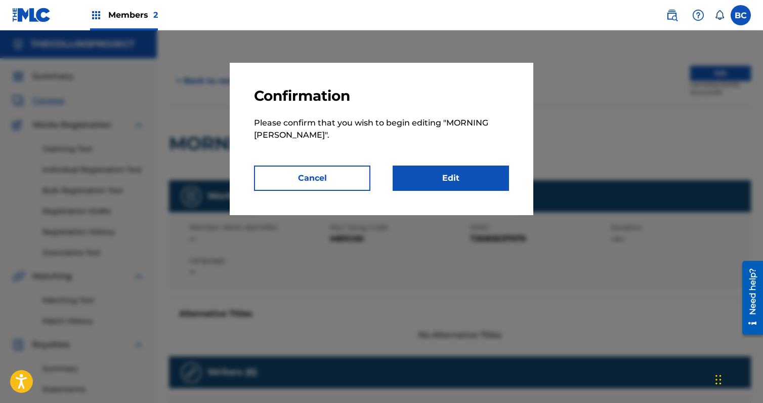
click at [476, 175] on link "Edit" at bounding box center [451, 178] width 116 height 25
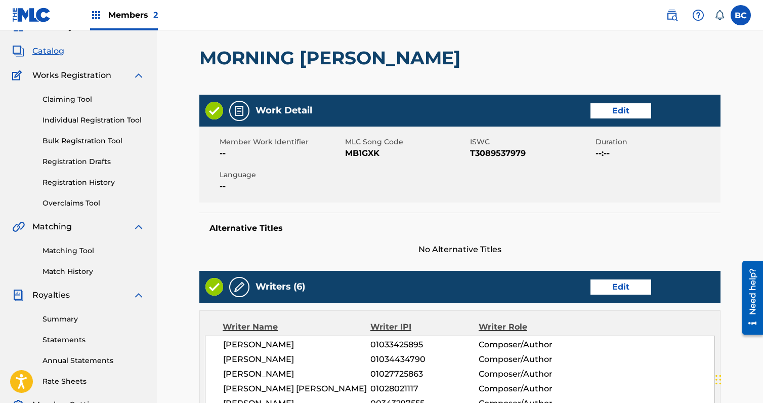
scroll to position [51, 0]
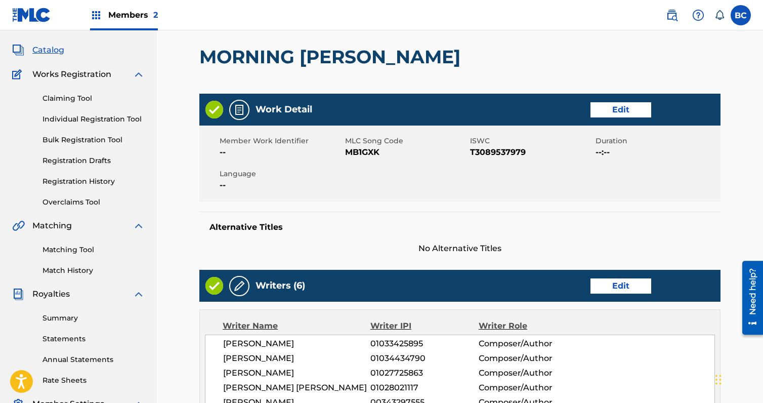
click at [633, 106] on link "Edit" at bounding box center [621, 109] width 61 height 15
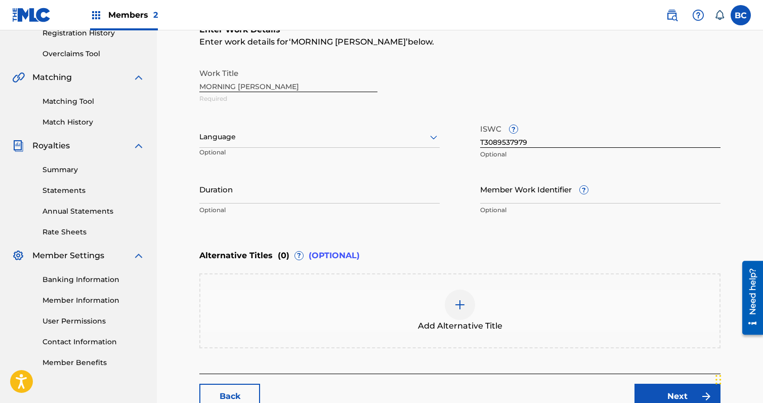
scroll to position [253, 0]
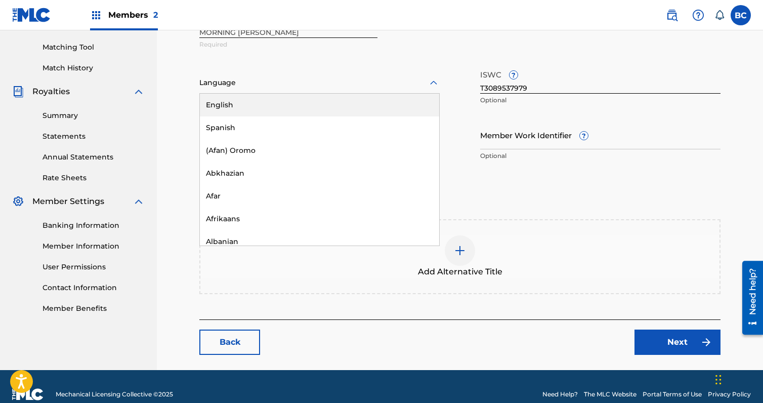
click at [262, 84] on div at bounding box center [319, 82] width 240 height 13
click at [263, 109] on div "English" at bounding box center [319, 105] width 239 height 23
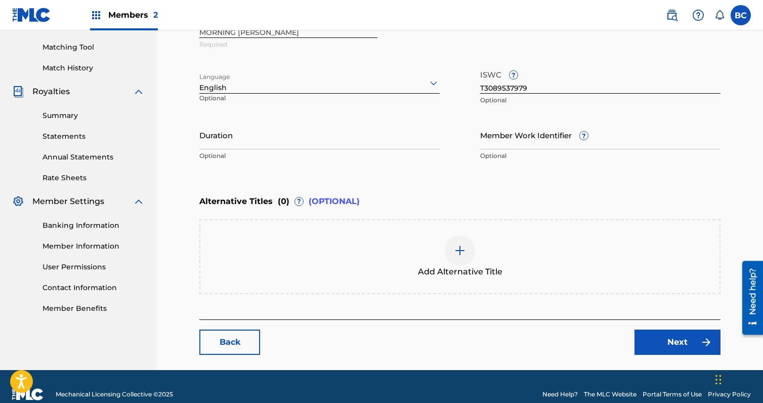
click at [262, 129] on input "Duration" at bounding box center [319, 134] width 240 height 29
paste input "04:33"
type input "04:33"
click at [677, 347] on link "Next" at bounding box center [678, 342] width 86 height 25
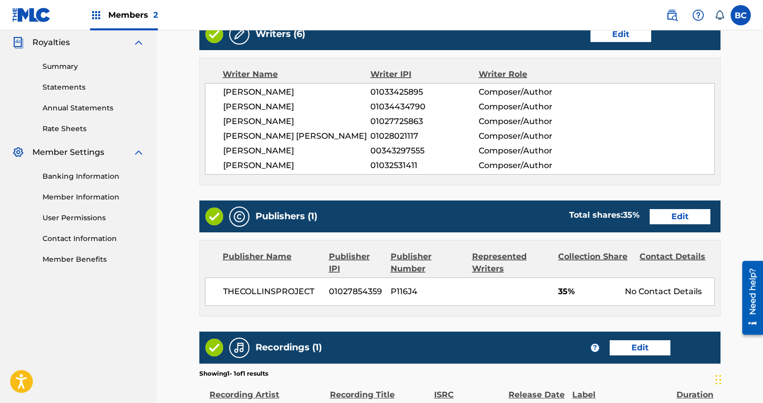
scroll to position [304, 0]
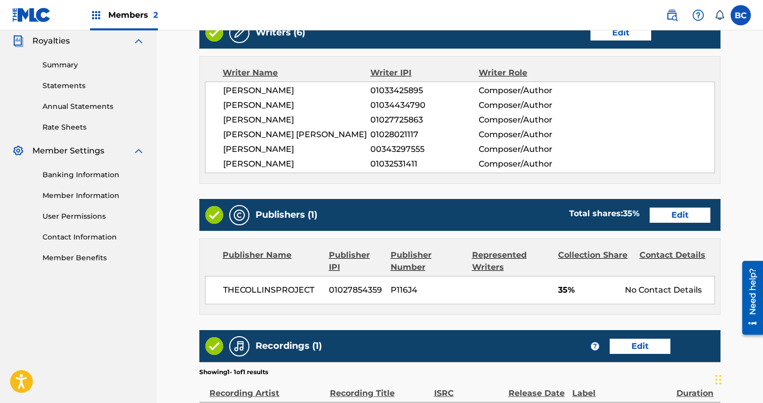
click at [687, 219] on link "Edit" at bounding box center [680, 215] width 61 height 15
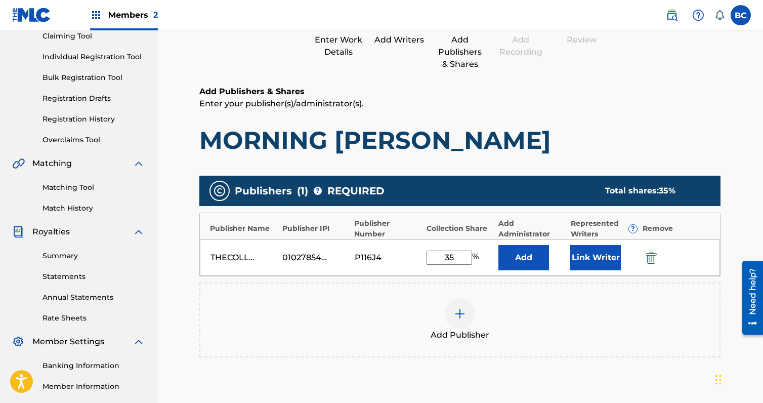
scroll to position [152, 0]
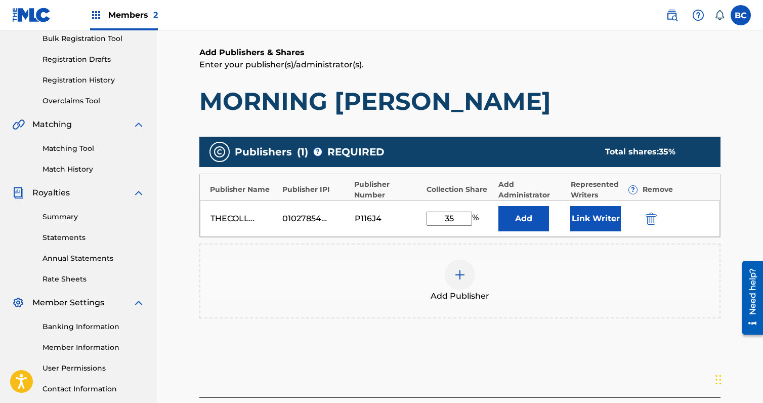
click at [497, 274] on div "Add Publisher" at bounding box center [459, 281] width 519 height 43
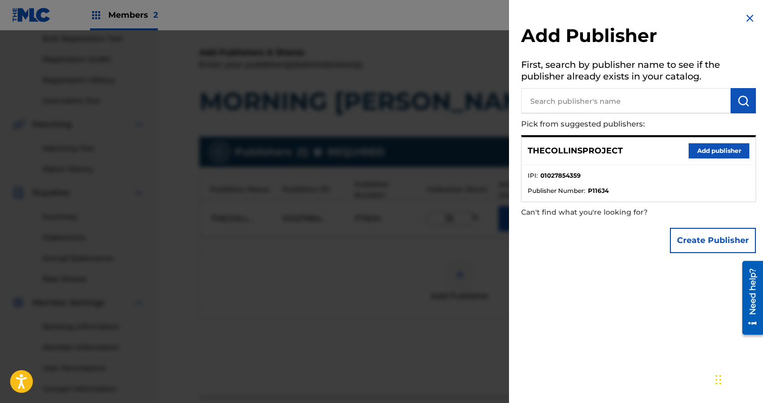
click at [704, 258] on div "Add Publisher First, search by publisher name to see if the publisher already e…" at bounding box center [638, 135] width 259 height 270
click at [698, 246] on button "Create Publisher" at bounding box center [713, 240] width 86 height 25
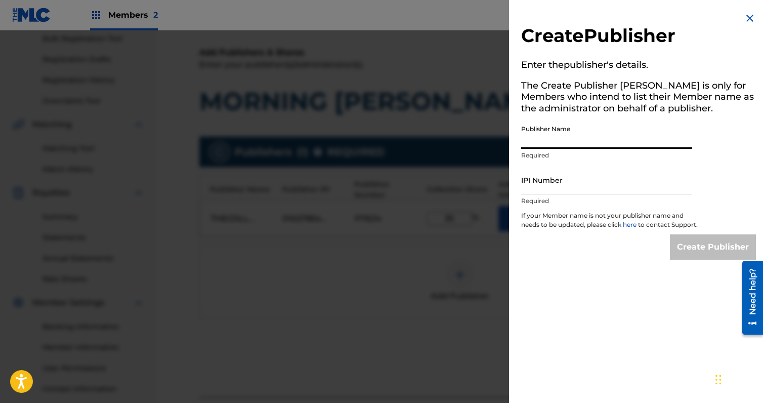
click at [564, 141] on input "Publisher Name" at bounding box center [606, 134] width 171 height 29
type input "MYSTERYMEATCO."
click at [574, 179] on input "IPI Number" at bounding box center [606, 180] width 171 height 29
type input "1027725765"
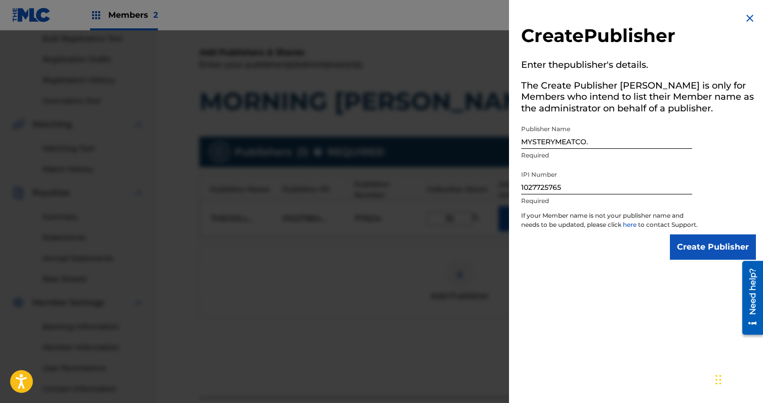
click at [691, 260] on input "Create Publisher" at bounding box center [713, 246] width 86 height 25
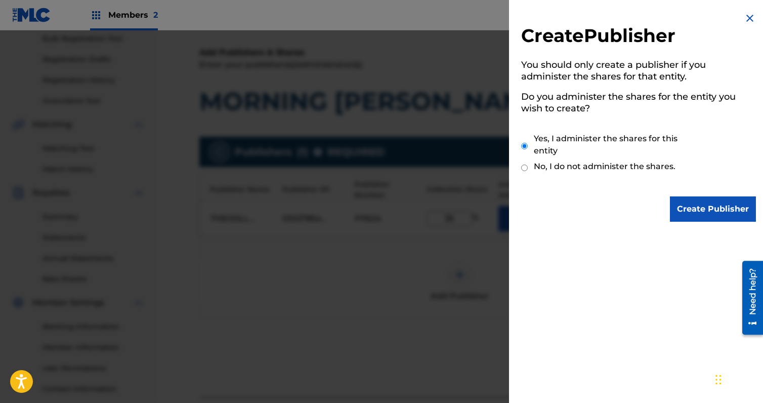
click at [713, 202] on input "Create Publisher" at bounding box center [713, 208] width 86 height 25
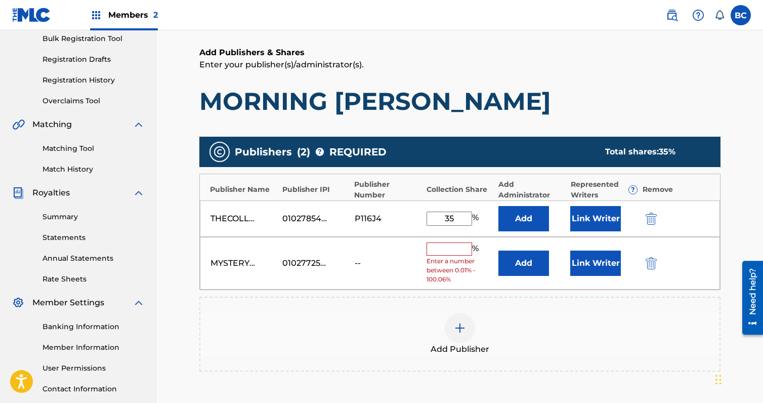
click at [597, 263] on button "Link Writer" at bounding box center [596, 263] width 51 height 25
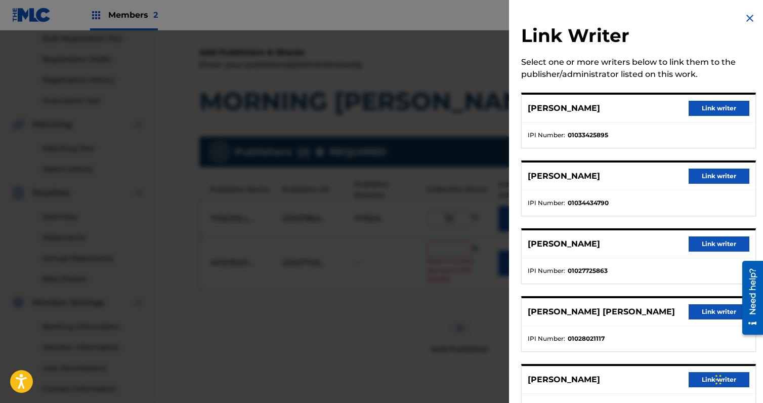
click at [706, 245] on button "Link writer" at bounding box center [719, 243] width 61 height 15
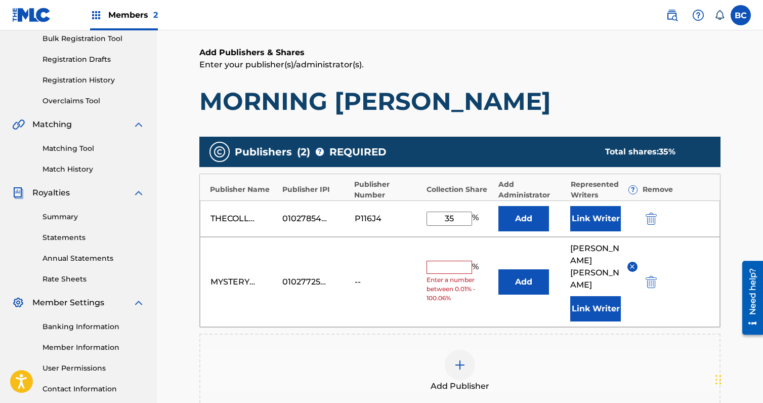
click at [603, 216] on button "Link Writer" at bounding box center [596, 218] width 51 height 25
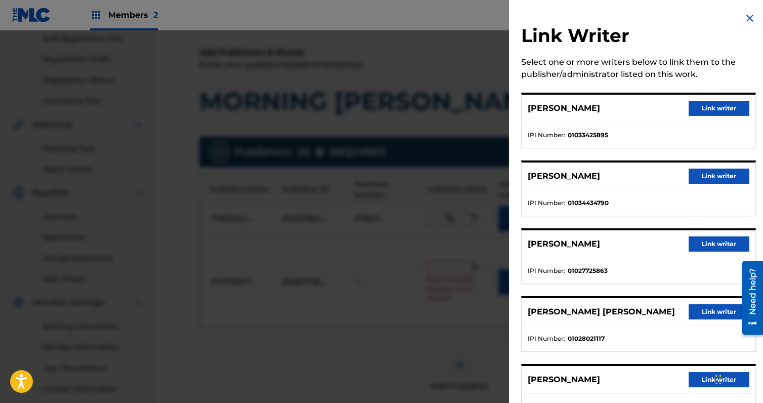
click at [700, 313] on button "Link writer" at bounding box center [719, 311] width 61 height 15
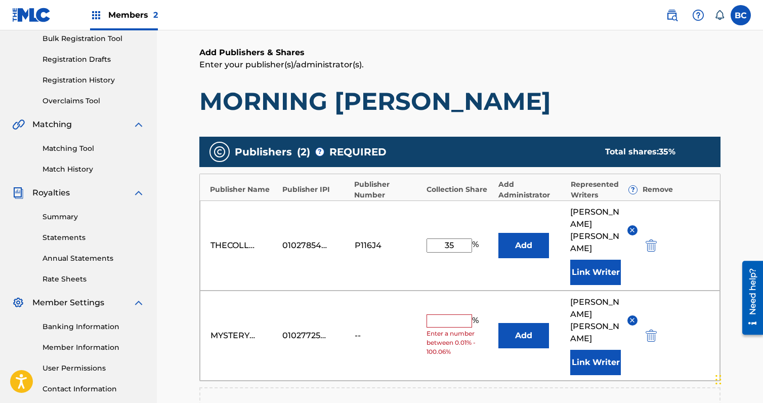
click at [596, 260] on button "Link Writer" at bounding box center [596, 272] width 51 height 25
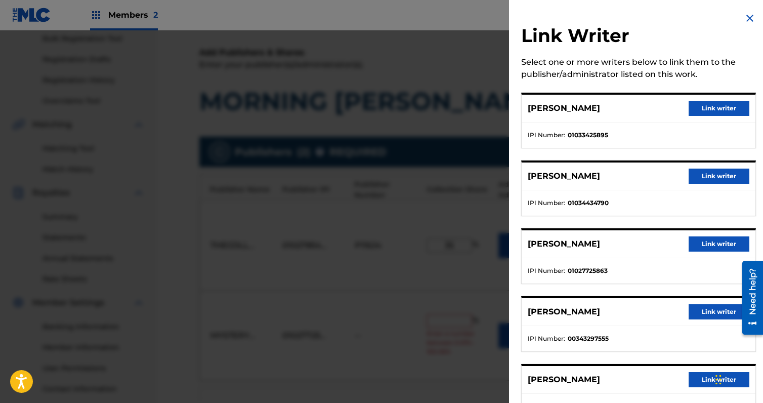
click at [708, 110] on button "Link writer" at bounding box center [719, 108] width 61 height 15
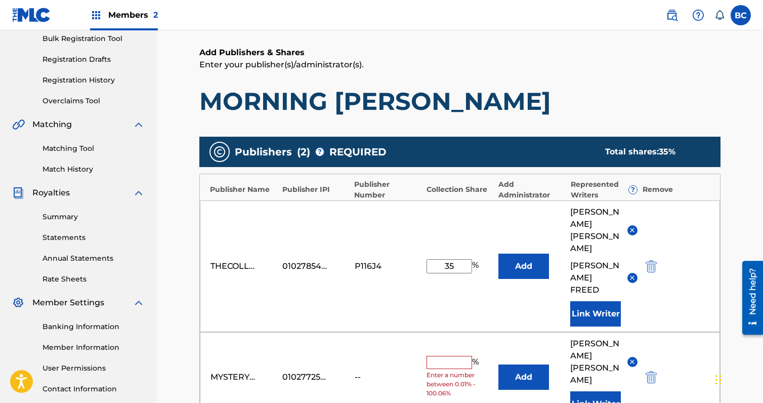
click at [591, 301] on button "Link Writer" at bounding box center [596, 313] width 51 height 25
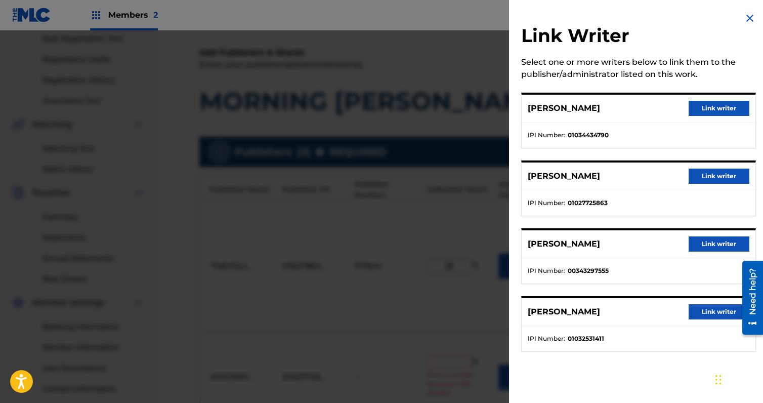
click at [720, 111] on button "Link writer" at bounding box center [719, 108] width 61 height 15
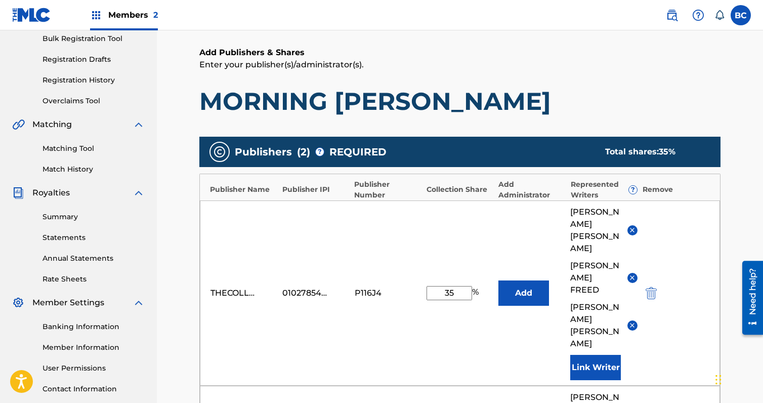
click at [604, 355] on button "Link Writer" at bounding box center [596, 367] width 51 height 25
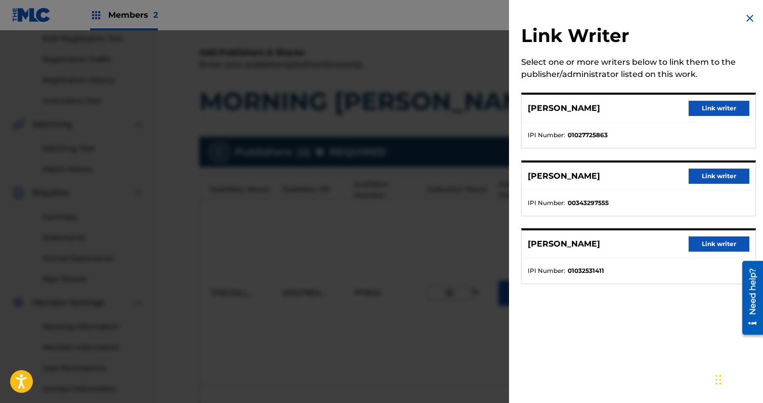
click at [697, 242] on button "Link writer" at bounding box center [719, 243] width 61 height 15
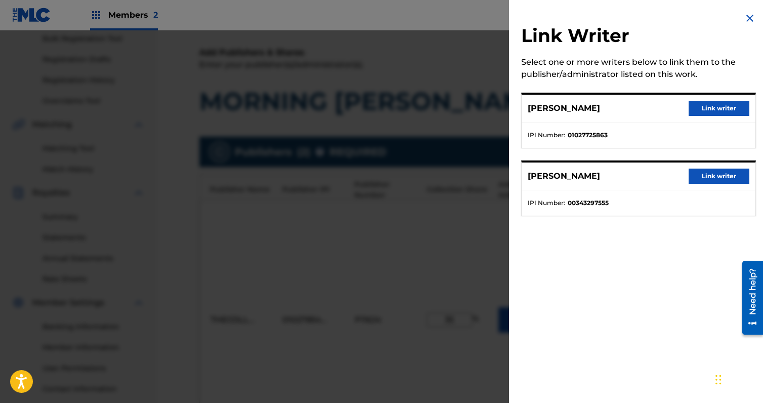
click at [701, 176] on button "Link writer" at bounding box center [719, 176] width 61 height 15
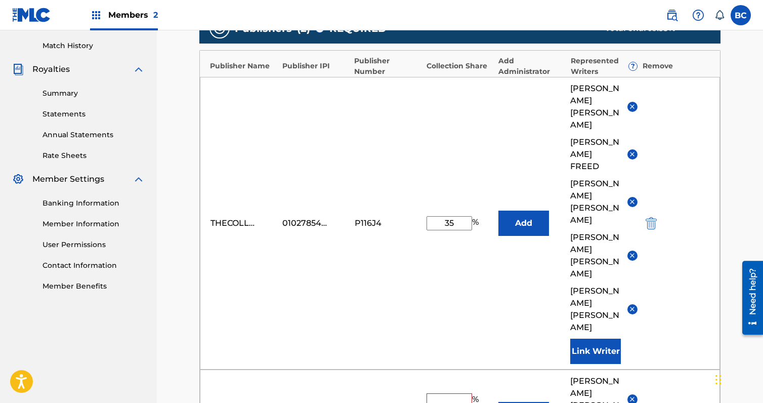
scroll to position [253, 0]
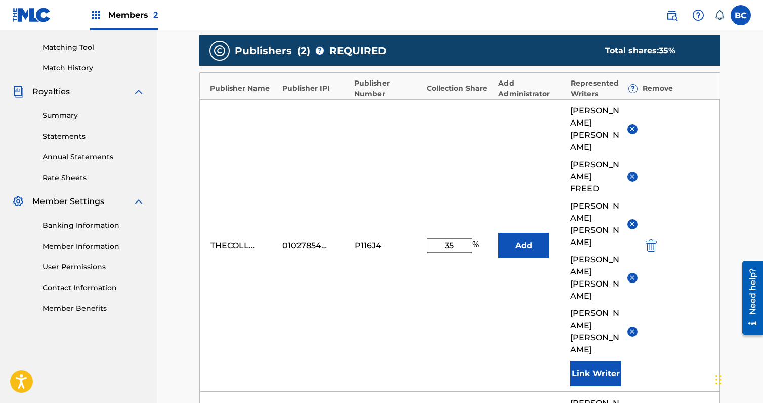
type input "17"
drag, startPoint x: 460, startPoint y: 205, endPoint x: 354, endPoint y: 206, distance: 105.3
click at [356, 206] on div "THECOLLINSPROJECT 01027854359 P116J4 35 % Add [PERSON_NAME] [PERSON_NAME] [PERS…" at bounding box center [460, 245] width 520 height 293
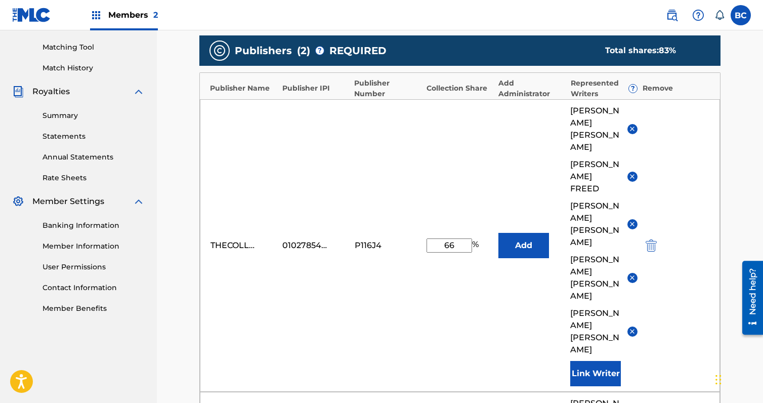
type input "66"
drag, startPoint x: 457, startPoint y: 348, endPoint x: 340, endPoint y: 343, distance: 117.6
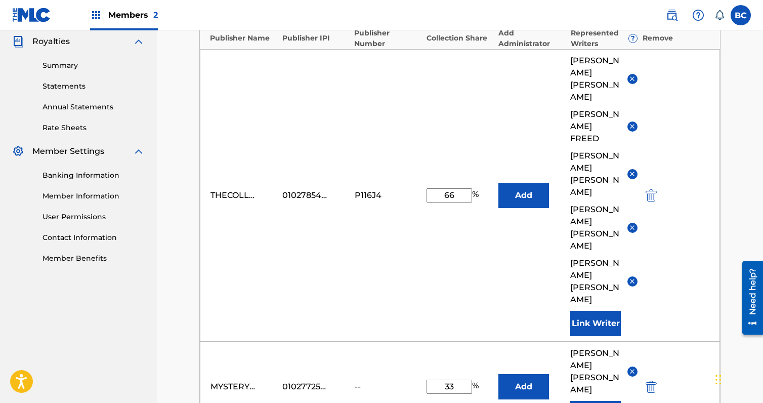
scroll to position [304, 0]
click at [456, 379] on input "33" at bounding box center [450, 386] width 46 height 14
type input "34"
click at [445, 244] on div "THECOLLINSPROJECT 01027854359 P116J4 66 % Add [PERSON_NAME] [PERSON_NAME] [PERS…" at bounding box center [460, 195] width 520 height 293
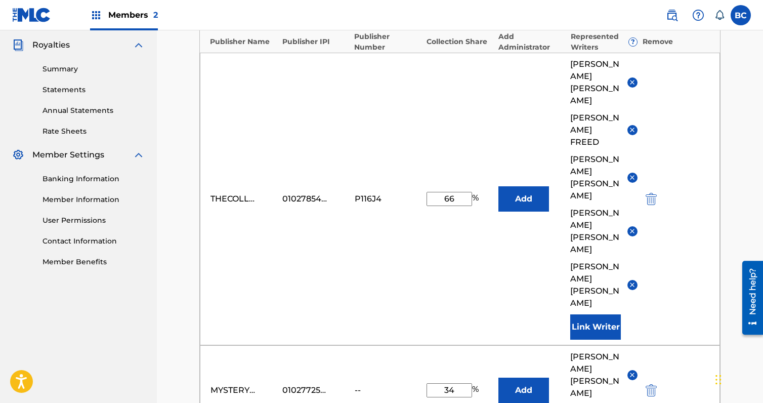
scroll to position [456, 0]
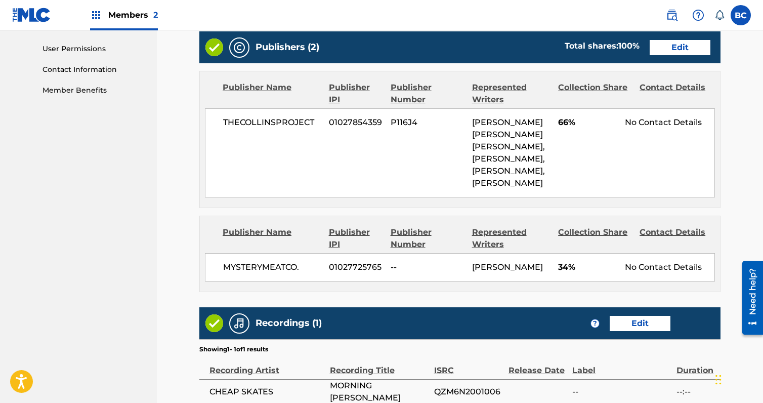
scroll to position [472, 0]
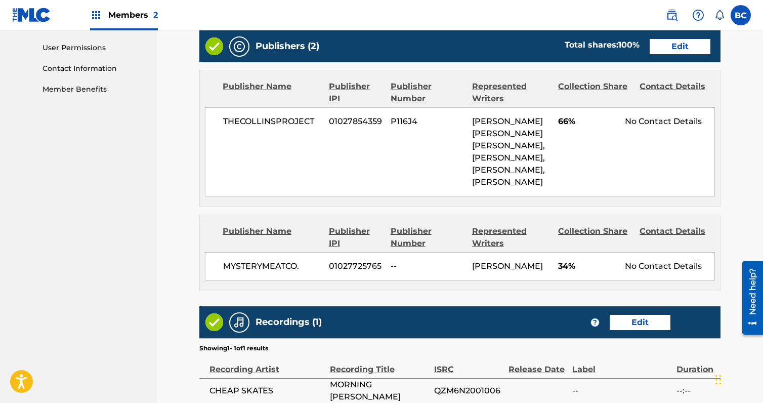
click at [658, 50] on link "Edit" at bounding box center [680, 46] width 61 height 15
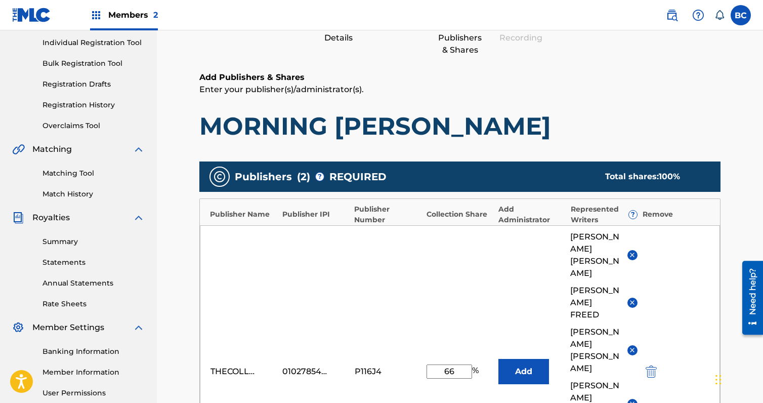
scroll to position [304, 0]
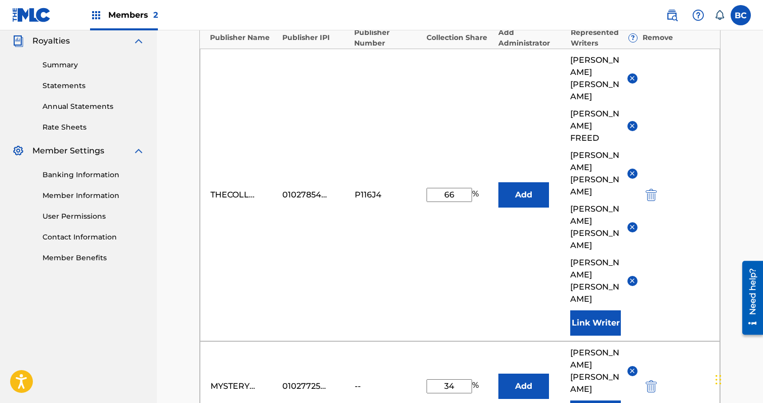
click at [514, 374] on button "Add" at bounding box center [524, 386] width 51 height 25
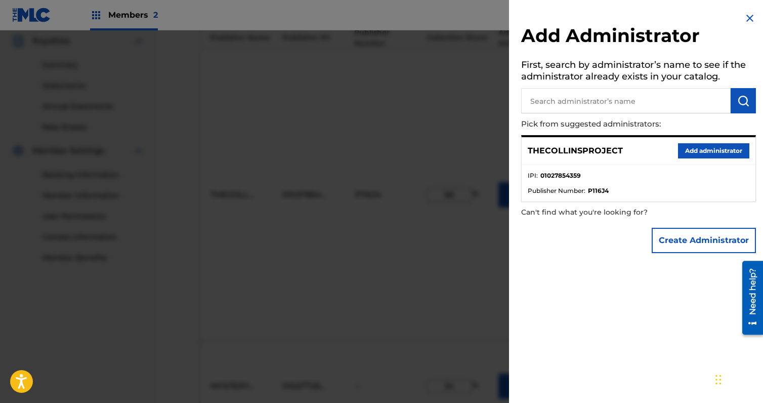
click at [683, 151] on button "Add administrator" at bounding box center [713, 150] width 71 height 15
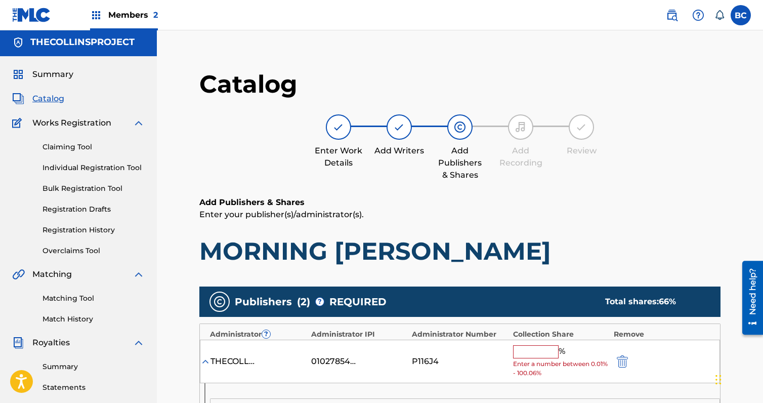
scroll to position [0, 0]
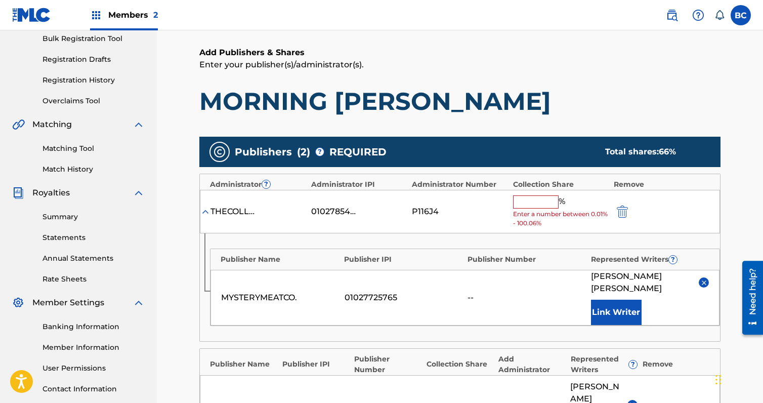
click at [540, 208] on input "text" at bounding box center [536, 201] width 46 height 13
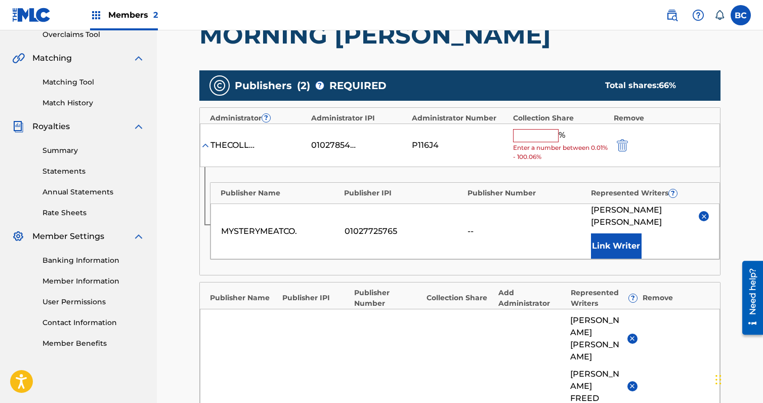
scroll to position [202, 0]
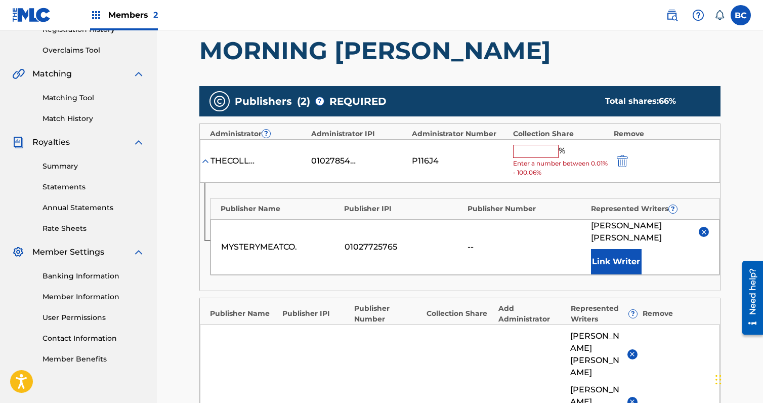
click at [530, 146] on input "text" at bounding box center [536, 151] width 46 height 13
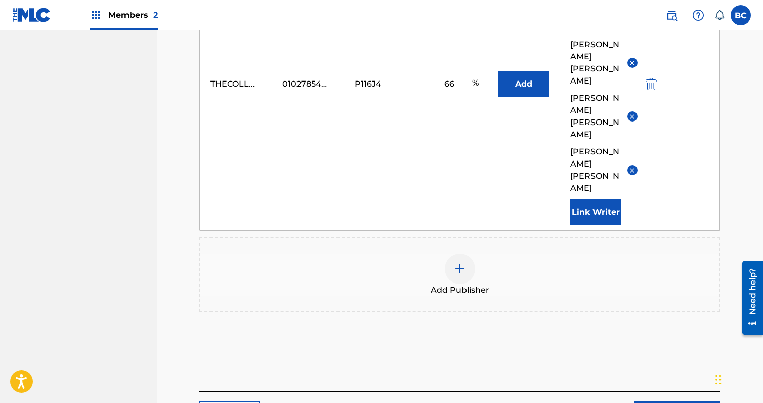
scroll to position [573, 0]
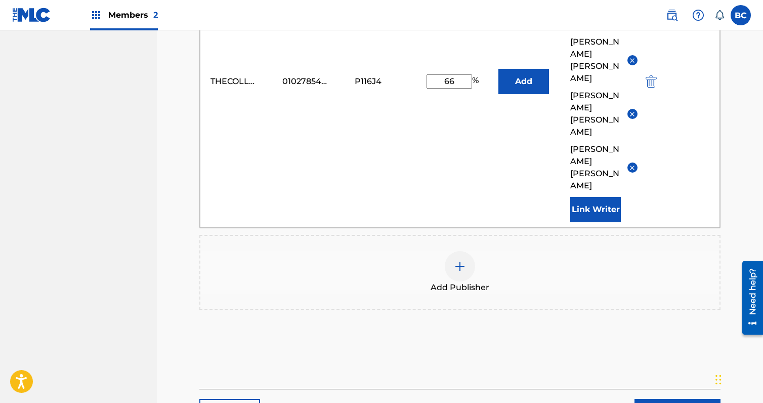
type input "34"
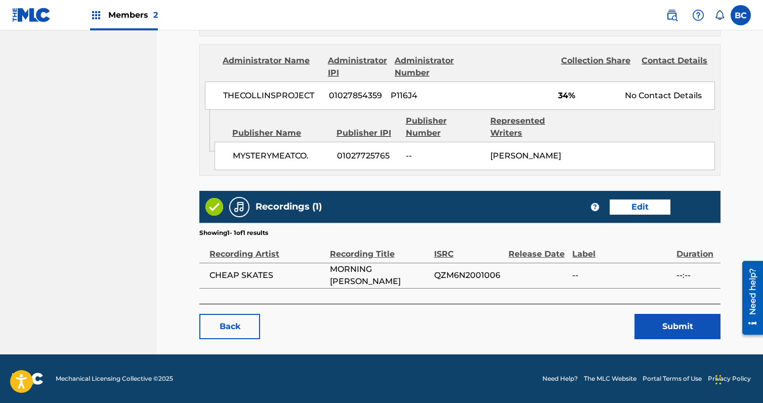
scroll to position [679, 0]
click at [637, 212] on link "Edit" at bounding box center [640, 206] width 61 height 15
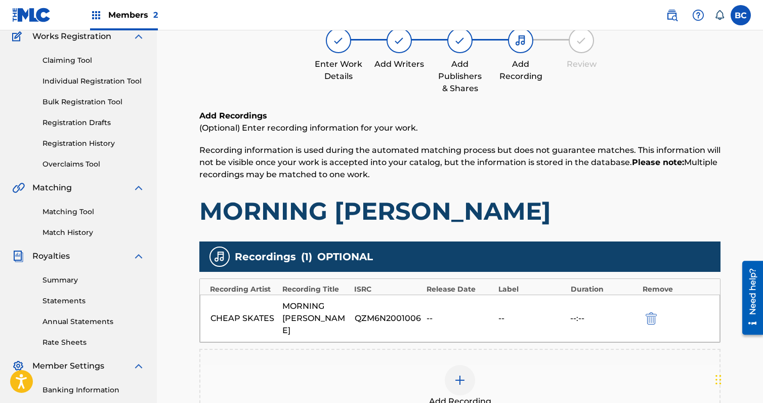
scroll to position [202, 0]
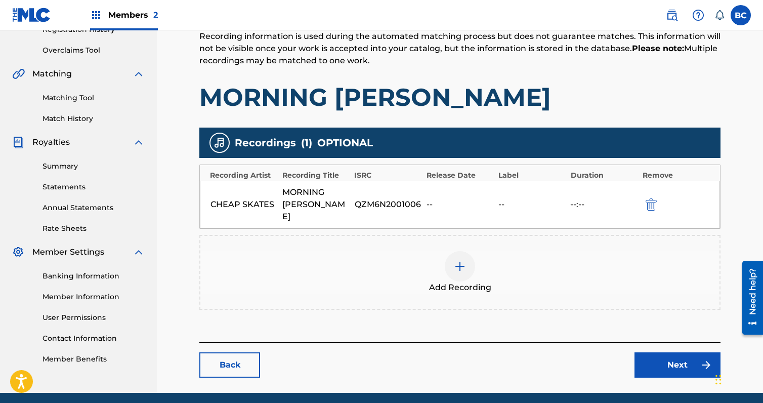
click at [503, 259] on div "Add Recording" at bounding box center [459, 272] width 519 height 43
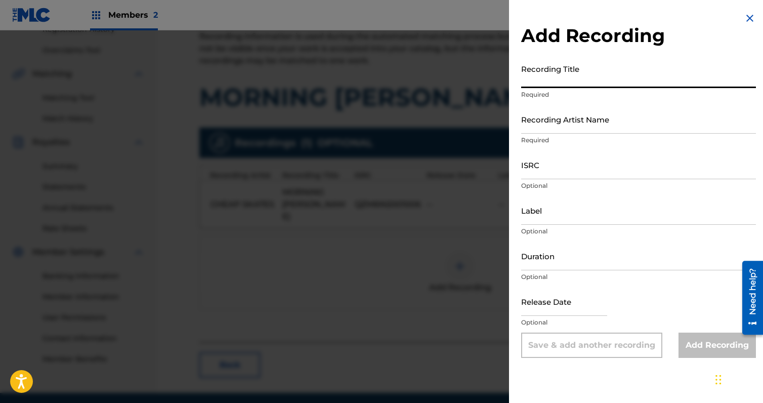
click at [563, 79] on input "Recording Title" at bounding box center [638, 73] width 235 height 29
type input "Morning Jelly"
click at [553, 122] on input "Recording Artist Name" at bounding box center [638, 119] width 235 height 29
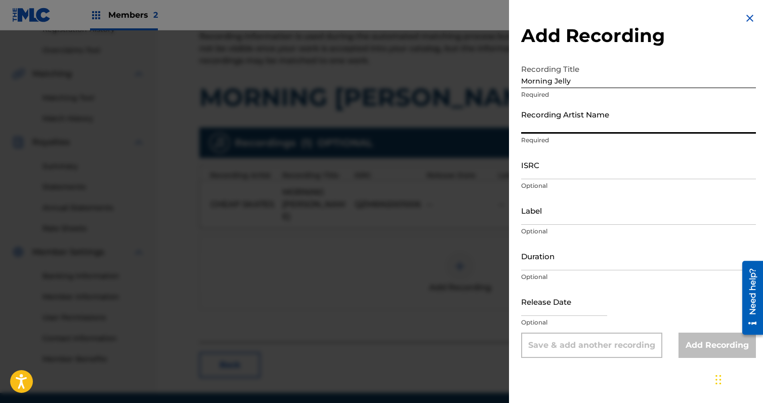
type input "Cheap Skates"
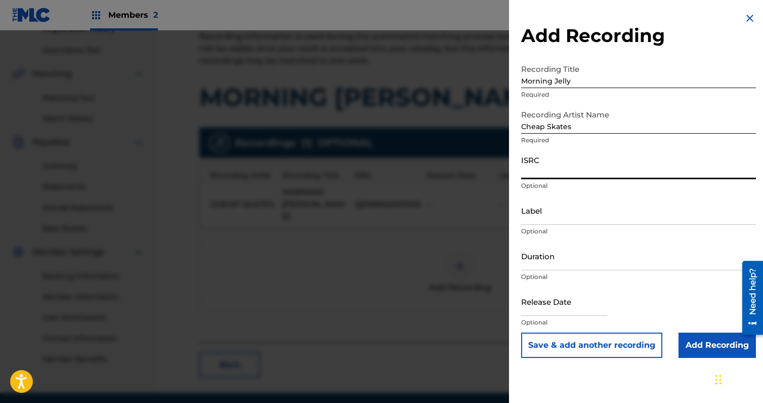
click at [542, 172] on input "ISRC" at bounding box center [638, 164] width 235 height 29
click at [609, 177] on input "QZM6N2001005" at bounding box center [638, 164] width 235 height 29
type input "QZM6N2001006"
select select "8"
select select "2025"
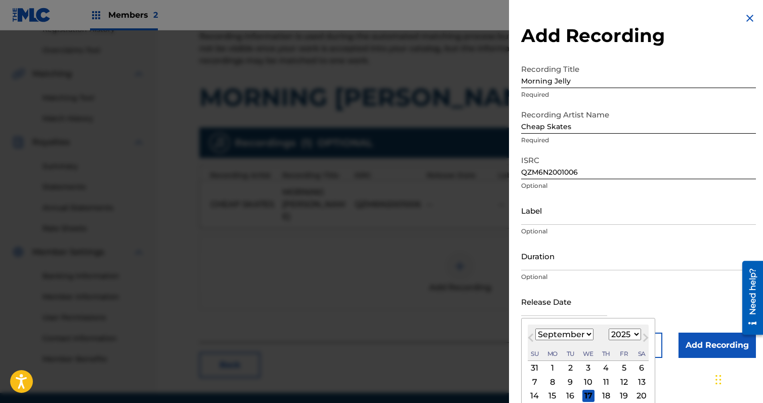
click at [552, 300] on input "text" at bounding box center [564, 301] width 86 height 29
type input "[DATE]"
select select "9"
select select "2020"
click at [564, 251] on input "Duration" at bounding box center [638, 255] width 235 height 29
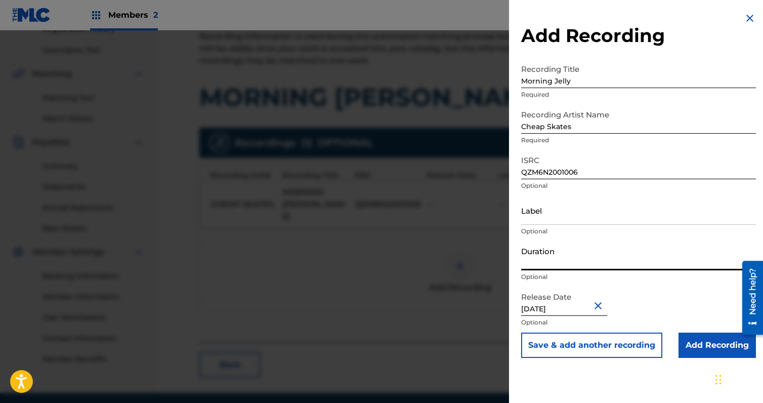
paste input "04:33"
type input "04:33"
click at [712, 345] on input "Add Recording" at bounding box center [717, 345] width 77 height 25
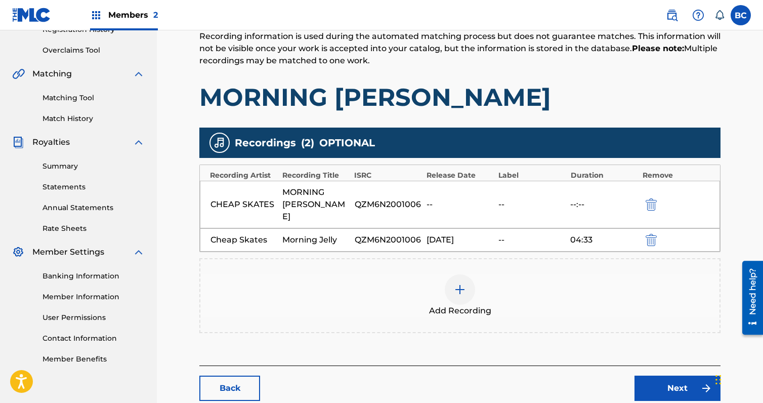
click at [670, 376] on link "Next" at bounding box center [678, 388] width 86 height 25
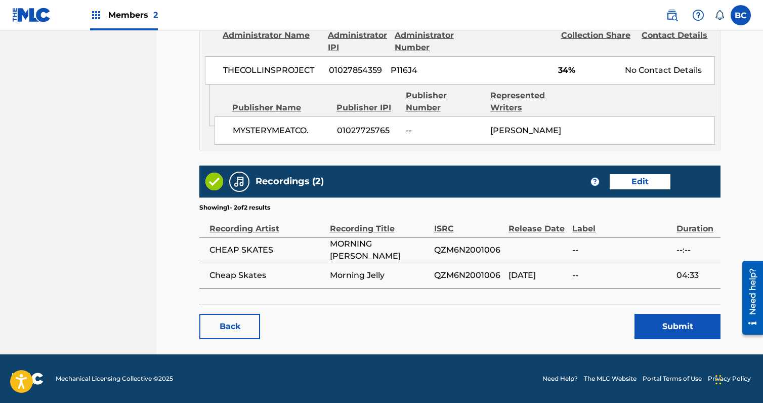
scroll to position [705, 0]
click at [650, 332] on button "Submit" at bounding box center [678, 326] width 86 height 25
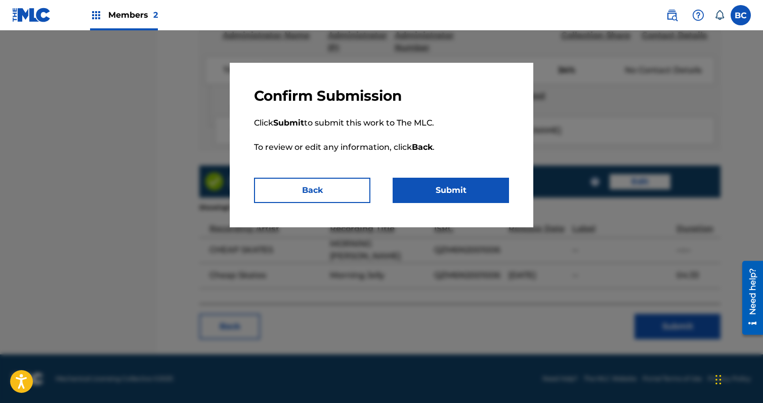
click at [457, 196] on button "Submit" at bounding box center [451, 190] width 116 height 25
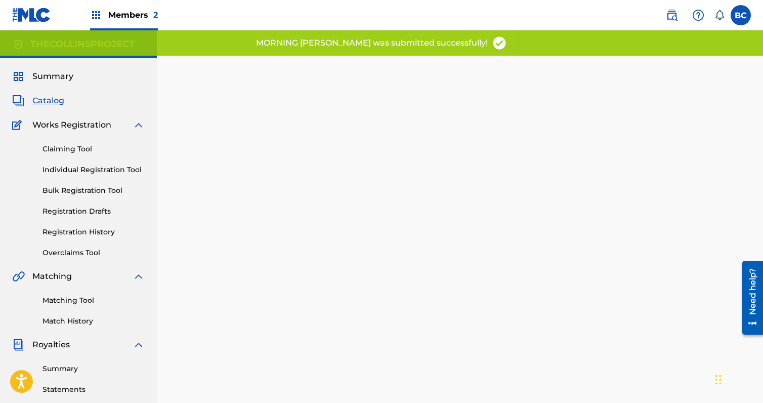
click at [50, 99] on span "Catalog" at bounding box center [48, 101] width 32 height 12
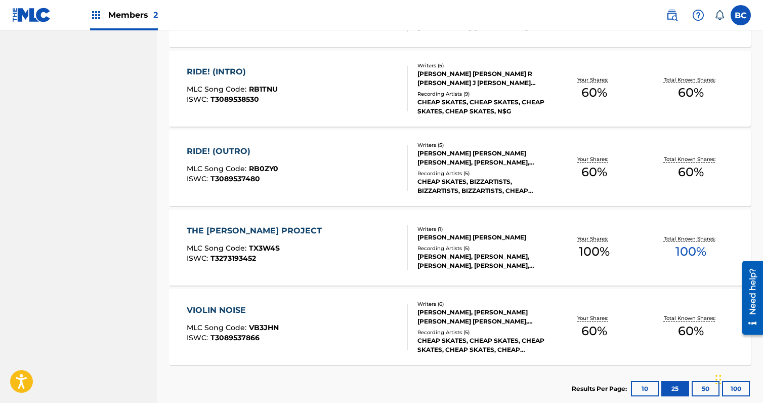
scroll to position [1495, 0]
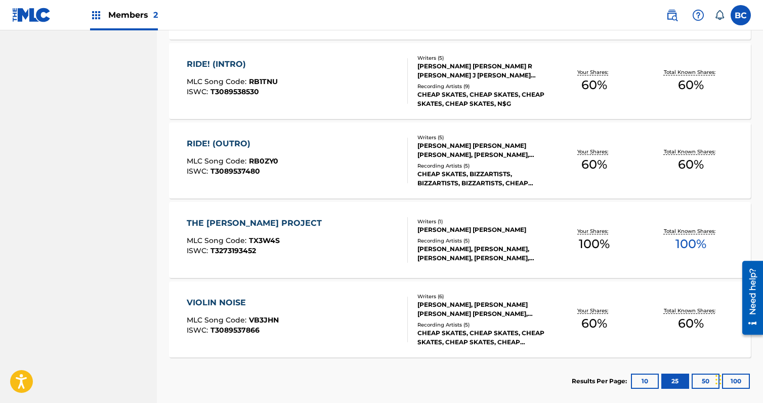
click at [287, 307] on div "VIOLIN NOISE MLC Song Code : VB3JHN ISWC : T3089537866" at bounding box center [297, 320] width 221 height 46
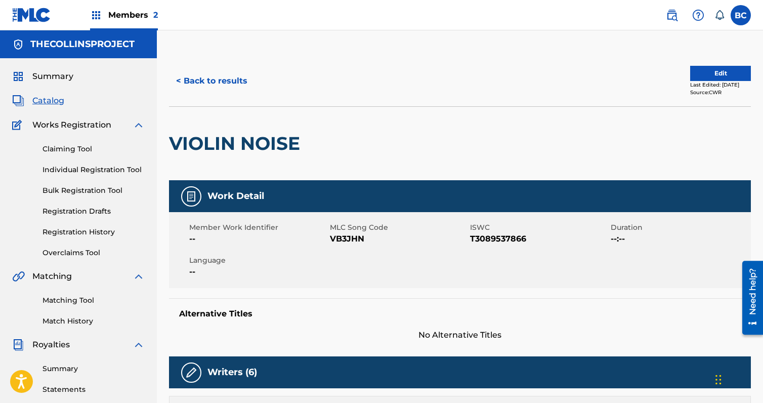
click at [707, 81] on div "Last Edited: [DATE]" at bounding box center [721, 85] width 61 height 8
click at [713, 72] on button "Edit" at bounding box center [721, 73] width 61 height 15
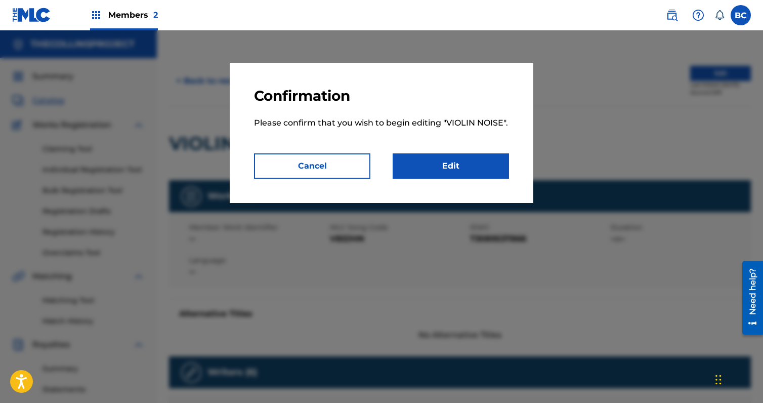
click at [456, 164] on link "Edit" at bounding box center [451, 165] width 116 height 25
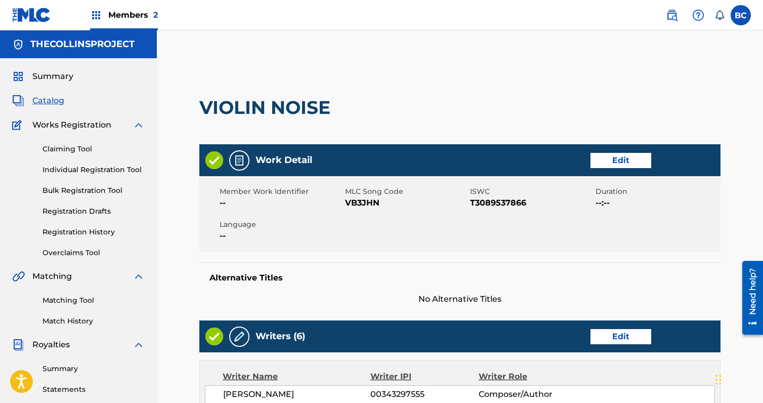
click at [637, 151] on div "Work Detail Edit" at bounding box center [459, 160] width 521 height 32
click at [628, 159] on link "Edit" at bounding box center [621, 160] width 61 height 15
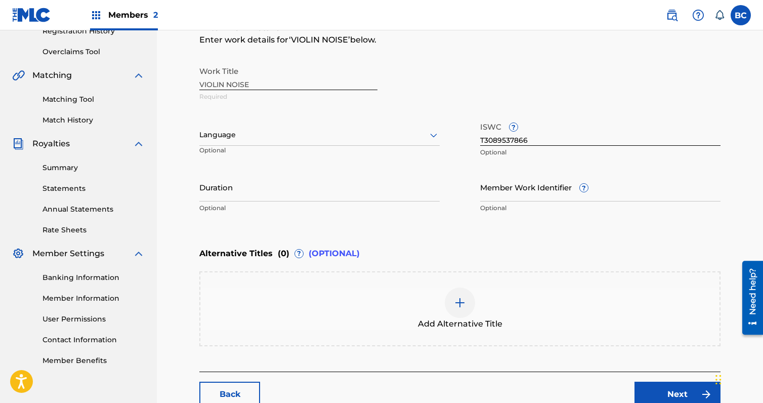
scroll to position [202, 0]
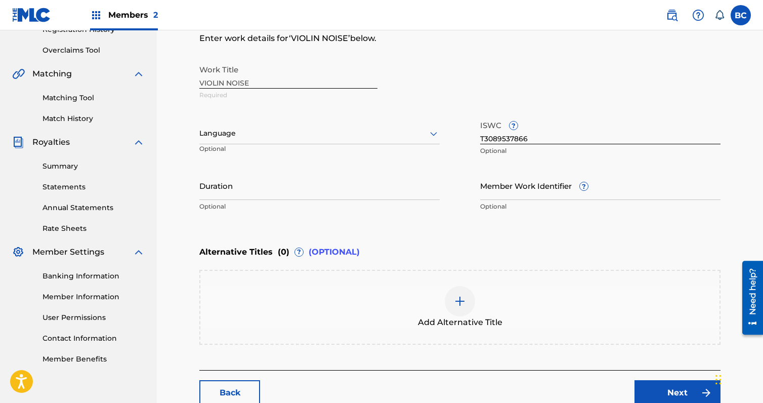
click at [308, 143] on div "Language Optional" at bounding box center [319, 138] width 240 height 46
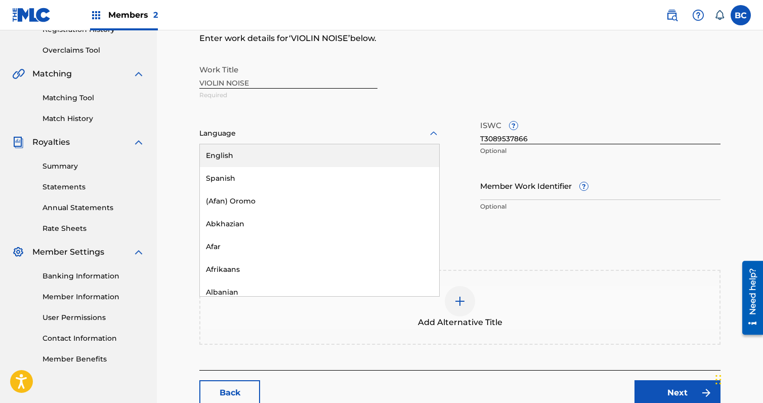
click at [308, 141] on div "Language" at bounding box center [319, 133] width 240 height 21
click at [298, 158] on div "English" at bounding box center [319, 155] width 239 height 23
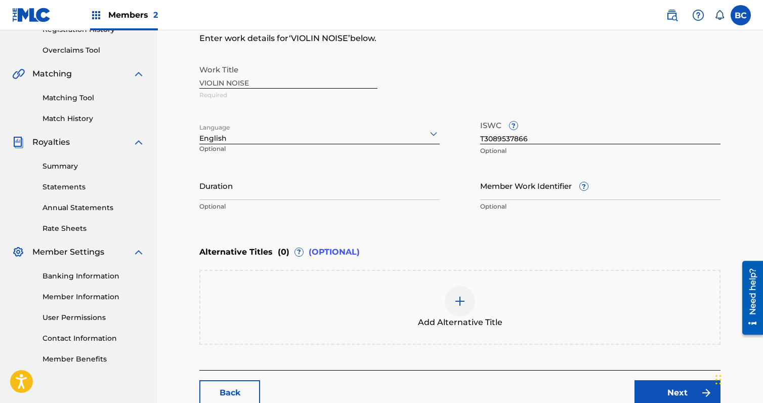
click at [277, 195] on input "Duration" at bounding box center [319, 185] width 240 height 29
paste input "06:04"
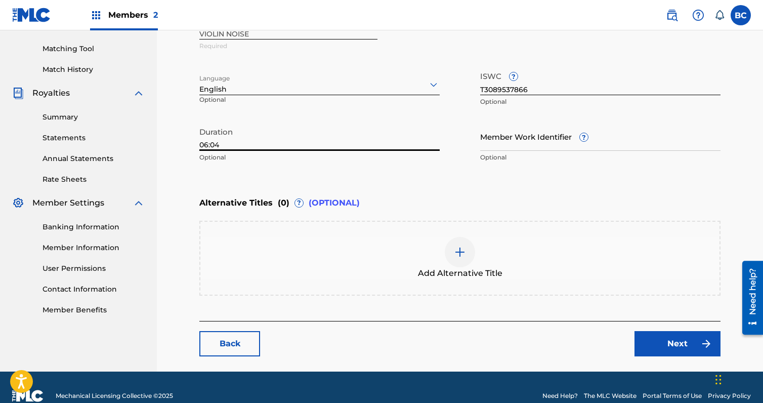
scroll to position [253, 0]
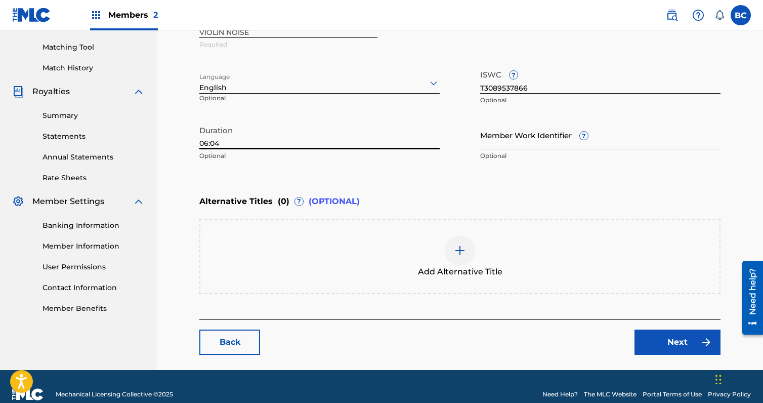
type input "06:04"
click at [704, 345] on img at bounding box center [707, 342] width 12 height 12
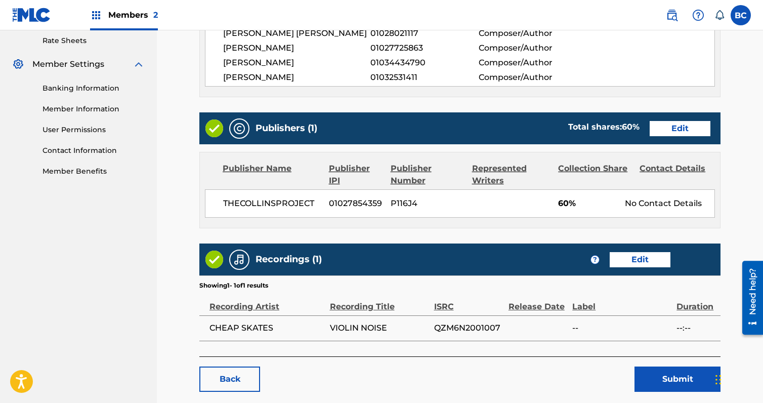
scroll to position [405, 0]
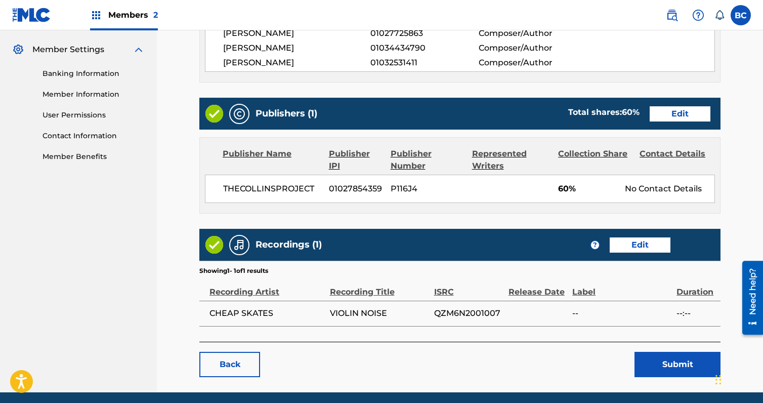
click at [696, 96] on div "Work Detail Edit Member Work Identifier -- MLC Song Code VB3JHN ISWC T308953786…" at bounding box center [459, 40] width 521 height 602
click at [692, 104] on div "Publishers (1) Total shares: 60 % Edit" at bounding box center [459, 114] width 521 height 32
click at [676, 123] on div "Publishers (1) Total shares: 60 % Edit" at bounding box center [459, 114] width 521 height 32
click at [676, 120] on link "Edit" at bounding box center [680, 113] width 61 height 15
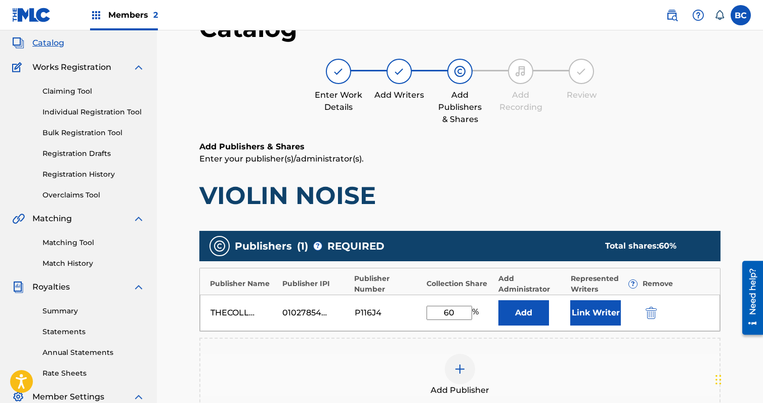
scroll to position [202, 0]
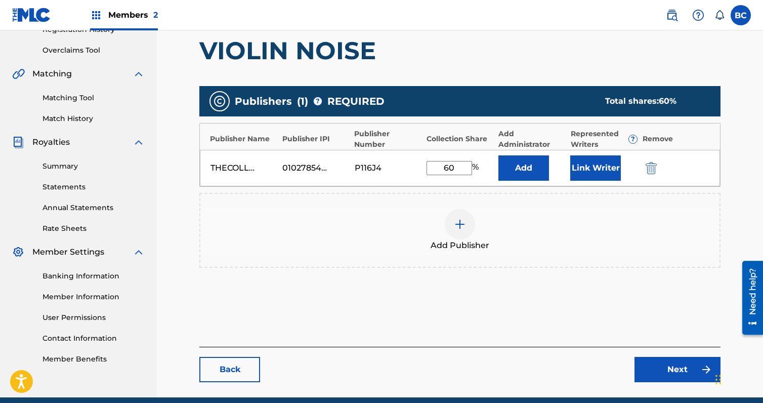
click at [403, 176] on div "THECOLLINSPROJECT 01027854359 P116J4 60 % Add Link Writer" at bounding box center [460, 168] width 520 height 36
type input "100"
click at [605, 169] on button "Link Writer" at bounding box center [596, 167] width 51 height 25
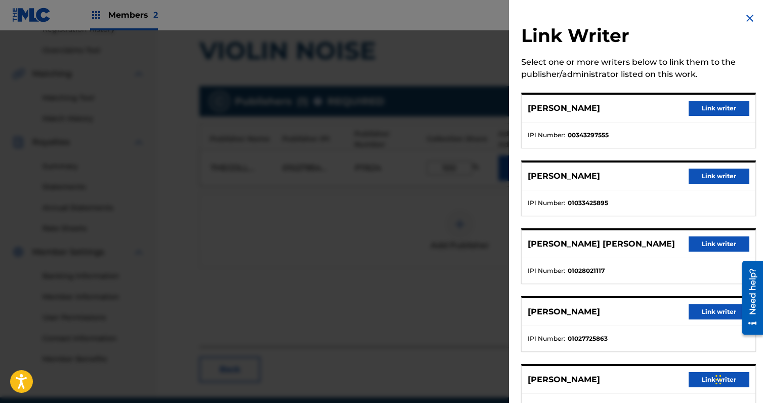
click at [728, 108] on button "Link writer" at bounding box center [719, 108] width 61 height 15
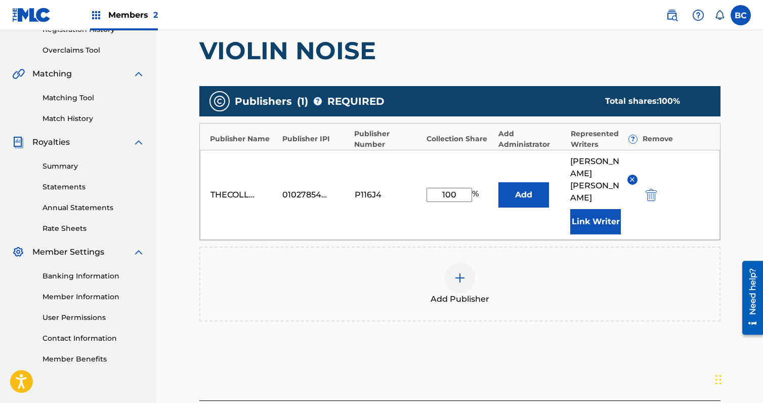
click at [594, 209] on button "Link Writer" at bounding box center [596, 221] width 51 height 25
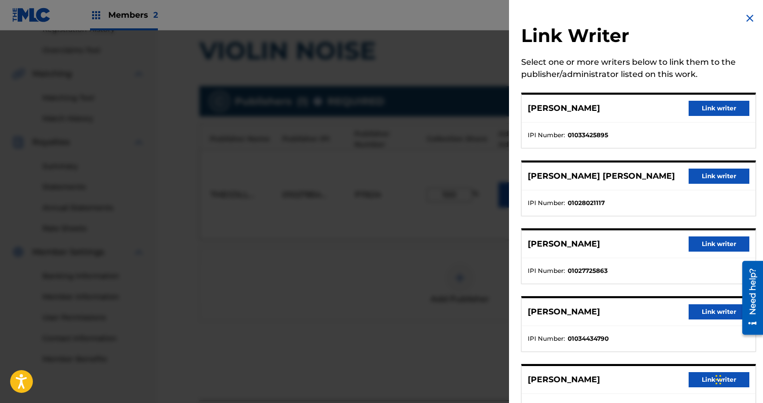
click at [694, 173] on button "Link writer" at bounding box center [719, 176] width 61 height 15
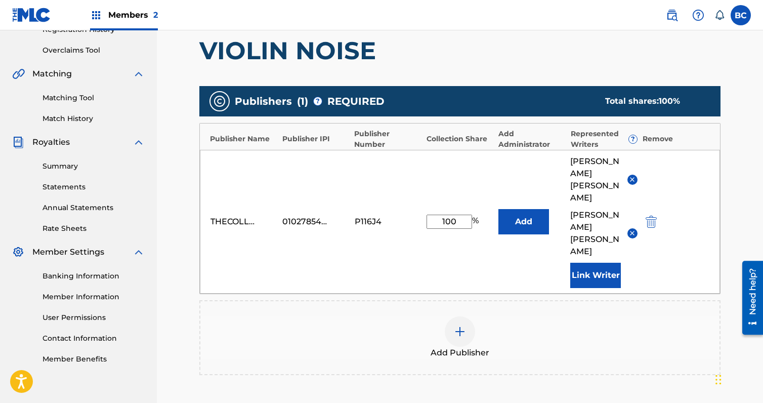
click at [601, 263] on button "Link Writer" at bounding box center [596, 275] width 51 height 25
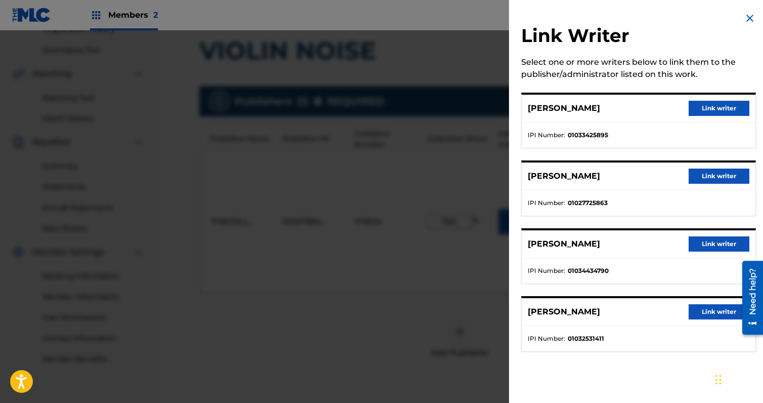
click at [706, 110] on button "Link writer" at bounding box center [719, 108] width 61 height 15
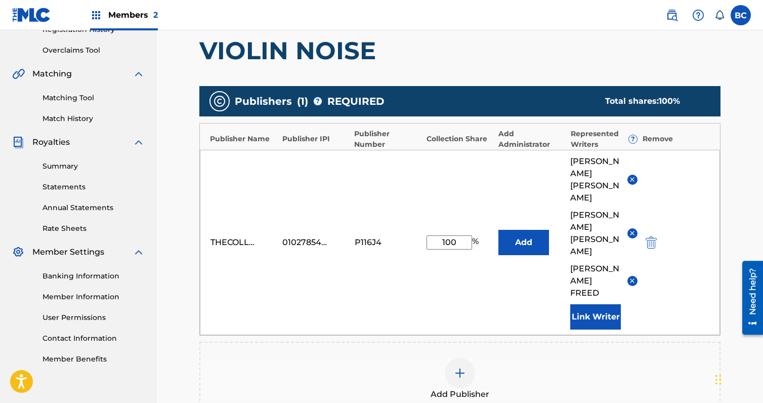
click at [599, 304] on button "Link Writer" at bounding box center [596, 316] width 51 height 25
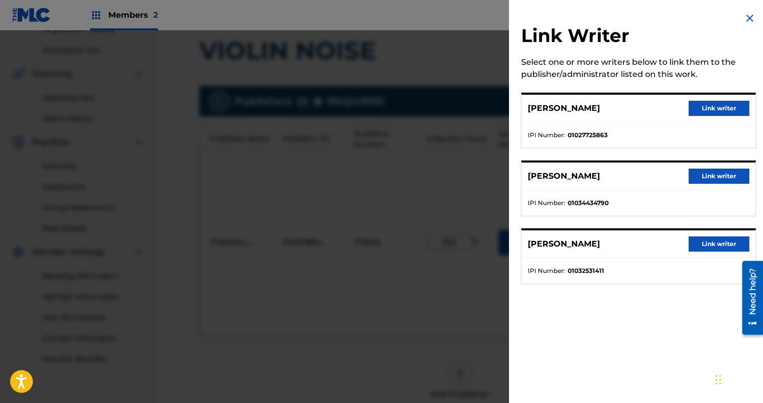
click at [703, 244] on button "Link writer" at bounding box center [719, 243] width 61 height 15
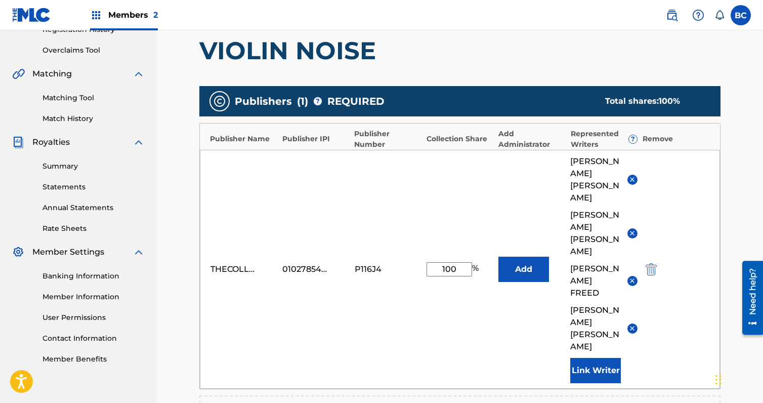
click at [615, 358] on button "Link Writer" at bounding box center [596, 370] width 51 height 25
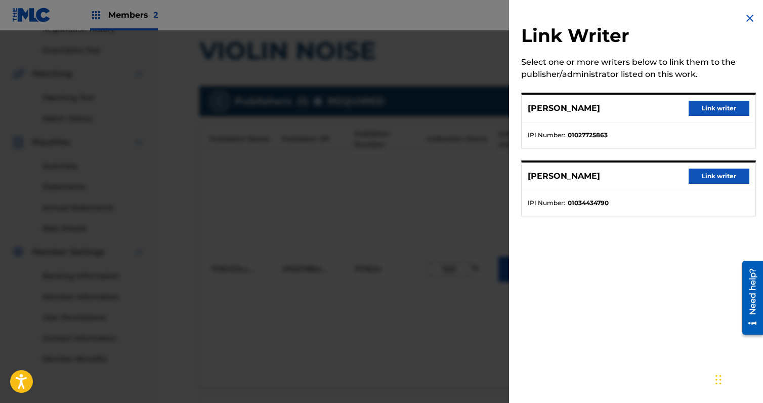
click at [708, 176] on button "Link writer" at bounding box center [719, 176] width 61 height 15
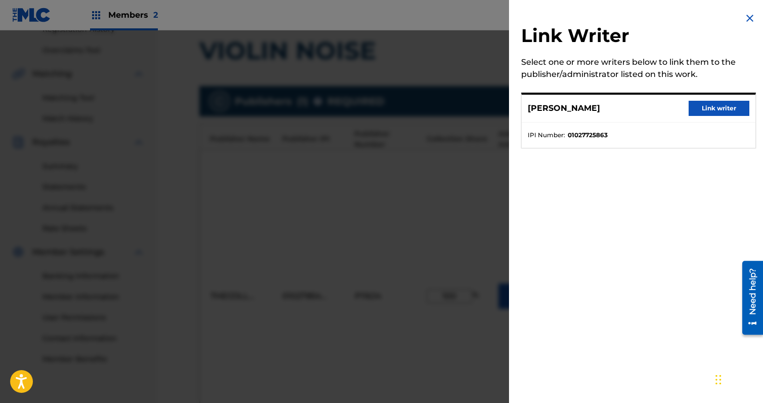
click at [707, 98] on div "[PERSON_NAME] Link writer" at bounding box center [639, 109] width 234 height 28
click at [703, 105] on button "Link writer" at bounding box center [719, 108] width 61 height 15
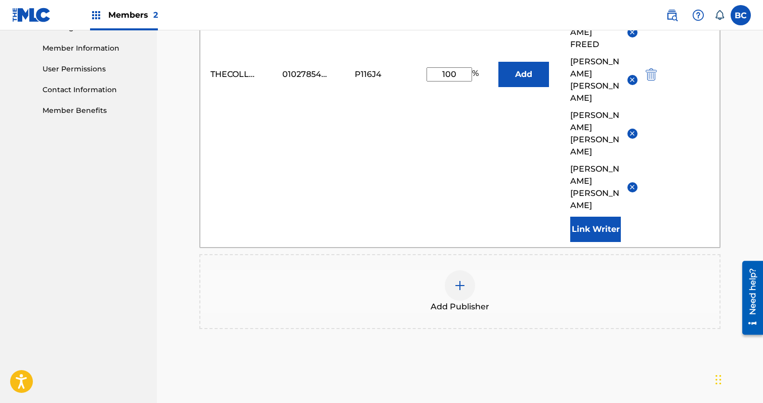
scroll to position [458, 0]
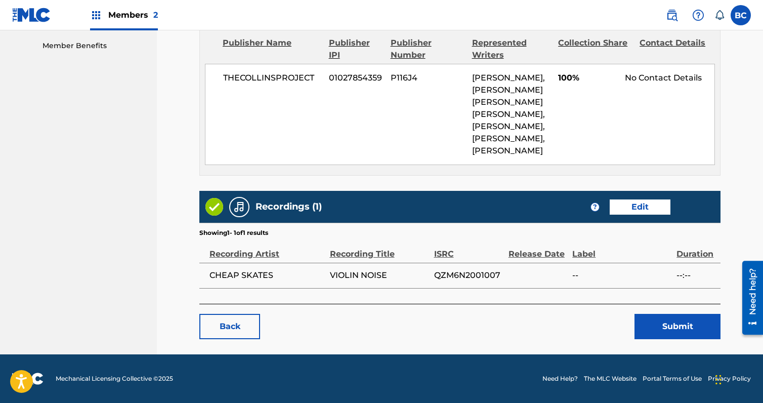
scroll to position [564, 0]
click at [650, 210] on link "Edit" at bounding box center [640, 206] width 61 height 15
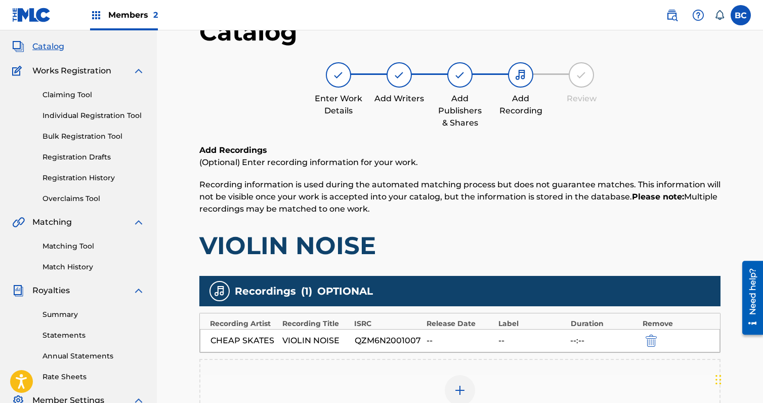
scroll to position [225, 0]
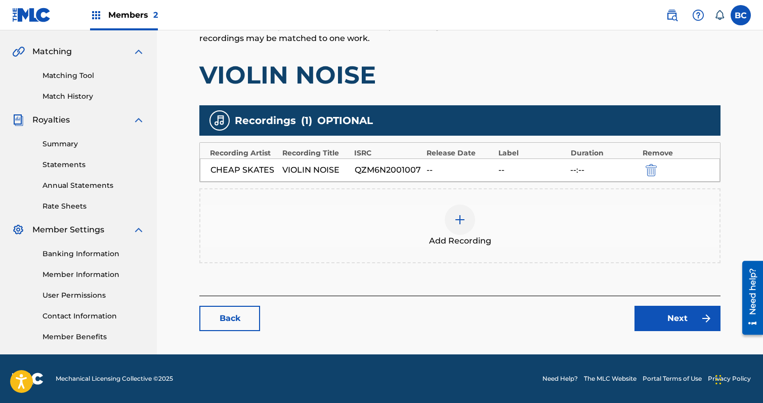
click at [459, 226] on div at bounding box center [460, 220] width 30 height 30
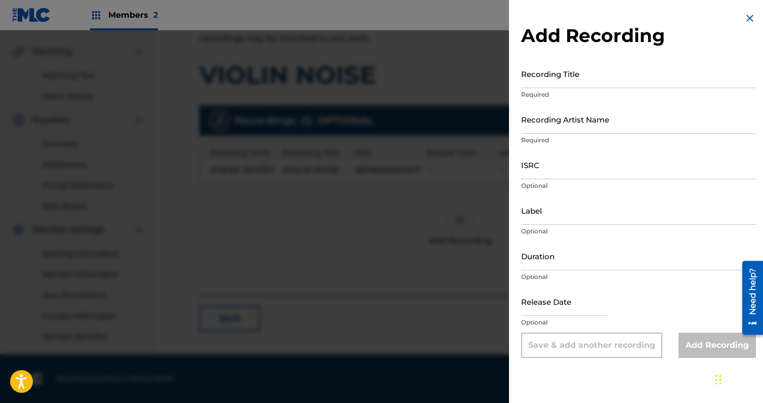
click at [575, 68] on input "Recording Title" at bounding box center [638, 73] width 235 height 29
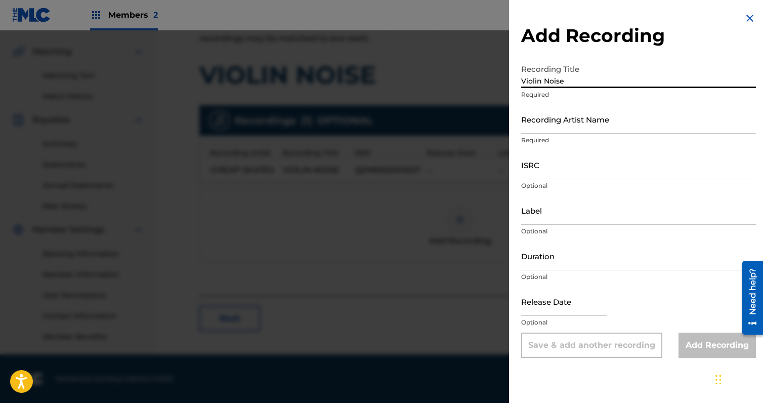
scroll to position [174, 0]
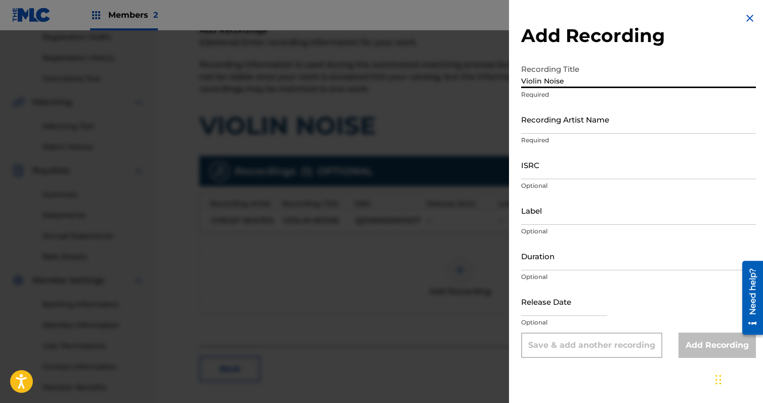
type input "Violin Noise"
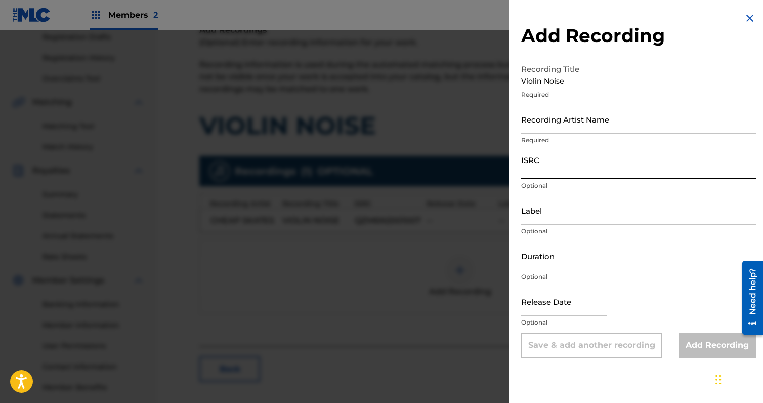
drag, startPoint x: 578, startPoint y: 162, endPoint x: 559, endPoint y: 175, distance: 23.3
click at [575, 169] on input "ISRC" at bounding box center [638, 164] width 235 height 29
type input "QZM6N2001007"
click at [575, 221] on input "Label" at bounding box center [638, 210] width 235 height 29
click at [554, 265] on input "Duration" at bounding box center [638, 255] width 235 height 29
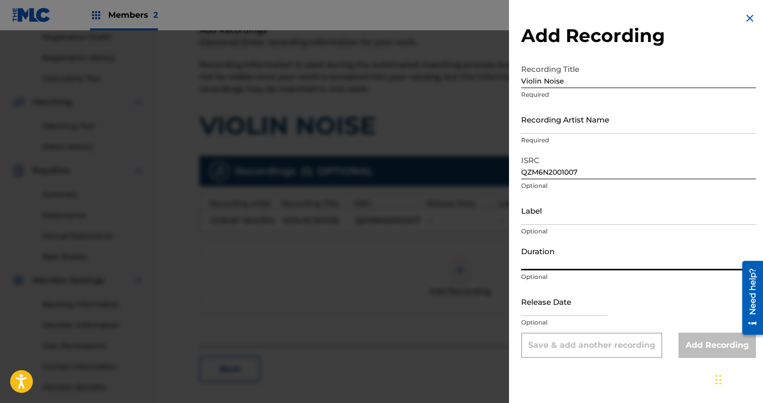
paste input "06:04"
type input "06:04"
click at [580, 305] on input "text" at bounding box center [564, 301] width 86 height 29
select select "8"
select select "2025"
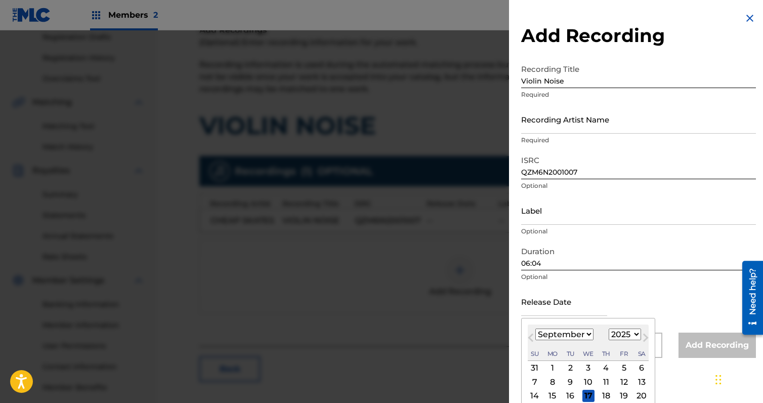
type input "[DATE]"
select select "9"
select select "2020"
click at [645, 299] on div "Release Date [DATE] [DATE] Previous Month Next Month [DATE] January February Ma…" at bounding box center [638, 310] width 235 height 46
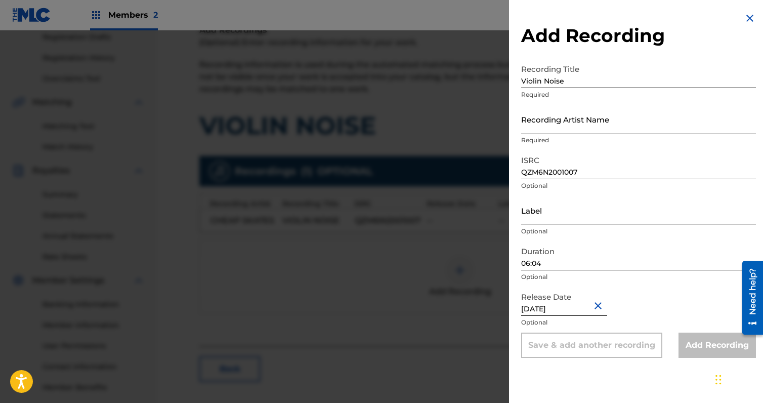
click at [589, 128] on input "Recording Artist Name" at bounding box center [638, 119] width 235 height 29
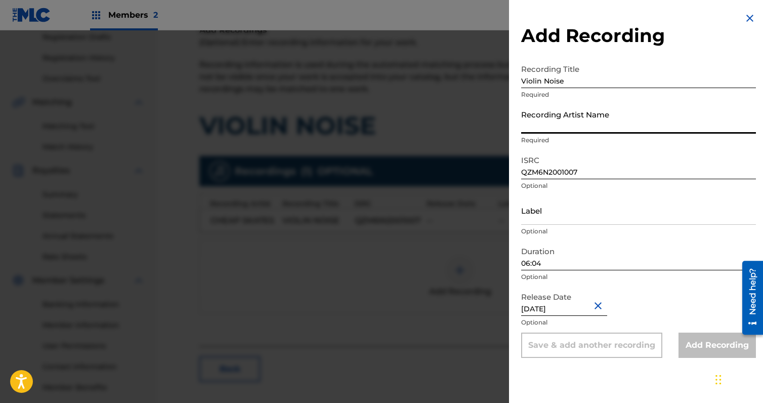
type input "Cheap Skates"
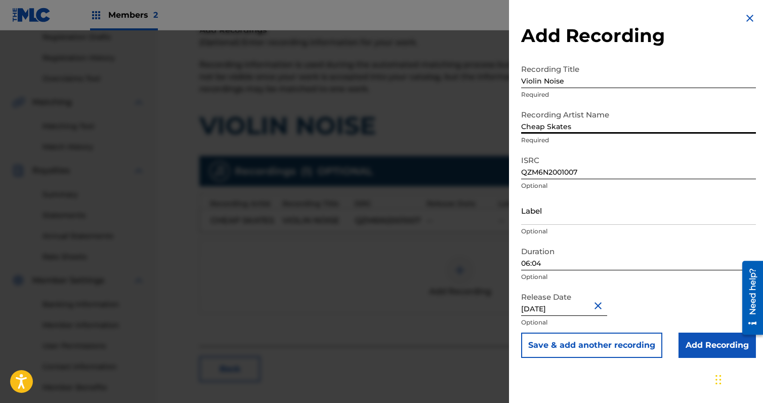
click at [697, 337] on input "Add Recording" at bounding box center [717, 345] width 77 height 25
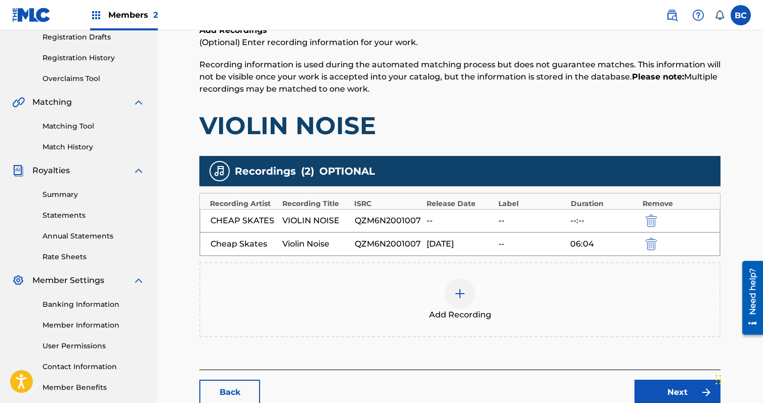
click at [676, 389] on link "Next" at bounding box center [678, 392] width 86 height 25
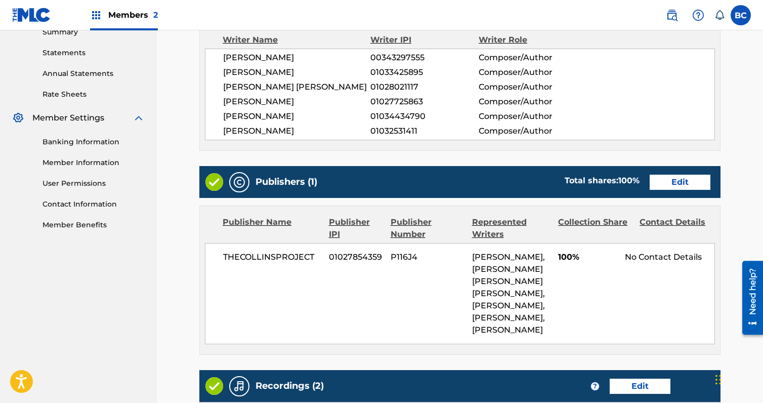
scroll to position [590, 0]
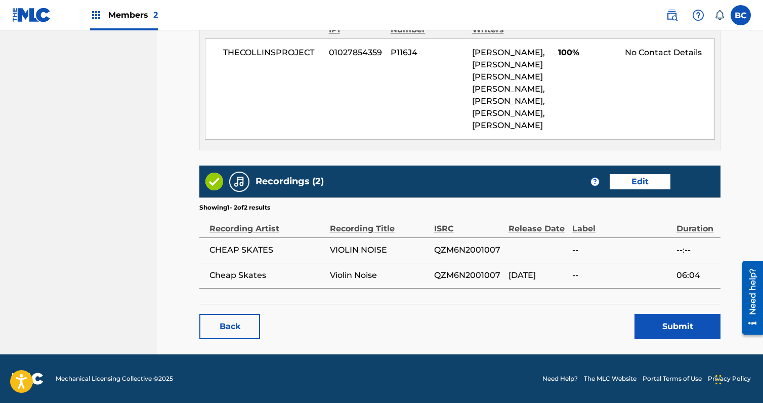
click at [664, 323] on button "Submit" at bounding box center [678, 326] width 86 height 25
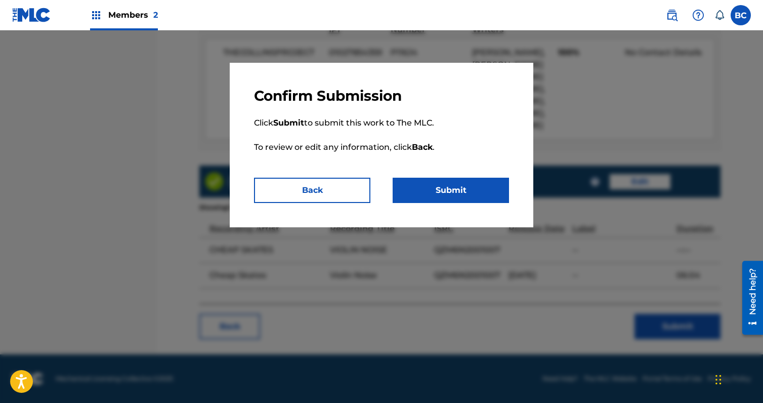
click at [439, 191] on button "Submit" at bounding box center [451, 190] width 116 height 25
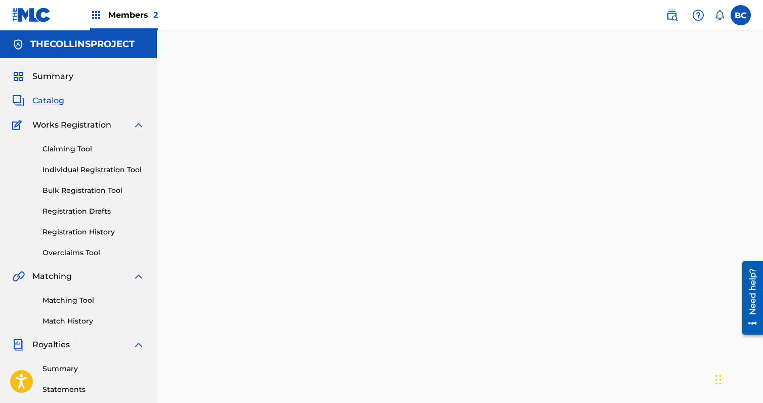
click at [45, 99] on span "Catalog" at bounding box center [48, 101] width 32 height 12
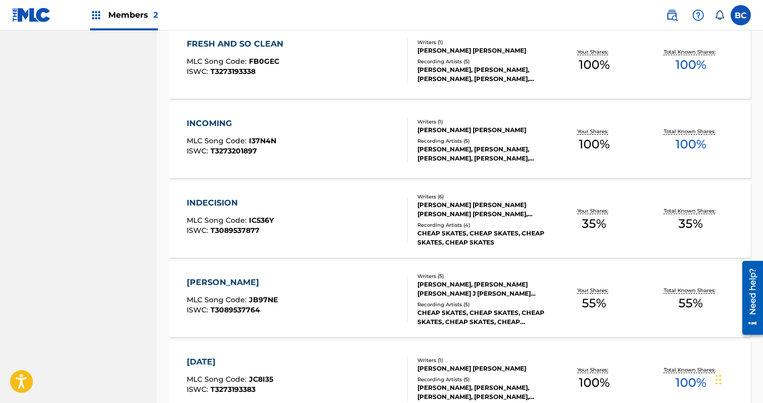
scroll to position [658, 0]
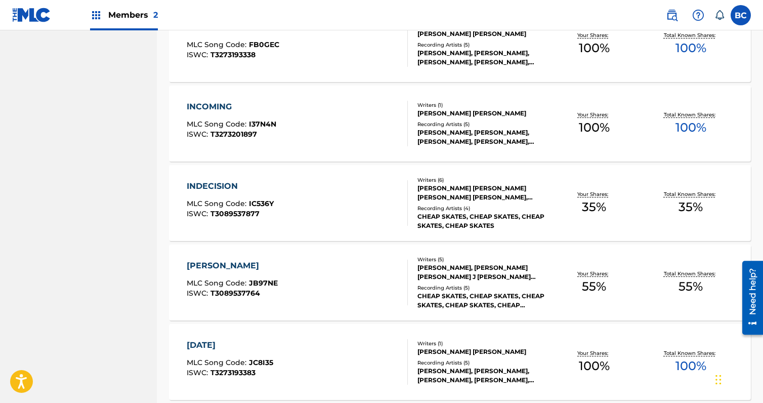
click at [236, 265] on div "[PERSON_NAME]" at bounding box center [232, 266] width 91 height 12
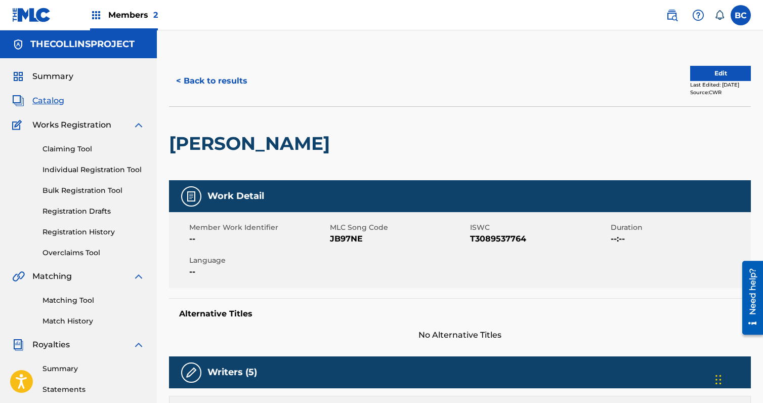
click at [728, 68] on button "Edit" at bounding box center [721, 73] width 61 height 15
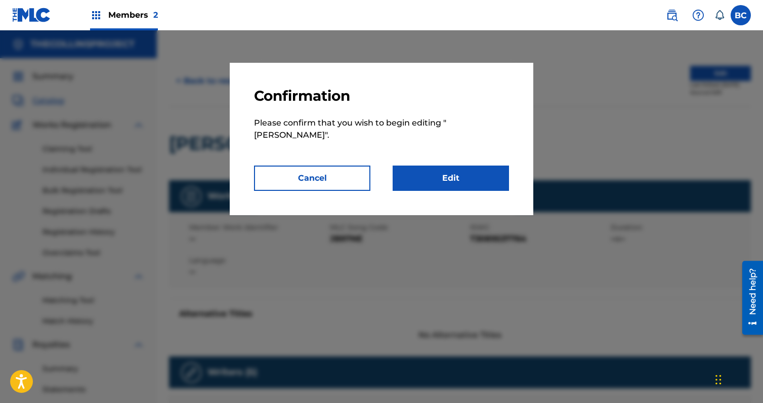
click at [458, 176] on link "Edit" at bounding box center [451, 178] width 116 height 25
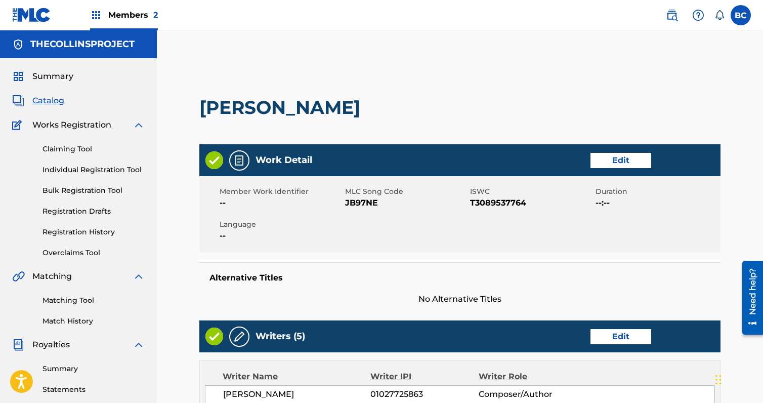
click at [642, 155] on link "Edit" at bounding box center [621, 160] width 61 height 15
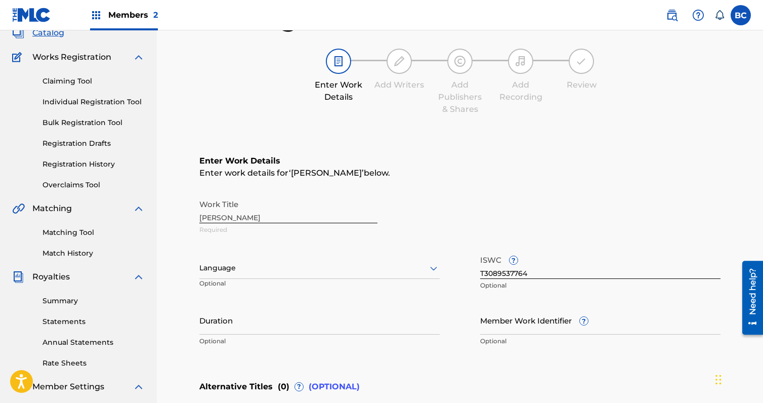
scroll to position [101, 0]
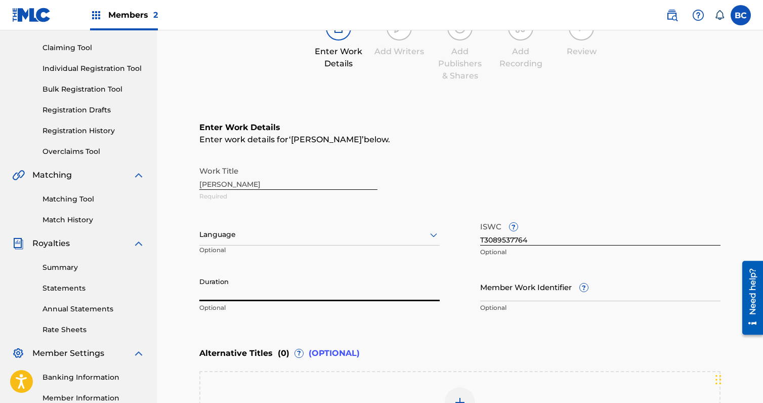
click at [316, 291] on input "Duration" at bounding box center [319, 286] width 240 height 29
paste input "04:44"
type input "04:44"
click at [321, 234] on div at bounding box center [319, 234] width 240 height 13
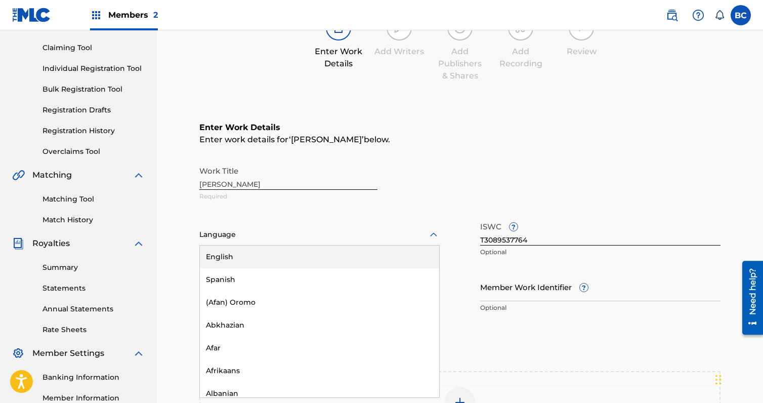
click at [298, 261] on div "English" at bounding box center [319, 257] width 239 height 23
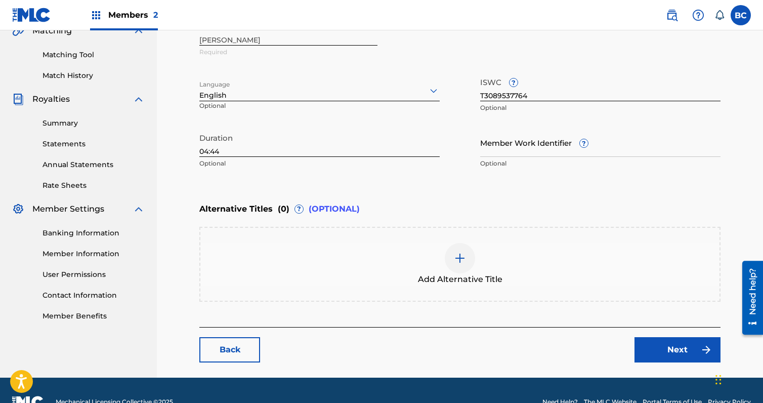
scroll to position [269, 0]
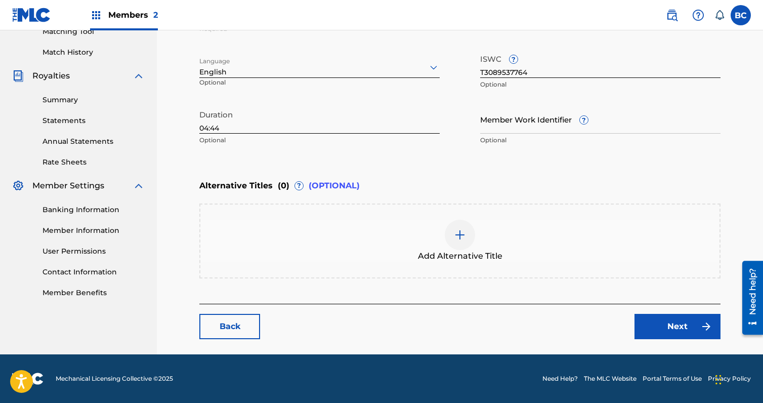
click at [681, 329] on link "Next" at bounding box center [678, 326] width 86 height 25
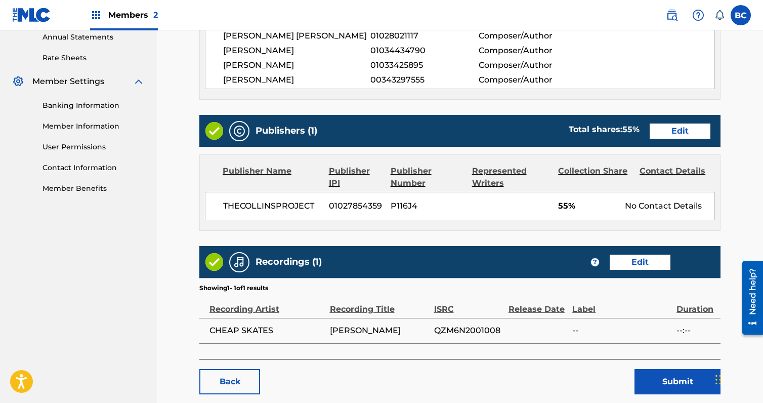
scroll to position [405, 0]
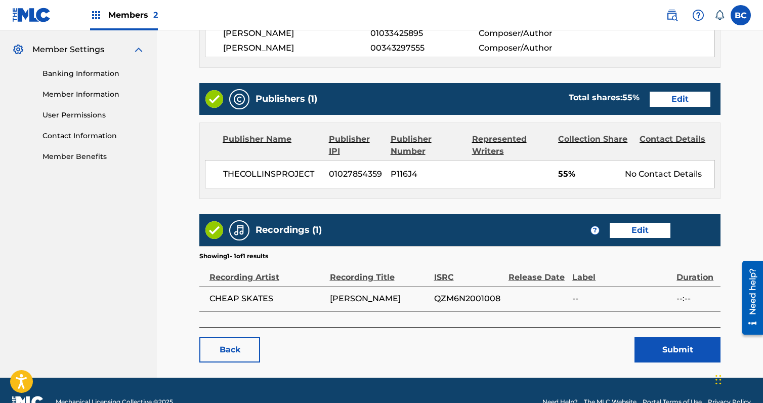
click at [686, 85] on div "Publishers (1) Total shares: 55 % Edit" at bounding box center [459, 99] width 521 height 32
click at [683, 92] on link "Edit" at bounding box center [680, 99] width 61 height 15
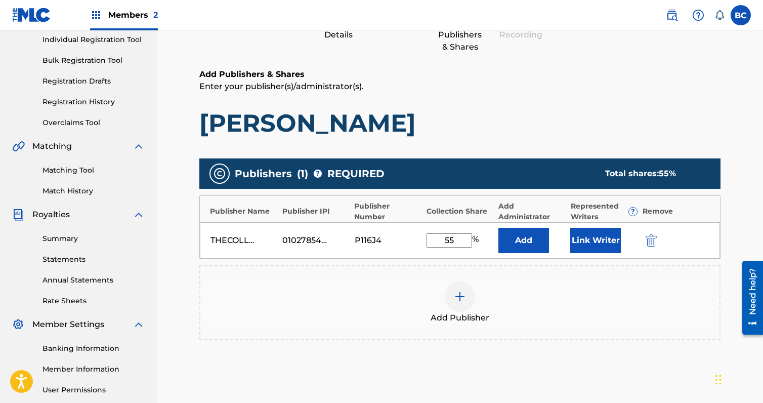
scroll to position [152, 0]
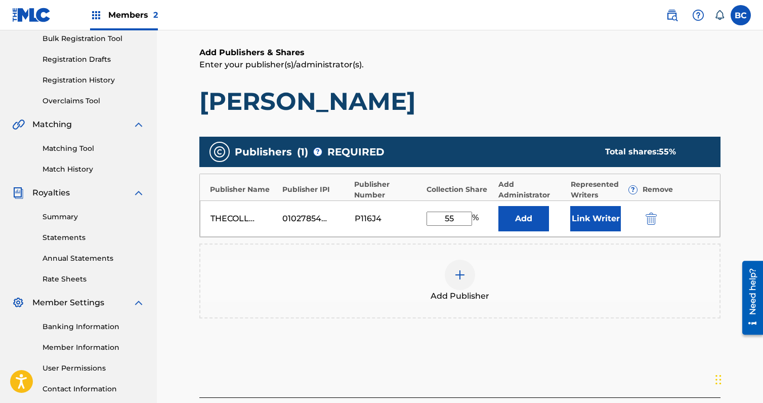
click at [473, 278] on div at bounding box center [460, 275] width 30 height 30
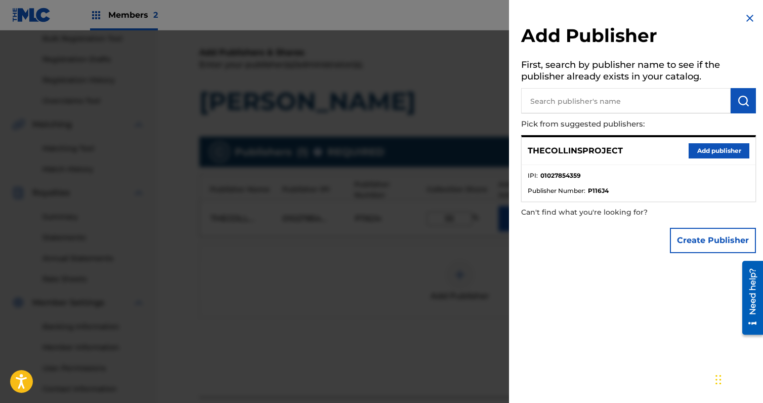
click at [704, 235] on button "Create Publisher" at bounding box center [713, 240] width 86 height 25
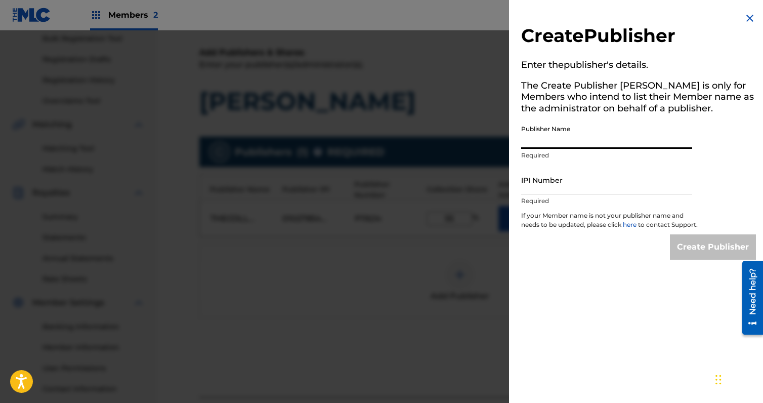
click at [587, 123] on input "Publisher Name" at bounding box center [606, 134] width 171 height 29
type input "MYSTERYMEATCO."
click at [586, 189] on input "IPI Number" at bounding box center [606, 180] width 171 height 29
type input "1027725765"
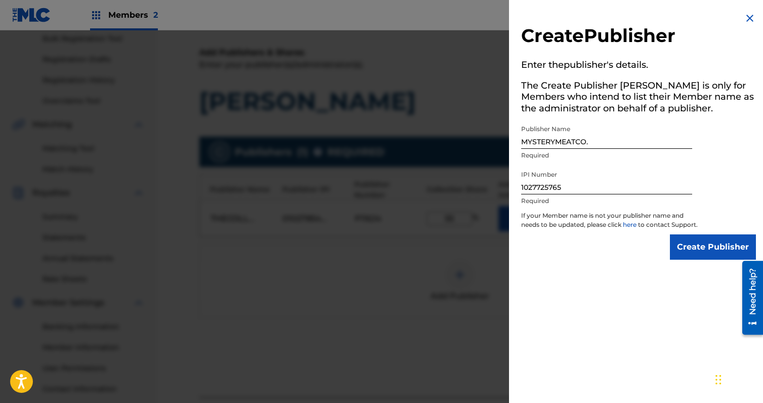
click at [707, 254] on input "Create Publisher" at bounding box center [713, 246] width 86 height 25
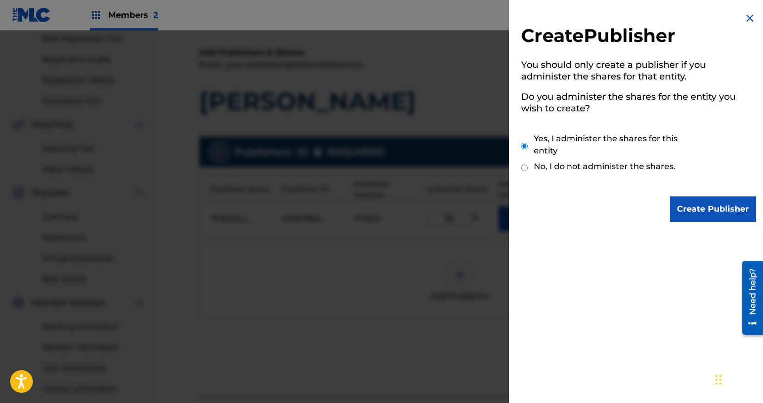
click at [698, 209] on input "Create Publisher" at bounding box center [713, 208] width 86 height 25
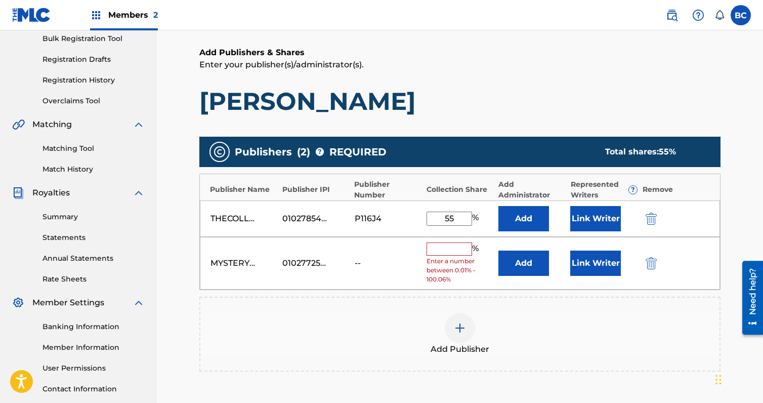
click at [521, 262] on button "Add" at bounding box center [524, 263] width 51 height 25
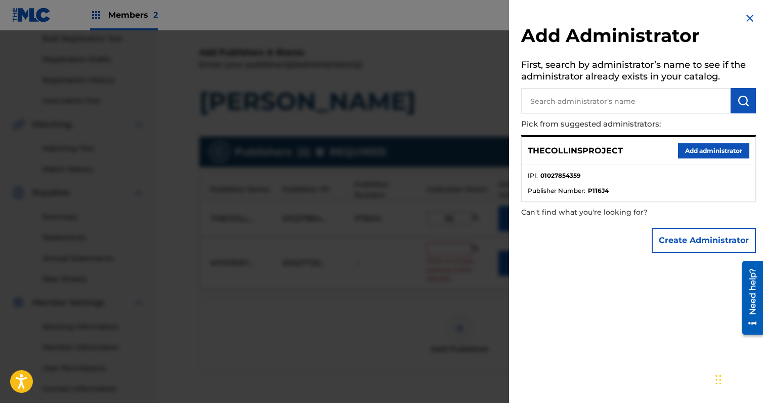
click at [701, 148] on button "Add administrator" at bounding box center [713, 150] width 71 height 15
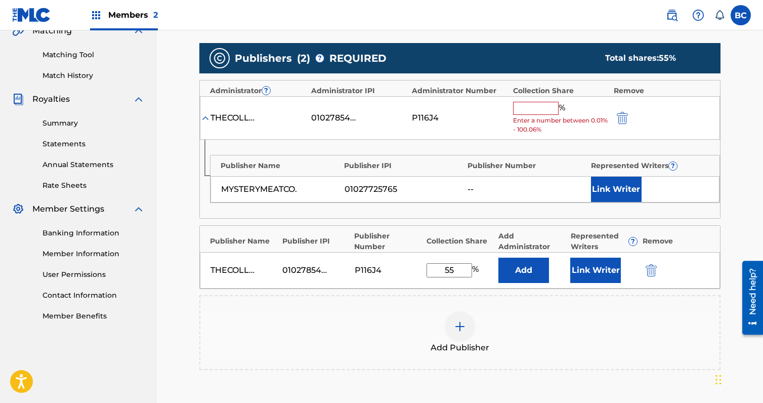
scroll to position [253, 0]
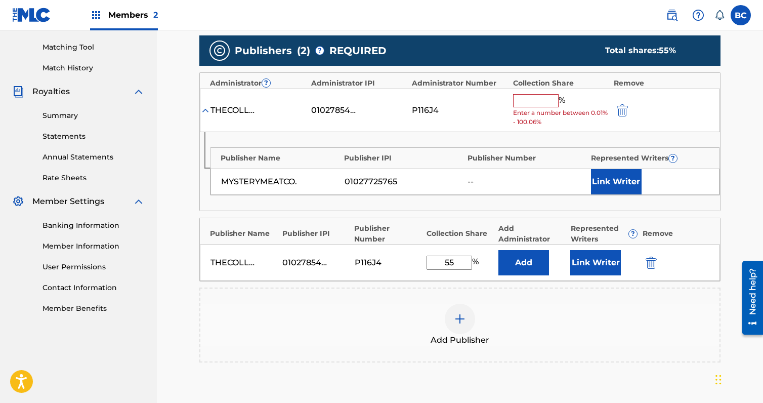
drag, startPoint x: 459, startPoint y: 268, endPoint x: 392, endPoint y: 266, distance: 67.4
click at [392, 266] on div "THECOLLINSPROJECT 01027854359 P116J4 55 % Add Link Writer" at bounding box center [460, 263] width 520 height 36
type input "80"
click at [524, 108] on span "Enter a number between 0.01% - 100.06%" at bounding box center [561, 117] width 96 height 18
click at [528, 100] on input "text" at bounding box center [536, 100] width 46 height 13
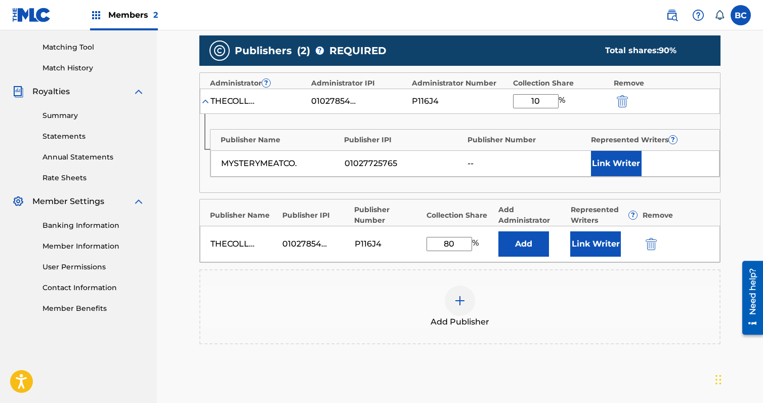
click at [405, 154] on div "MYSTERYMEATCO. 01027725765 -- Link Writer" at bounding box center [465, 163] width 509 height 26
click at [281, 208] on div "Publisher Name Publisher IPI Publisher Number Collection Share Add Administrato…" at bounding box center [460, 212] width 520 height 26
click at [533, 253] on button "Add" at bounding box center [524, 243] width 51 height 25
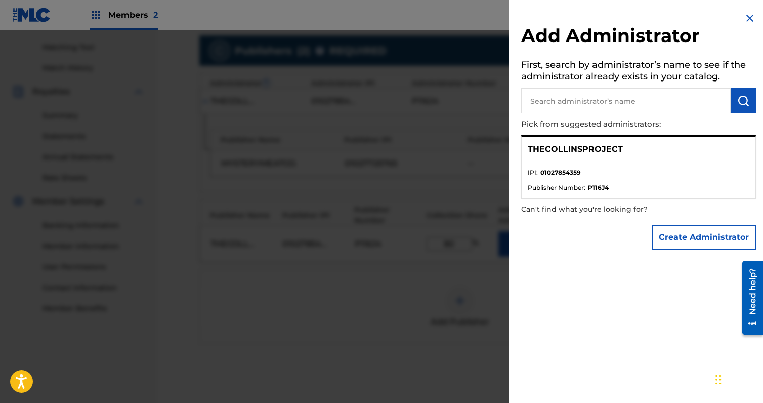
click at [614, 144] on p "THECOLLINSPROJECT" at bounding box center [575, 149] width 95 height 12
click at [745, 17] on img at bounding box center [750, 18] width 12 height 12
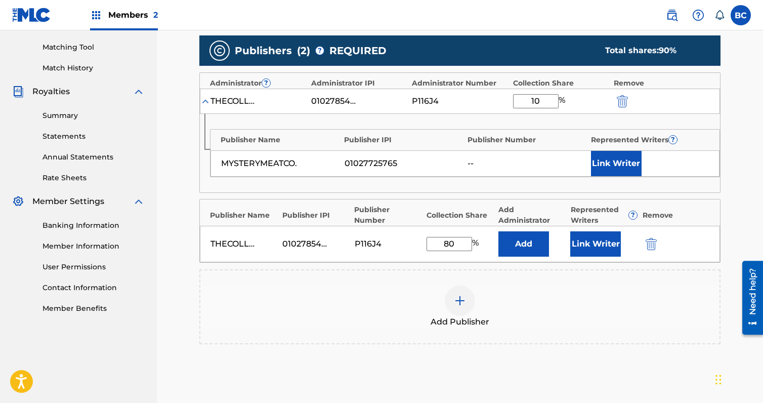
click at [620, 179] on div "Publisher Name Publisher IPI Publisher Number Represented Writers ? MYSTERYMEAT…" at bounding box center [460, 153] width 520 height 78
click at [617, 159] on button "Link Writer" at bounding box center [616, 163] width 51 height 25
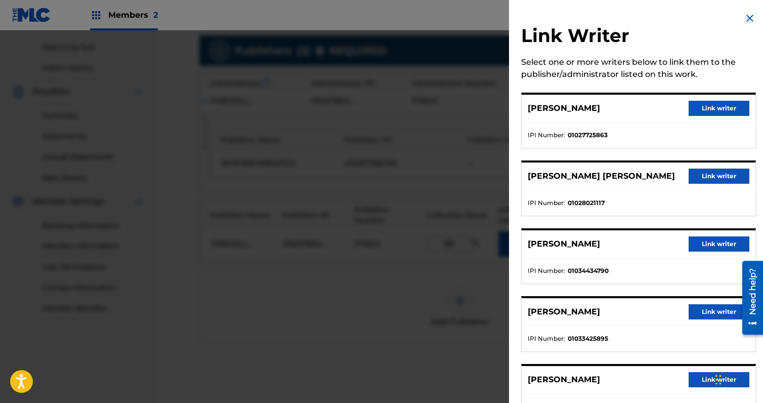
click at [716, 93] on div "[PERSON_NAME] Link writer IPI Number : 01027725863" at bounding box center [638, 121] width 235 height 56
click at [715, 102] on button "Link writer" at bounding box center [719, 108] width 61 height 15
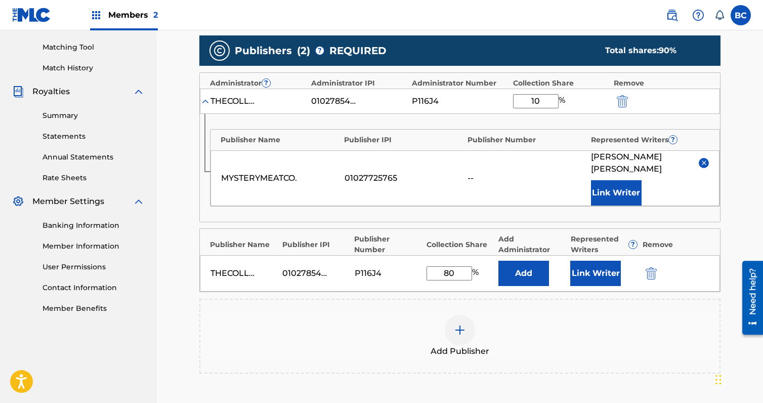
click at [600, 279] on button "Link Writer" at bounding box center [596, 273] width 51 height 25
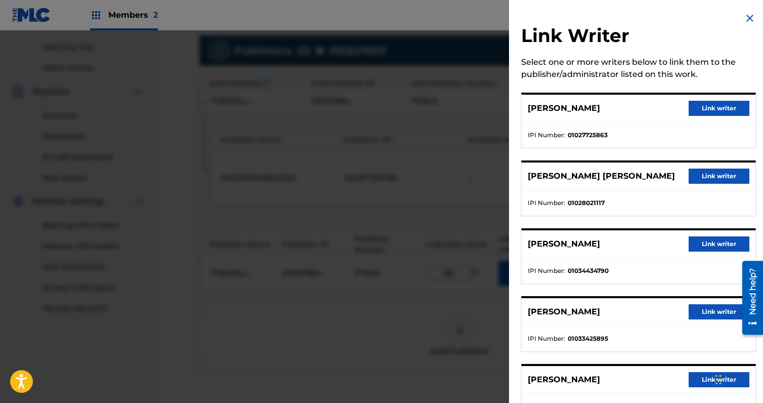
click at [712, 170] on button "Link writer" at bounding box center [719, 176] width 61 height 15
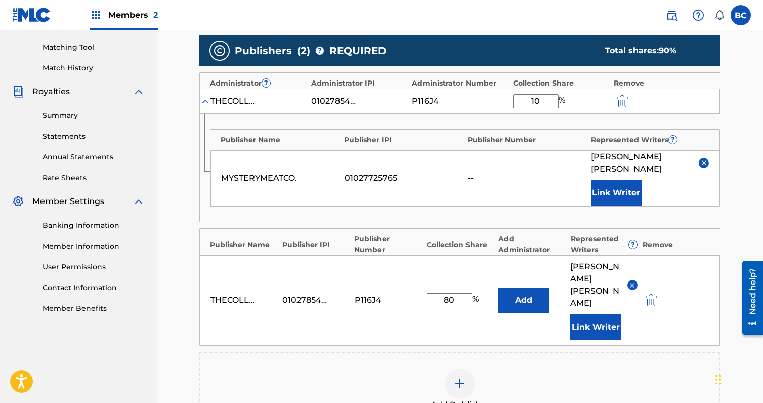
click at [604, 315] on button "Link Writer" at bounding box center [596, 326] width 51 height 25
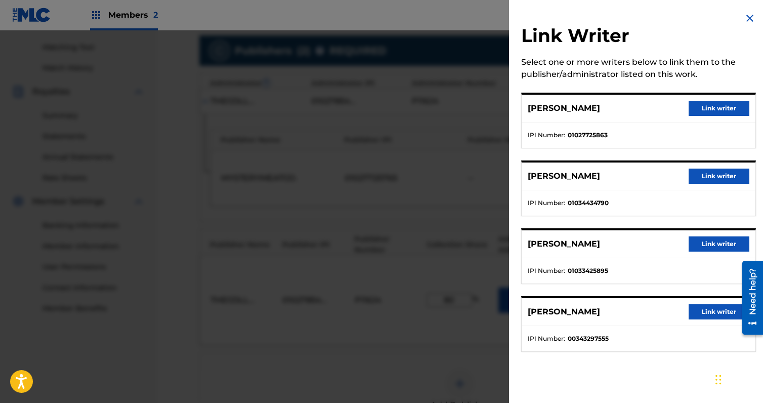
click at [714, 174] on button "Link writer" at bounding box center [719, 176] width 61 height 15
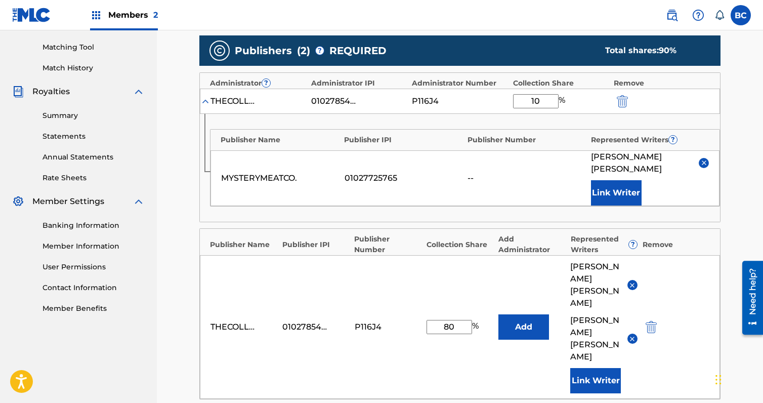
click at [612, 368] on button "Link Writer" at bounding box center [596, 380] width 51 height 25
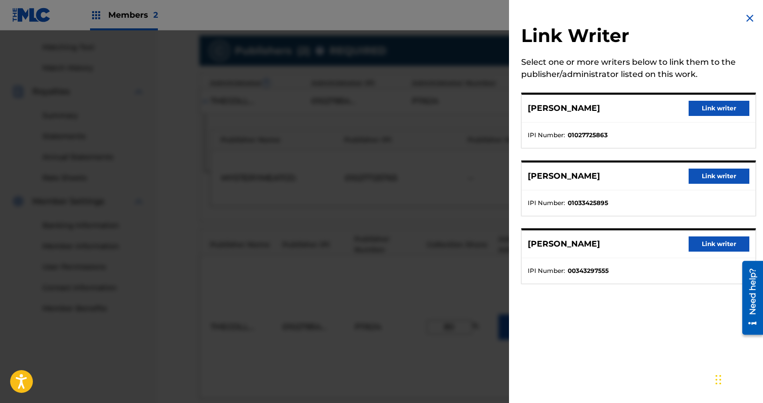
click at [706, 247] on button "Link writer" at bounding box center [719, 243] width 61 height 15
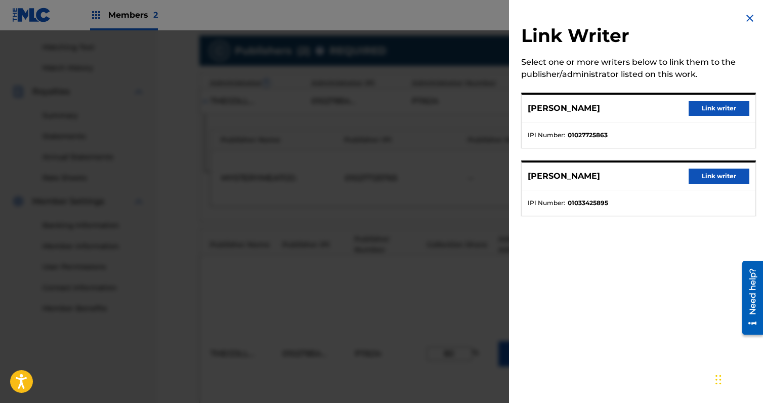
click at [702, 172] on button "Link writer" at bounding box center [719, 176] width 61 height 15
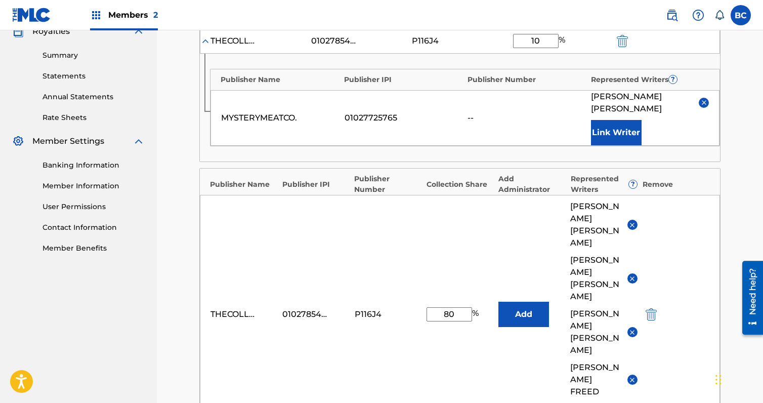
scroll to position [304, 0]
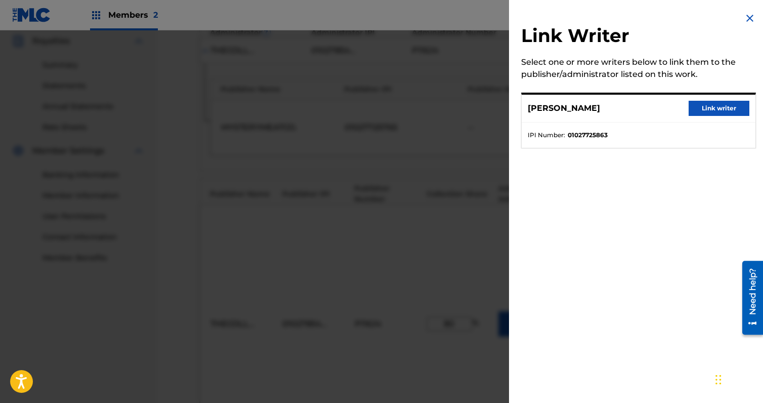
click at [750, 20] on img at bounding box center [750, 18] width 12 height 12
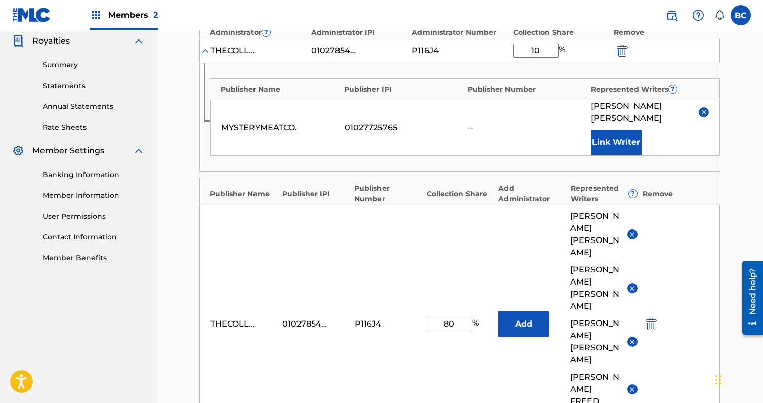
click at [618, 132] on button "Link Writer" at bounding box center [616, 142] width 51 height 25
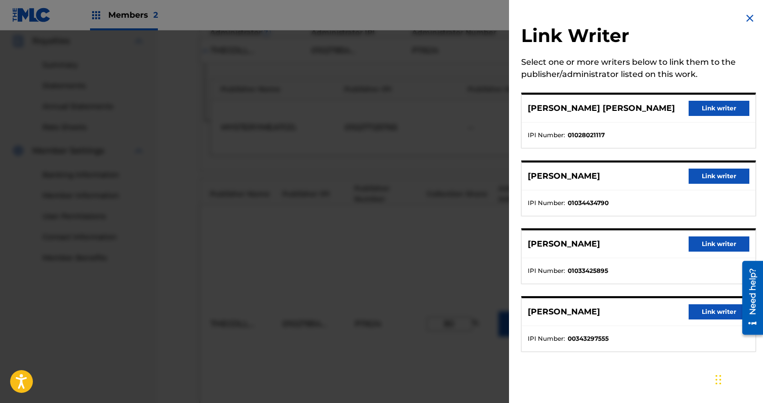
click at [747, 20] on img at bounding box center [750, 18] width 12 height 12
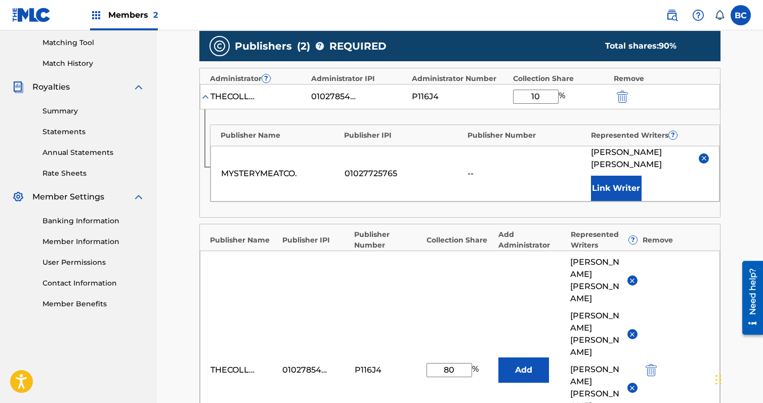
scroll to position [253, 0]
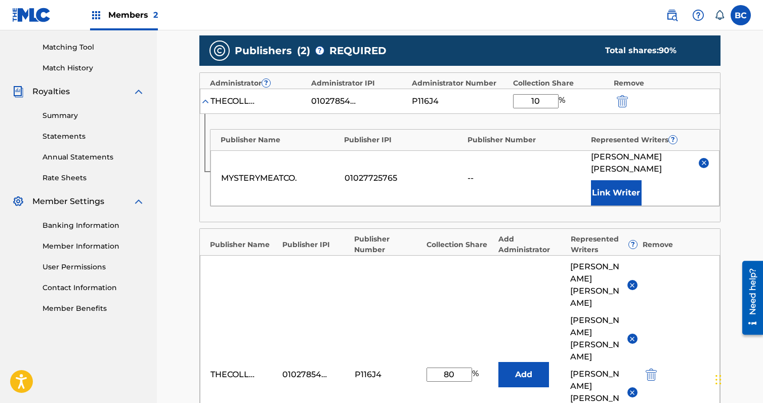
drag, startPoint x: 535, startPoint y: 102, endPoint x: 514, endPoint y: 107, distance: 21.4
click at [514, 107] on input "10" at bounding box center [536, 101] width 46 height 14
type input "20"
click at [451, 104] on div "P116J4" at bounding box center [435, 101] width 46 height 12
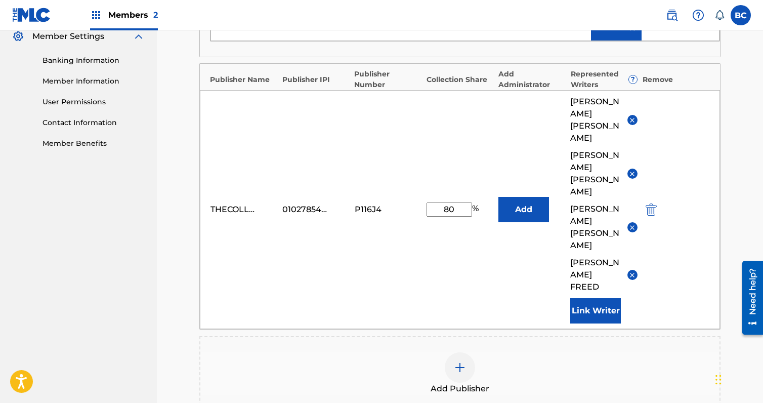
scroll to position [544, 0]
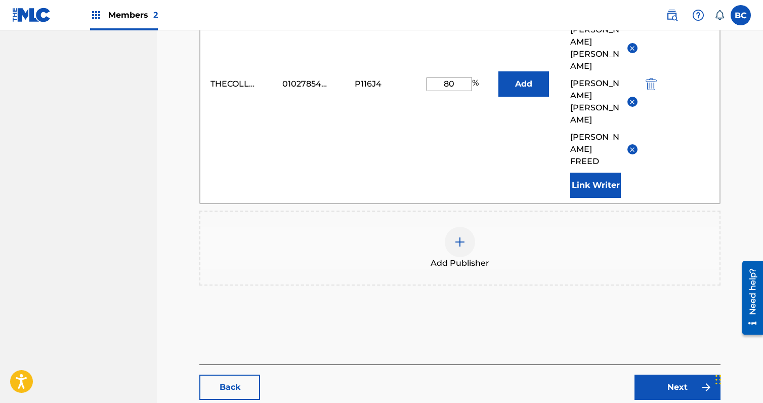
click at [720, 375] on link "Next" at bounding box center [678, 387] width 86 height 25
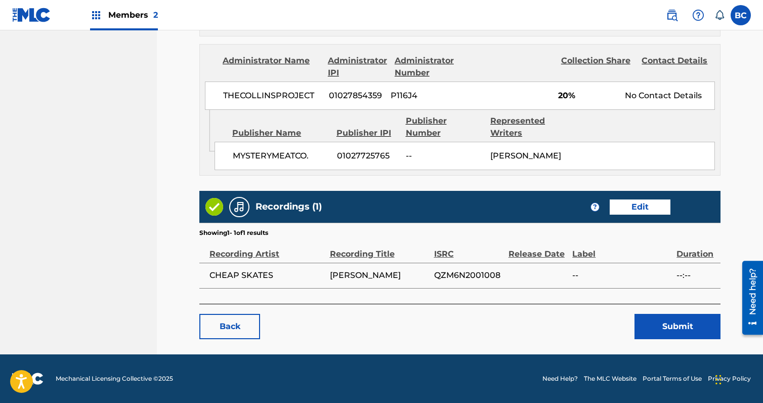
scroll to position [653, 0]
click at [660, 207] on link "Edit" at bounding box center [640, 206] width 61 height 15
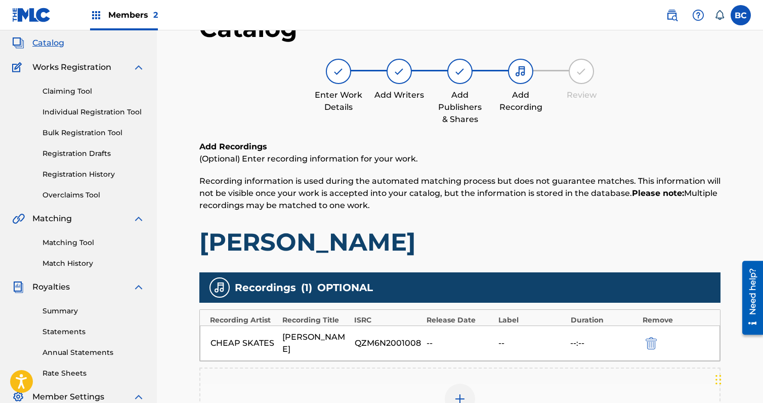
scroll to position [202, 0]
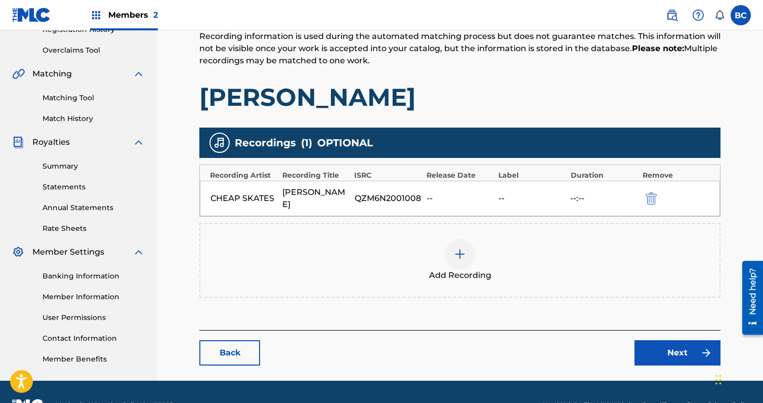
click at [450, 239] on div at bounding box center [460, 254] width 30 height 30
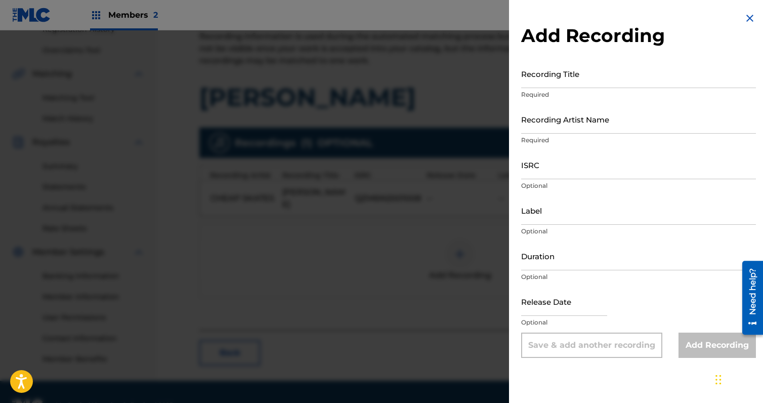
click at [599, 264] on input "Duration" at bounding box center [638, 255] width 235 height 29
click at [561, 250] on input "Duration" at bounding box center [638, 255] width 235 height 29
paste input "04:44"
type input "04:44"
click at [545, 300] on input "text" at bounding box center [564, 301] width 86 height 29
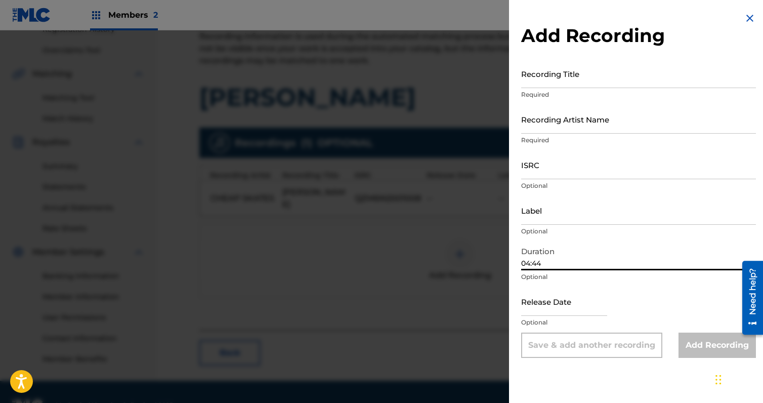
select select "8"
select select "2025"
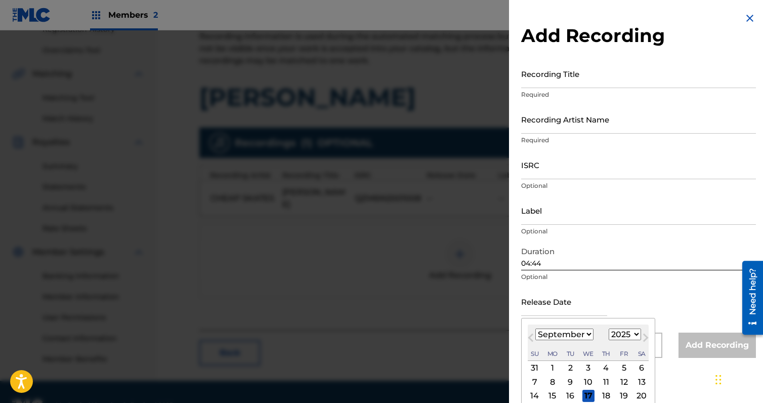
type input "[DATE]"
select select "9"
select select "2020"
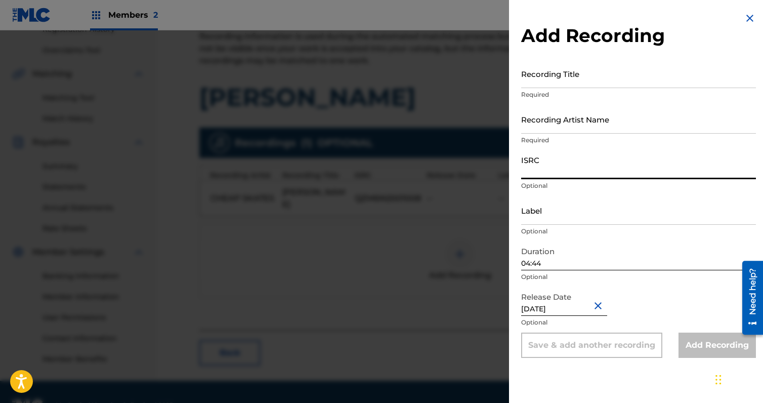
click at [557, 167] on input "ISRC" at bounding box center [638, 164] width 235 height 29
type input "QZM6N2001007"
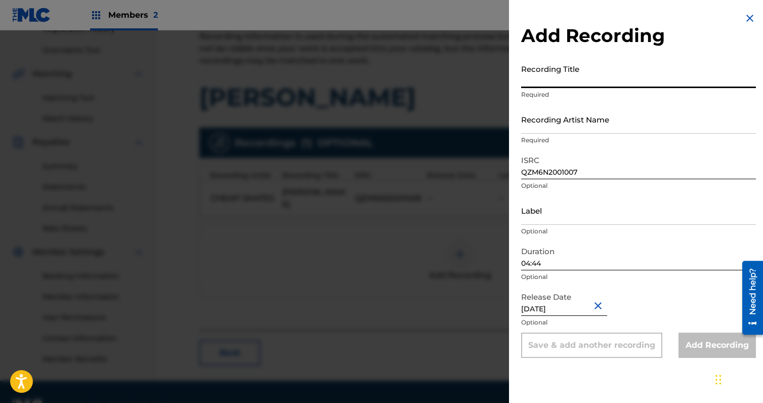
click at [550, 75] on input "Recording Title" at bounding box center [638, 73] width 235 height 29
type input "[PERSON_NAME]"
click at [577, 119] on input "Recording Artist Name" at bounding box center [638, 119] width 235 height 29
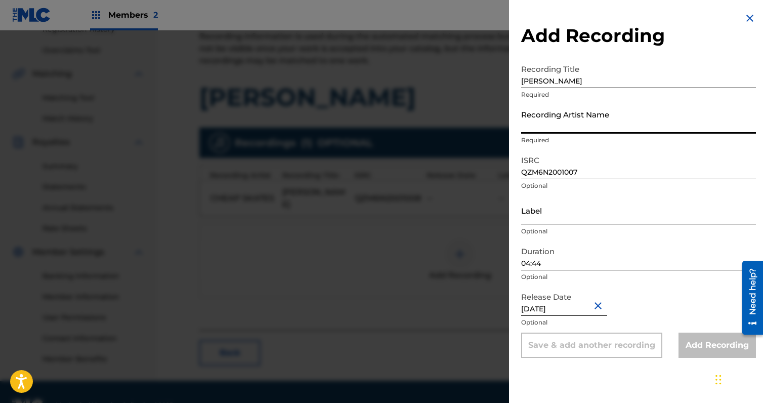
type input "Cheap Skates"
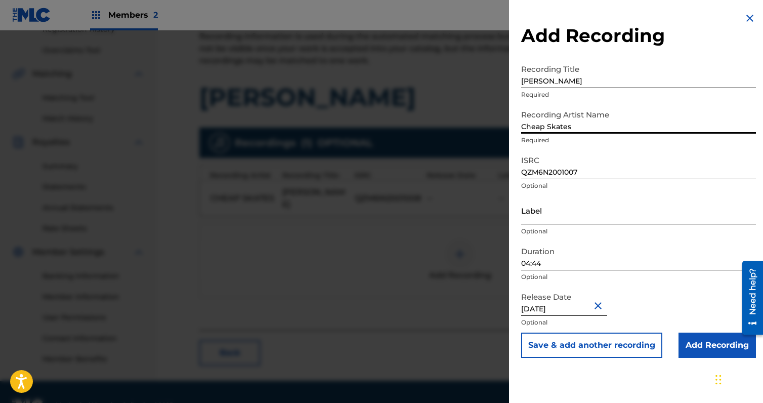
click at [695, 340] on input "Add Recording" at bounding box center [717, 345] width 77 height 25
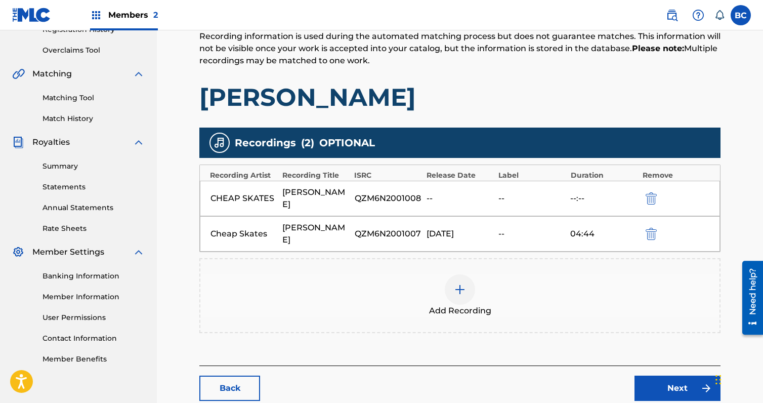
click at [645, 376] on link "Next" at bounding box center [678, 388] width 86 height 25
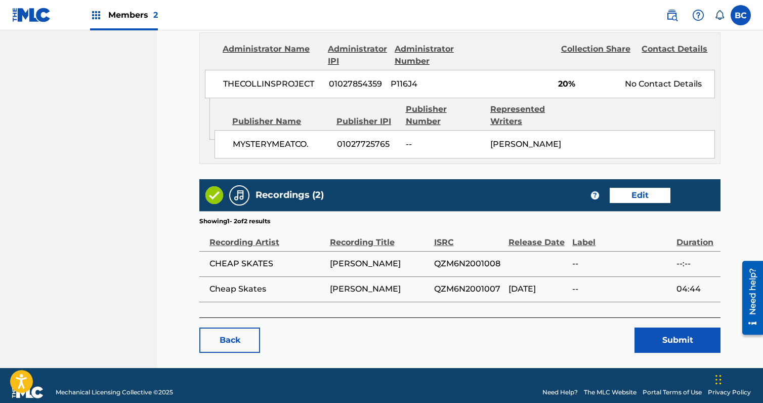
scroll to position [627, 0]
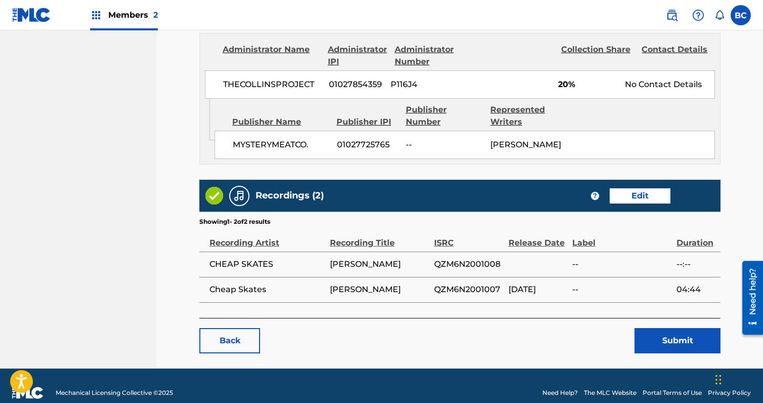
click at [644, 204] on link "Edit" at bounding box center [640, 195] width 61 height 15
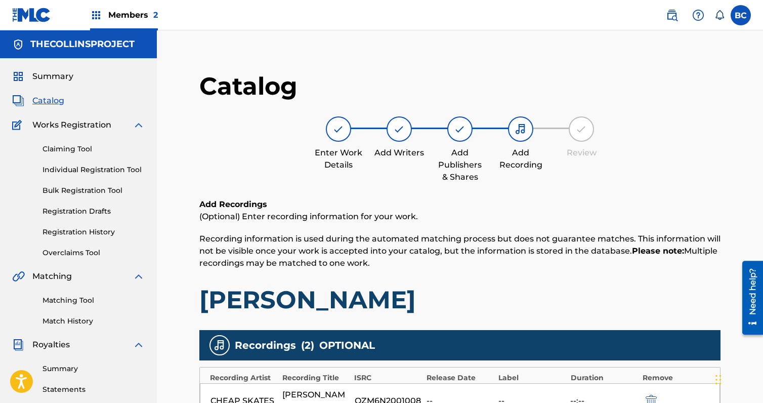
scroll to position [240, 0]
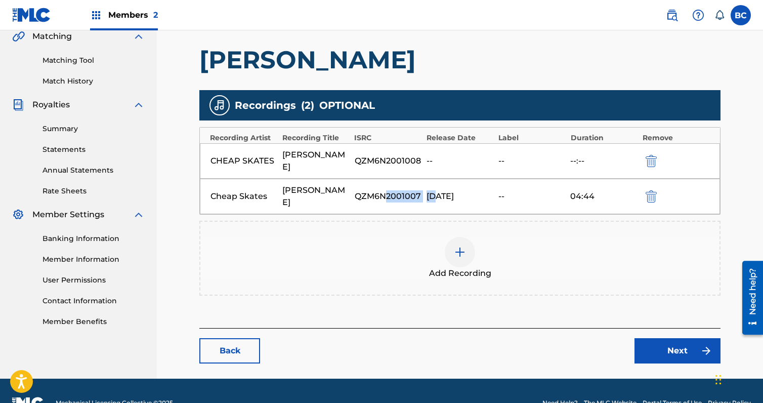
drag, startPoint x: 386, startPoint y: 173, endPoint x: 432, endPoint y: 172, distance: 46.6
click at [432, 179] on div "Cheap Skates [PERSON_NAME] QZM6N2001007 [DATE] 04:44" at bounding box center [460, 196] width 520 height 35
click at [432, 190] on div "[DATE]" at bounding box center [460, 196] width 67 height 12
click at [433, 179] on div "Cheap Skates [PERSON_NAME] QZM6N2001007 [DATE] 04:44" at bounding box center [460, 196] width 520 height 35
click at [654, 190] on img "submit" at bounding box center [651, 196] width 11 height 12
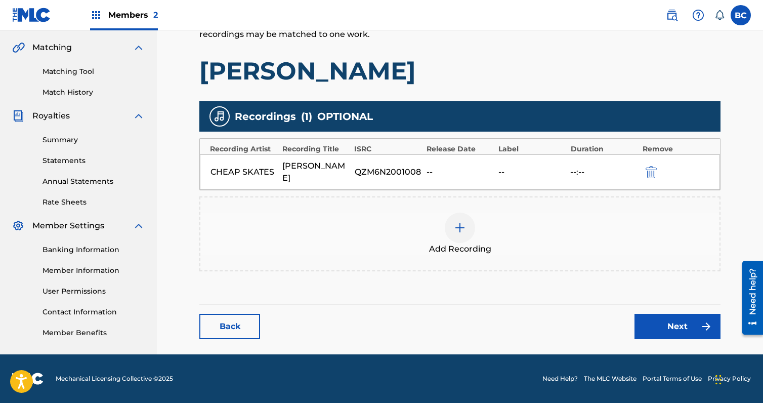
scroll to position [225, 0]
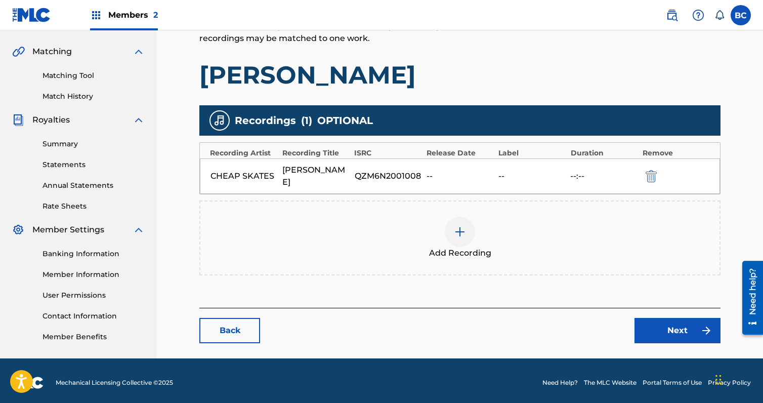
click at [454, 217] on div at bounding box center [460, 232] width 30 height 30
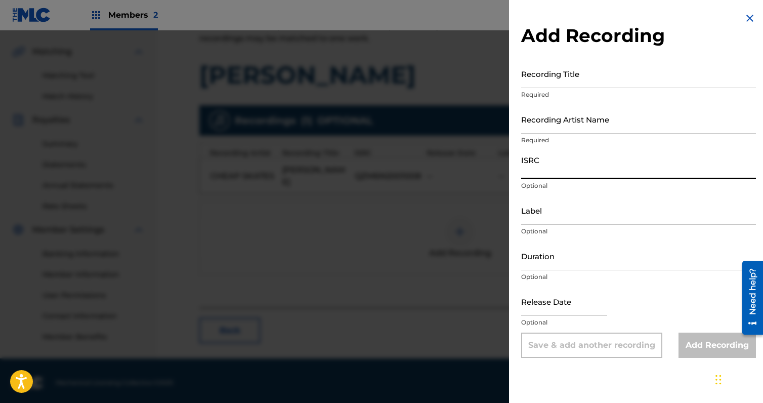
click at [548, 158] on input "ISRC" at bounding box center [638, 164] width 235 height 29
type input "QZM6N2001008"
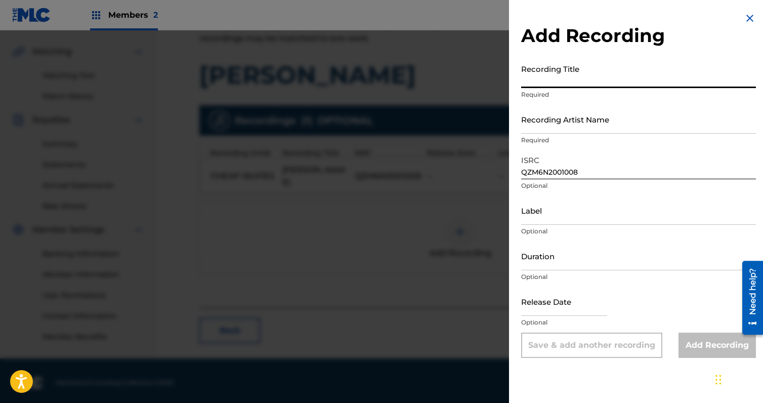
click at [577, 76] on input "Recording Title" at bounding box center [638, 73] width 235 height 29
type input "[PERSON_NAME]"
drag, startPoint x: 559, startPoint y: 126, endPoint x: 555, endPoint y: 119, distance: 8.0
click at [559, 126] on input "Recording Artist Name" at bounding box center [638, 119] width 235 height 29
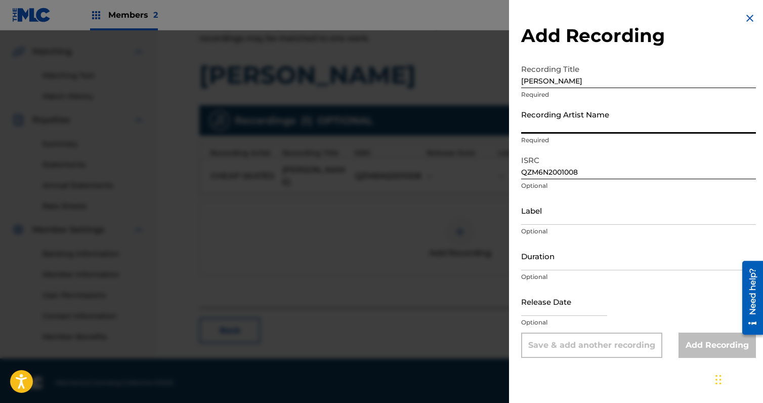
type input "Cheap Skates"
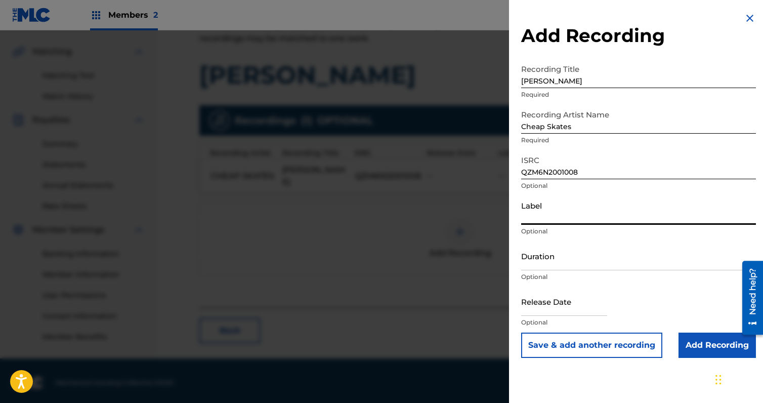
click at [568, 210] on input "Label" at bounding box center [638, 210] width 235 height 29
click at [546, 258] on input "Duration" at bounding box center [638, 255] width 235 height 29
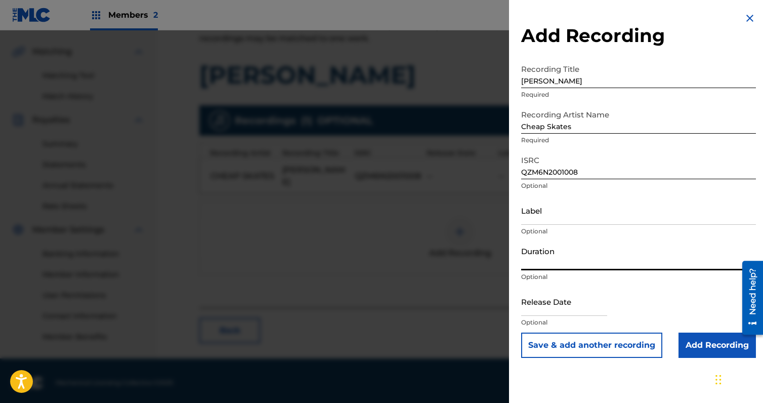
paste input "04:44"
type input "04:44"
click at [566, 299] on input "text" at bounding box center [564, 301] width 86 height 29
select select "8"
select select "2025"
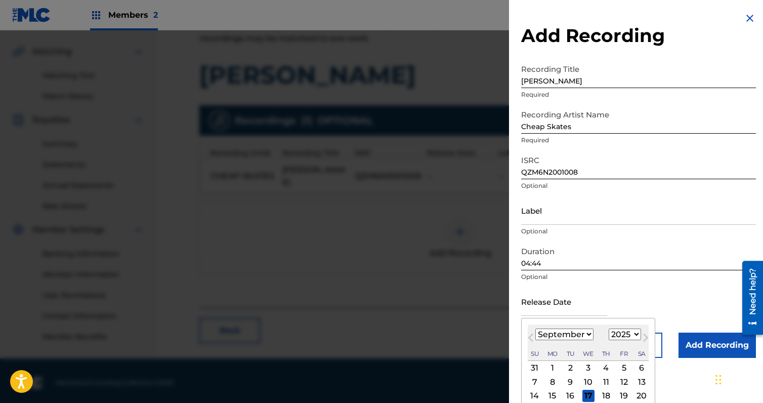
type input "[DATE]"
select select "9"
select select "2020"
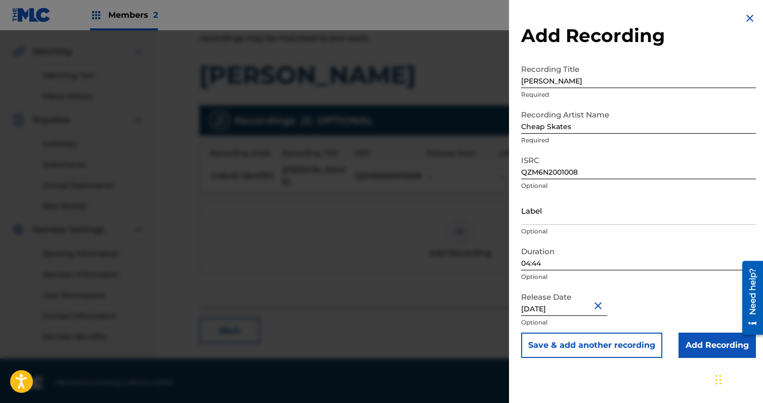
click at [714, 345] on input "Add Recording" at bounding box center [717, 345] width 77 height 25
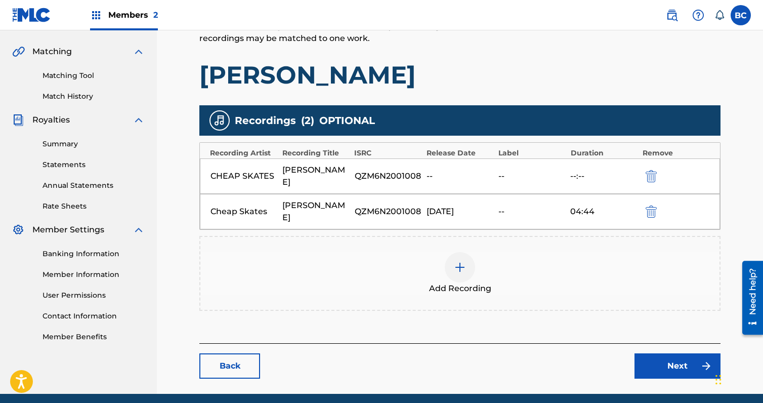
click at [671, 353] on link "Next" at bounding box center [678, 365] width 86 height 25
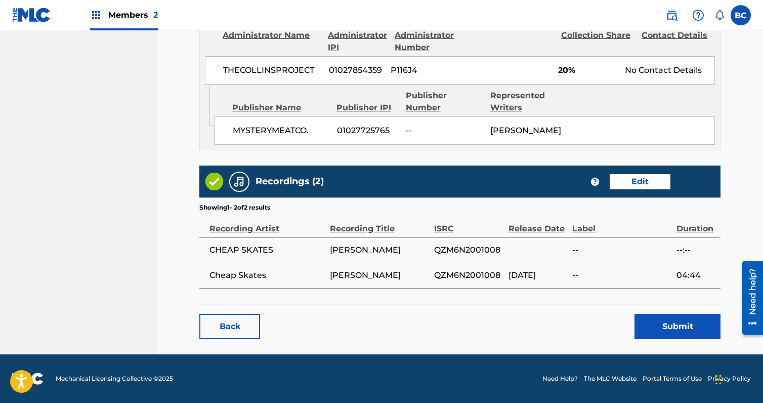
scroll to position [678, 0]
click at [700, 330] on button "Submit" at bounding box center [678, 326] width 86 height 25
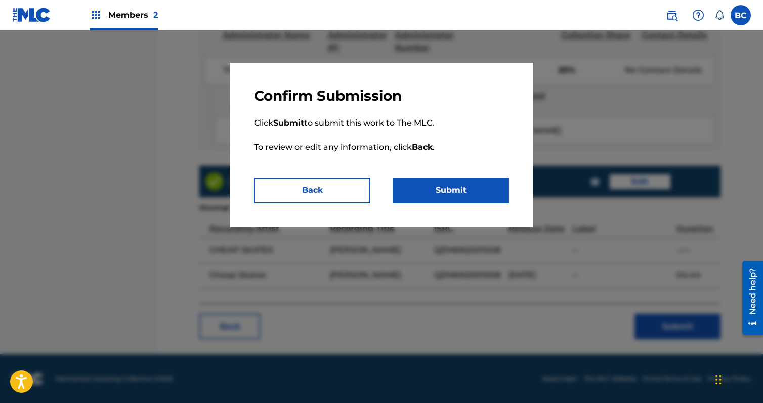
click at [454, 188] on button "Submit" at bounding box center [451, 190] width 116 height 25
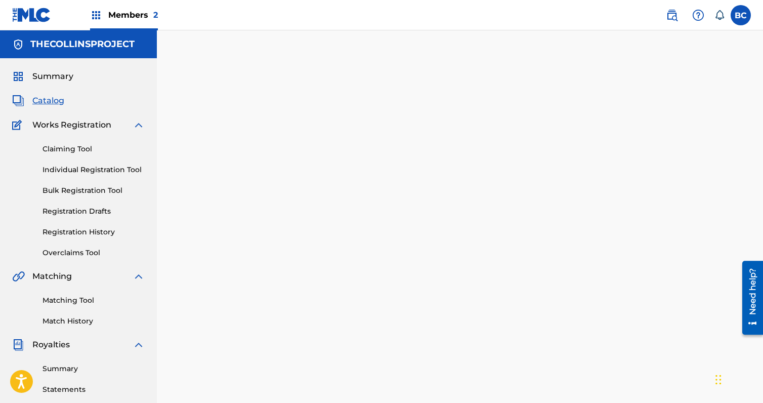
click at [45, 100] on span "Catalog" at bounding box center [48, 101] width 32 height 12
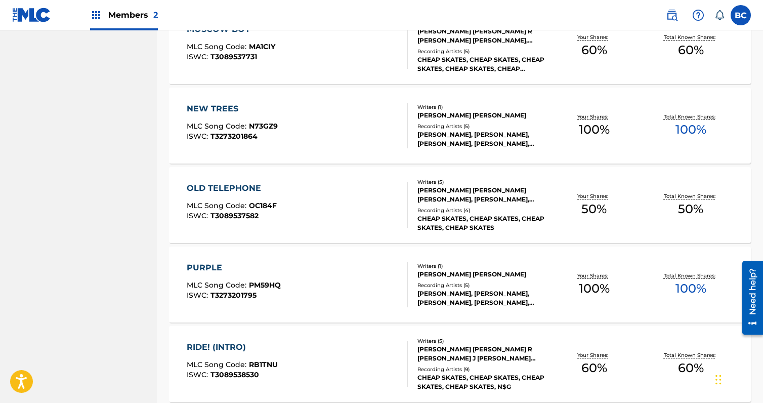
scroll to position [1215, 0]
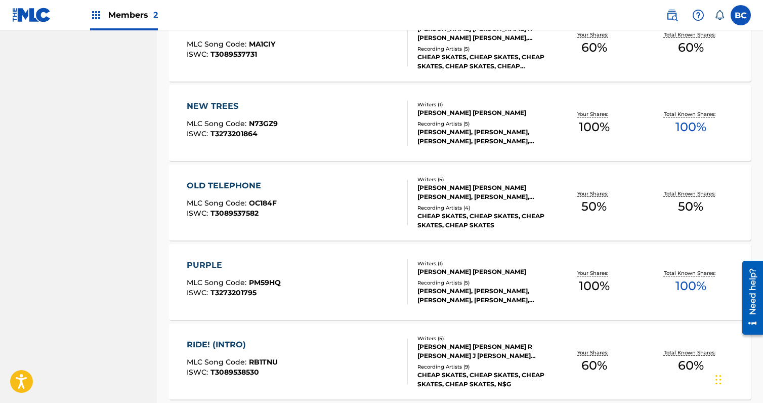
click at [340, 197] on div "OLD TELEPHONE MLC Song Code : OC184F ISWC : T3089537582" at bounding box center [297, 203] width 221 height 46
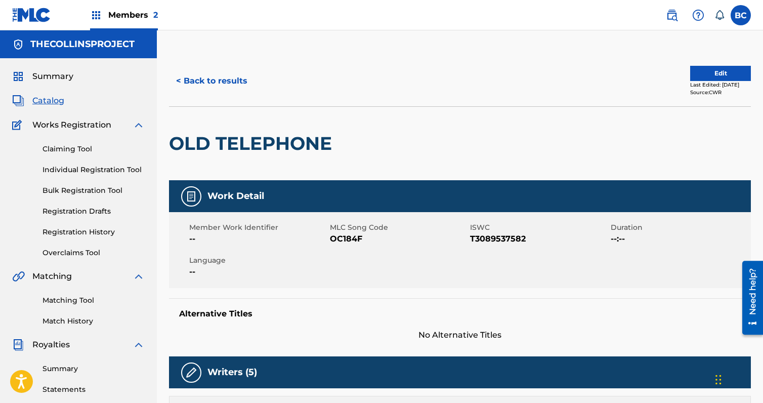
click at [714, 72] on button "Edit" at bounding box center [721, 73] width 61 height 15
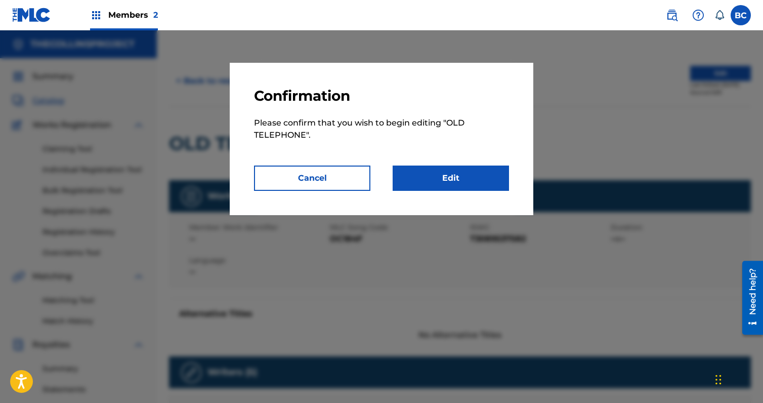
click at [450, 170] on link "Edit" at bounding box center [451, 178] width 116 height 25
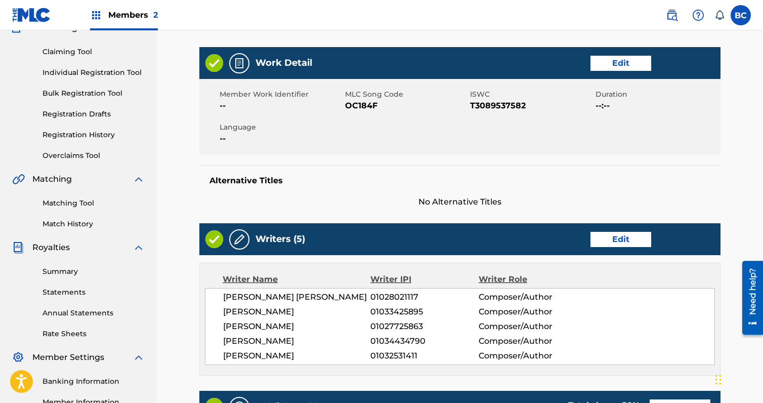
scroll to position [101, 0]
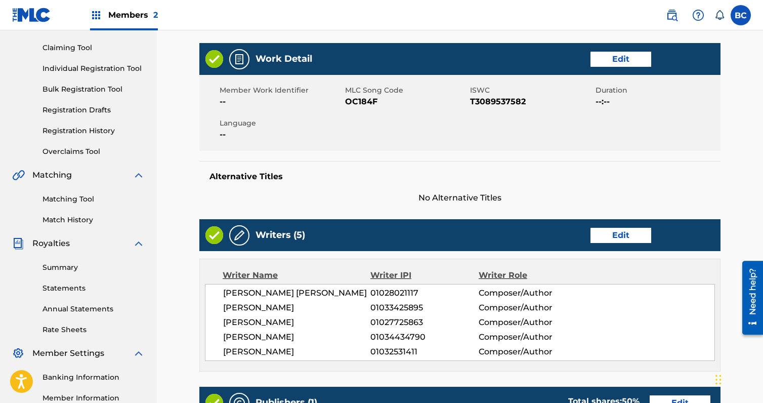
click at [606, 61] on link "Edit" at bounding box center [621, 59] width 61 height 15
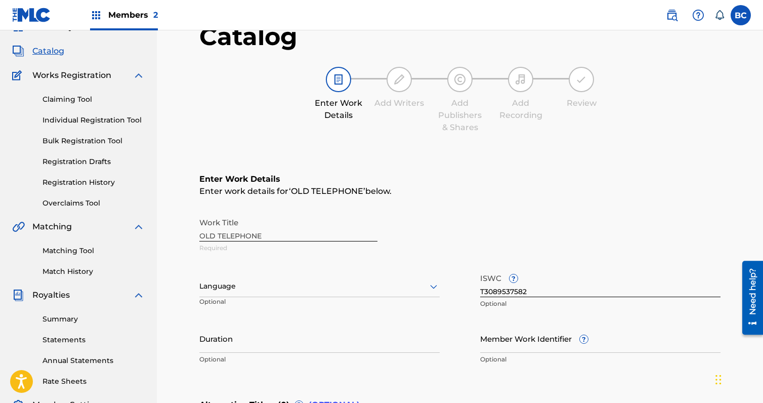
scroll to position [51, 0]
click at [248, 281] on div at bounding box center [319, 285] width 240 height 13
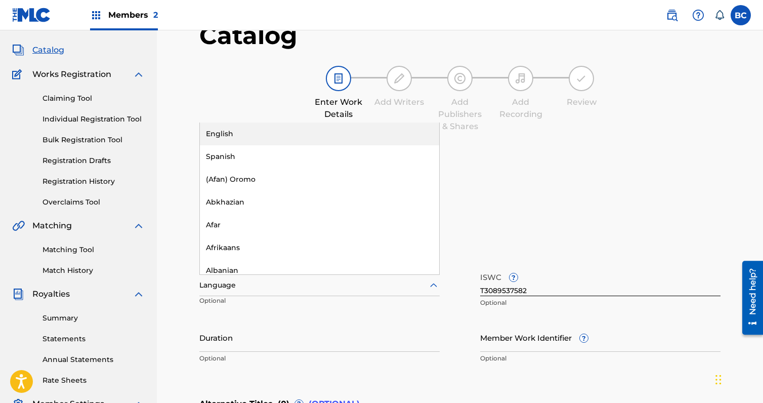
click at [256, 139] on div "English" at bounding box center [319, 134] width 239 height 23
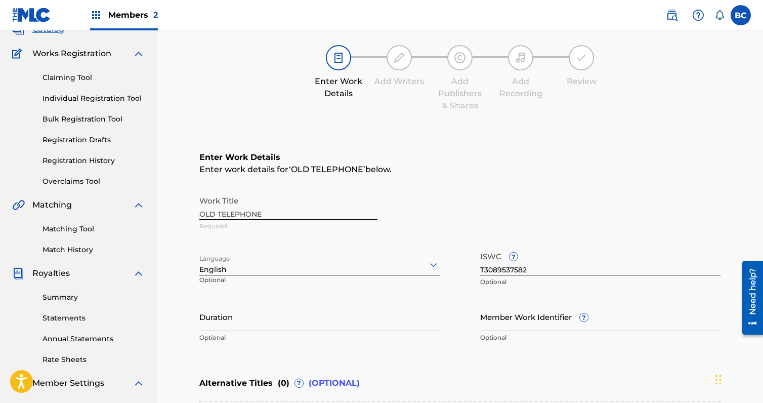
scroll to position [152, 0]
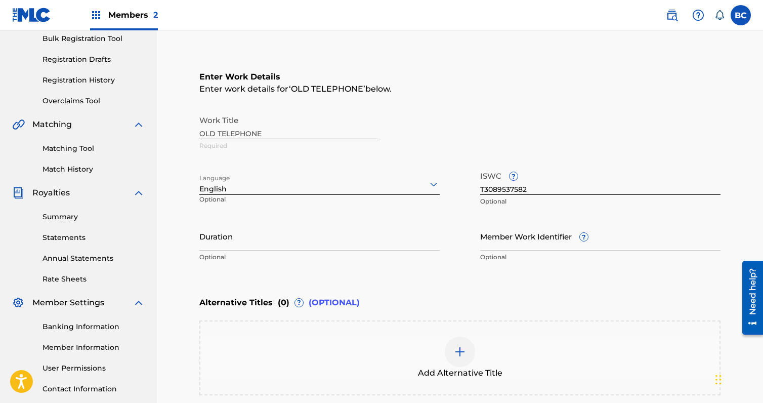
click at [246, 238] on input "Duration" at bounding box center [319, 236] width 240 height 29
paste input "06:42"
type input "06:42"
click at [495, 279] on div "Enter Work Details Enter work details for ‘ OLD TELEPHONE ’ below. Work Title O…" at bounding box center [459, 169] width 521 height 245
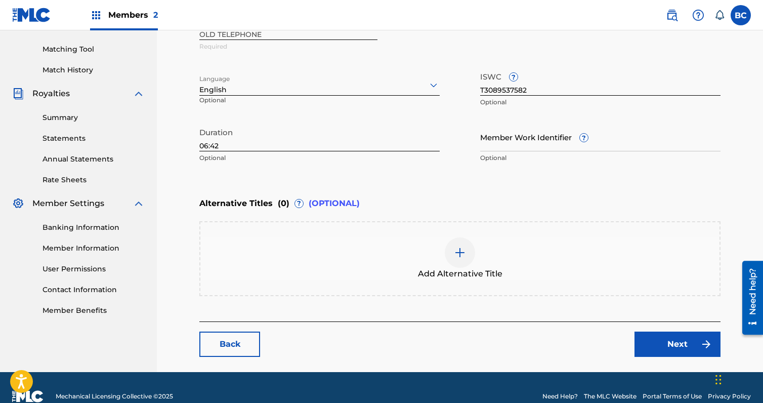
scroll to position [269, 0]
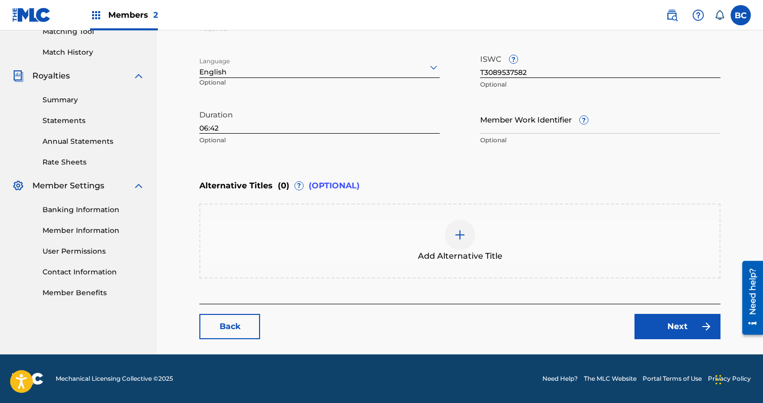
click at [447, 217] on div "Add Alternative Title" at bounding box center [459, 241] width 521 height 75
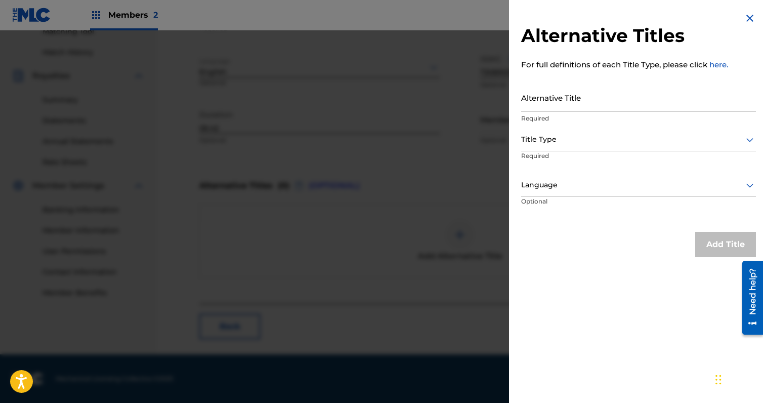
click at [744, 23] on img at bounding box center [750, 18] width 12 height 12
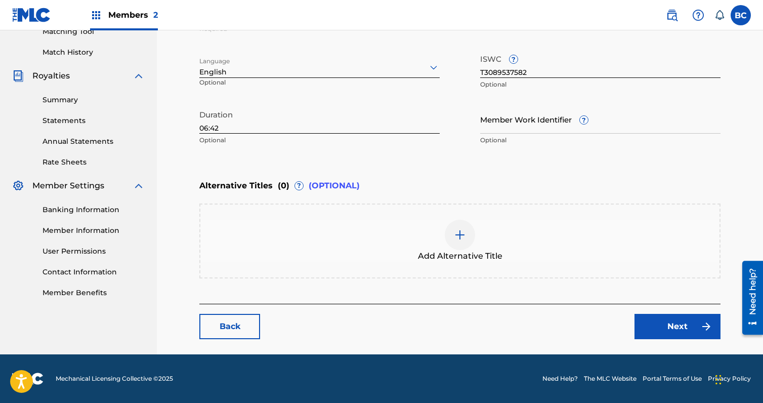
click at [680, 316] on link "Next" at bounding box center [678, 326] width 86 height 25
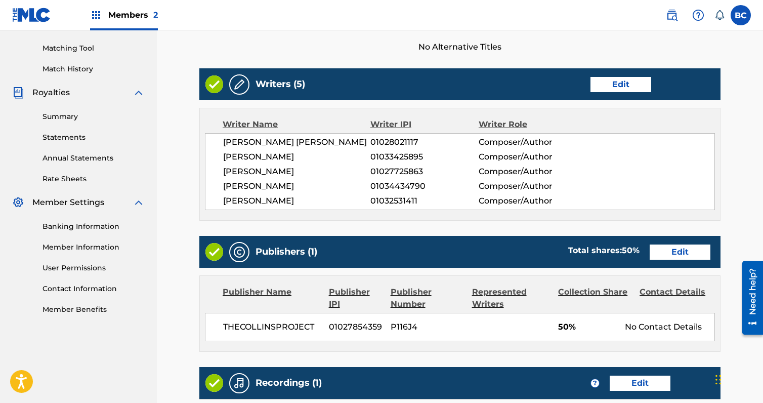
scroll to position [405, 0]
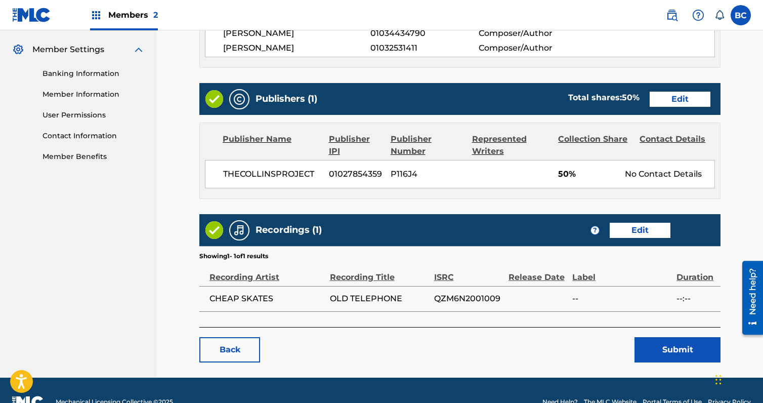
click at [664, 101] on link "Edit" at bounding box center [680, 99] width 61 height 15
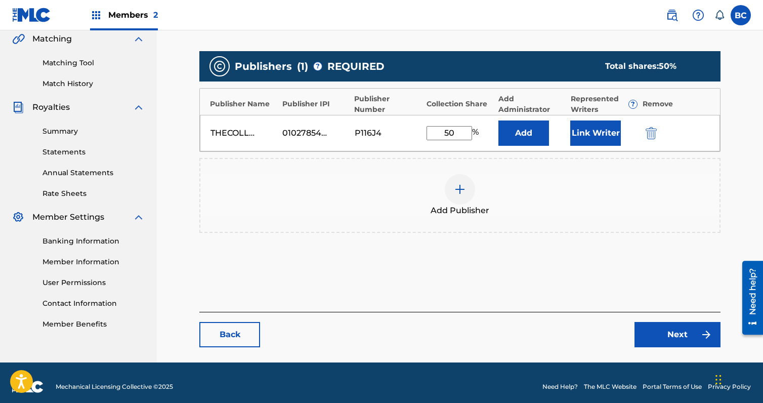
scroll to position [246, 0]
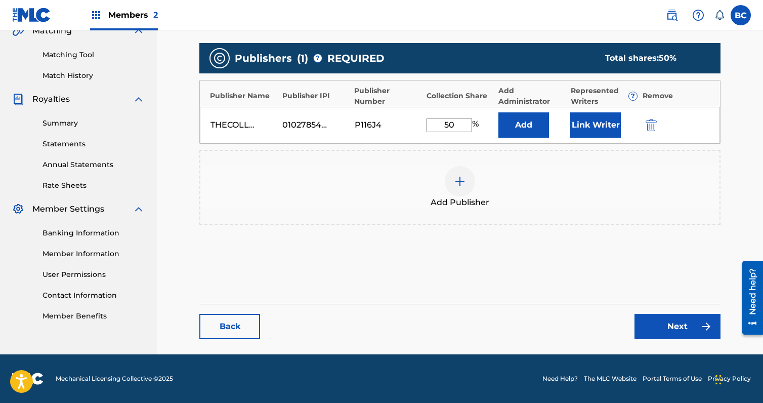
click at [470, 175] on div at bounding box center [460, 181] width 30 height 30
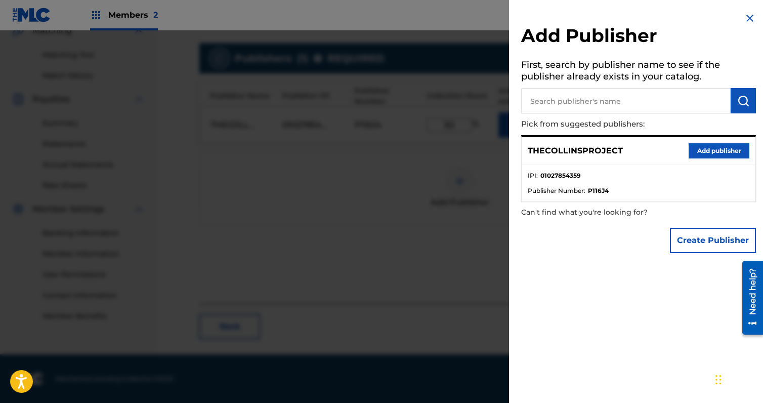
click at [709, 245] on button "Create Publisher" at bounding box center [713, 240] width 86 height 25
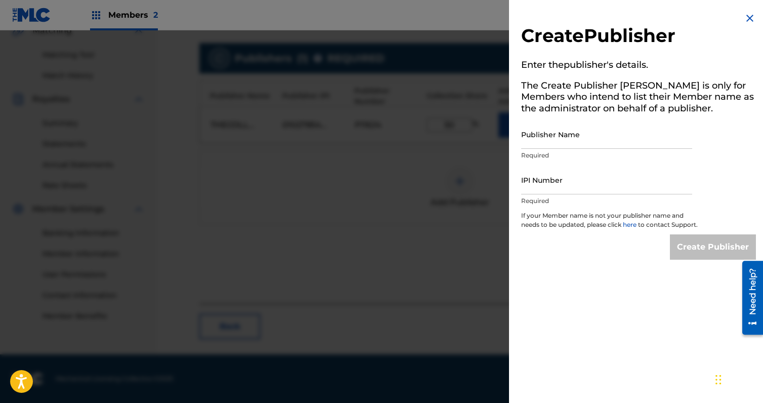
click at [560, 133] on input "Publisher Name" at bounding box center [606, 134] width 171 height 29
type input "MYSTERYMEATCO."
click at [565, 186] on input "IPI Number" at bounding box center [606, 180] width 171 height 29
type input "1027725765"
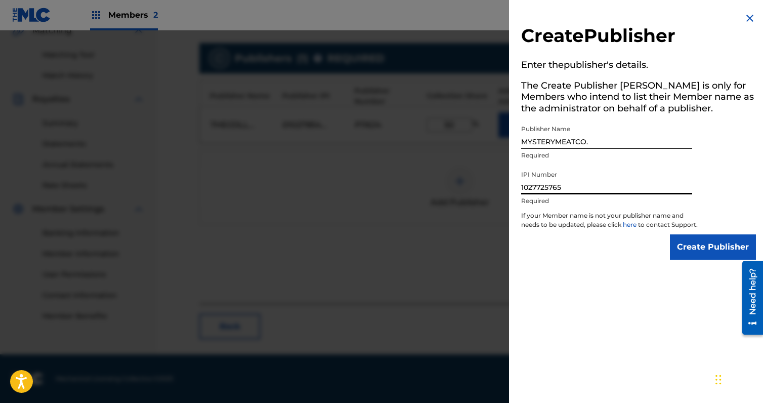
click at [678, 244] on input "Create Publisher" at bounding box center [713, 246] width 86 height 25
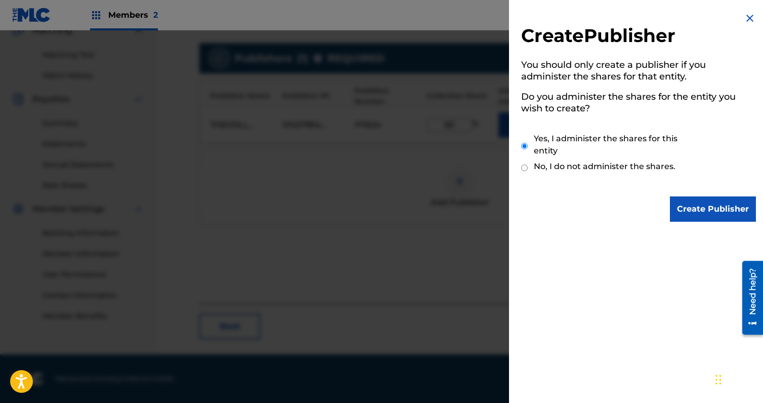
click at [687, 210] on input "Create Publisher" at bounding box center [713, 208] width 86 height 25
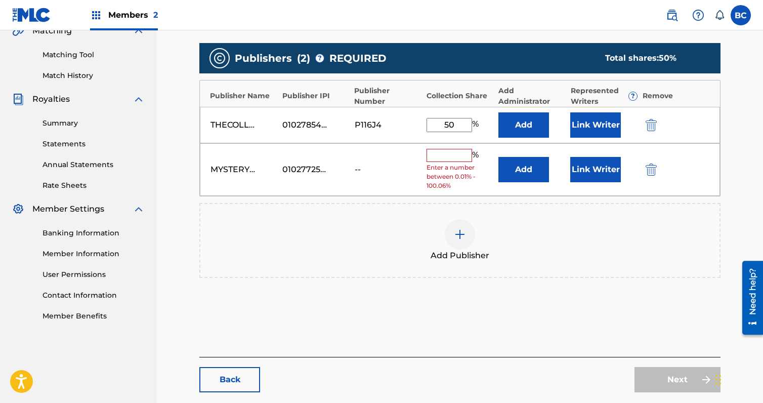
click at [612, 168] on button "Link Writer" at bounding box center [596, 169] width 51 height 25
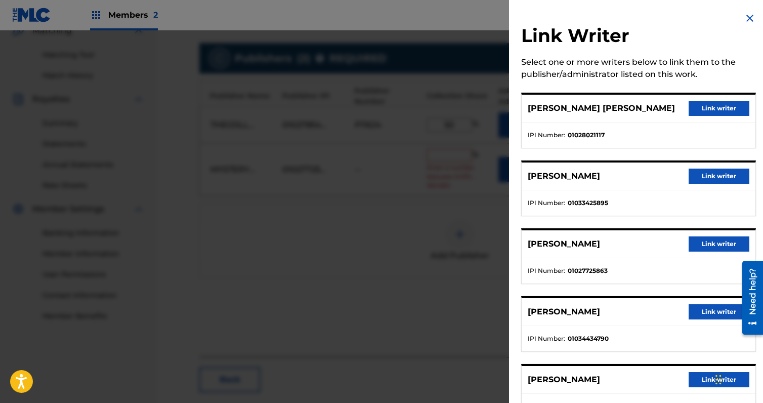
click at [705, 234] on div "[PERSON_NAME] Link writer" at bounding box center [639, 244] width 234 height 28
click at [705, 235] on div "[PERSON_NAME] Link writer" at bounding box center [639, 244] width 234 height 28
click at [705, 237] on button "Link writer" at bounding box center [719, 243] width 61 height 15
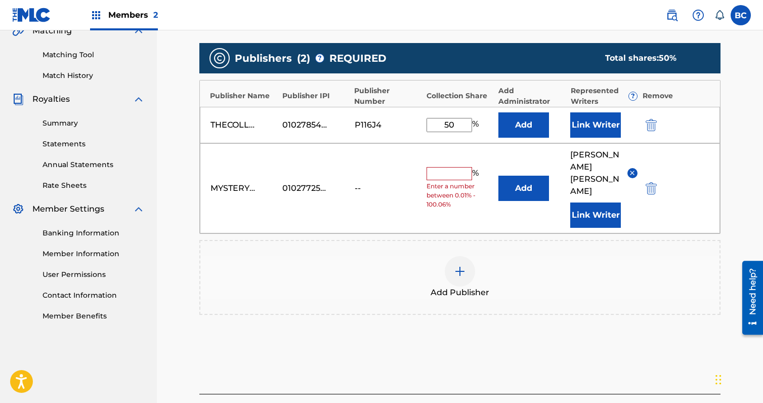
click at [600, 125] on button "Link Writer" at bounding box center [596, 124] width 51 height 25
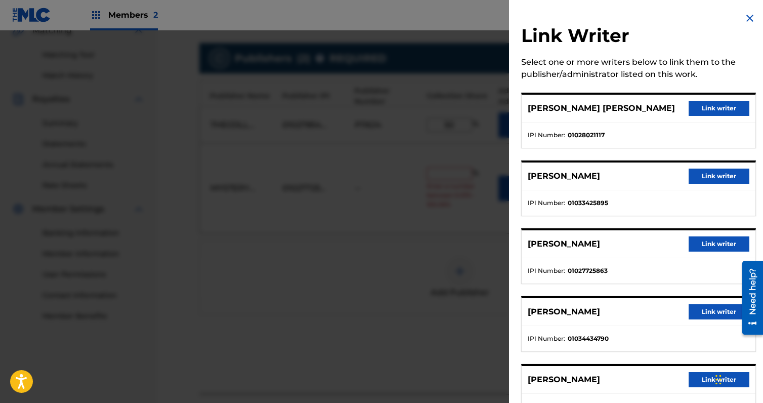
click at [698, 111] on button "Link writer" at bounding box center [719, 108] width 61 height 15
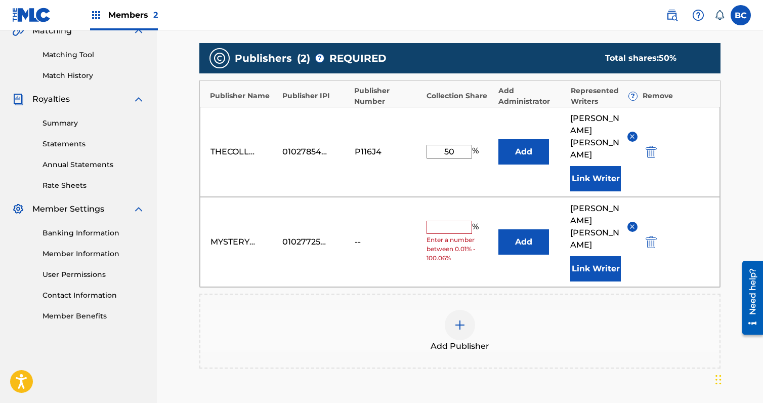
click at [603, 166] on button "Link Writer" at bounding box center [596, 178] width 51 height 25
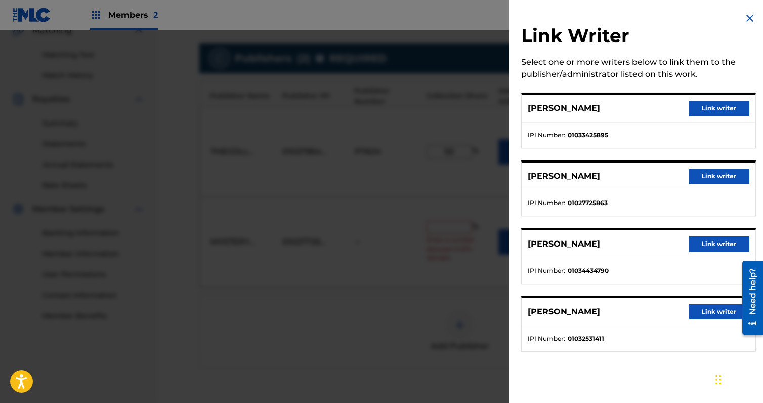
click at [707, 110] on button "Link writer" at bounding box center [719, 108] width 61 height 15
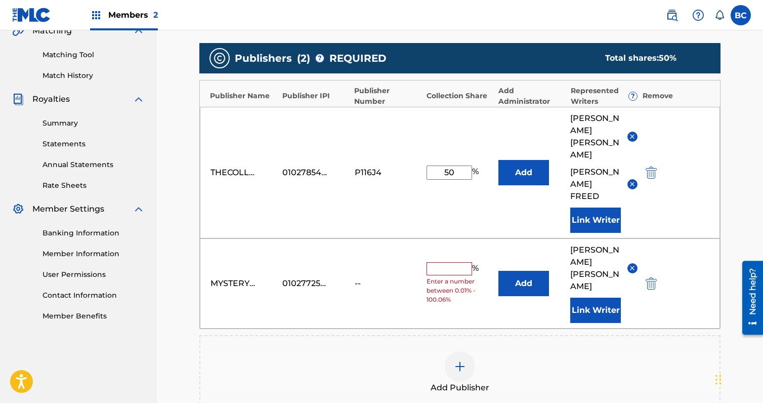
click at [603, 208] on button "Link Writer" at bounding box center [596, 220] width 51 height 25
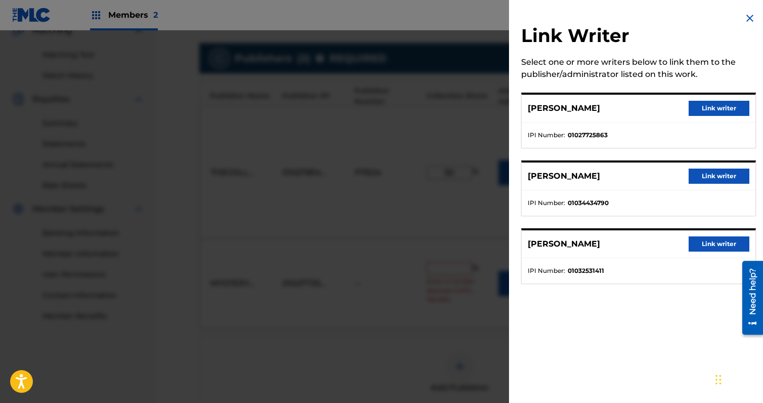
click at [715, 177] on button "Link writer" at bounding box center [719, 176] width 61 height 15
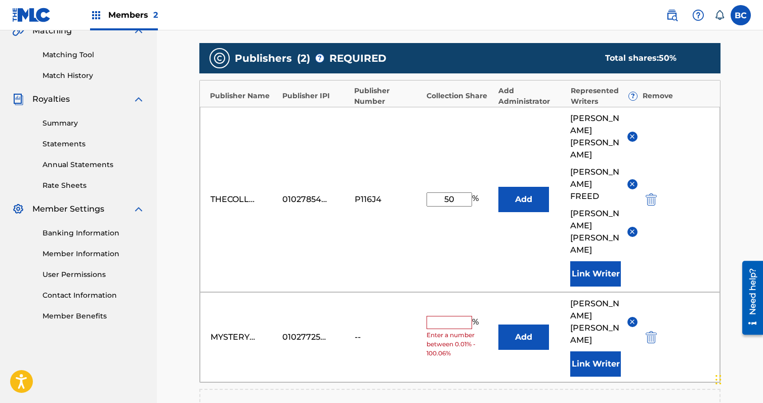
click at [605, 261] on button "Link Writer" at bounding box center [596, 273] width 51 height 25
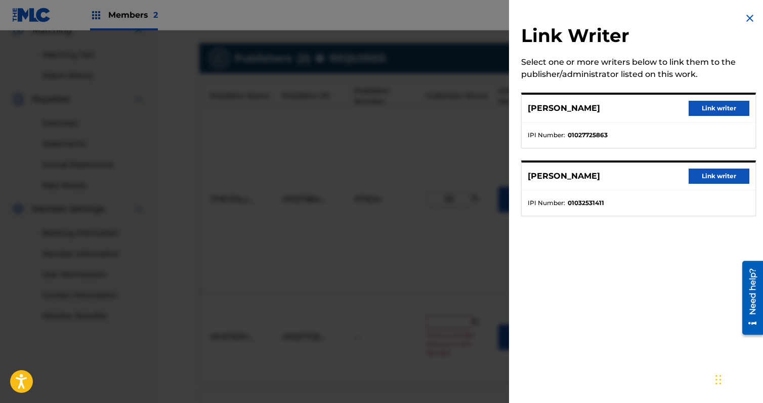
click at [709, 180] on button "Link writer" at bounding box center [719, 176] width 61 height 15
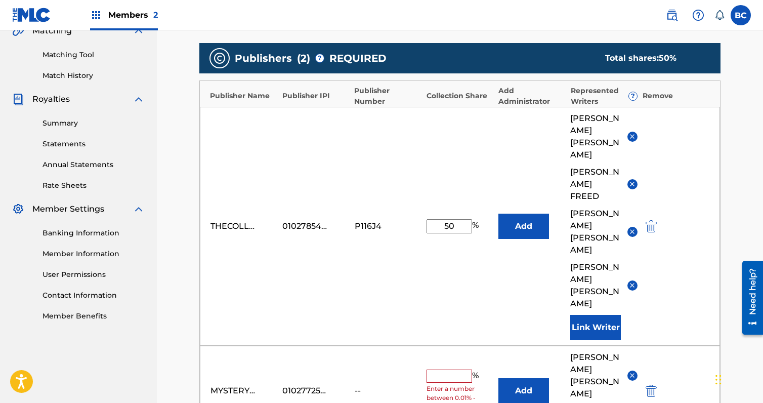
drag, startPoint x: 467, startPoint y: 195, endPoint x: 333, endPoint y: 189, distance: 133.8
click at [335, 189] on div "THECOLLINSPROJECT 01027854359 P116J4 50 % Add [PERSON_NAME] [PERSON_NAME] [PERS…" at bounding box center [460, 226] width 520 height 239
type input "80"
click at [462, 370] on input "text" at bounding box center [450, 376] width 46 height 13
type input "20"
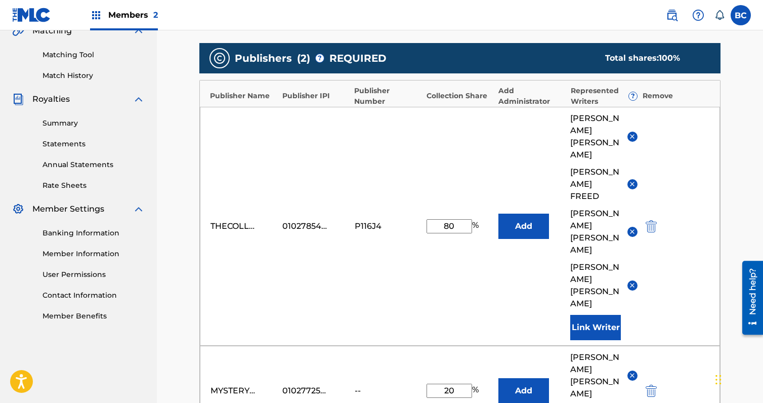
click at [527, 378] on button "Add" at bounding box center [524, 390] width 51 height 25
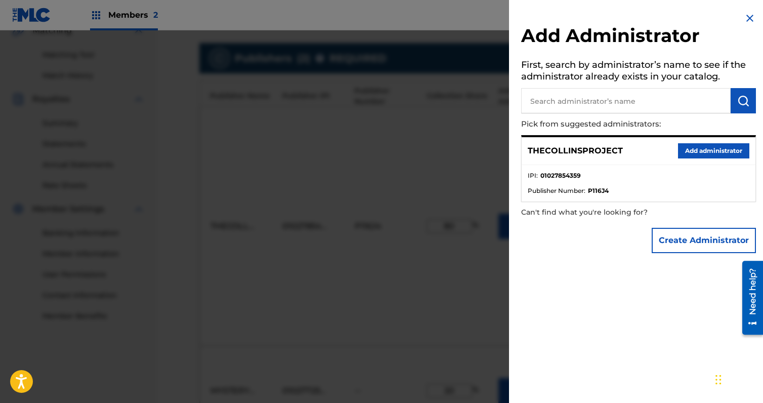
click at [696, 152] on button "Add administrator" at bounding box center [713, 150] width 71 height 15
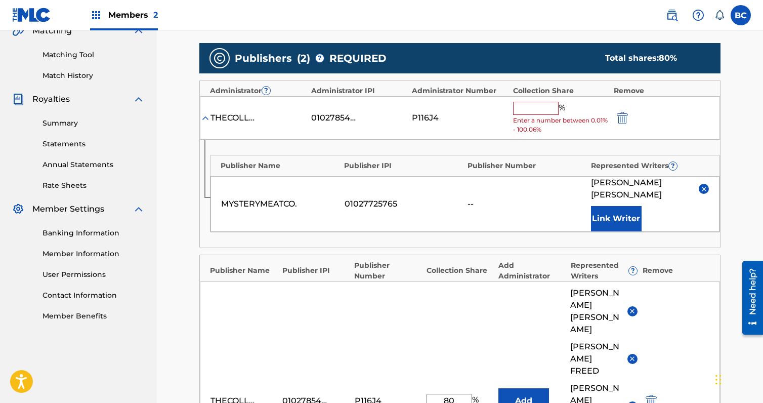
click at [541, 117] on span "Enter a number between 0.01% - 100.06%" at bounding box center [561, 125] width 96 height 18
click at [541, 116] on span "Enter a number between 0.01% - 100.06%" at bounding box center [561, 125] width 96 height 18
click at [542, 109] on input "text" at bounding box center [536, 108] width 46 height 13
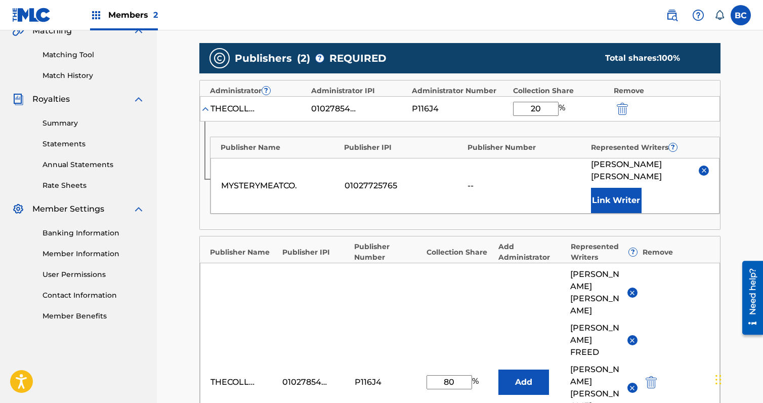
type input "20"
click at [536, 171] on div "MYSTERYMEATCO. 01027725765 -- [PERSON_NAME] Link Writer" at bounding box center [465, 186] width 509 height 56
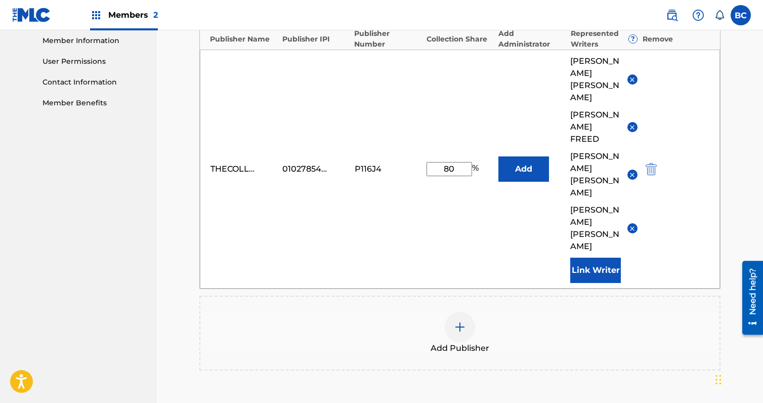
scroll to position [499, 0]
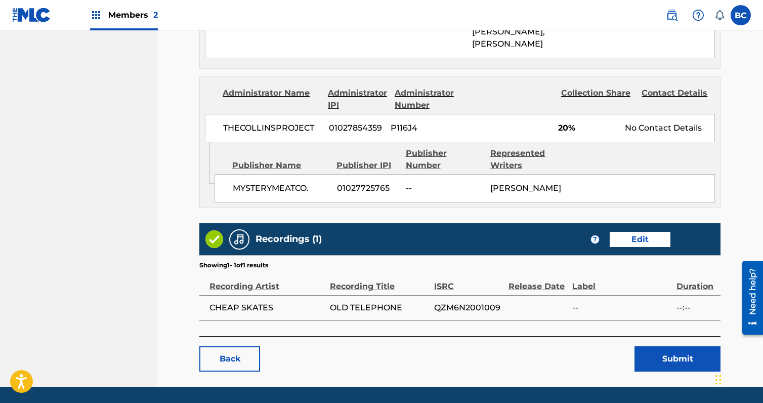
scroll to position [653, 0]
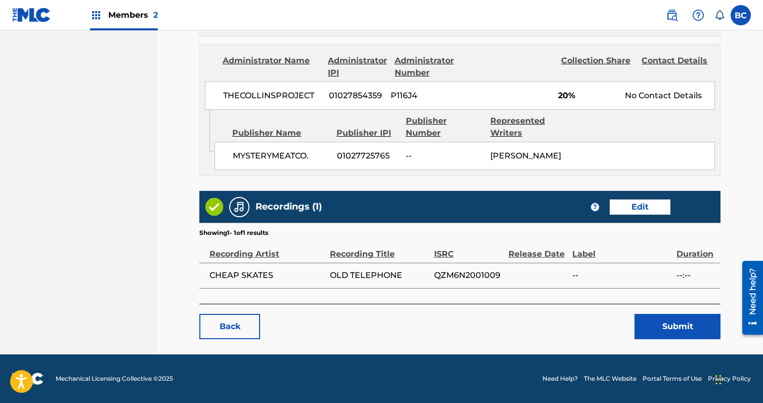
click at [640, 201] on link "Edit" at bounding box center [640, 206] width 61 height 15
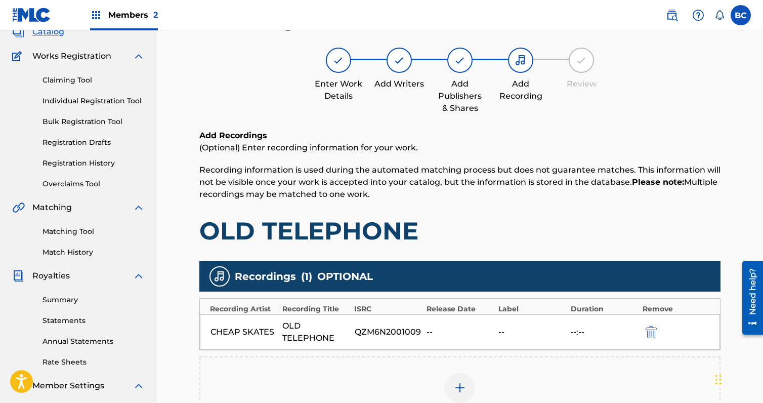
scroll to position [229, 0]
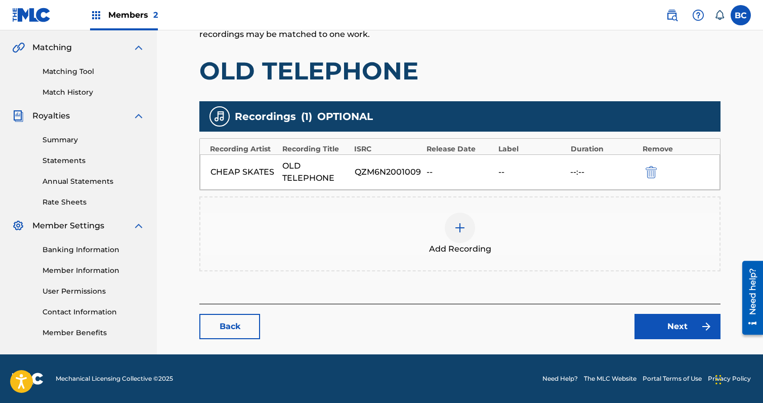
click at [445, 220] on div "Add Recording" at bounding box center [459, 234] width 519 height 43
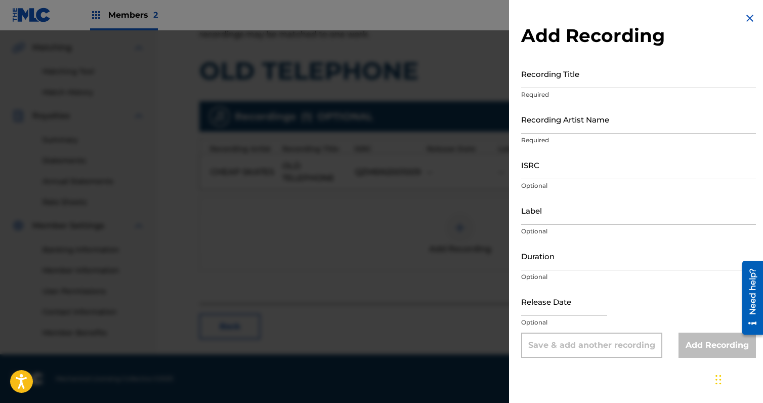
click at [558, 71] on input "Recording Title" at bounding box center [638, 73] width 235 height 29
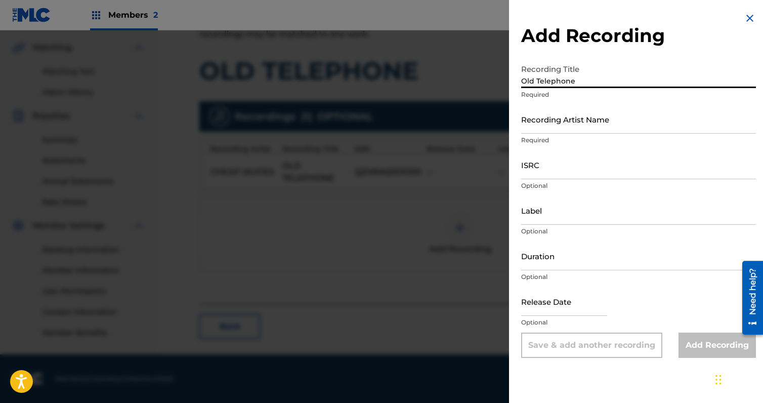
type input "Old Telephone"
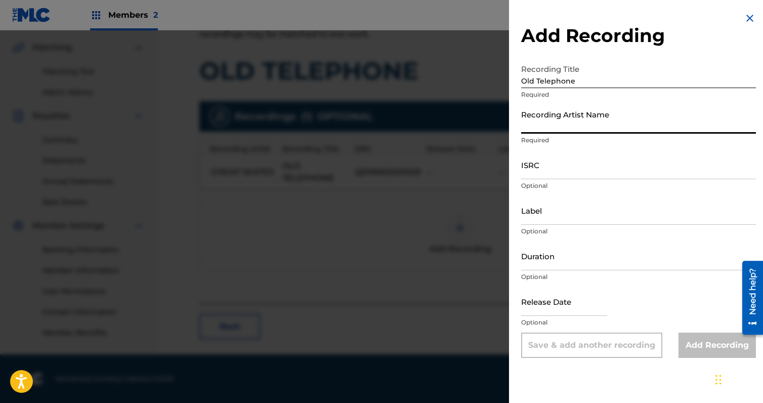
click at [611, 126] on input "Recording Artist Name" at bounding box center [638, 119] width 235 height 29
type input "Cheap Skates"
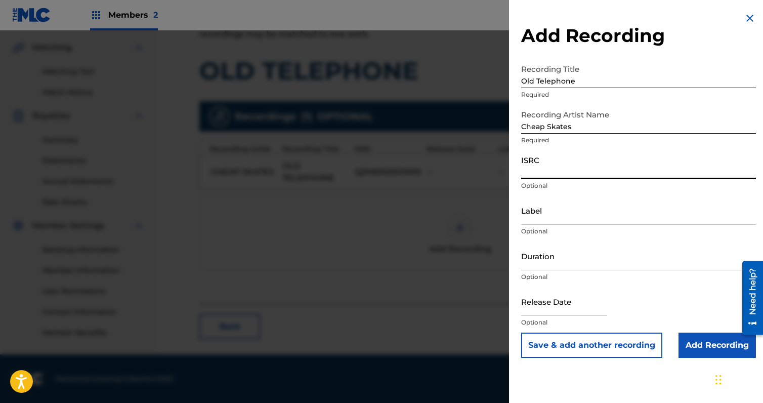
click at [573, 166] on input "ISRC" at bounding box center [638, 164] width 235 height 29
click at [596, 175] on input "QZM6N2001001" at bounding box center [638, 164] width 235 height 29
click at [602, 173] on input "QZM6N2001009" at bounding box center [638, 164] width 235 height 29
click at [592, 176] on input "QZM6N2001009" at bounding box center [638, 164] width 235 height 29
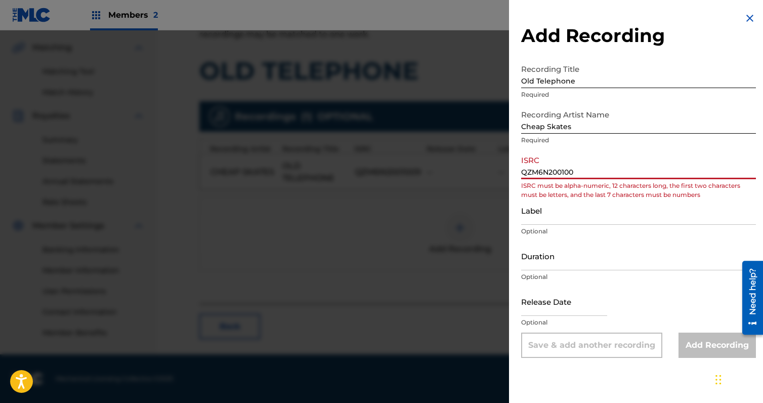
click at [593, 170] on input "QZM6N200100" at bounding box center [638, 164] width 235 height 29
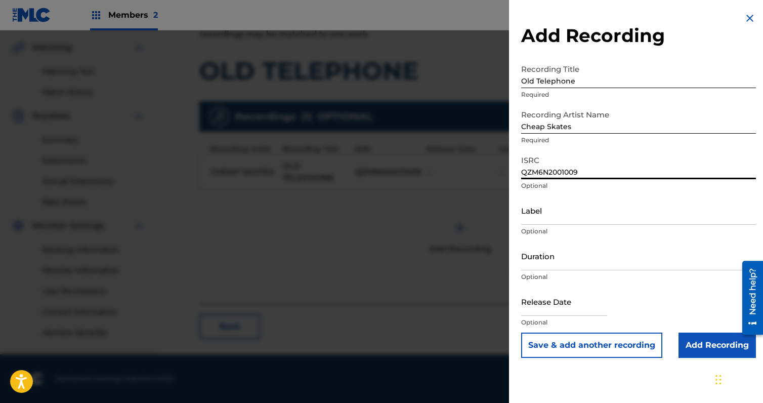
type input "QZM6N2001009"
click at [607, 210] on input "Label" at bounding box center [638, 210] width 235 height 29
click at [568, 251] on input "Duration" at bounding box center [638, 255] width 235 height 29
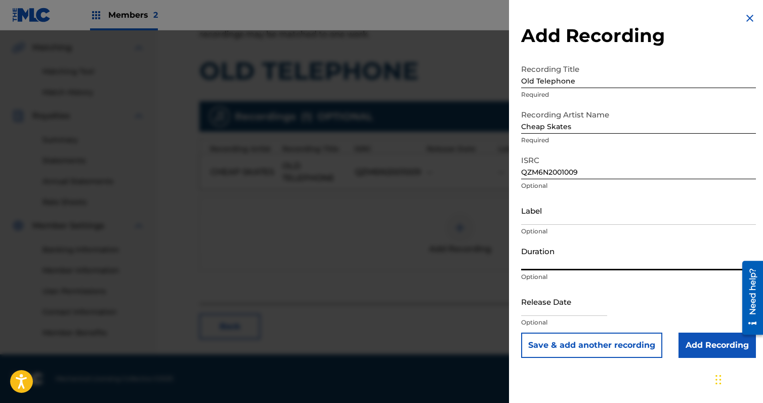
paste input "06:42"
type input "06:42"
click at [578, 293] on input "text" at bounding box center [564, 301] width 86 height 29
select select "8"
select select "2025"
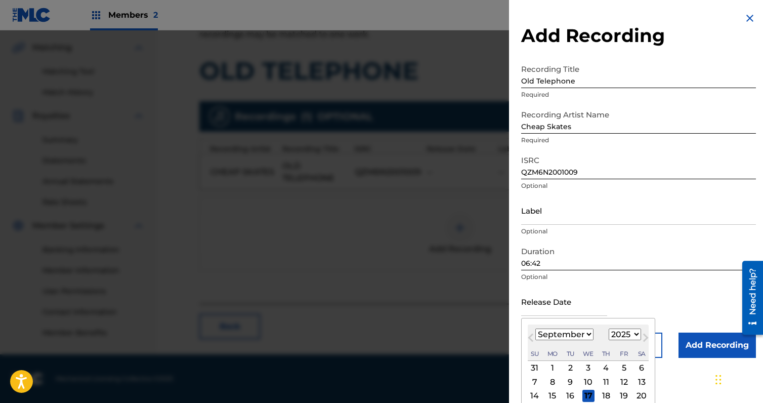
type input "[DATE]"
select select "9"
select select "2020"
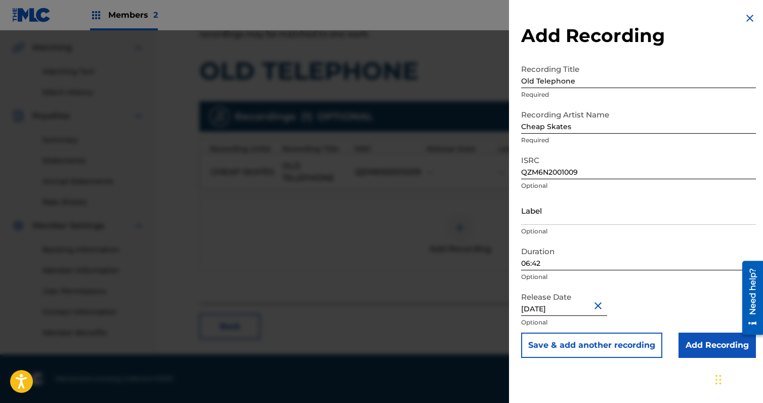
click at [709, 339] on input "Add Recording" at bounding box center [717, 345] width 77 height 25
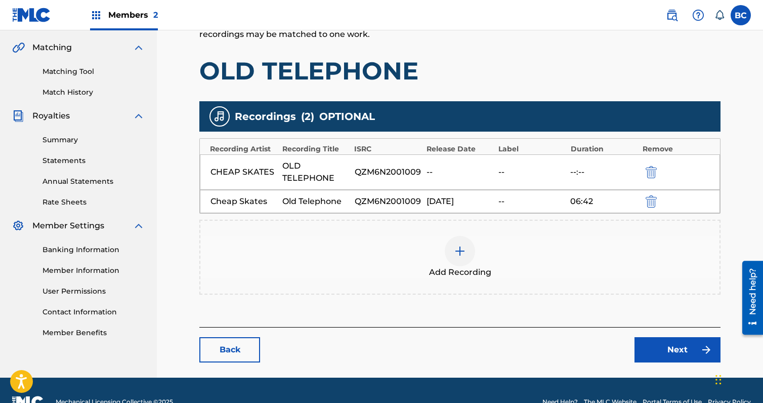
click at [650, 345] on link "Next" at bounding box center [678, 349] width 86 height 25
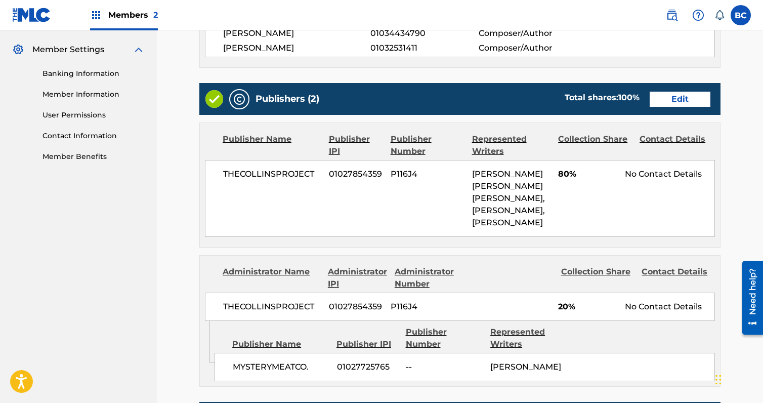
scroll to position [678, 0]
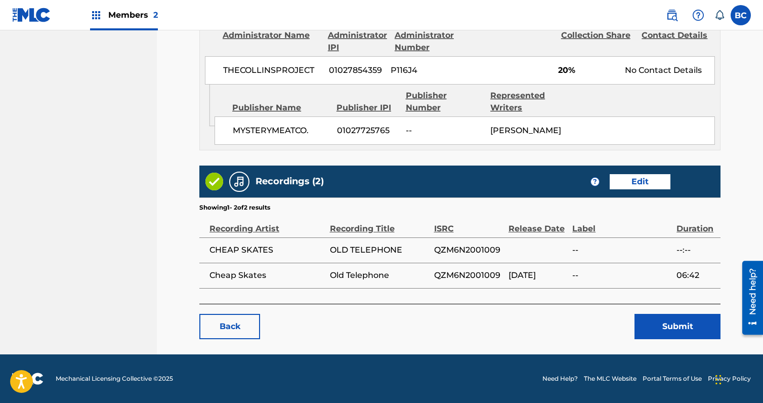
click at [660, 317] on button "Submit" at bounding box center [678, 326] width 86 height 25
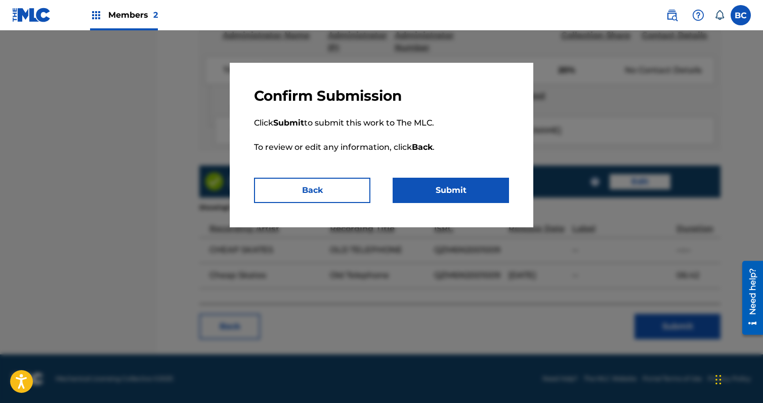
click at [472, 186] on button "Submit" at bounding box center [451, 190] width 116 height 25
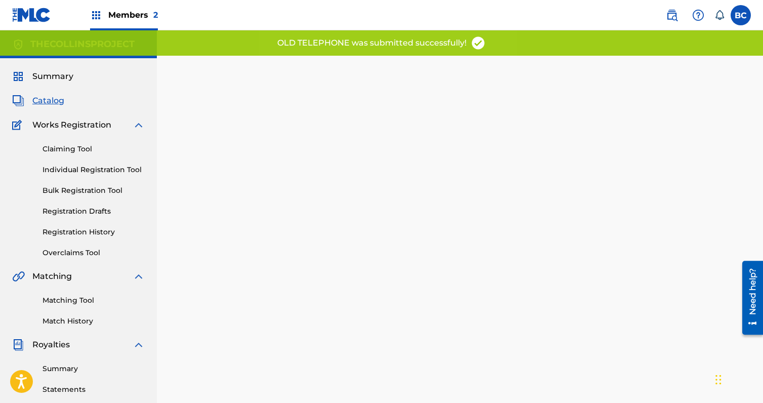
click at [32, 90] on div "Summary Catalog Works Registration Claiming Tool Individual Registration Tool B…" at bounding box center [78, 318] width 157 height 521
click at [38, 102] on span "Catalog" at bounding box center [48, 101] width 32 height 12
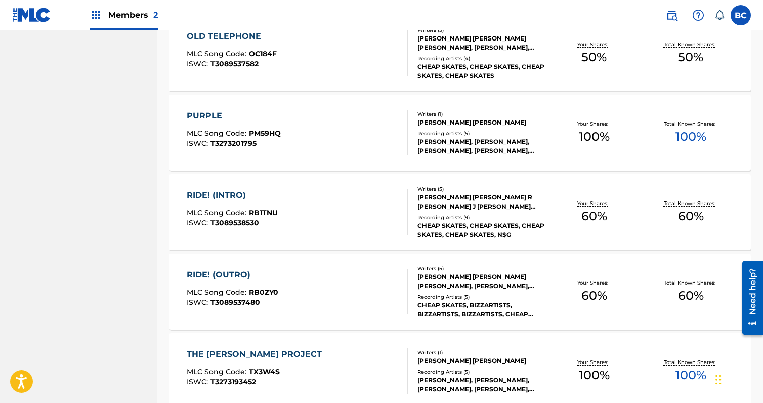
scroll to position [1367, 0]
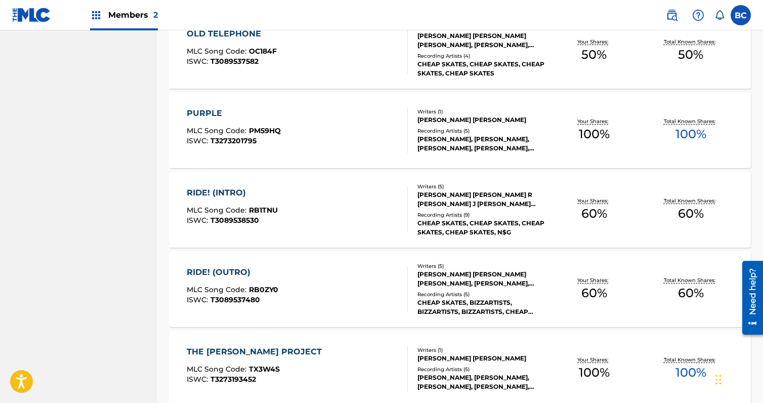
click at [240, 271] on div "RIDE! (OUTRO)" at bounding box center [233, 272] width 92 height 12
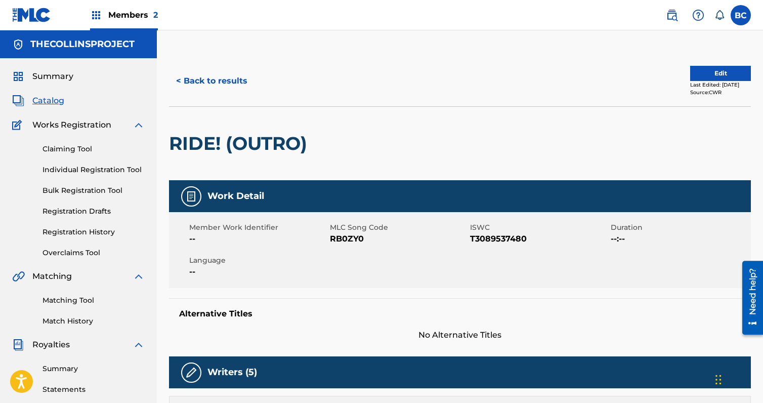
click at [692, 74] on button "Edit" at bounding box center [721, 73] width 61 height 15
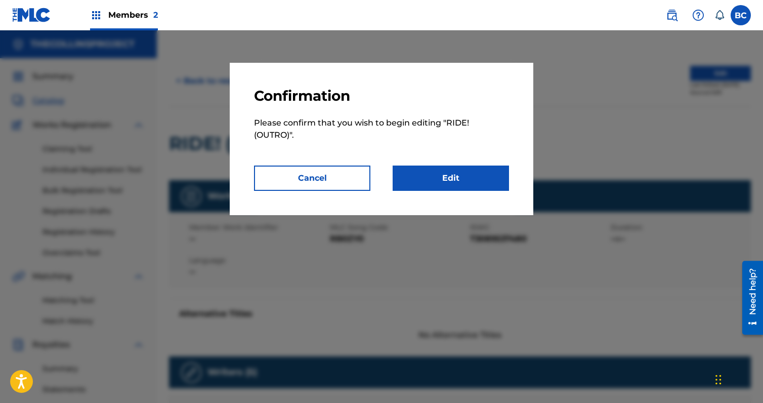
click at [488, 174] on link "Edit" at bounding box center [451, 178] width 116 height 25
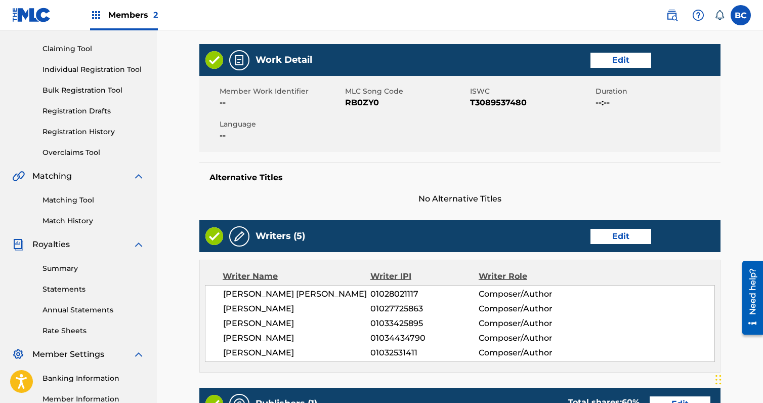
scroll to position [101, 0]
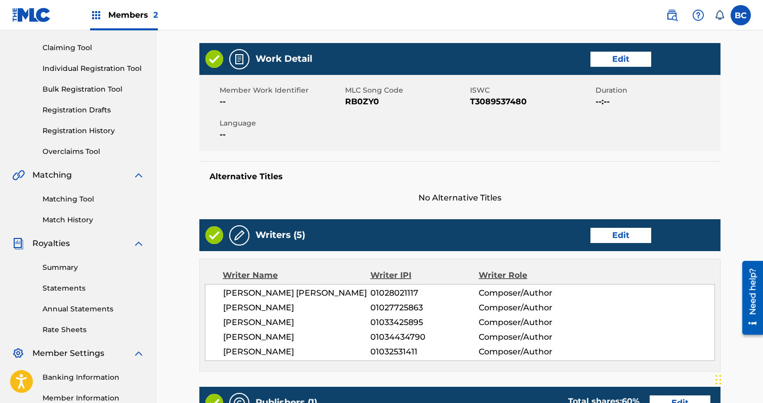
click at [614, 61] on link "Edit" at bounding box center [621, 59] width 61 height 15
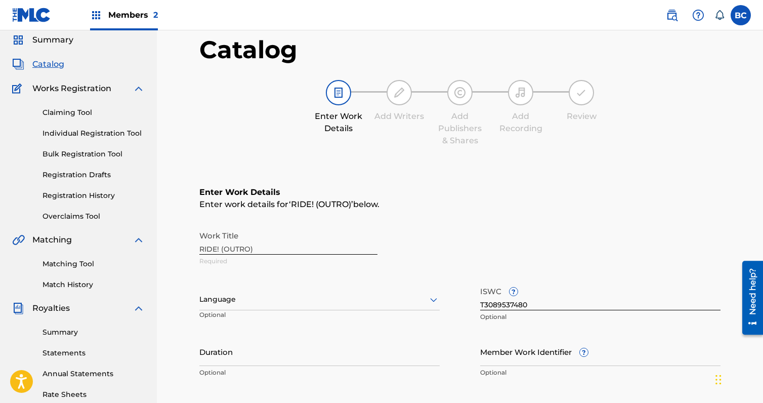
scroll to position [202, 0]
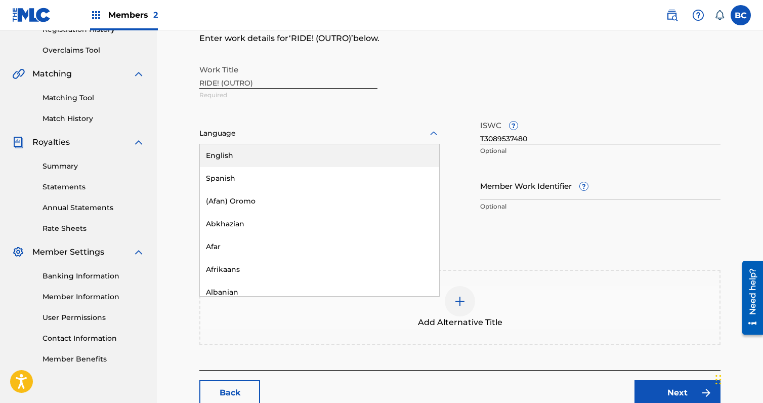
click at [297, 143] on div "Language" at bounding box center [319, 133] width 240 height 21
click at [284, 161] on div "English" at bounding box center [319, 155] width 239 height 23
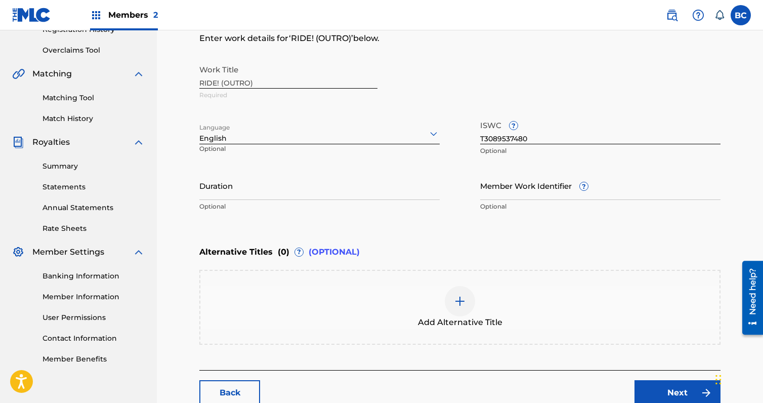
click at [261, 196] on input "Duration" at bounding box center [319, 185] width 240 height 29
paste input "02:37"
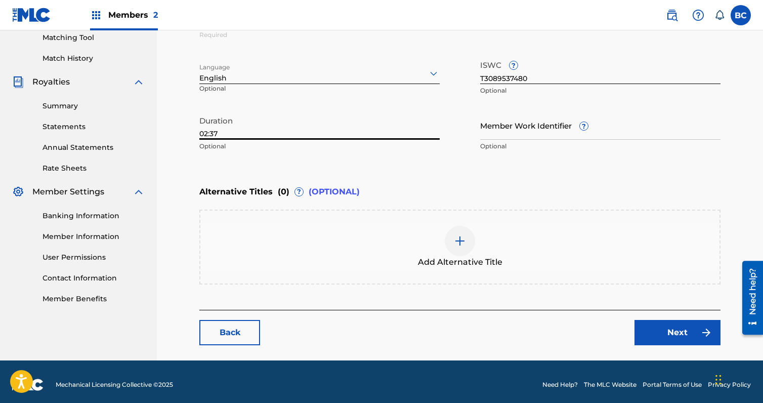
scroll to position [269, 0]
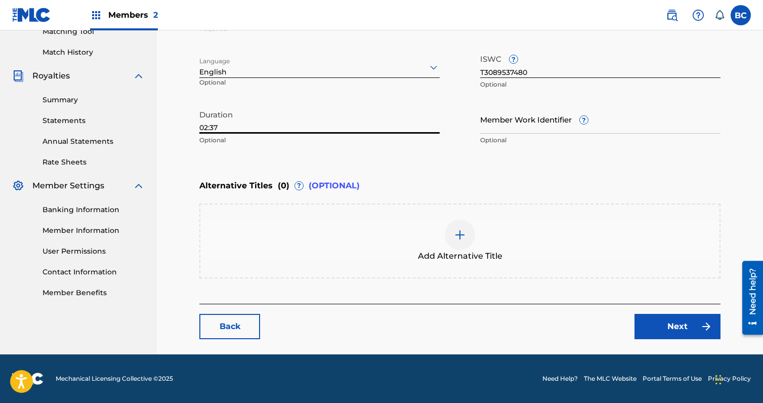
type input "02:37"
click at [678, 325] on link "Next" at bounding box center [678, 326] width 86 height 25
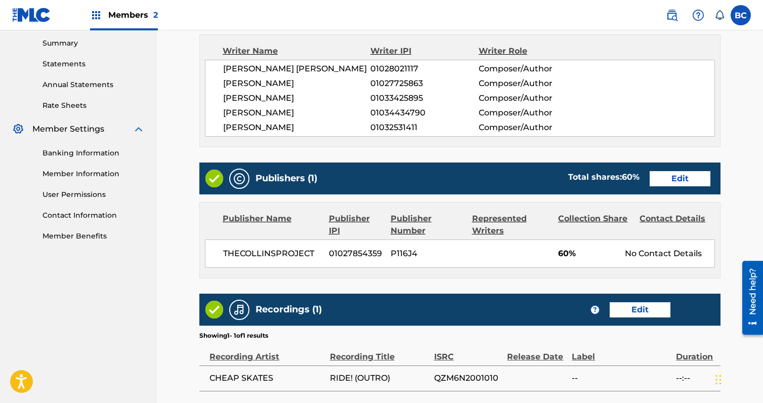
scroll to position [354, 0]
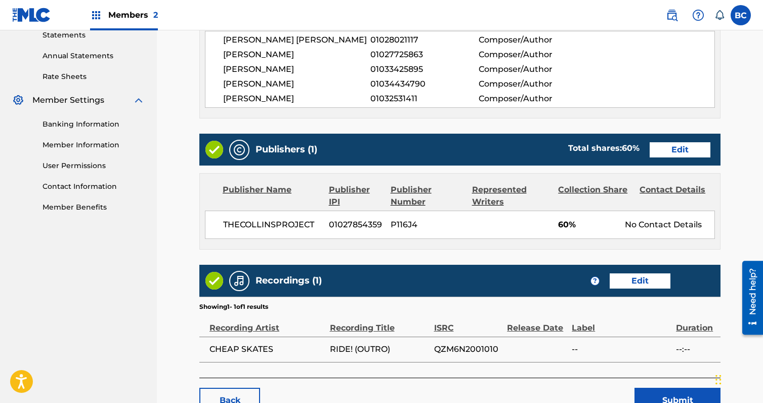
click at [671, 150] on link "Edit" at bounding box center [680, 149] width 61 height 15
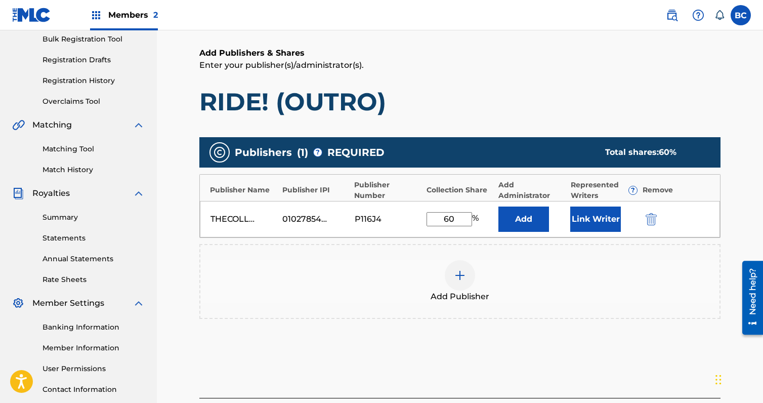
scroll to position [152, 0]
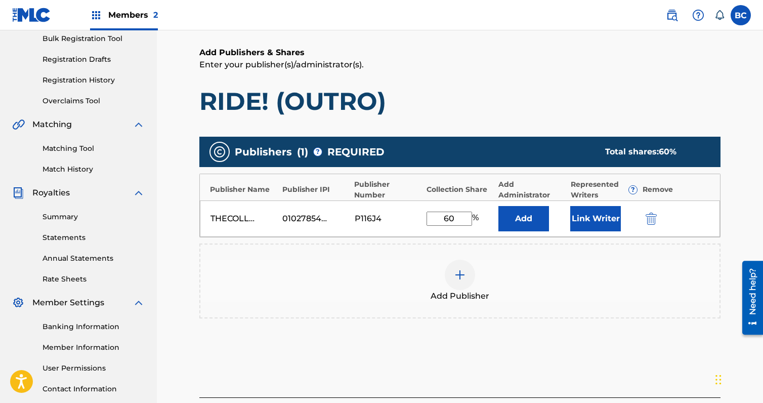
drag, startPoint x: 459, startPoint y: 219, endPoint x: 430, endPoint y: 226, distance: 29.6
click at [432, 225] on input "60" at bounding box center [450, 219] width 46 height 14
type input "100"
click at [602, 217] on button "Link Writer" at bounding box center [596, 218] width 51 height 25
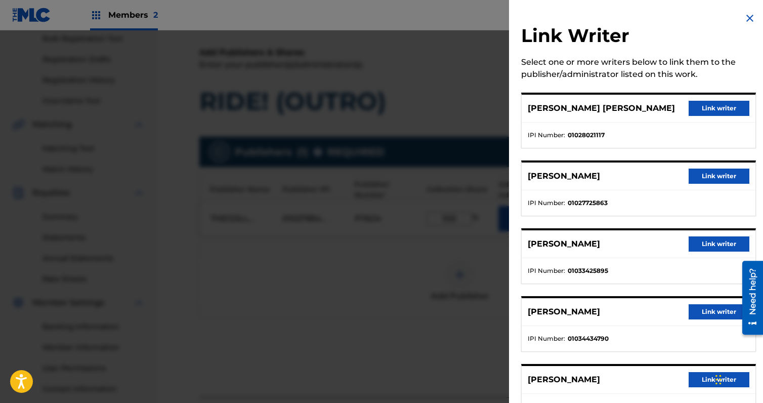
click at [709, 109] on button "Link writer" at bounding box center [719, 108] width 61 height 15
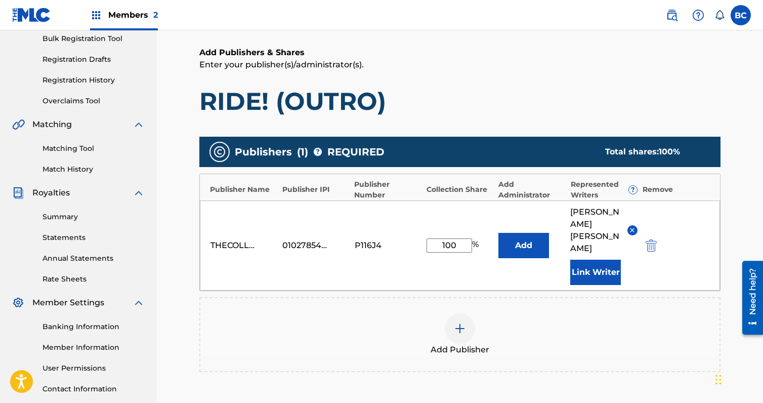
click at [610, 260] on button "Link Writer" at bounding box center [596, 272] width 51 height 25
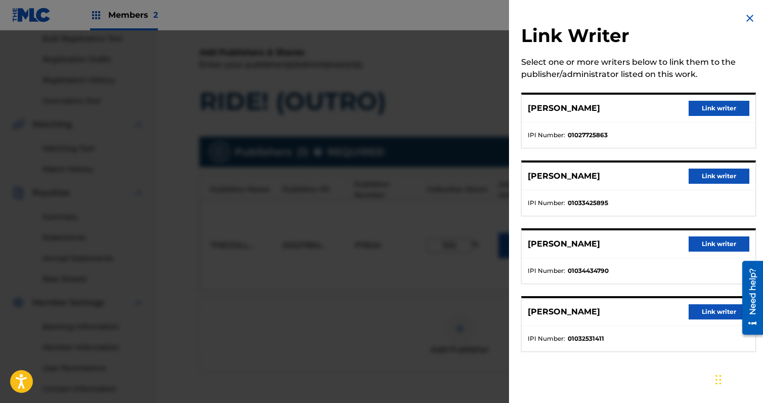
drag, startPoint x: 699, startPoint y: 184, endPoint x: 705, endPoint y: 177, distance: 9.3
click at [699, 183] on div "[PERSON_NAME] Link writer" at bounding box center [639, 177] width 234 height 28
click at [706, 175] on button "Link writer" at bounding box center [719, 176] width 61 height 15
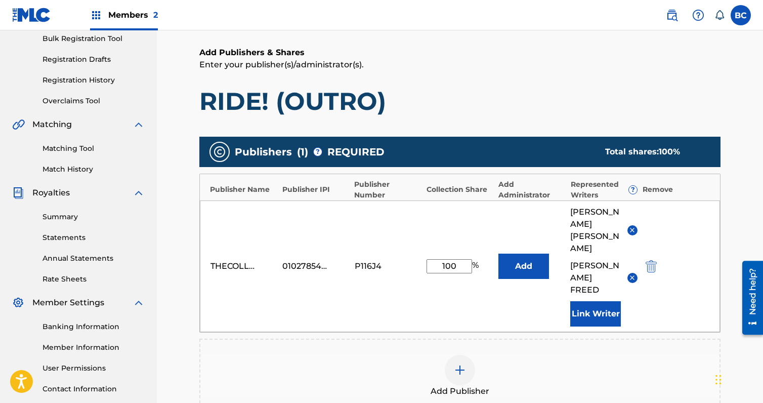
drag, startPoint x: 598, startPoint y: 288, endPoint x: 593, endPoint y: 296, distance: 10.0
click at [598, 288] on div "[PERSON_NAME] [PERSON_NAME] [PERSON_NAME] Link Writer" at bounding box center [604, 266] width 67 height 120
click at [593, 301] on button "Link Writer" at bounding box center [596, 313] width 51 height 25
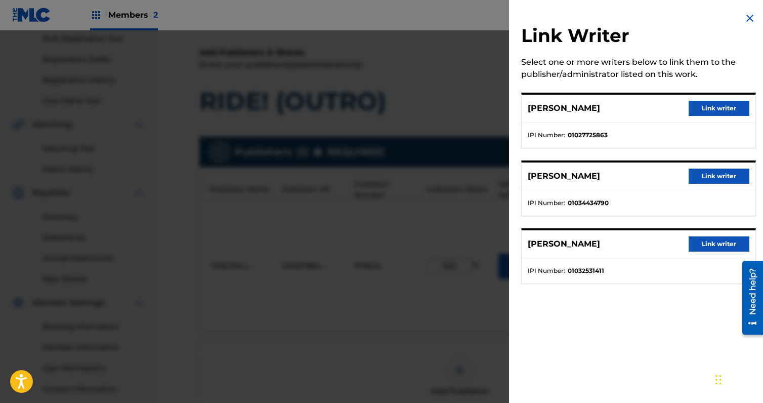
click at [696, 244] on button "Link writer" at bounding box center [719, 243] width 61 height 15
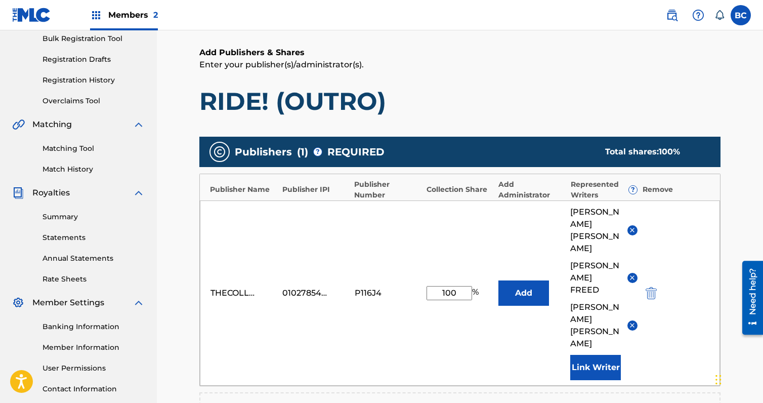
click at [604, 355] on button "Link Writer" at bounding box center [596, 367] width 51 height 25
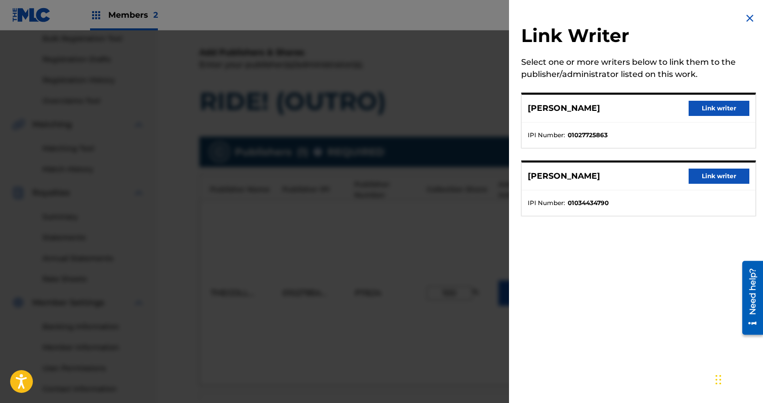
click at [708, 172] on button "Link writer" at bounding box center [719, 176] width 61 height 15
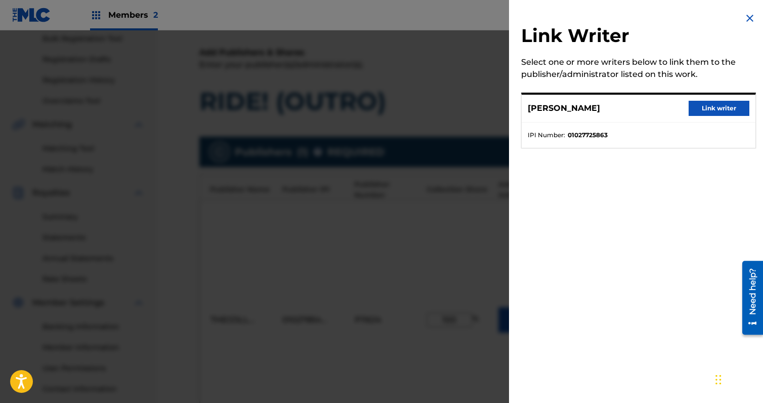
click at [708, 105] on button "Link writer" at bounding box center [719, 108] width 61 height 15
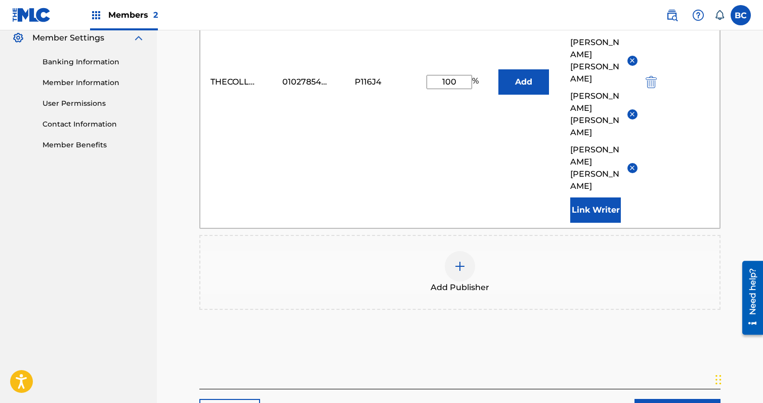
scroll to position [429, 0]
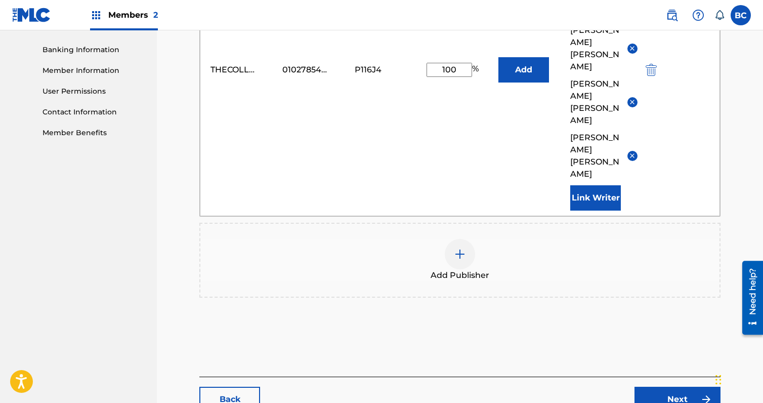
click at [652, 387] on link "Next" at bounding box center [678, 399] width 86 height 25
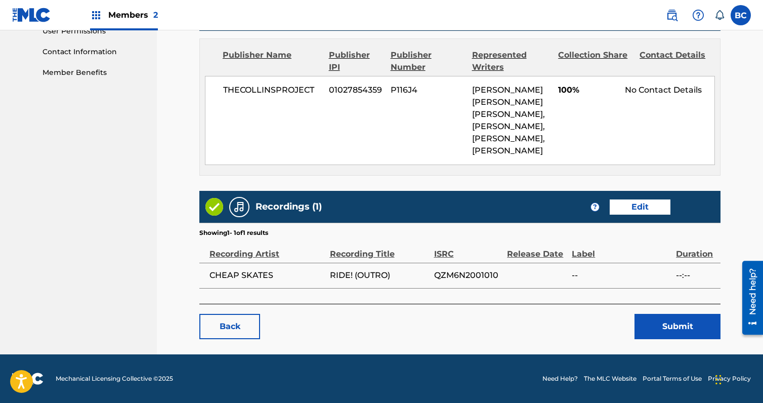
scroll to position [525, 0]
click at [639, 199] on link "Edit" at bounding box center [640, 206] width 61 height 15
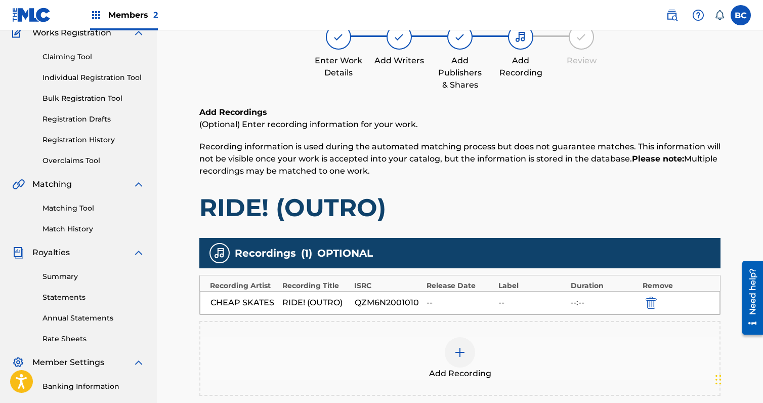
scroll to position [202, 0]
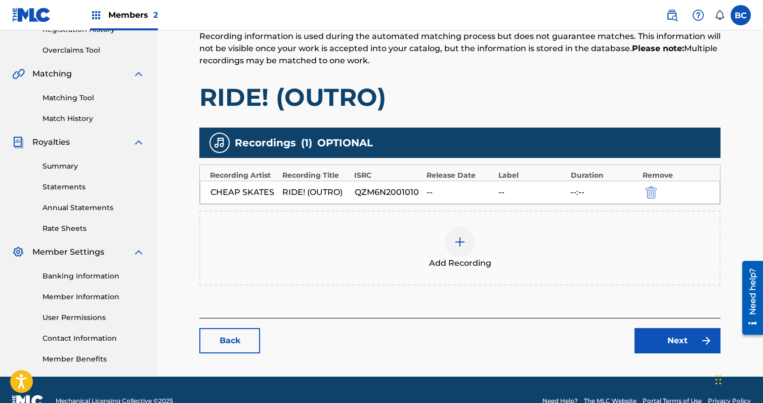
click at [502, 254] on div "Add Recording" at bounding box center [459, 248] width 519 height 43
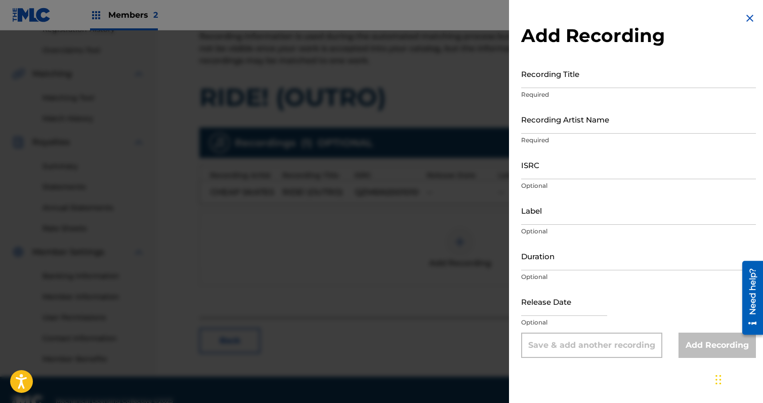
click at [561, 71] on input "Recording Title" at bounding box center [638, 73] width 235 height 29
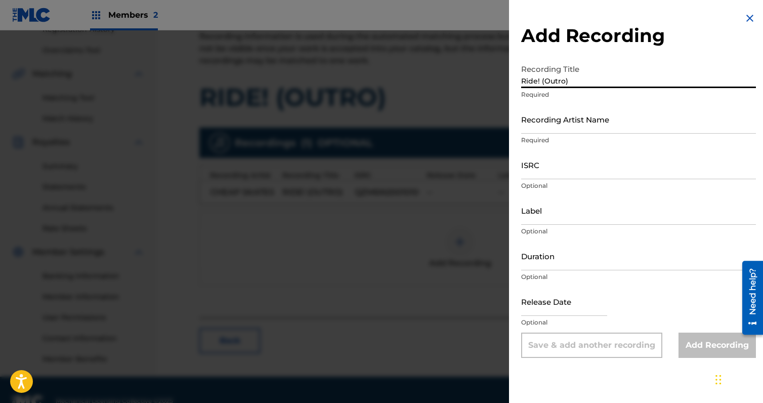
type input "Ride! (Outro)"
click at [574, 130] on input "Recording Artist Name" at bounding box center [638, 119] width 235 height 29
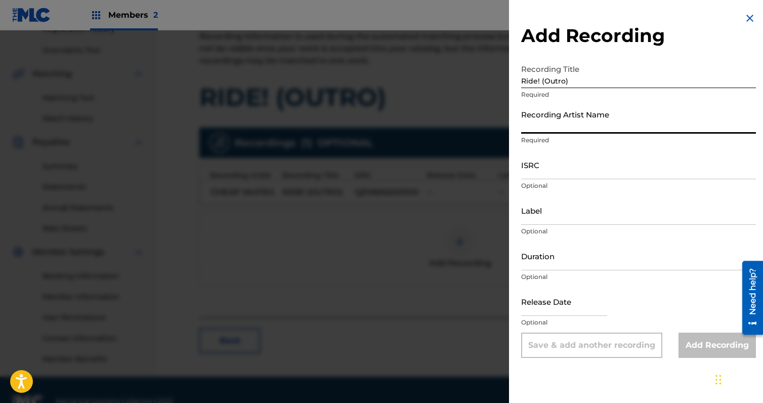
type input "Cheap Skates"
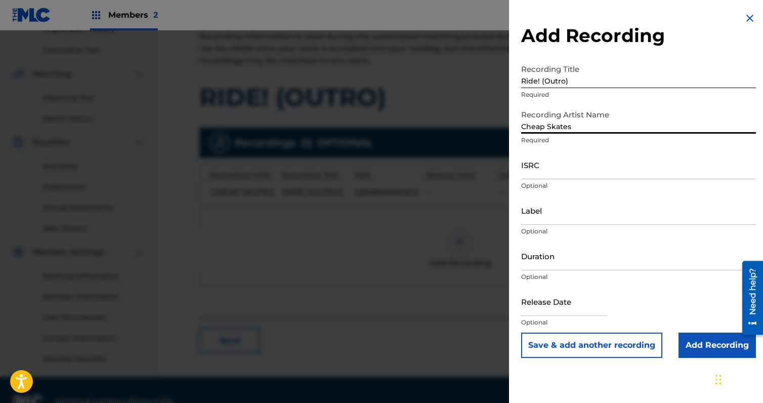
click at [565, 160] on input "ISRC" at bounding box center [638, 164] width 235 height 29
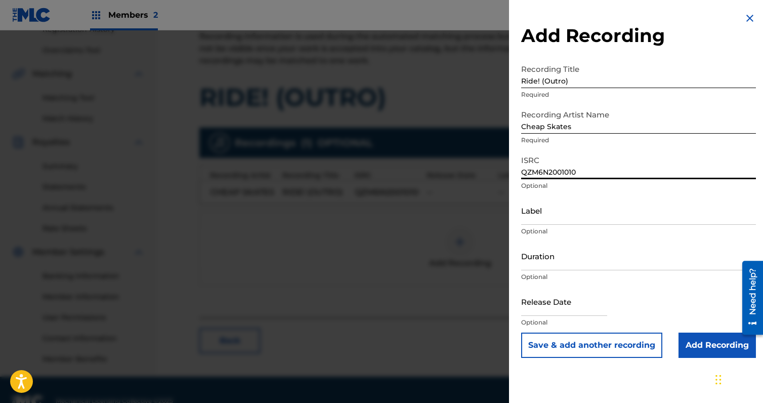
type input "QZM6N2001010"
click at [561, 259] on input "Duration" at bounding box center [638, 255] width 235 height 29
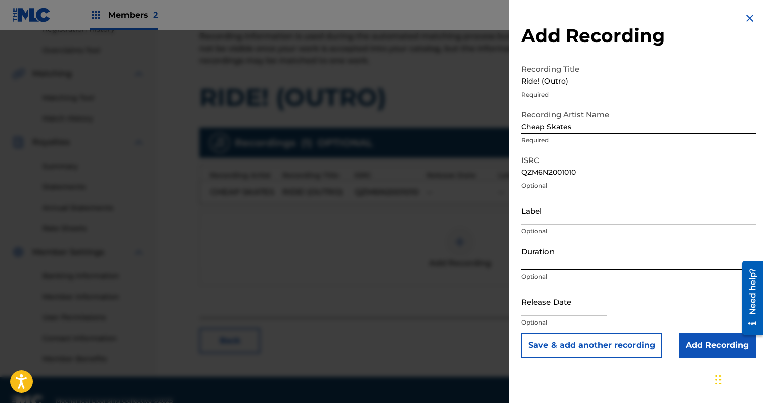
paste input "02:37"
type input "02:37"
click at [571, 307] on input "text" at bounding box center [564, 301] width 86 height 29
select select "8"
select select "2025"
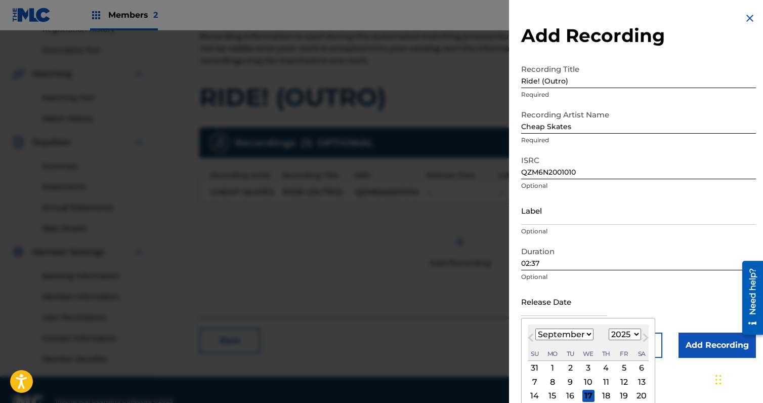
type input "[DATE]"
select select "9"
select select "2020"
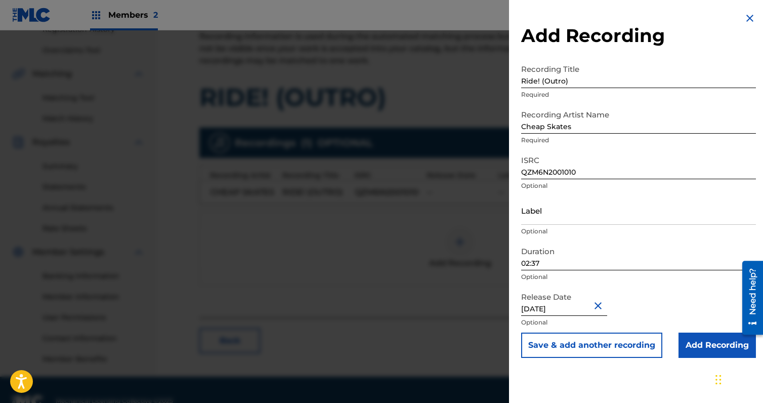
click at [687, 341] on input "Add Recording" at bounding box center [717, 345] width 77 height 25
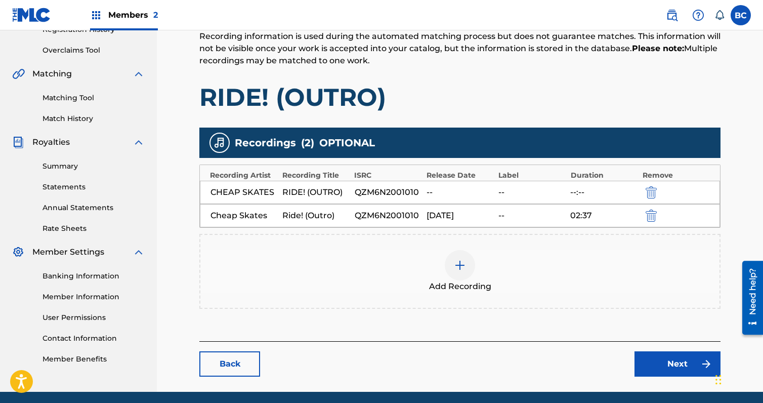
click at [668, 367] on link "Next" at bounding box center [678, 363] width 86 height 25
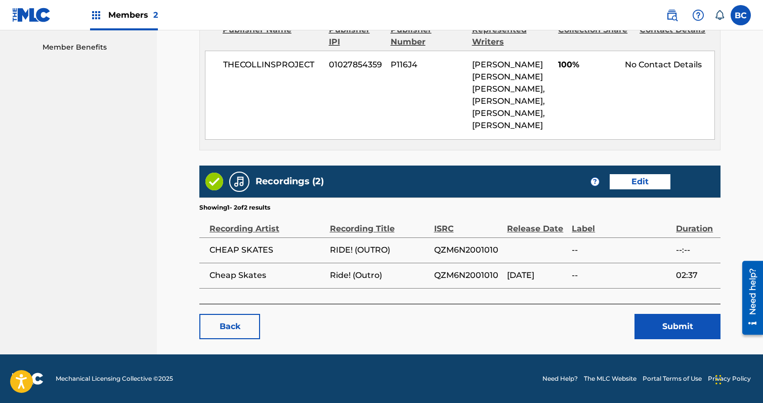
scroll to position [551, 0]
click at [688, 328] on button "Submit" at bounding box center [678, 326] width 86 height 25
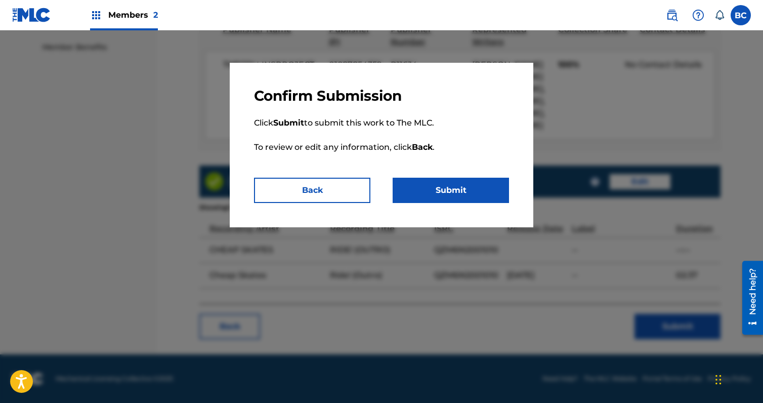
click at [458, 197] on button "Submit" at bounding box center [451, 190] width 116 height 25
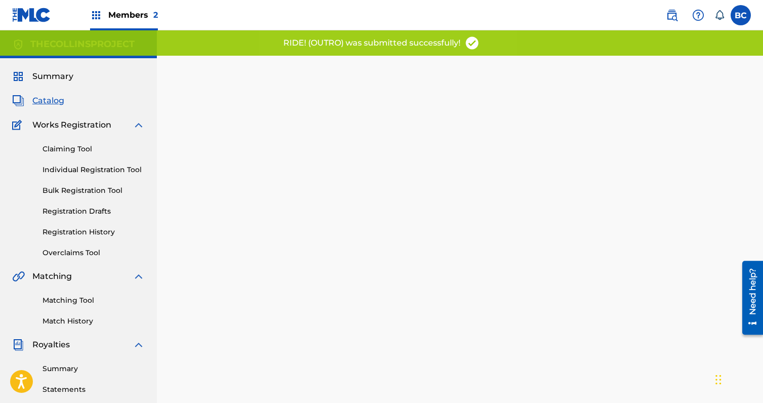
click at [53, 101] on span "Catalog" at bounding box center [48, 101] width 32 height 12
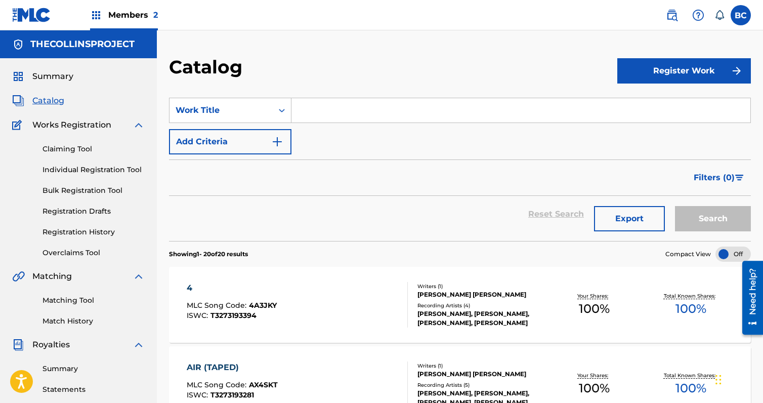
click at [708, 179] on span "Filters ( 0 )" at bounding box center [714, 178] width 41 height 12
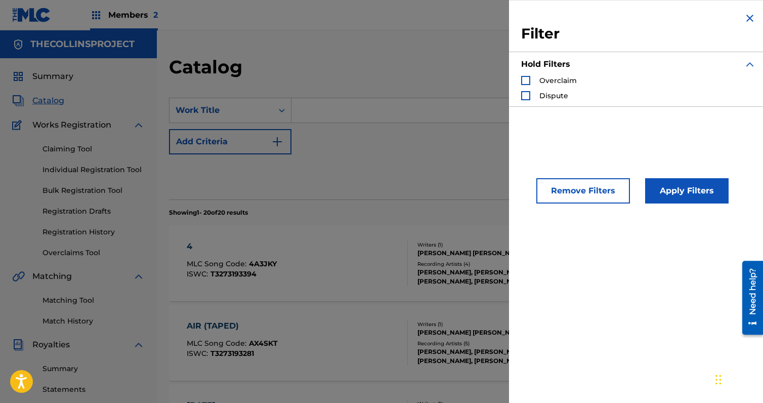
click at [744, 18] on img "Search Form" at bounding box center [750, 18] width 12 height 12
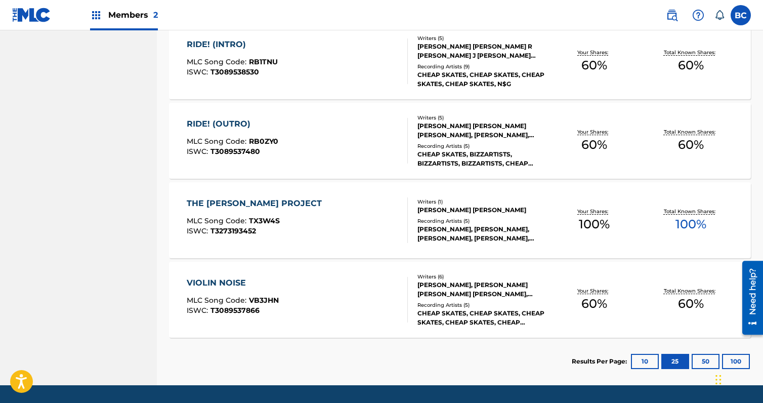
scroll to position [1519, 0]
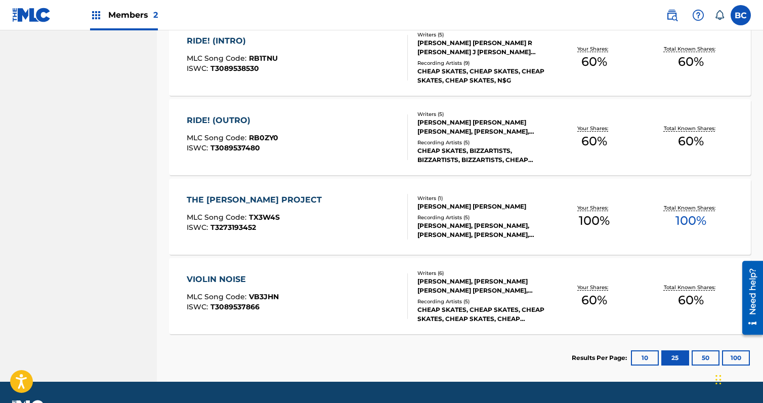
click at [638, 354] on button "10" at bounding box center [645, 357] width 28 height 15
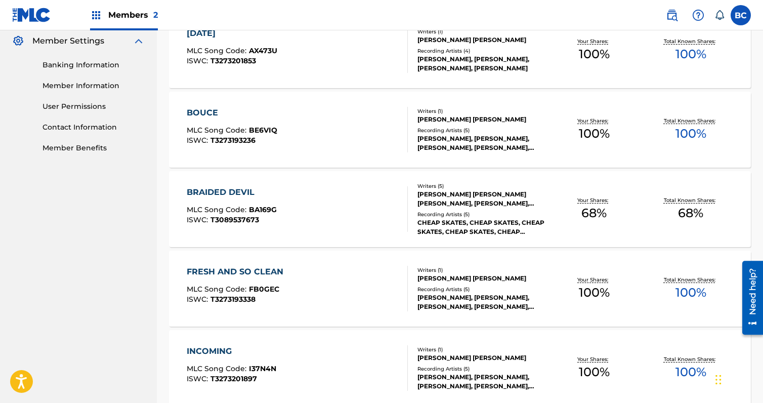
scroll to position [756, 0]
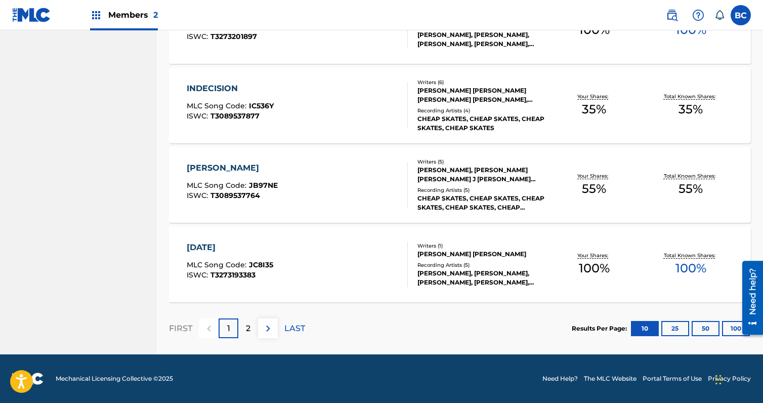
click at [682, 329] on button "25" at bounding box center [676, 328] width 28 height 15
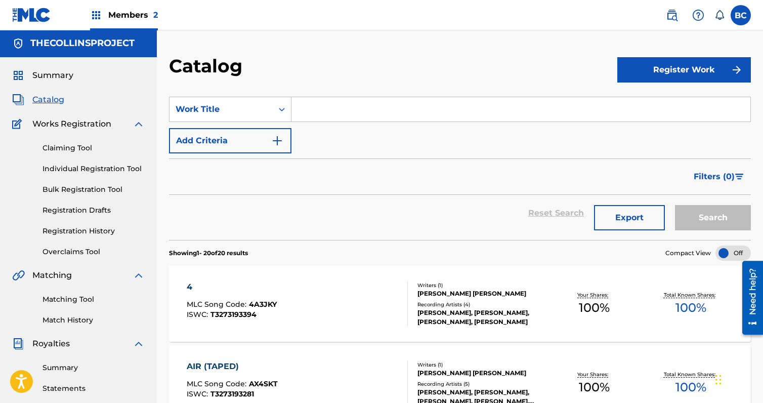
scroll to position [0, 0]
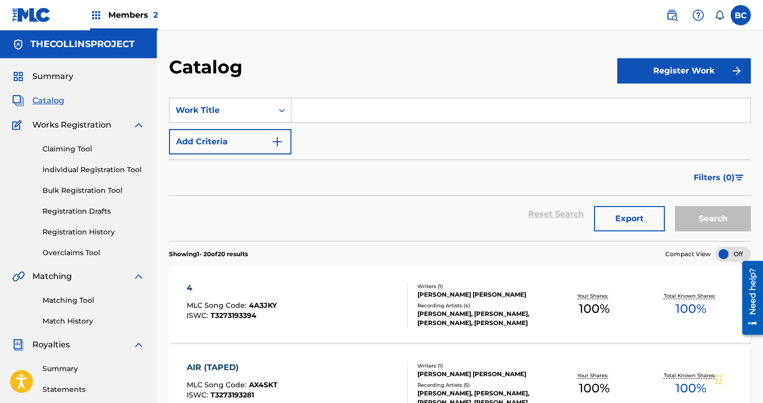
click at [706, 179] on span "Filters ( 0 )" at bounding box center [714, 178] width 41 height 12
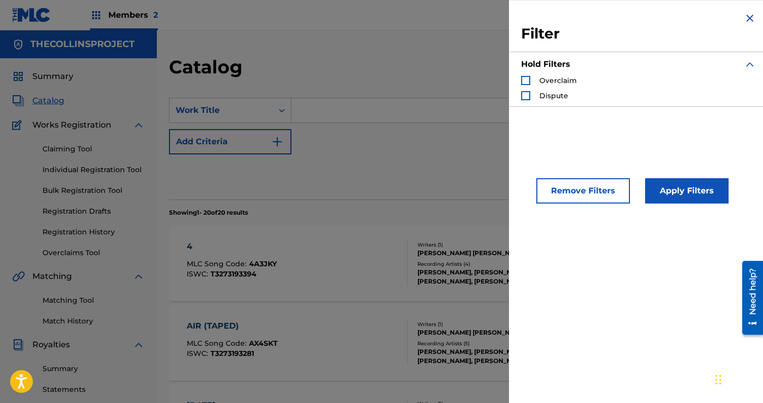
click at [555, 80] on span "Overclaim" at bounding box center [558, 80] width 37 height 9
click at [527, 76] on div "Search Form" at bounding box center [525, 80] width 9 height 9
click at [670, 179] on button "Apply Filters" at bounding box center [687, 190] width 84 height 25
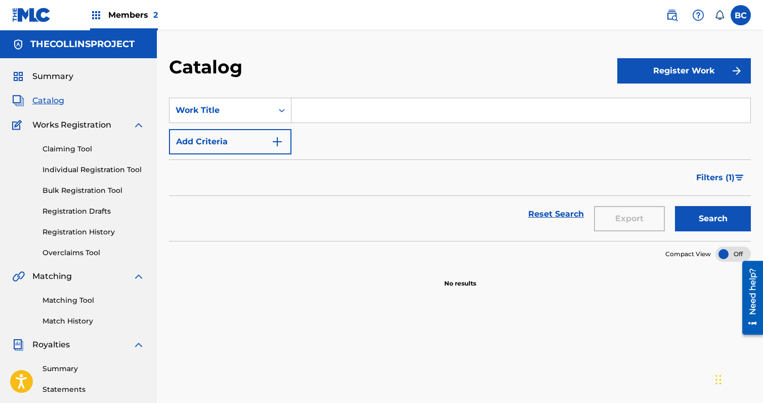
click at [717, 178] on span "Filters ( 1 )" at bounding box center [716, 178] width 38 height 12
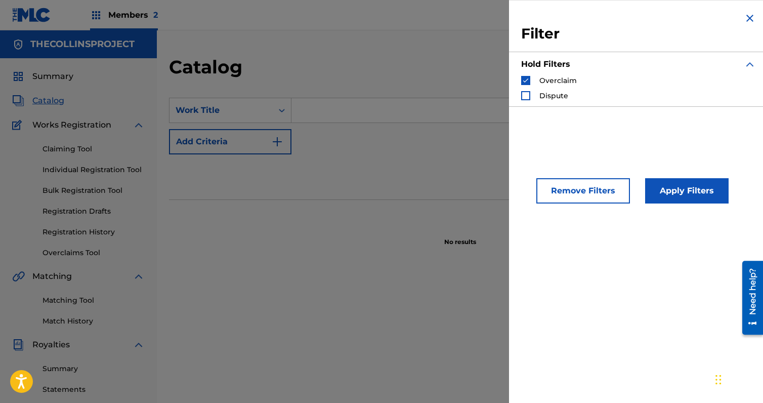
click at [525, 95] on div "Search Form" at bounding box center [525, 95] width 9 height 9
click at [529, 80] on img "Search Form" at bounding box center [525, 80] width 7 height 7
click at [673, 192] on button "Apply Filters" at bounding box center [687, 190] width 84 height 25
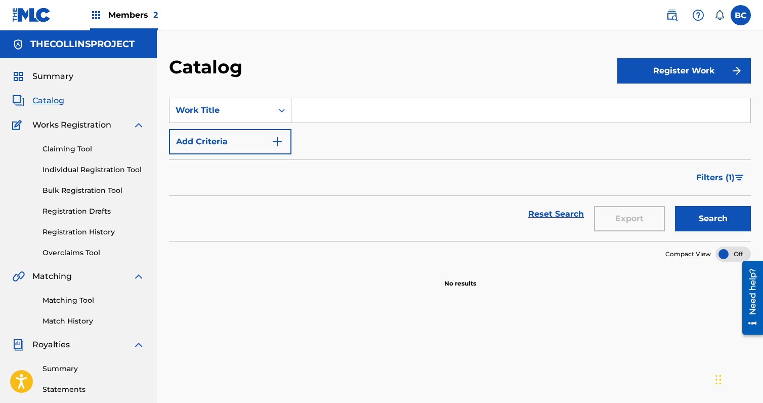
click at [720, 175] on span "Filters ( 1 )" at bounding box center [716, 178] width 38 height 12
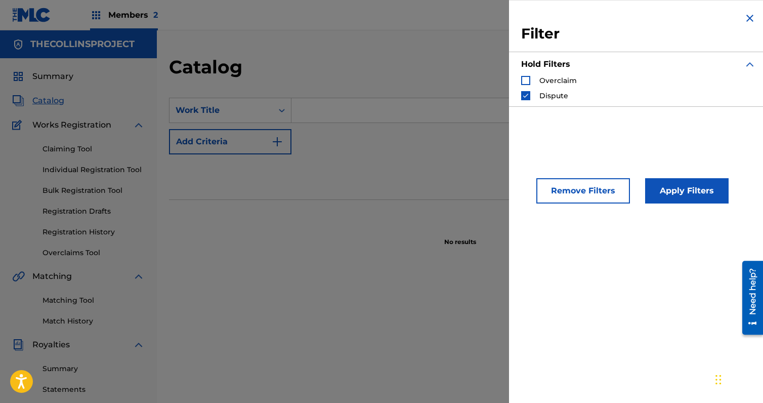
click at [526, 98] on img "Search Form" at bounding box center [525, 95] width 7 height 7
click at [678, 191] on button "Apply Filters" at bounding box center [687, 190] width 84 height 25
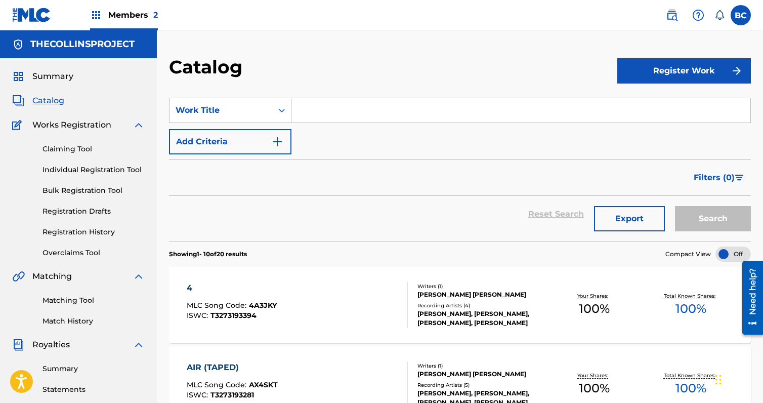
click at [34, 98] on span "Catalog" at bounding box center [48, 101] width 32 height 12
click at [727, 249] on div at bounding box center [733, 254] width 35 height 15
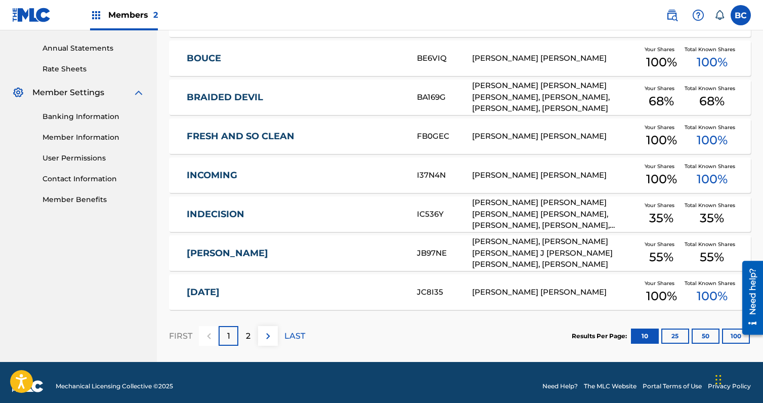
scroll to position [370, 0]
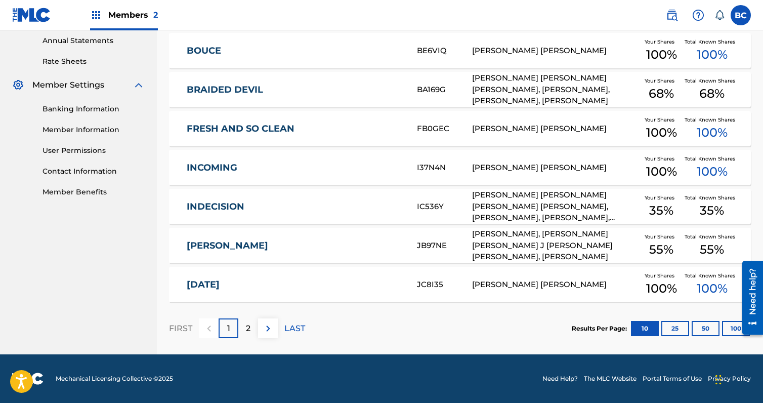
click at [680, 328] on button "25" at bounding box center [676, 328] width 28 height 15
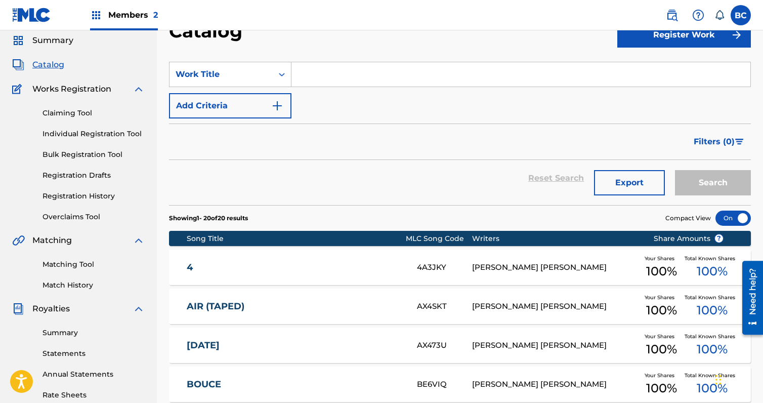
scroll to position [0, 0]
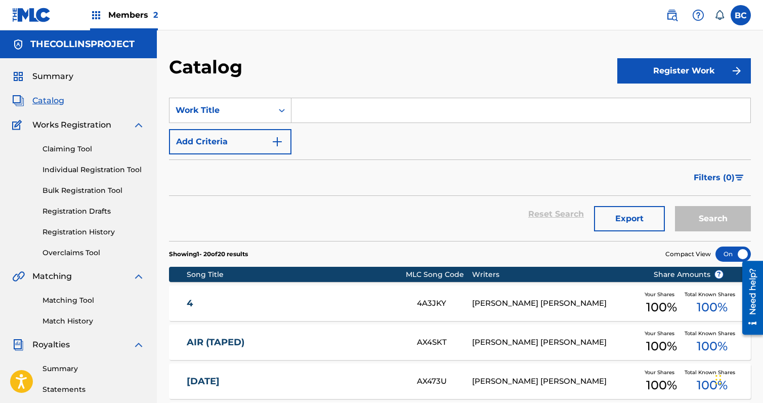
click at [55, 98] on span "Catalog" at bounding box center [48, 101] width 32 height 12
click at [113, 21] on span "Members 2" at bounding box center [133, 15] width 50 height 12
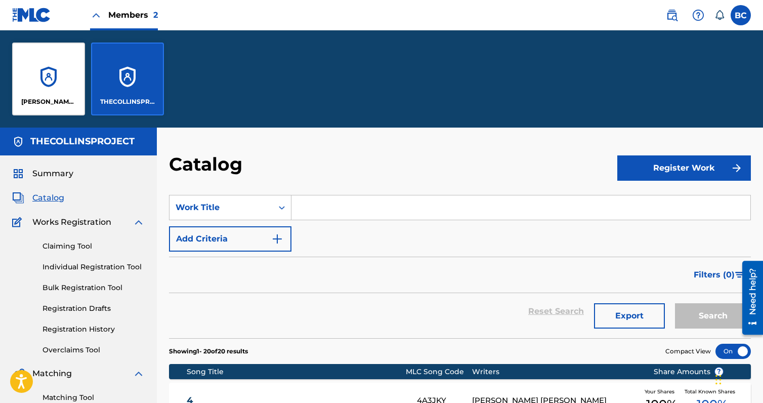
click at [74, 83] on div "[PERSON_NAME] [PERSON_NAME]" at bounding box center [48, 79] width 73 height 73
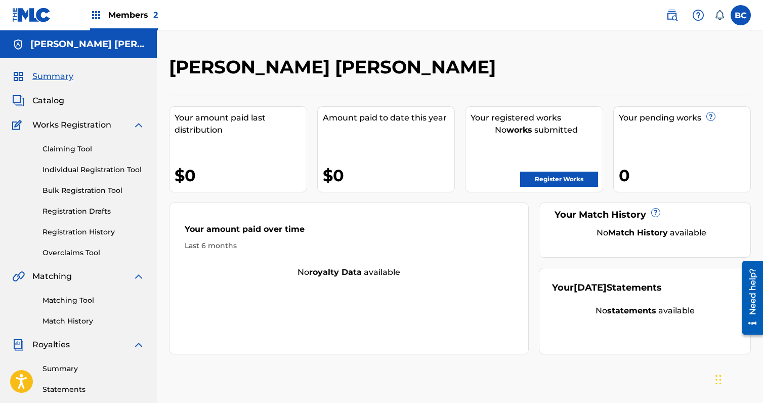
click at [117, 10] on span "Members 2" at bounding box center [133, 15] width 50 height 12
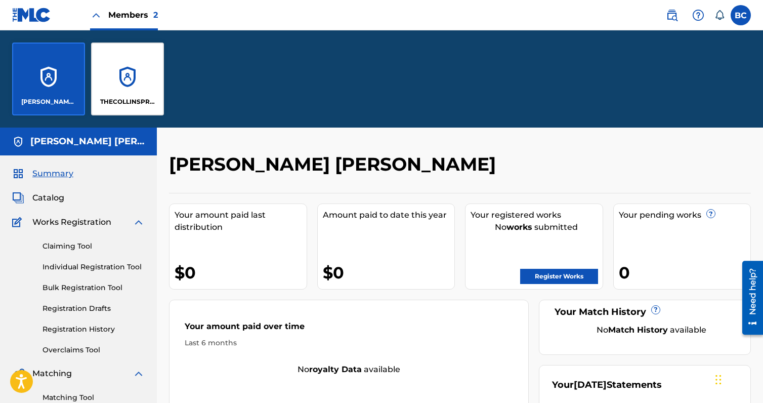
click at [130, 74] on div "THECOLLINSPROJECT" at bounding box center [127, 79] width 73 height 73
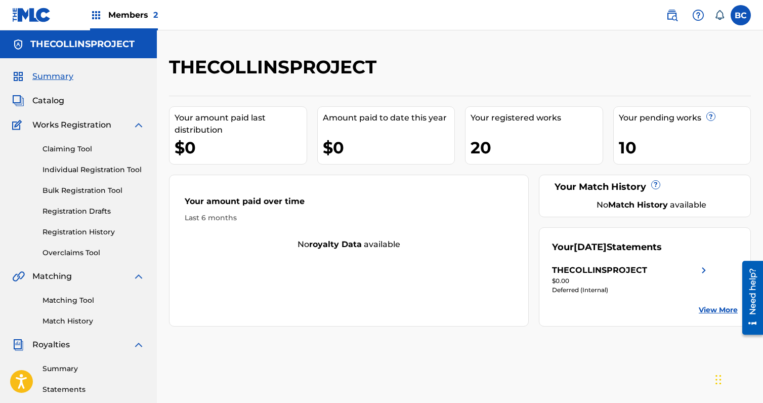
click at [32, 100] on span "Catalog" at bounding box center [48, 101] width 32 height 12
